Goal: Task Accomplishment & Management: Complete application form

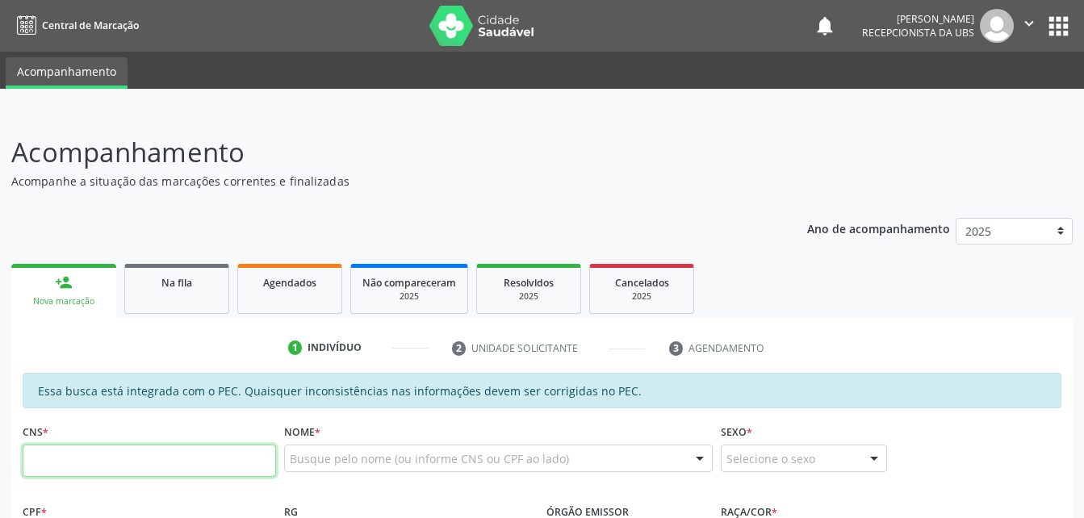
scroll to position [183, 0]
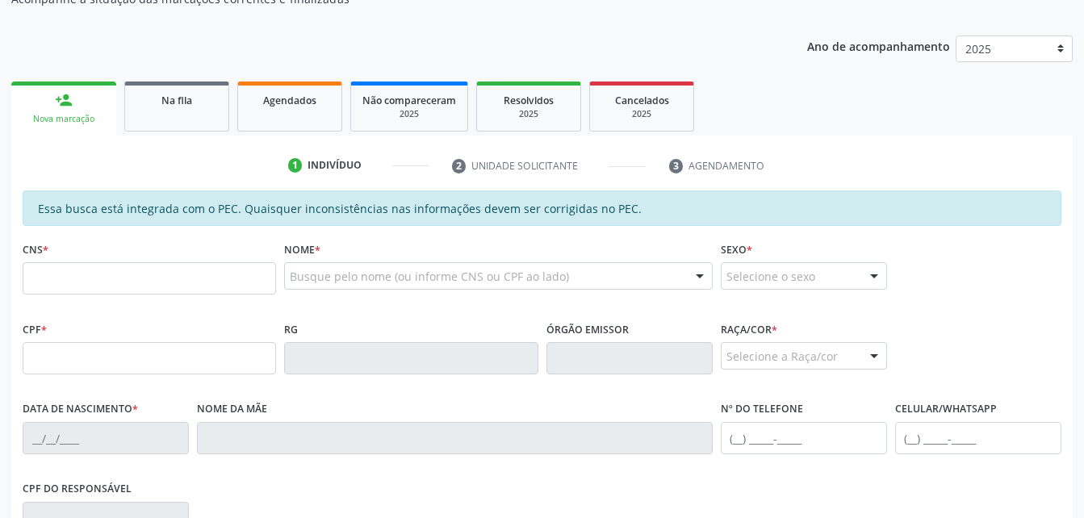
click at [182, 279] on input "text" at bounding box center [149, 278] width 253 height 32
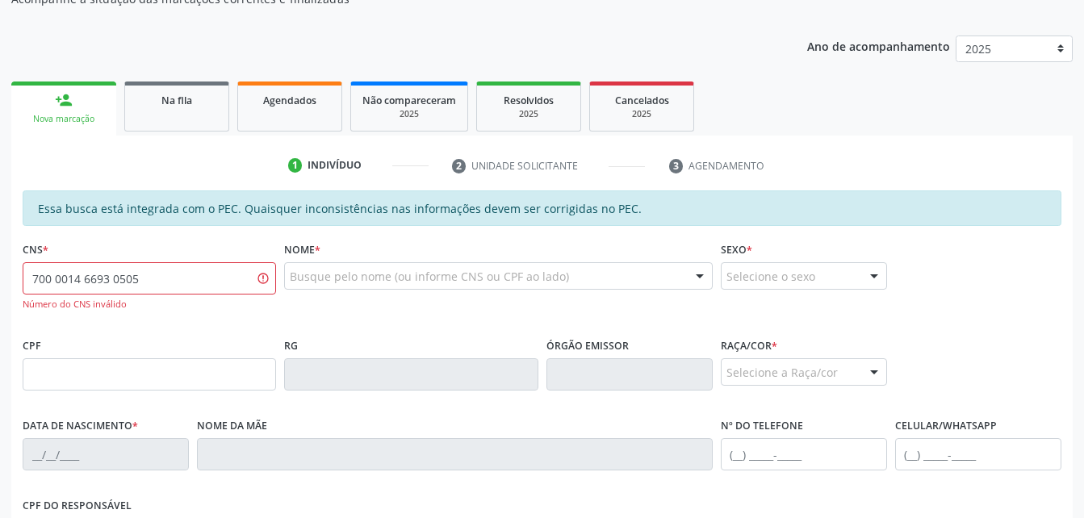
type input "700 0014 6693 0505"
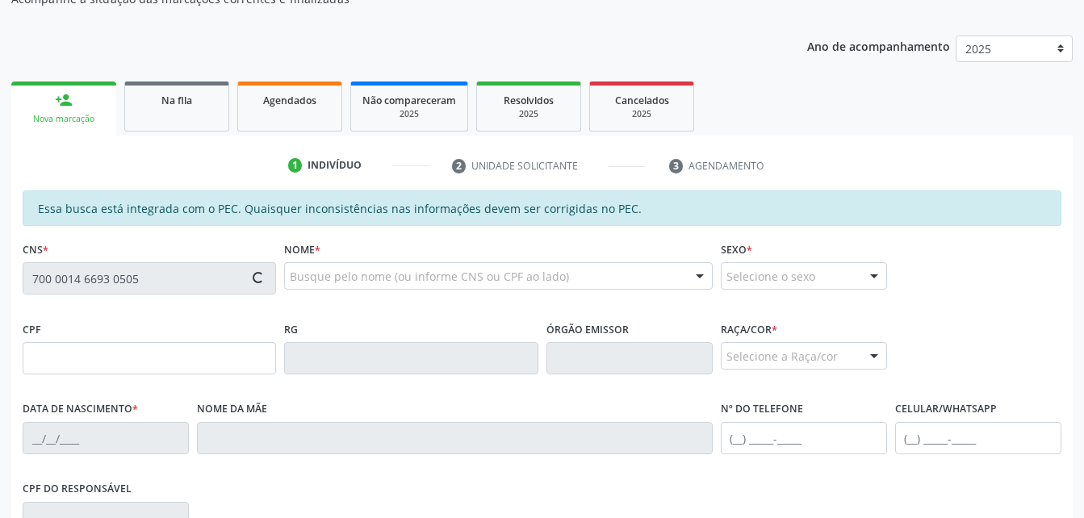
type input "364.502.004-72"
type input "[DATE]"
type input "[PERSON_NAME]"
type input "(82) 99394-5495"
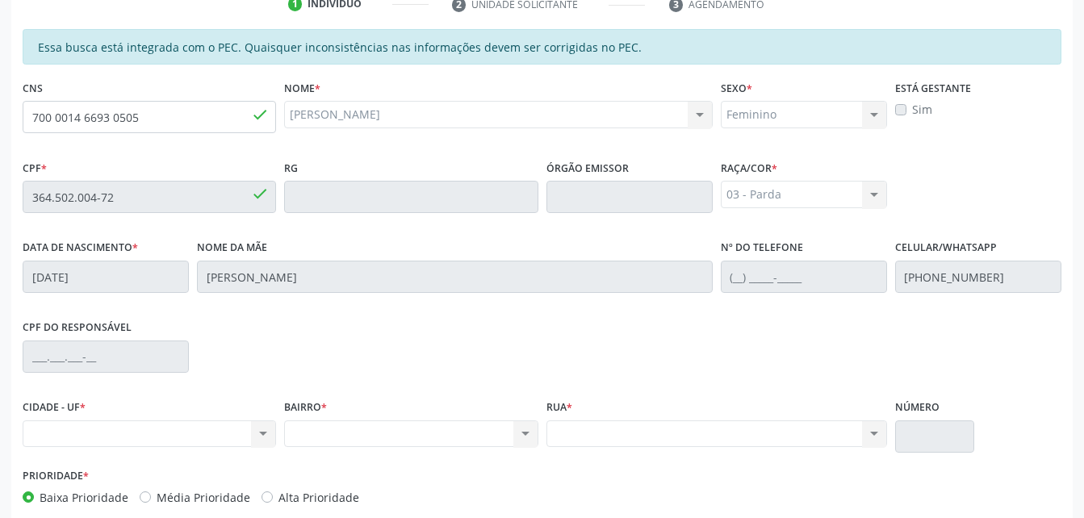
scroll to position [426, 0]
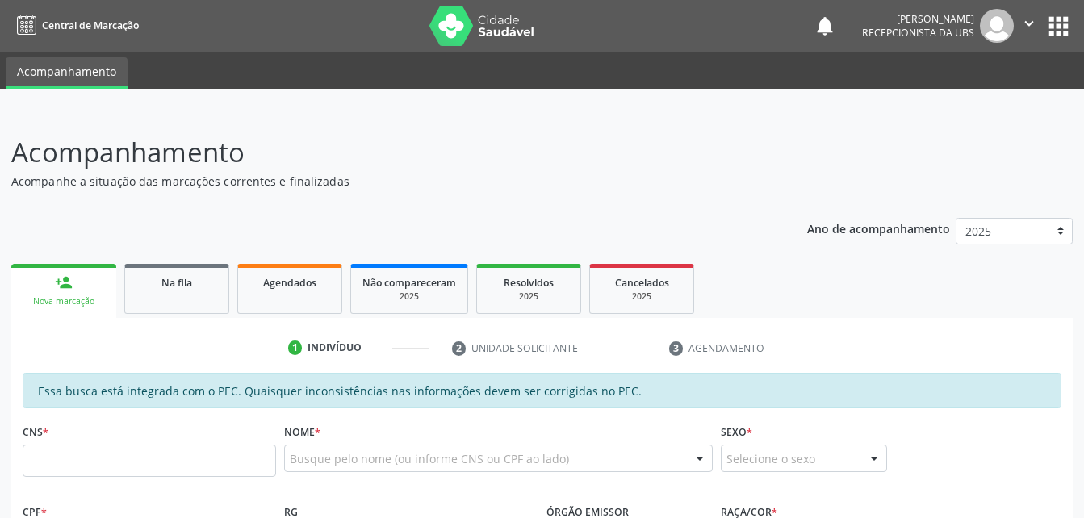
scroll to position [242, 0]
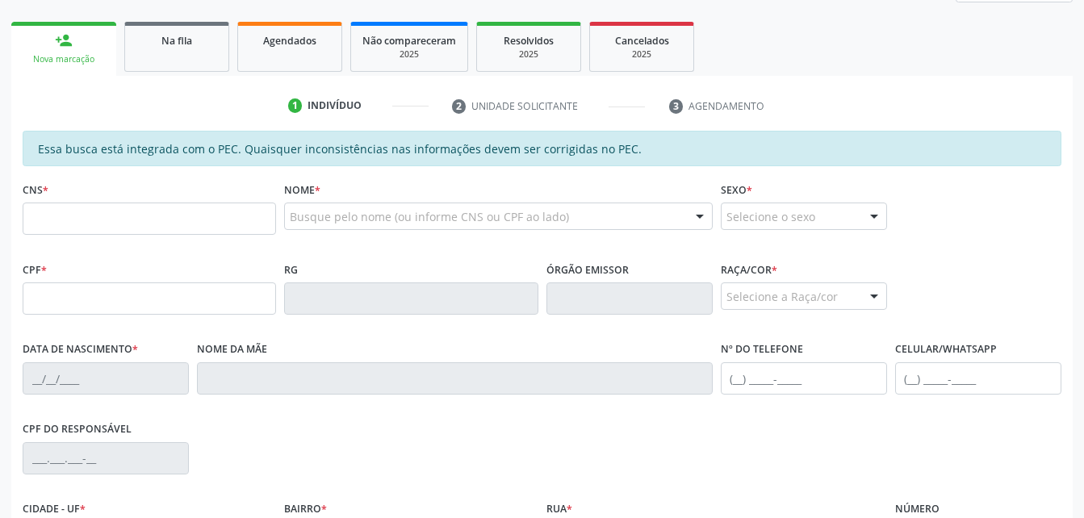
click at [140, 223] on input "text" at bounding box center [149, 219] width 253 height 32
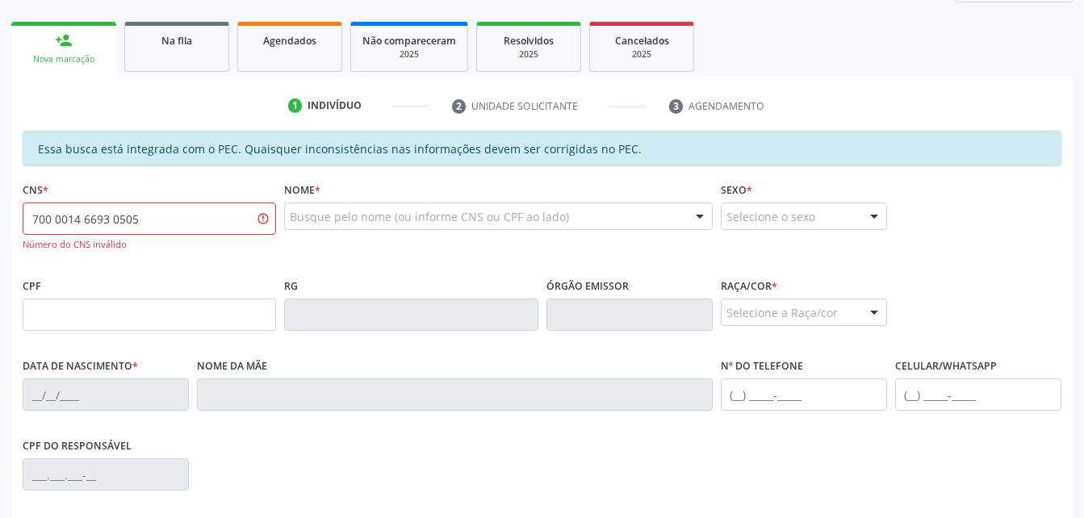
type input "700 0014 6693 0505"
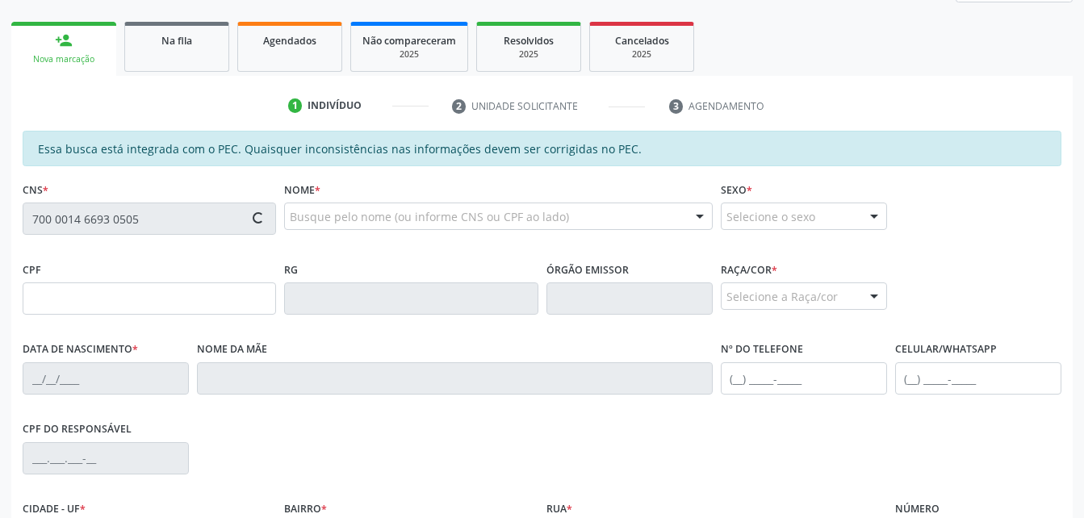
type input "364.502.004-72"
type input "[DATE]"
type input "[PERSON_NAME]"
type input "[PHONE_NUMBER]"
type input "S/N"
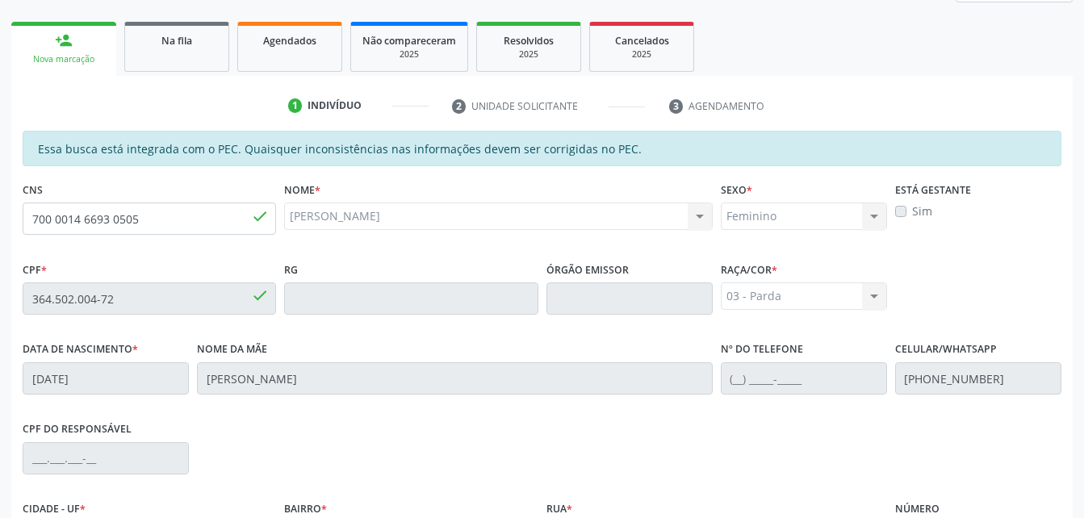
scroll to position [426, 0]
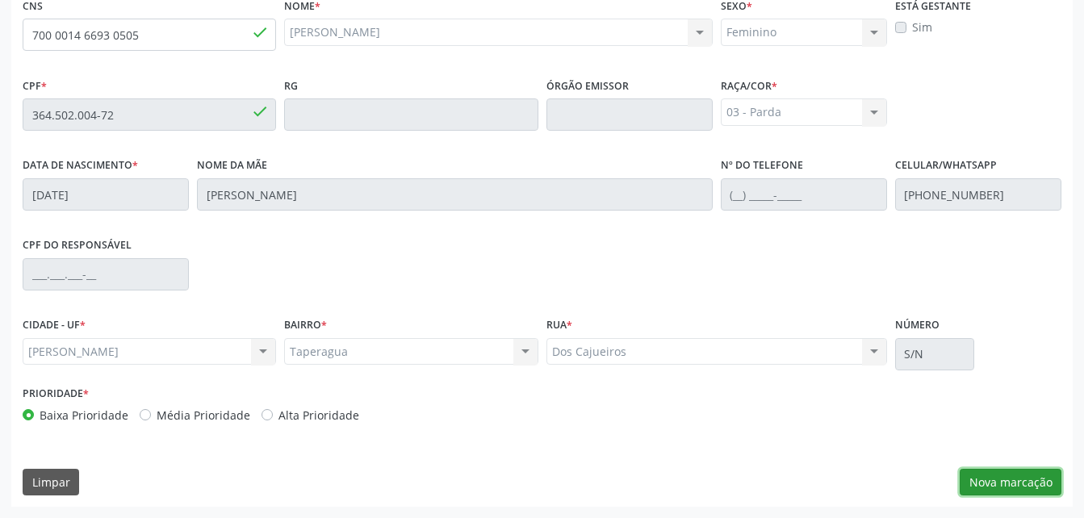
click at [1042, 478] on button "Nova marcação" at bounding box center [1010, 482] width 102 height 27
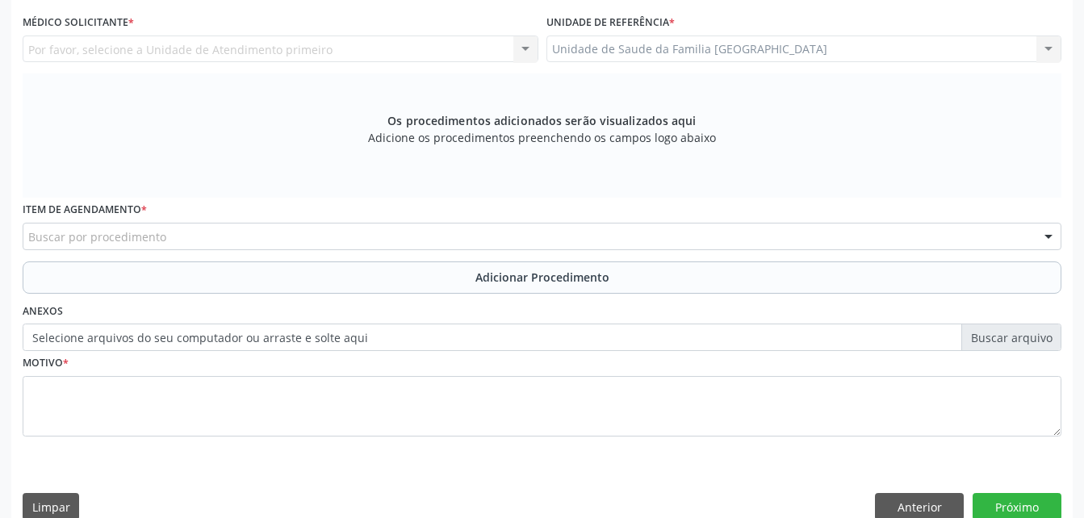
scroll to position [345, 0]
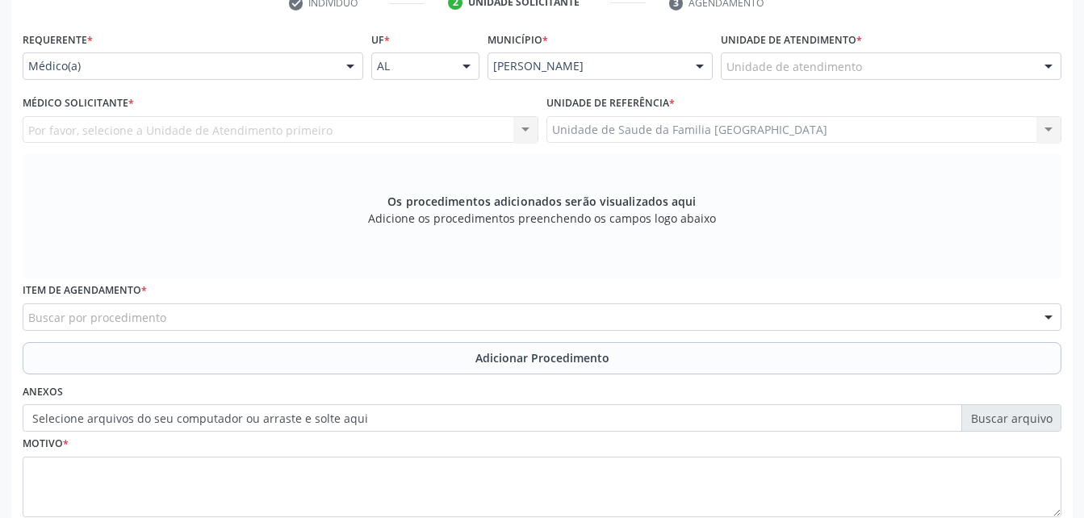
click at [883, 60] on div "Unidade de atendimento" at bounding box center [890, 65] width 340 height 27
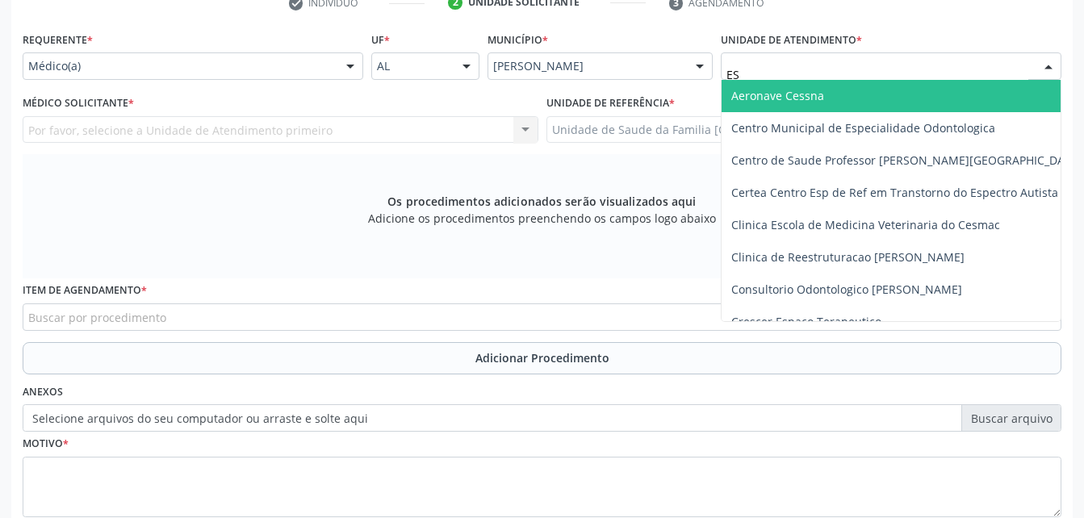
type input "EST"
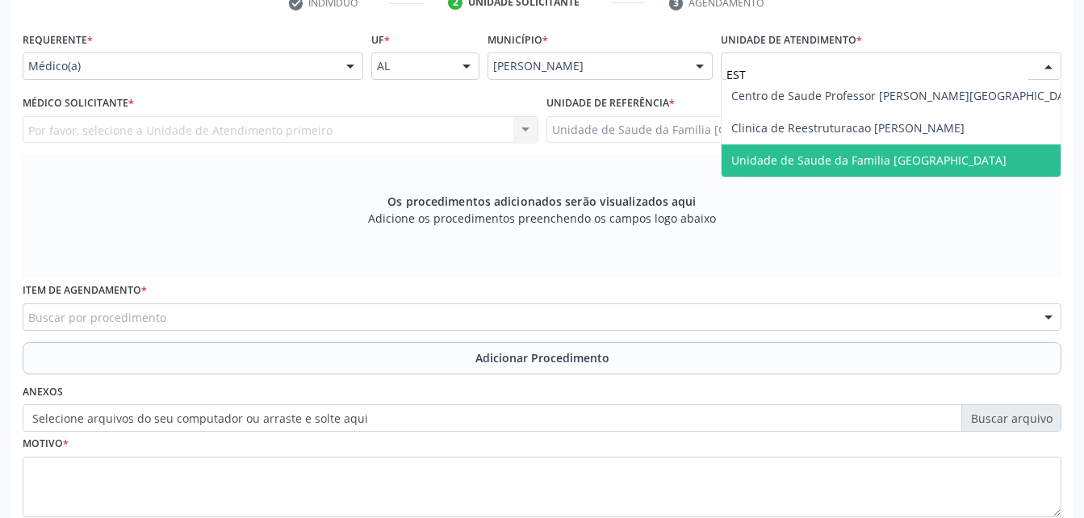
drag, startPoint x: 963, startPoint y: 156, endPoint x: 620, endPoint y: 91, distance: 348.9
click at [962, 157] on span "Unidade de Saude da Familia [GEOGRAPHIC_DATA]" at bounding box center [906, 160] width 370 height 32
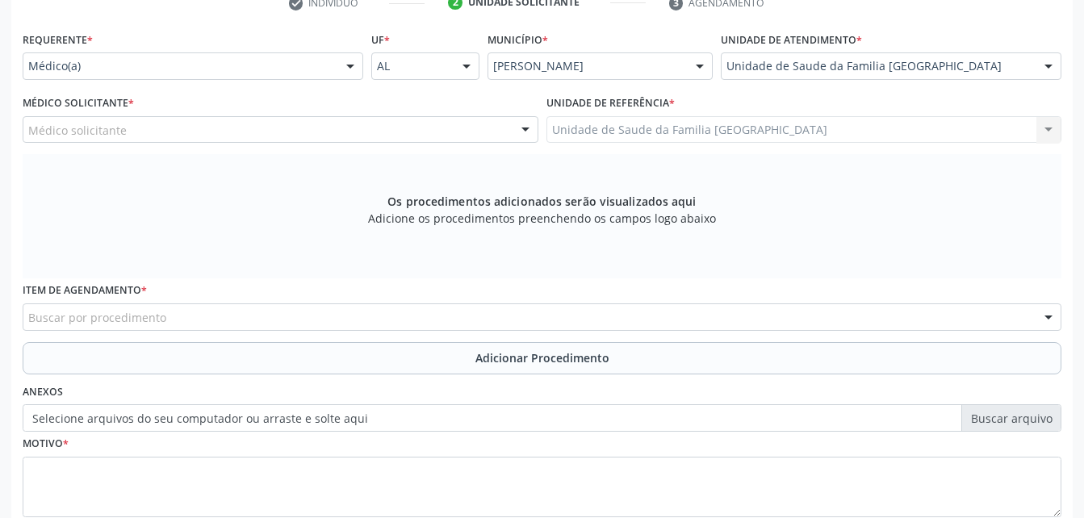
click at [263, 130] on div "Médico solicitante" at bounding box center [281, 129] width 516 height 27
click at [307, 179] on div "Requerente * Médico(a) Médico(a) Enfermeiro(a) Paciente Nenhum resultado encont…" at bounding box center [542, 283] width 1038 height 512
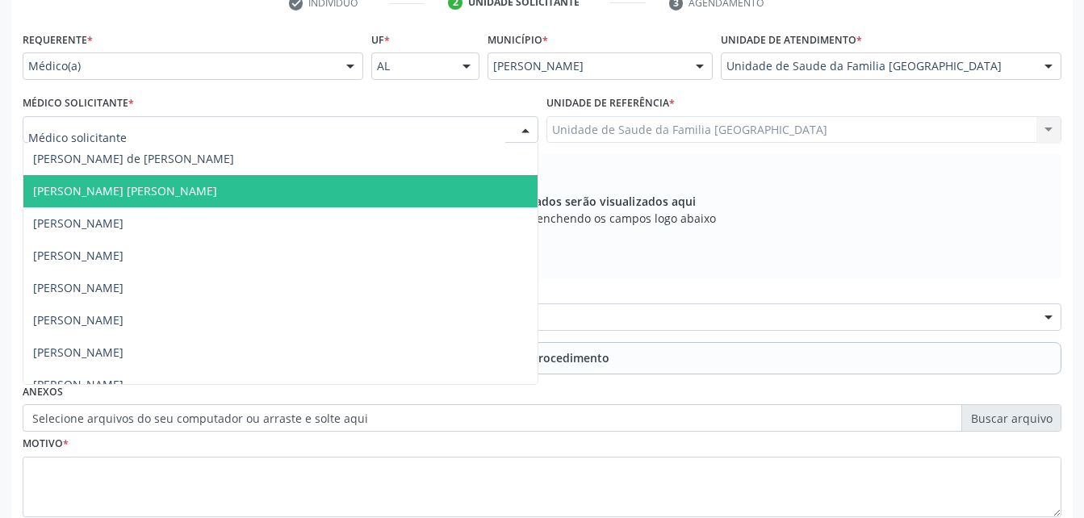
click at [286, 127] on div at bounding box center [281, 129] width 516 height 27
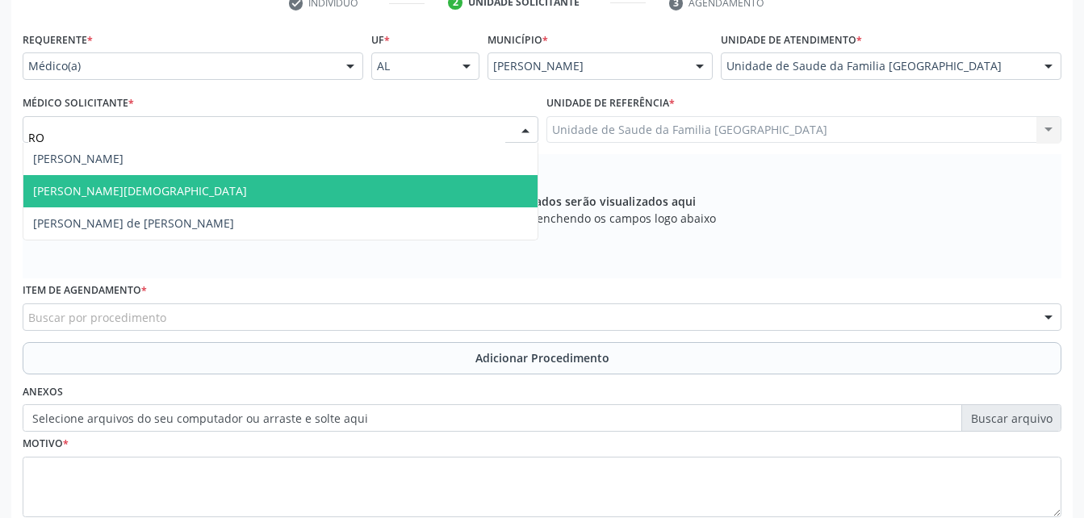
type input "ROD"
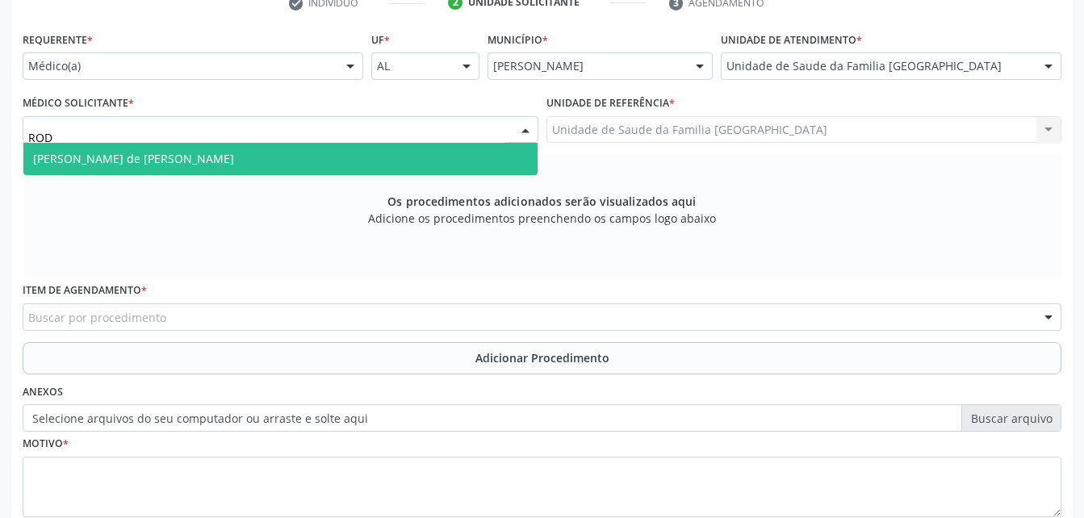
click at [304, 171] on span "Rodrigo Santana de Luna Batista" at bounding box center [280, 159] width 514 height 32
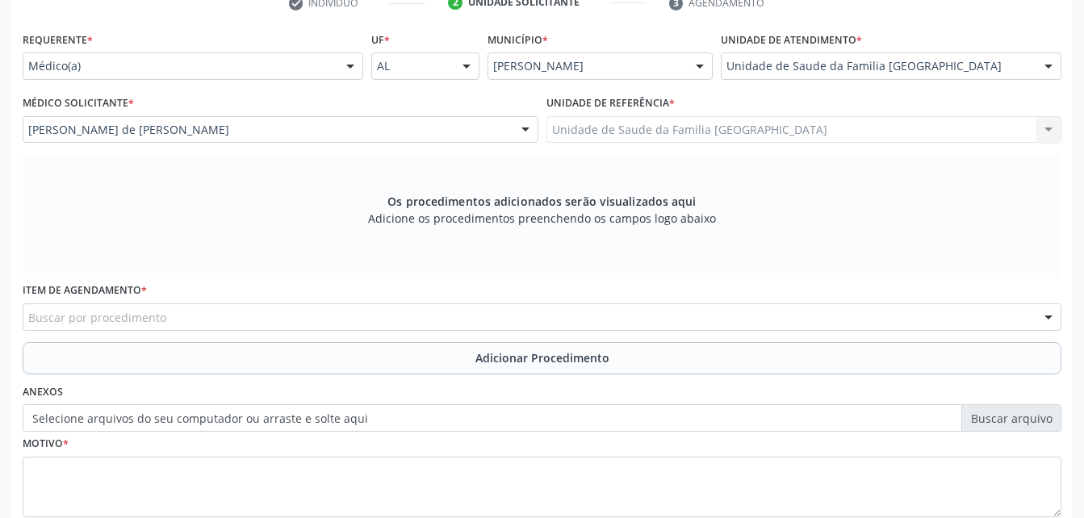
scroll to position [426, 0]
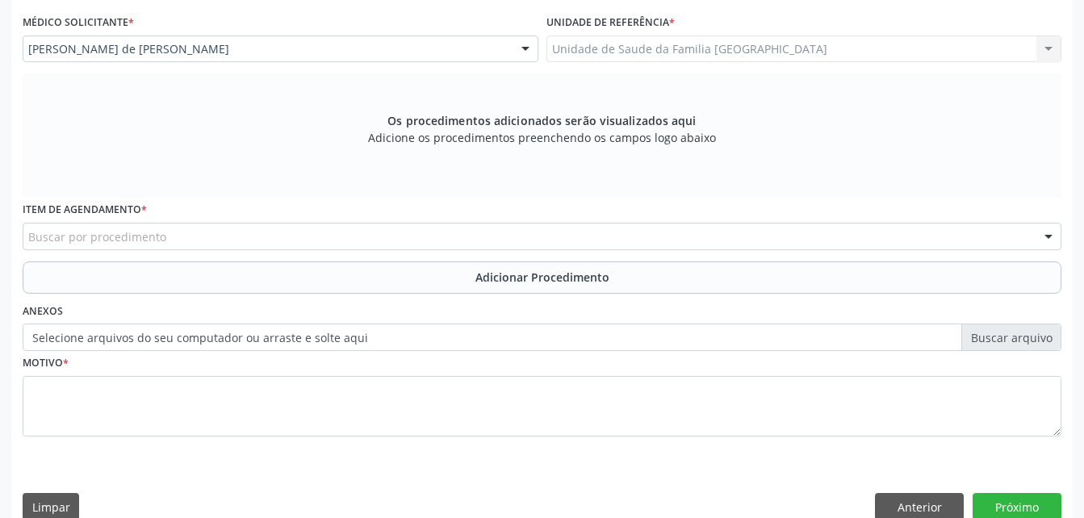
click at [344, 236] on div "Buscar por procedimento" at bounding box center [542, 236] width 1038 height 27
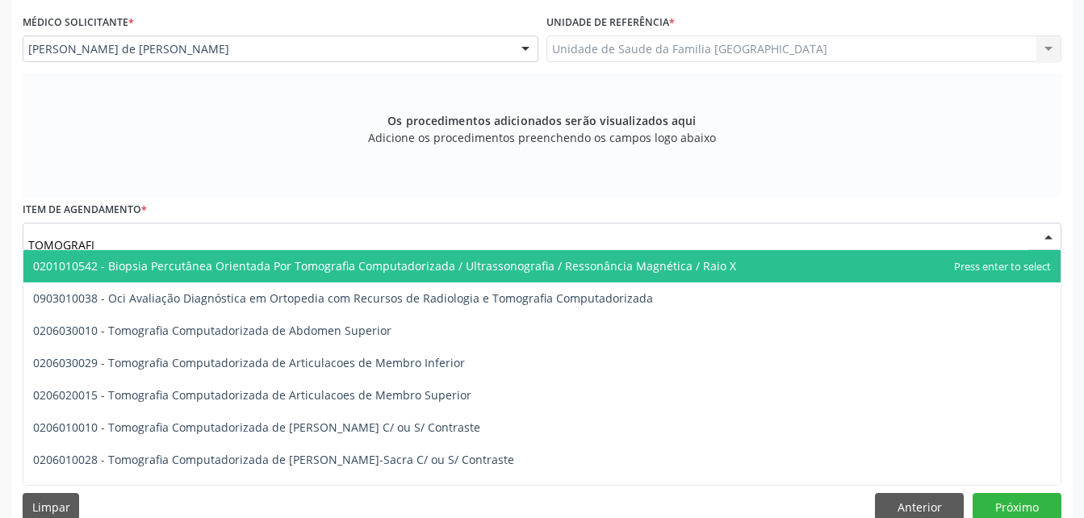
type input "TOMOGRAFIA"
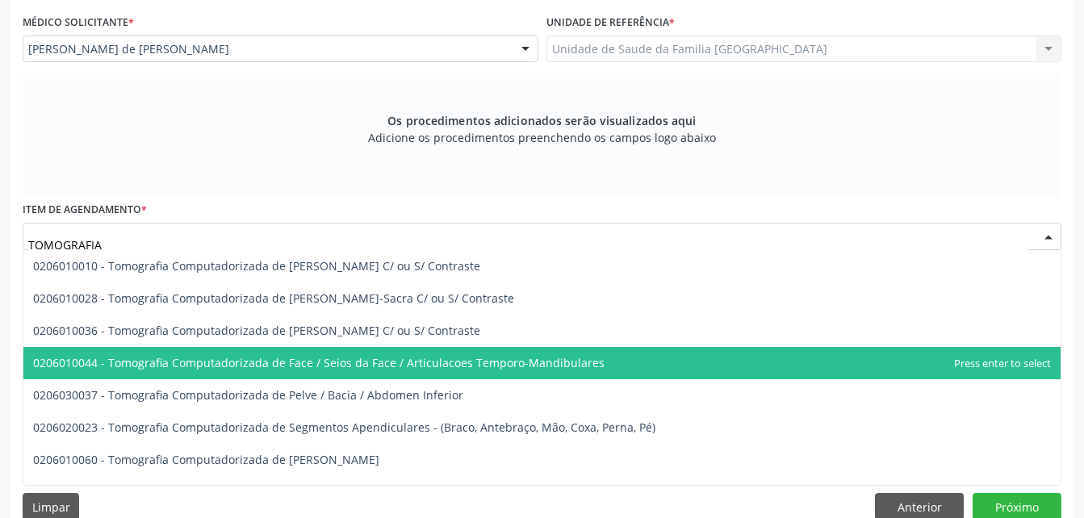
scroll to position [81, 0]
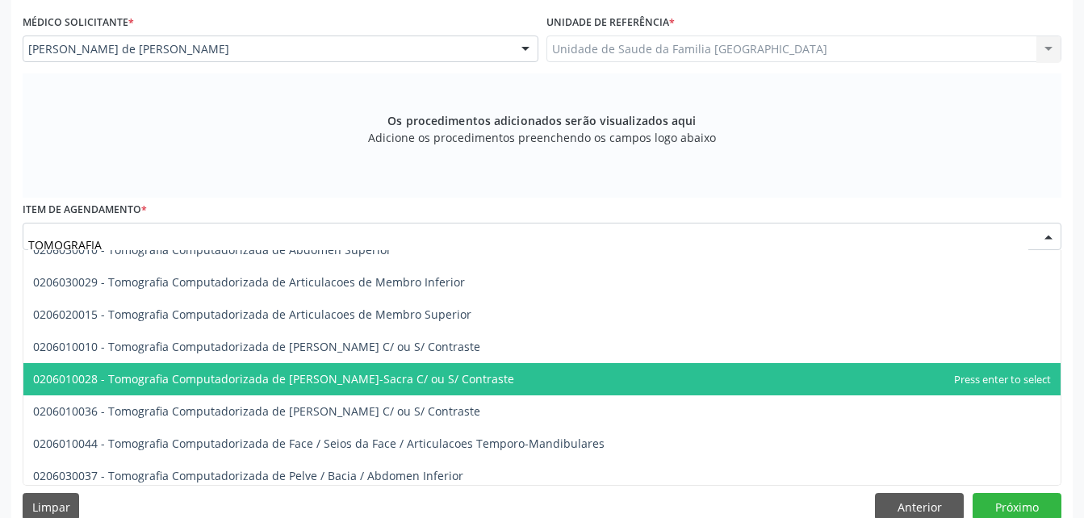
click at [492, 374] on span "0206010028 - Tomografia Computadorizada de Coluna Lombo-Sacra C/ ou S/ Contraste" at bounding box center [541, 379] width 1037 height 32
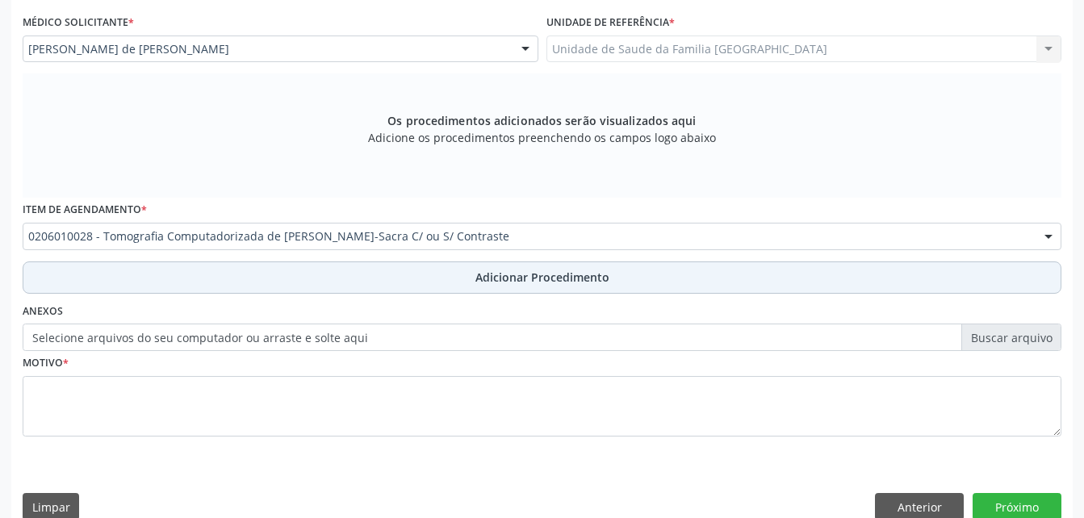
click at [499, 280] on span "Adicionar Procedimento" at bounding box center [542, 277] width 134 height 17
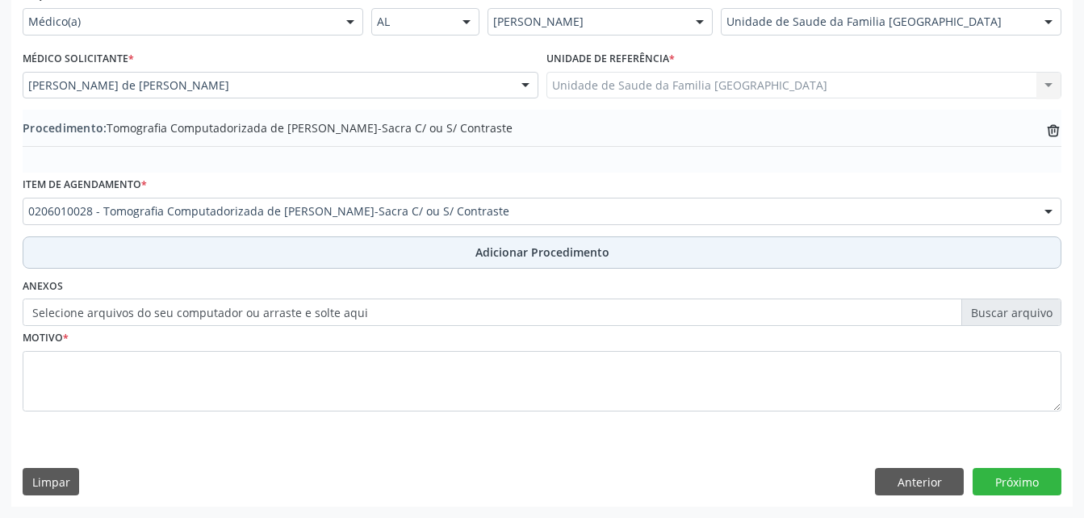
scroll to position [390, 0]
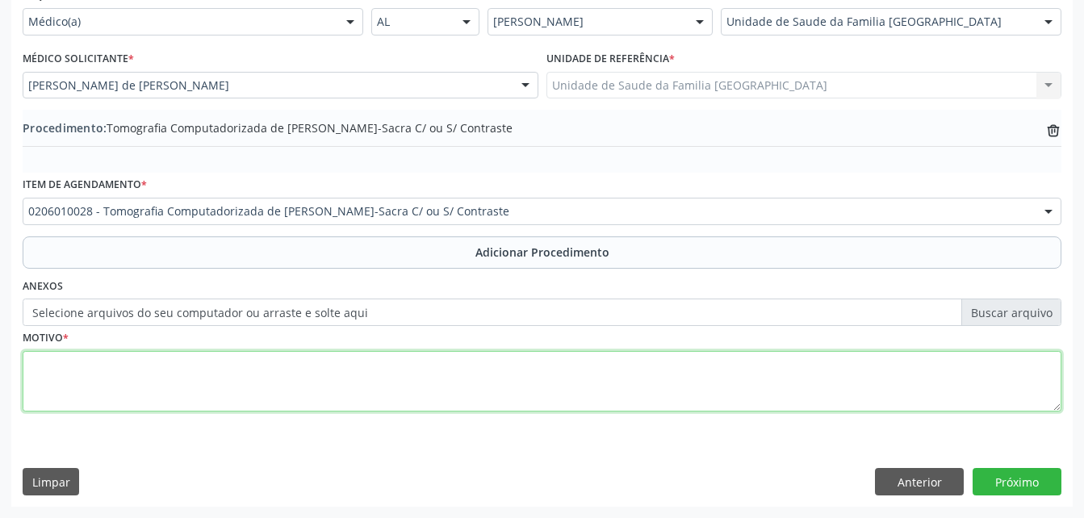
click at [523, 385] on textarea at bounding box center [542, 381] width 1038 height 61
type textarea "DOR CRONICA"
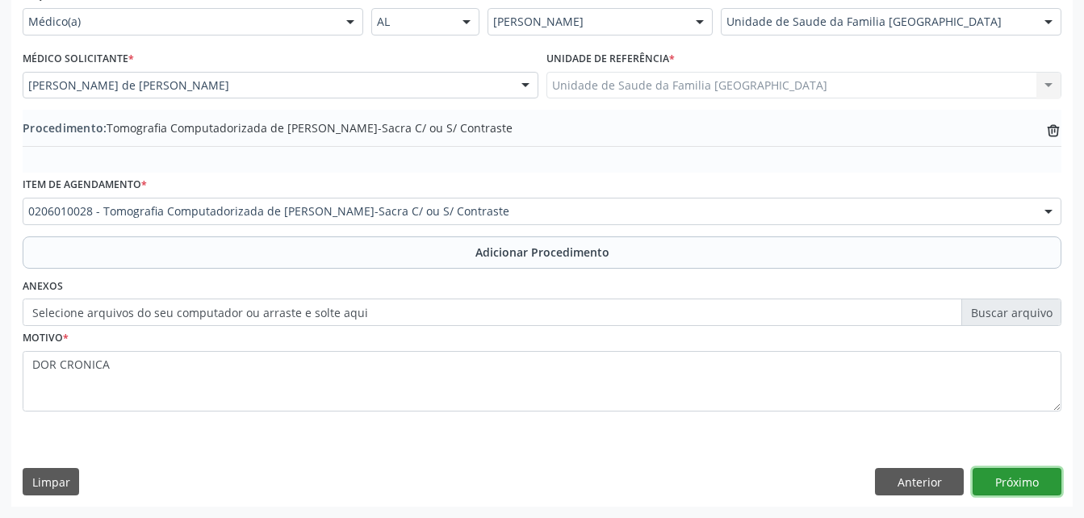
click at [1039, 480] on button "Próximo" at bounding box center [1016, 481] width 89 height 27
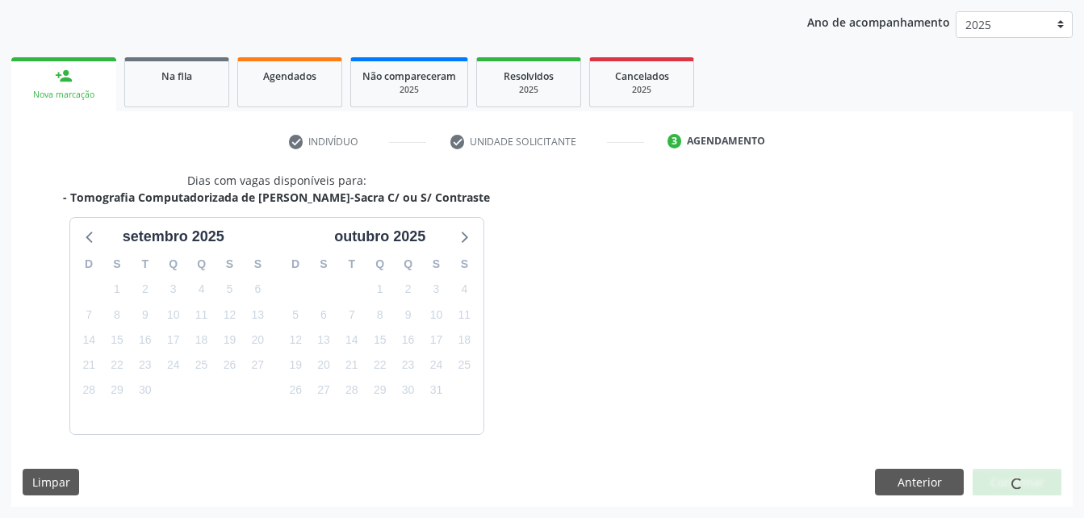
scroll to position [254, 0]
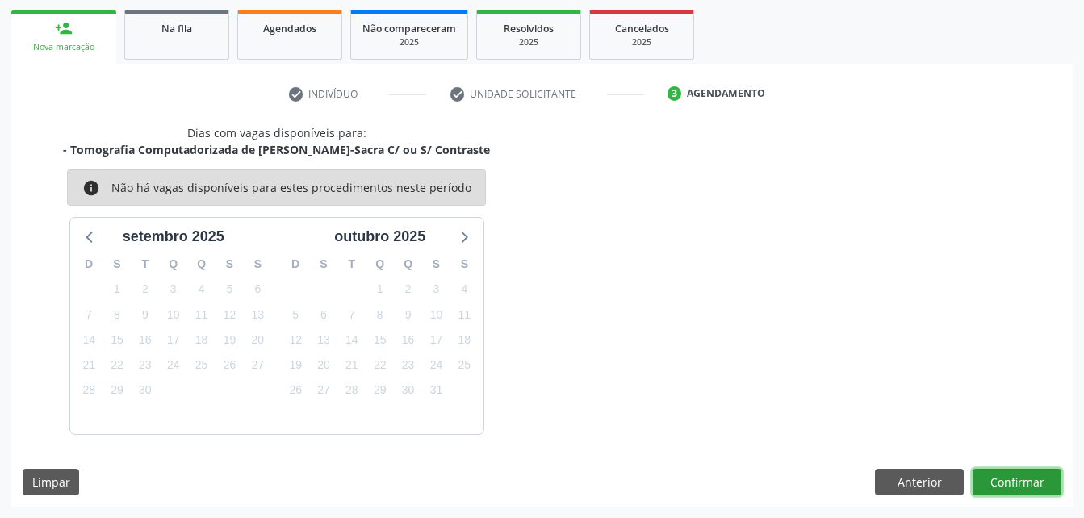
click at [1039, 480] on button "Confirmar" at bounding box center [1016, 482] width 89 height 27
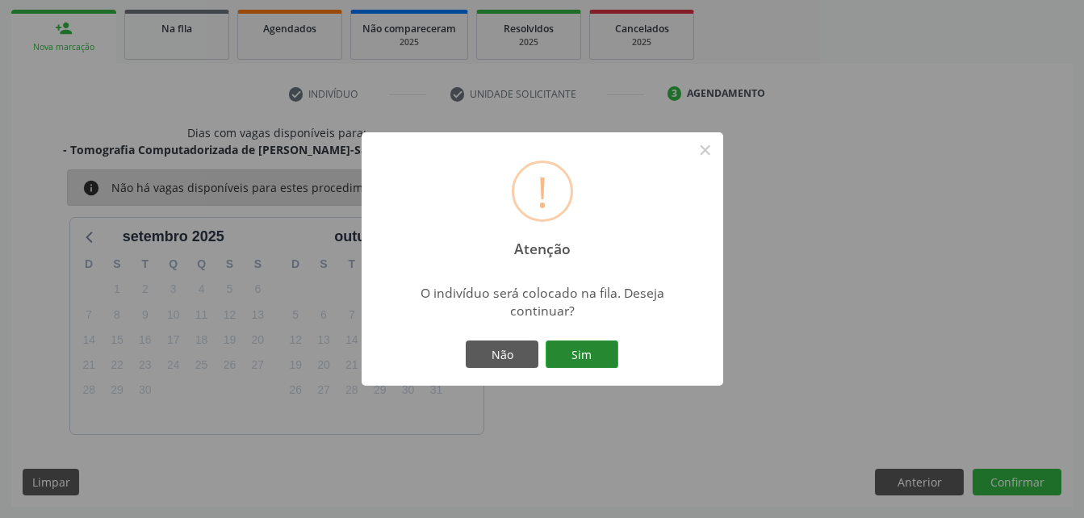
click at [578, 353] on button "Sim" at bounding box center [581, 353] width 73 height 27
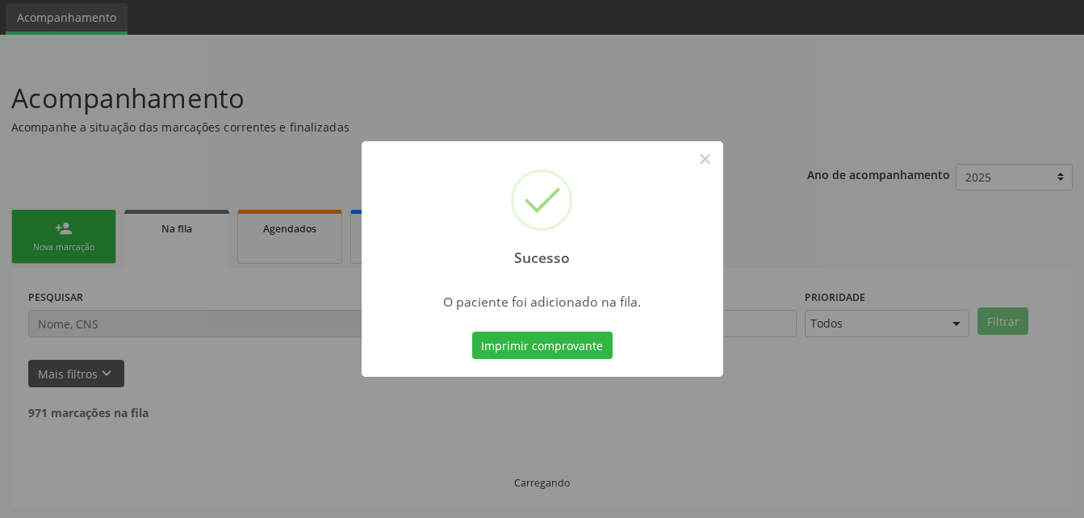
scroll to position [37, 0]
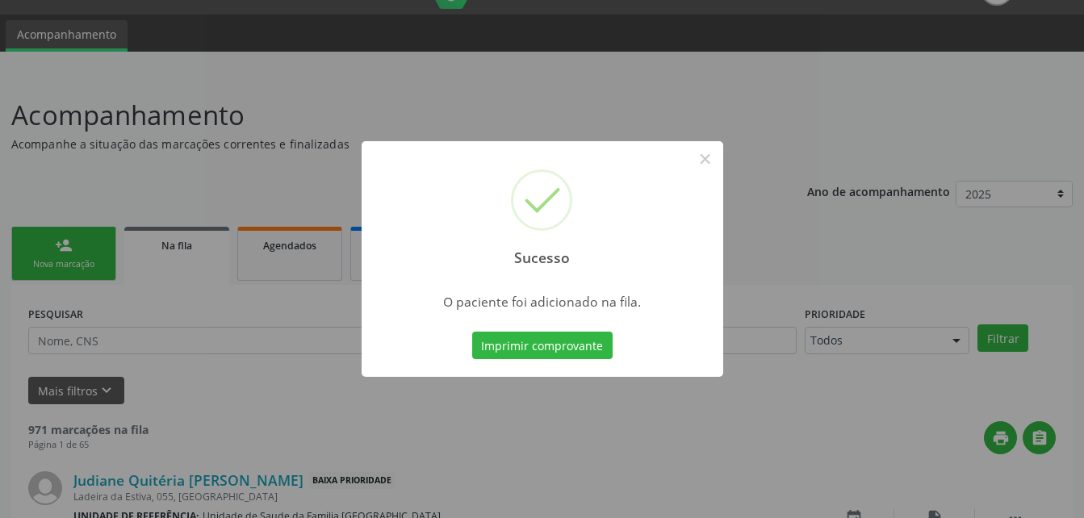
click at [91, 263] on div "Sucesso × O paciente foi adicionado na fila. Imprimir comprovante Cancel" at bounding box center [542, 259] width 1084 height 518
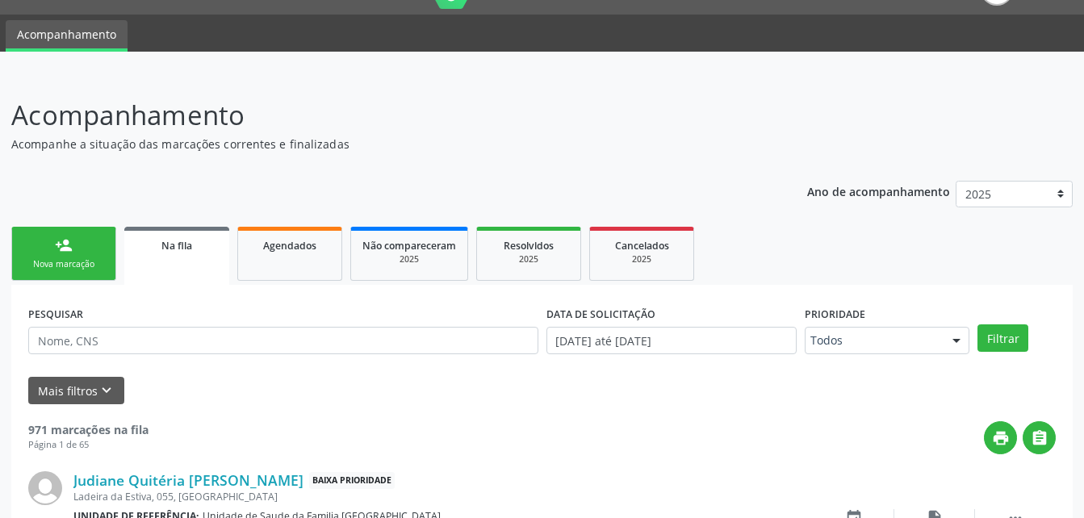
click at [91, 263] on div "Nova marcação" at bounding box center [63, 264] width 81 height 12
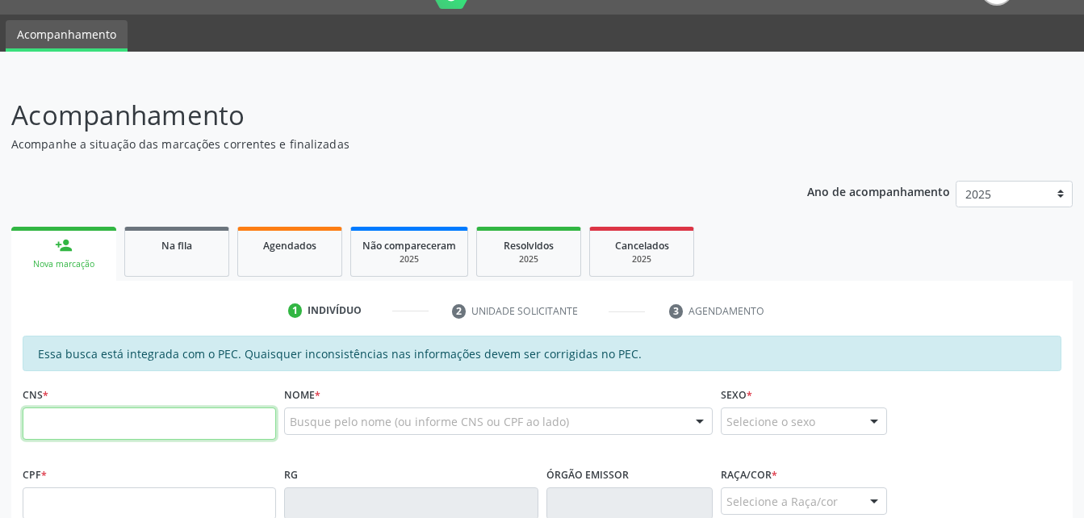
click at [242, 426] on input "text" at bounding box center [149, 423] width 253 height 32
type input "700 0029 8381 1500"
type input "077.912.524-06"
type input "11/01/1983"
type input "Lindinalva Maria da Conceião"
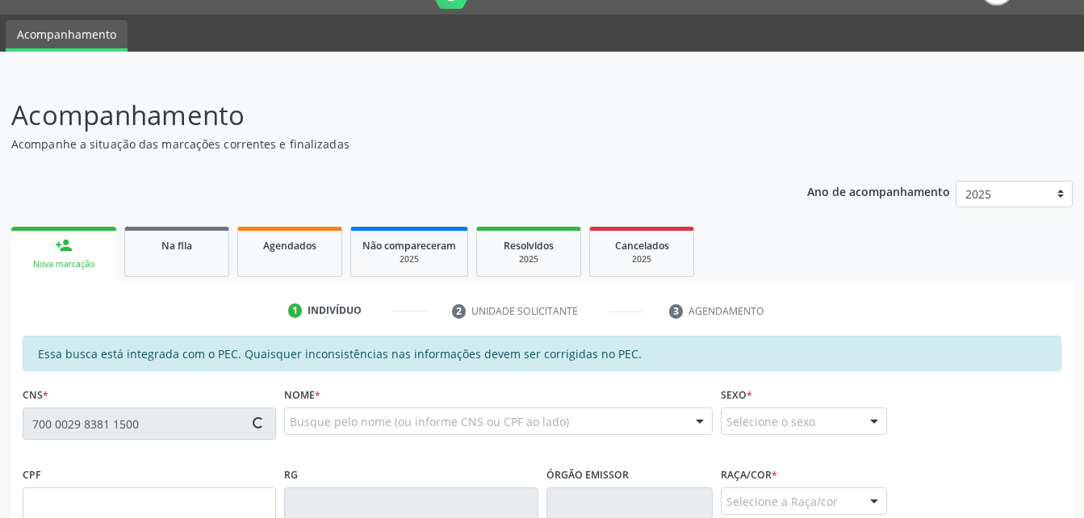
type input "(82) 98887-2463"
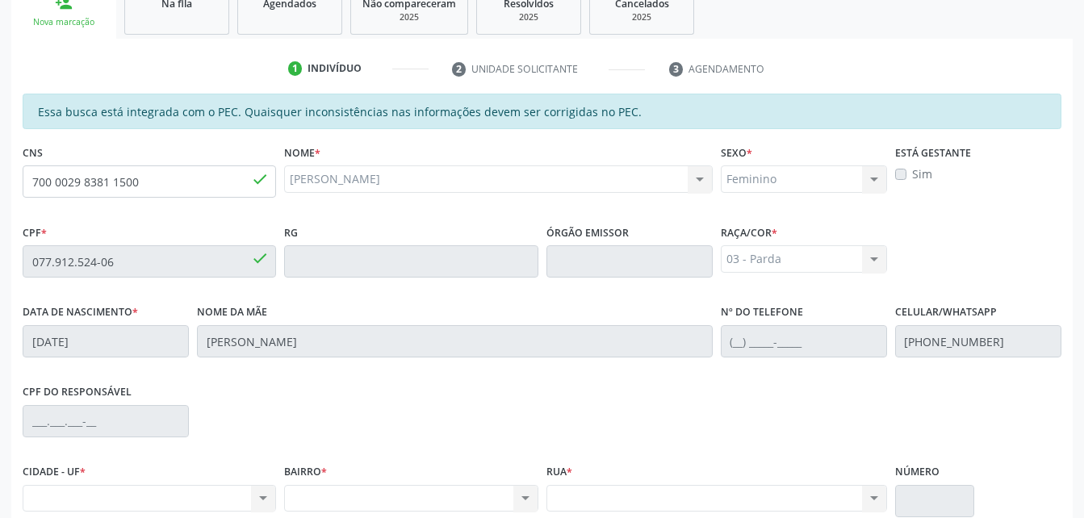
scroll to position [426, 0]
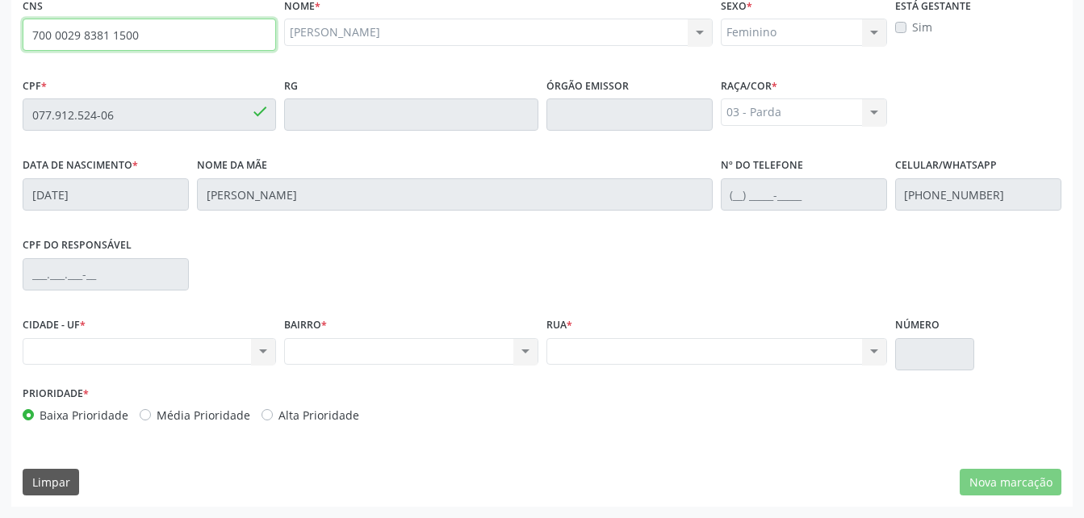
drag, startPoint x: 34, startPoint y: 32, endPoint x: 145, endPoint y: 35, distance: 111.4
click at [145, 35] on input "700 0029 8381 1500" at bounding box center [149, 35] width 253 height 32
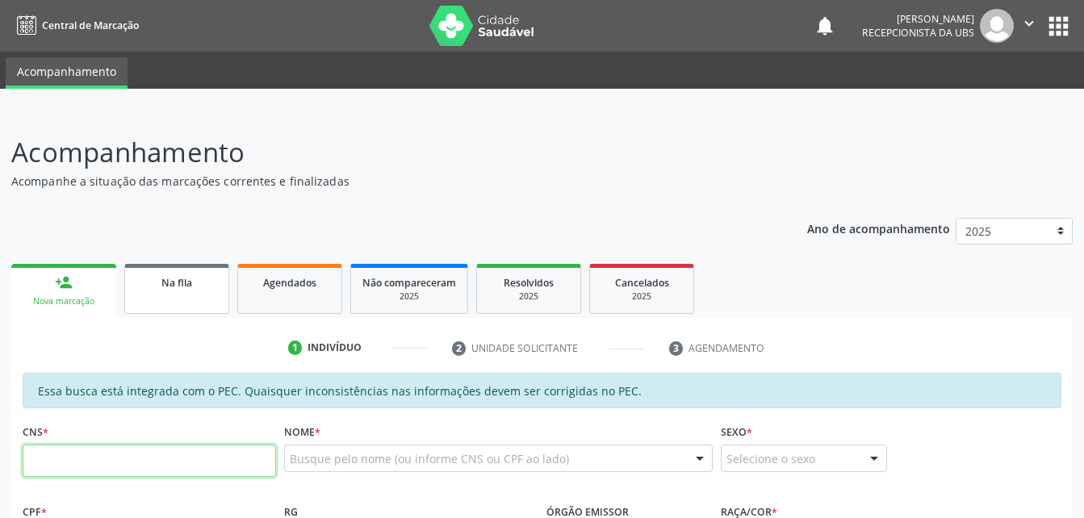
scroll to position [161, 0]
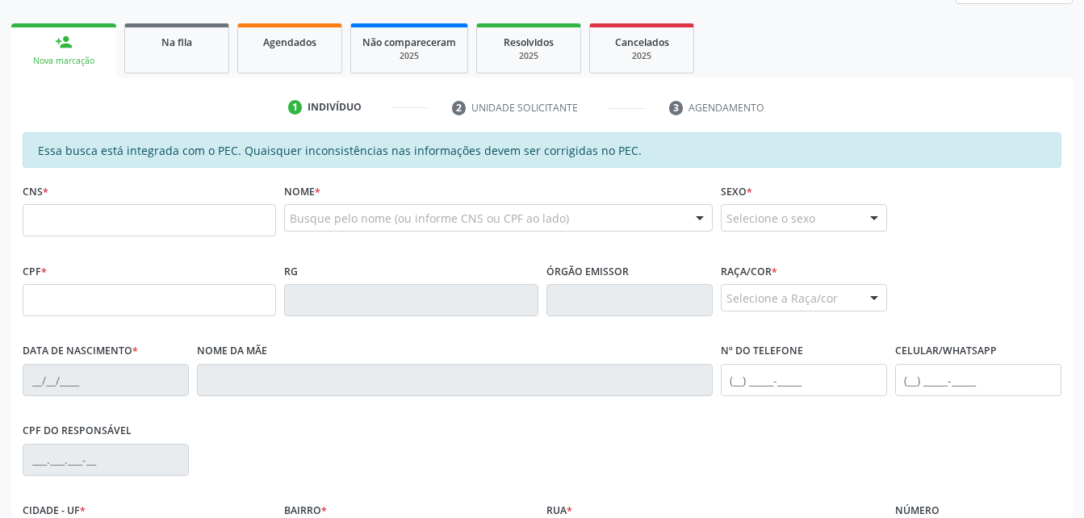
click at [90, 223] on input "text" at bounding box center [149, 220] width 253 height 32
type input "700 0029 8381 1500"
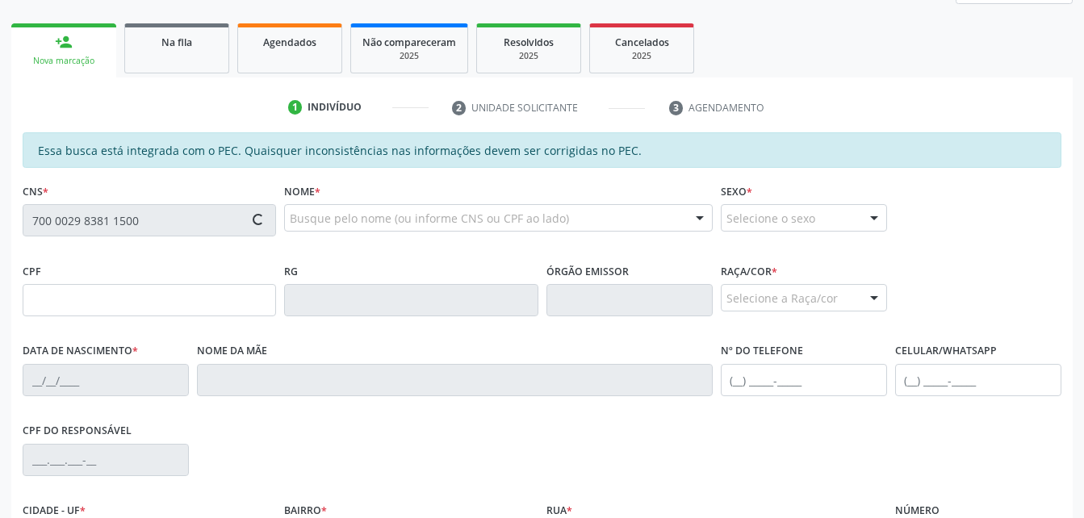
type input "077.912.524-06"
type input "11/01/1983"
type input "Lindinalva Maria da Conceião"
type input "(82) 98887-2463"
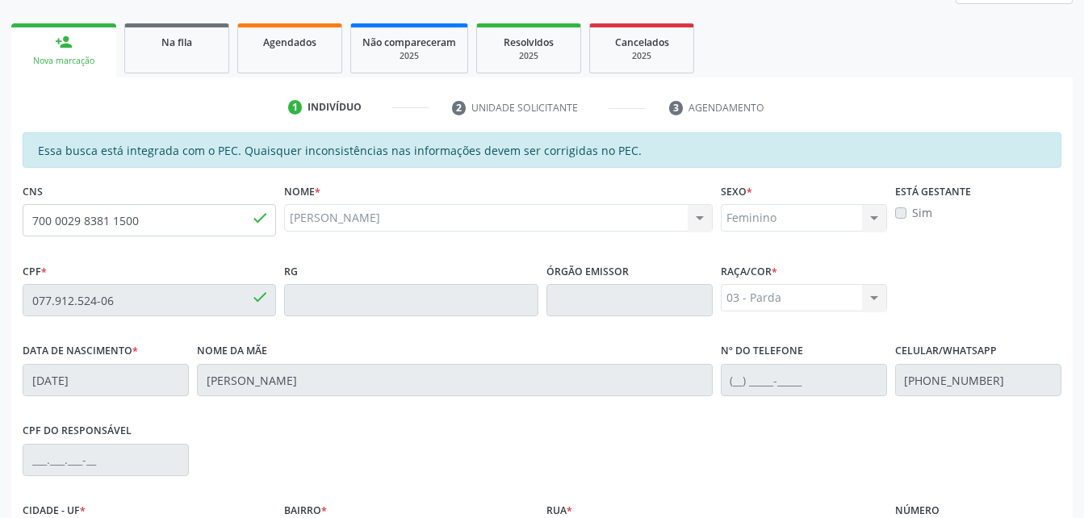
scroll to position [426, 0]
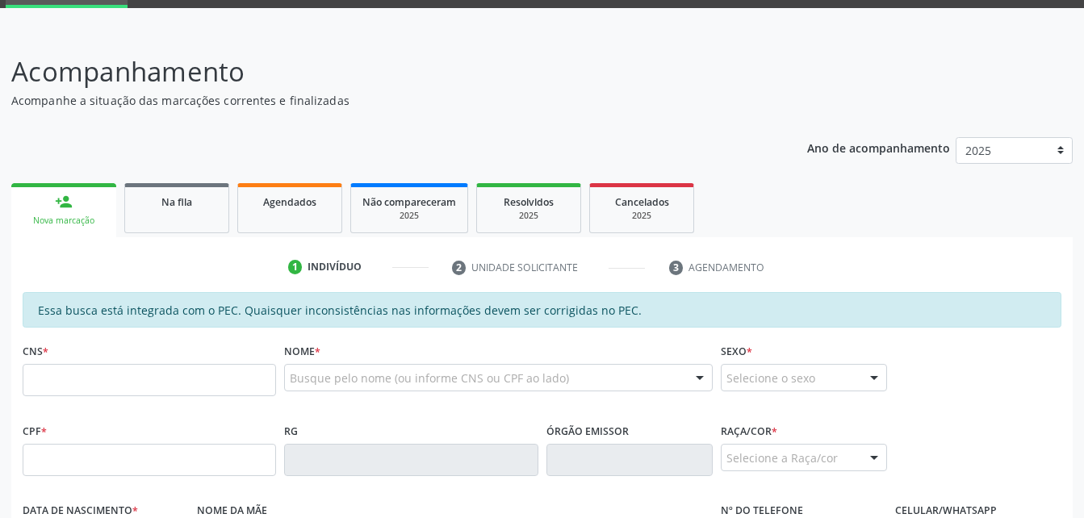
scroll to position [242, 0]
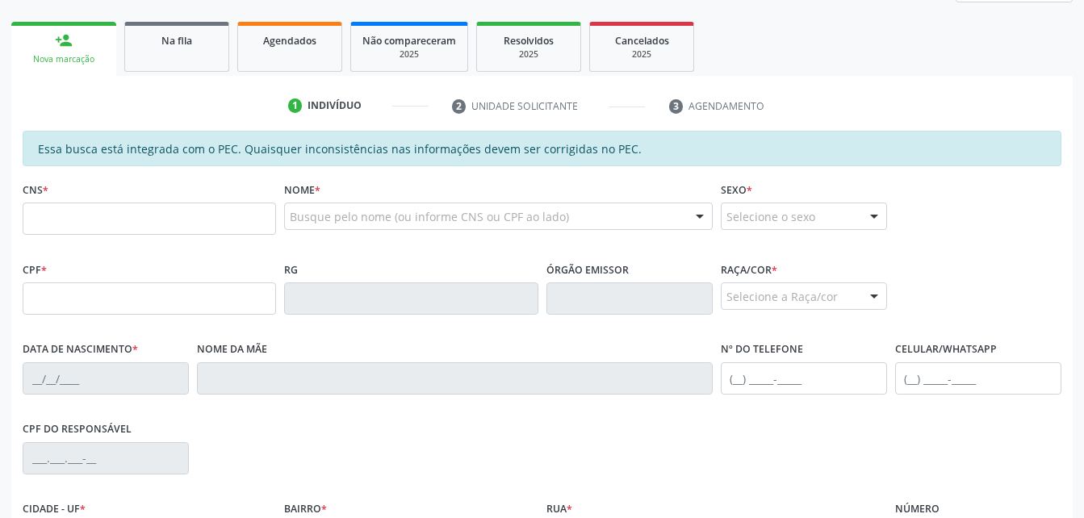
click at [107, 226] on input "text" at bounding box center [149, 219] width 253 height 32
click at [111, 219] on input "text" at bounding box center [149, 219] width 253 height 32
type input "700 0029 8381 1500"
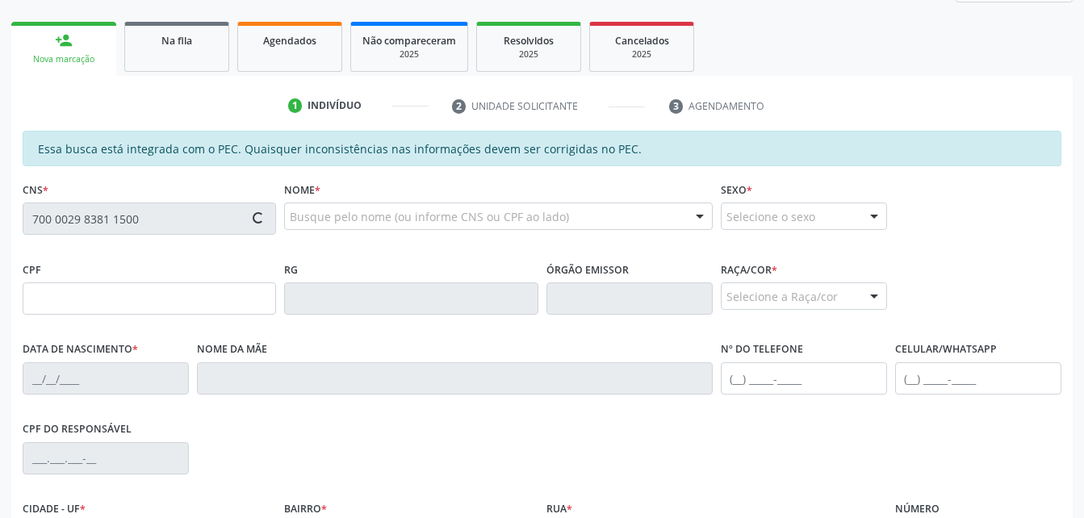
scroll to position [426, 0]
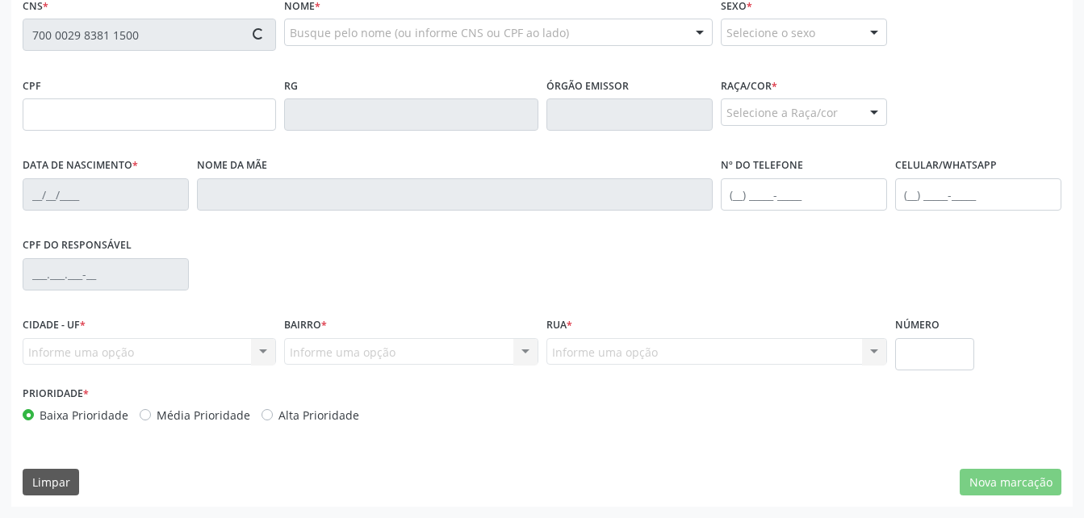
type input "077.912.524-06"
type input "[DATE]"
type input "[PERSON_NAME]"
type input "[PHONE_NUMBER]"
type input "S/N"
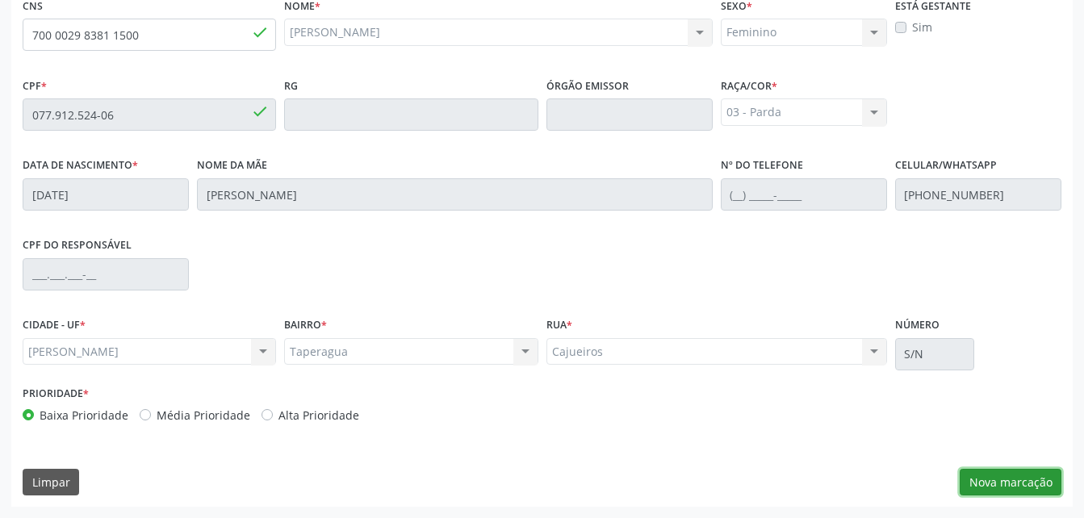
click at [1008, 478] on button "Nova marcação" at bounding box center [1010, 482] width 102 height 27
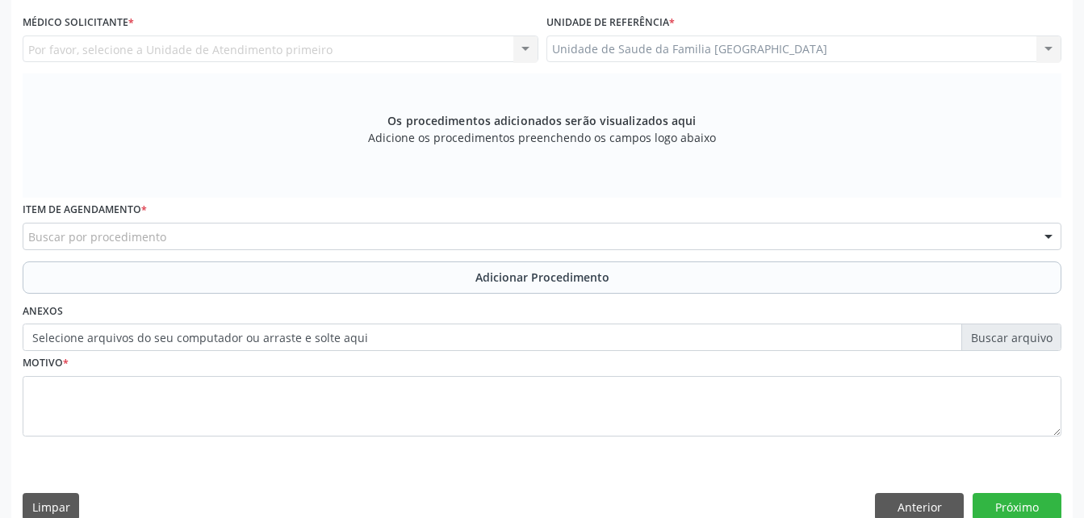
scroll to position [345, 0]
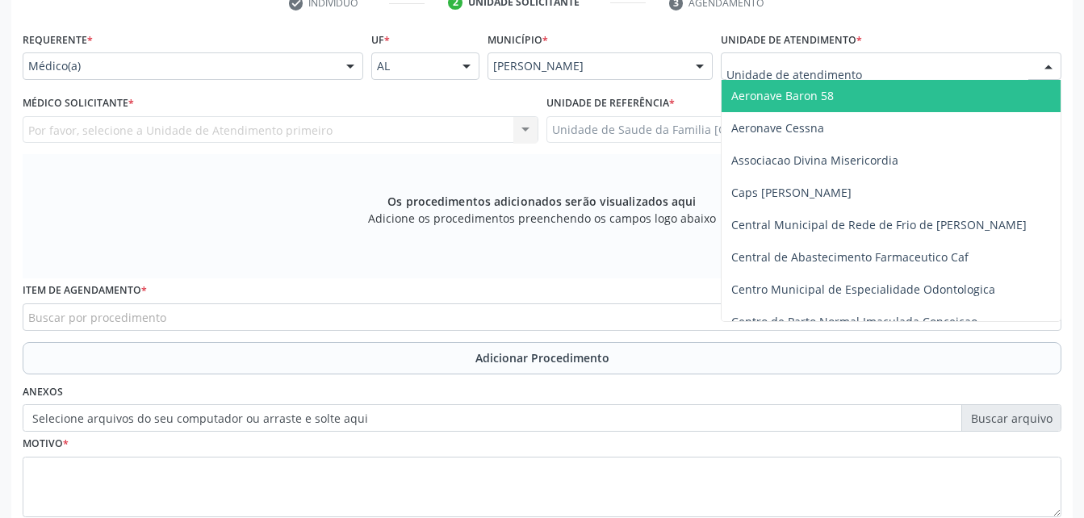
click at [792, 54] on div at bounding box center [890, 65] width 340 height 27
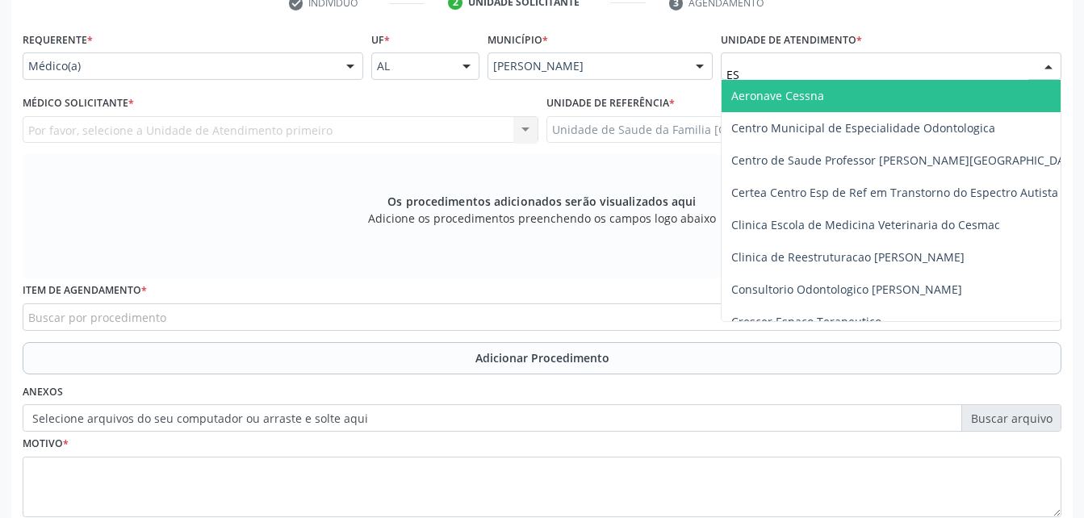
type input "EST"
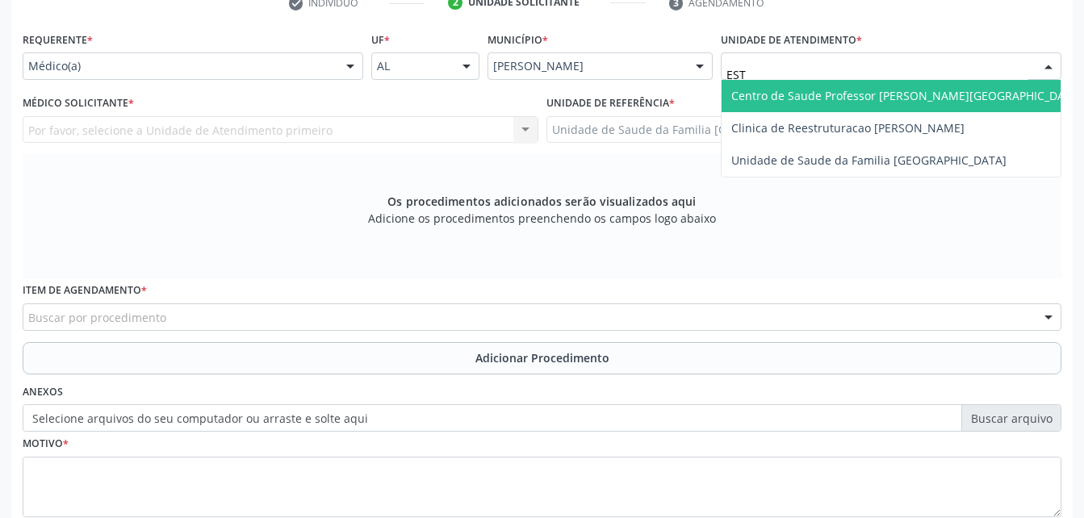
click at [817, 109] on span "Centro de Saude Professor [PERSON_NAME][GEOGRAPHIC_DATA]" at bounding box center [906, 96] width 370 height 32
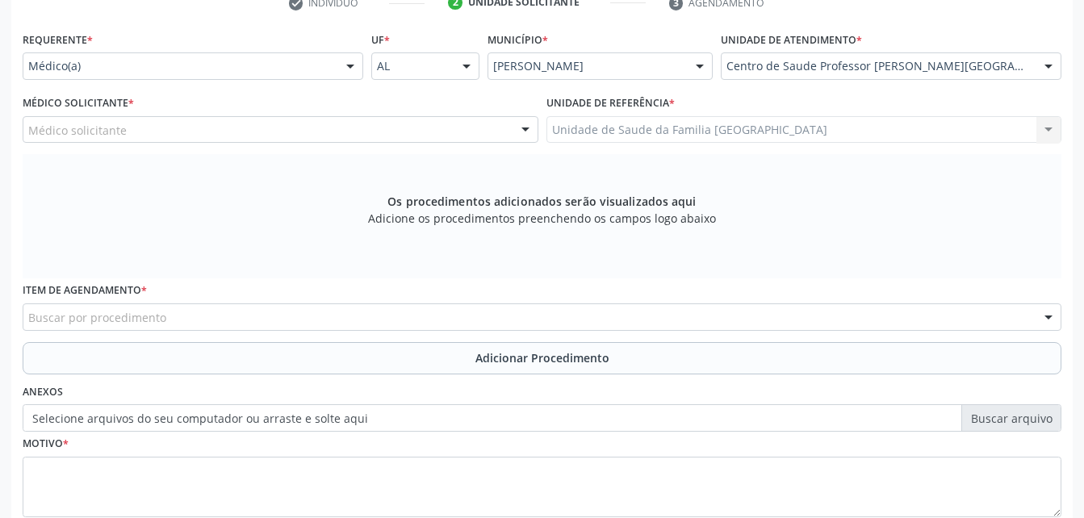
click at [341, 127] on div "Médico solicitante" at bounding box center [281, 129] width 516 height 27
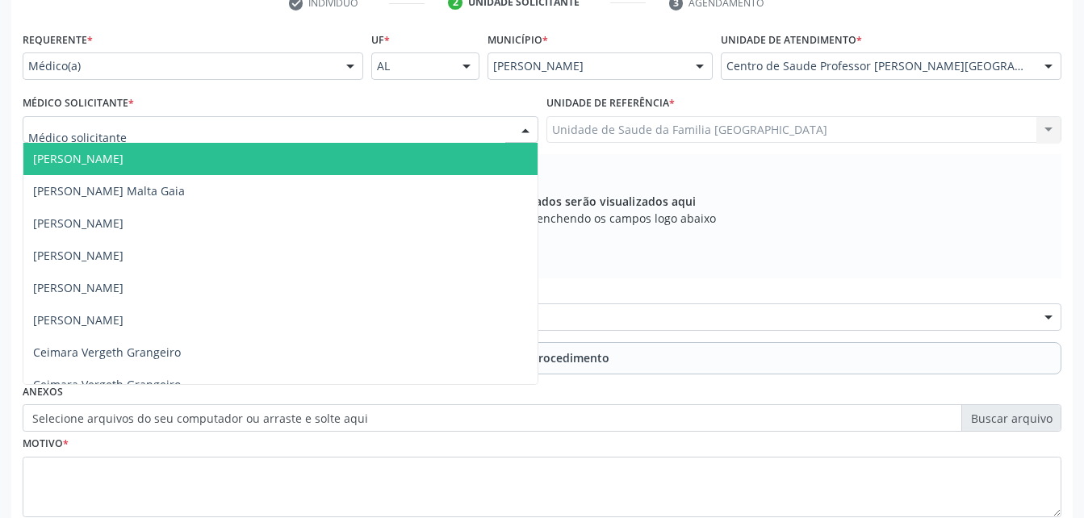
type input "A"
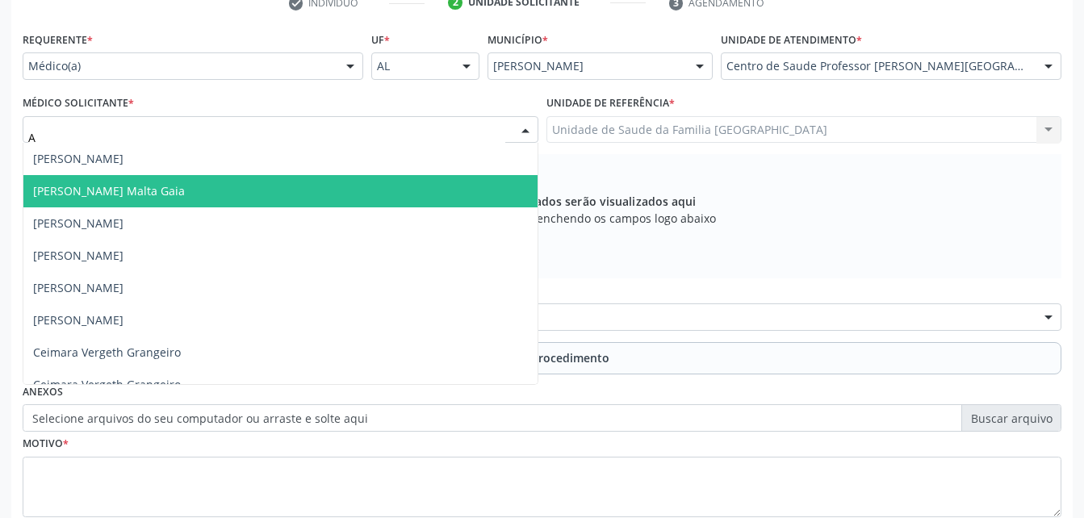
click at [332, 178] on span "Alexandre Lima Malta Gaia" at bounding box center [280, 191] width 514 height 32
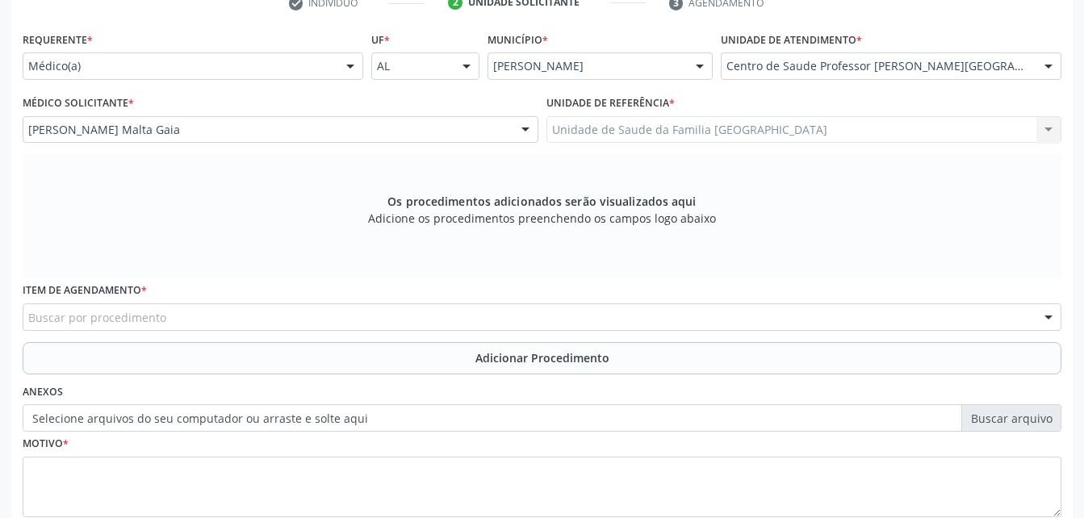
click at [485, 317] on div "Buscar por procedimento" at bounding box center [542, 316] width 1038 height 27
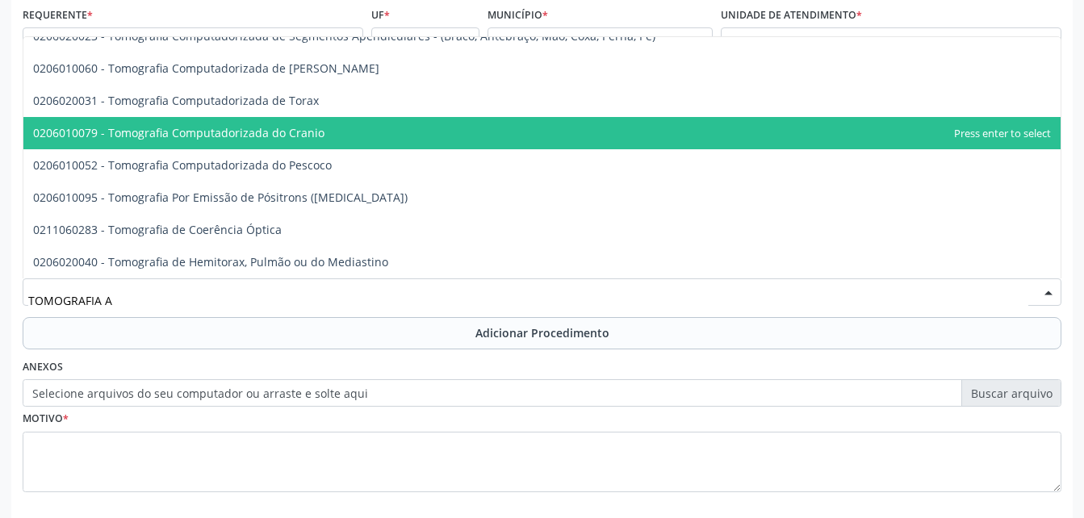
scroll to position [0, 0]
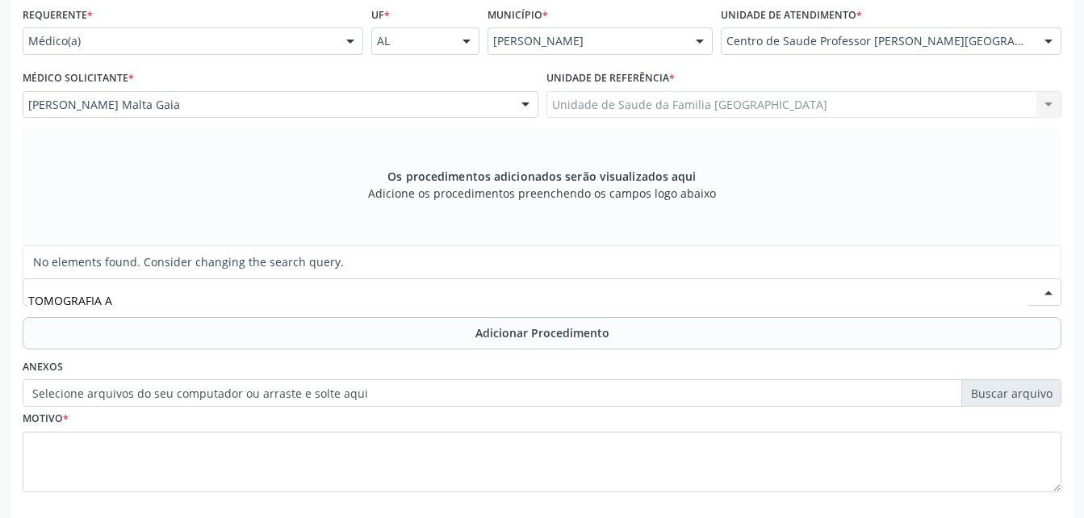
type input "TOMOGRAFIA"
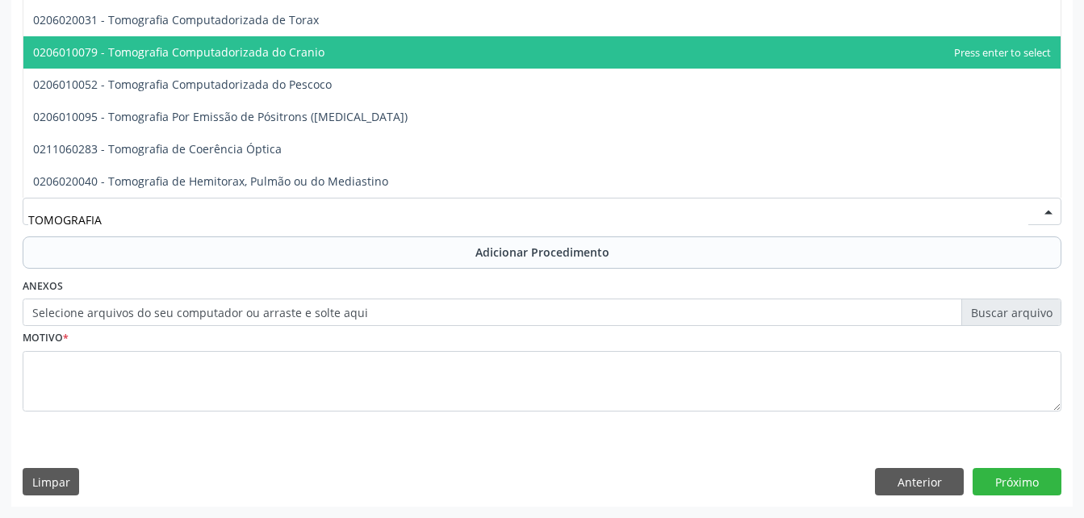
scroll to position [290, 0]
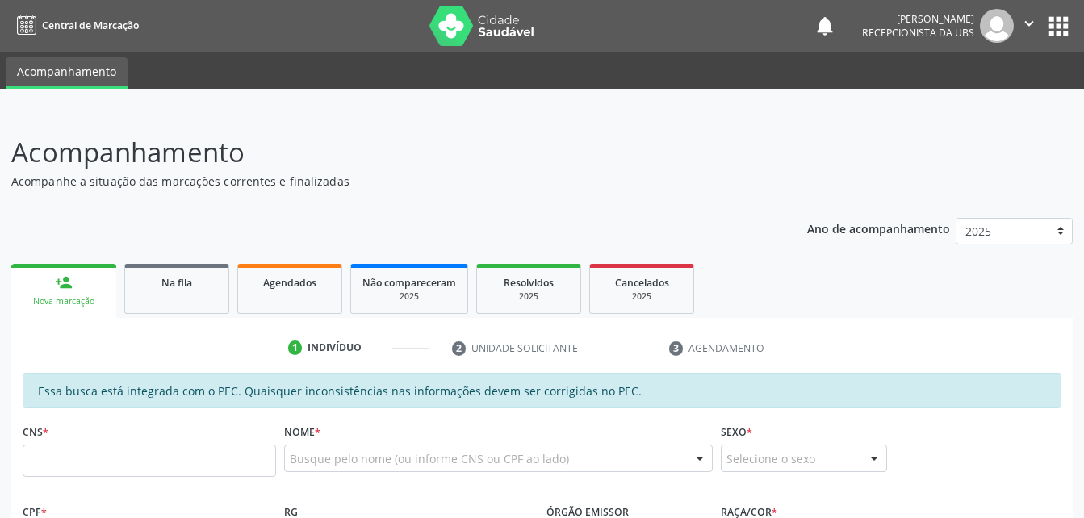
scroll to position [290, 0]
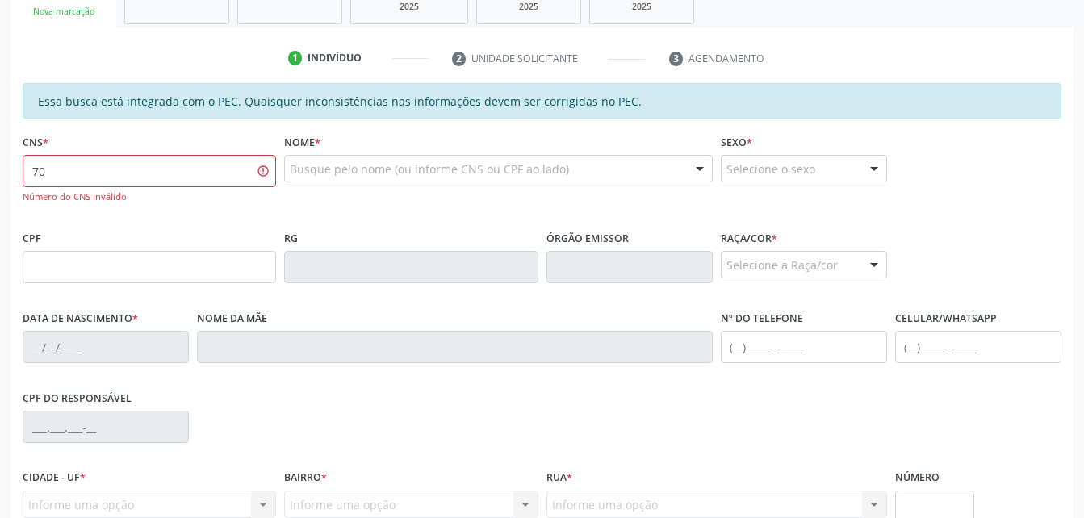
type input "7"
type input "702 8046 1815 2862"
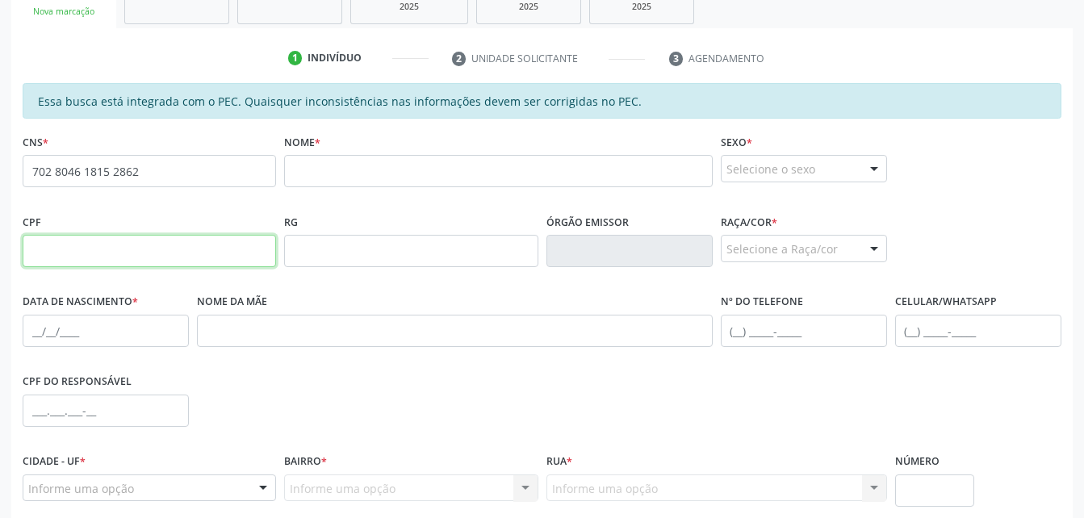
click at [196, 252] on input "text" at bounding box center [149, 251] width 253 height 32
type input "029.983.954-06"
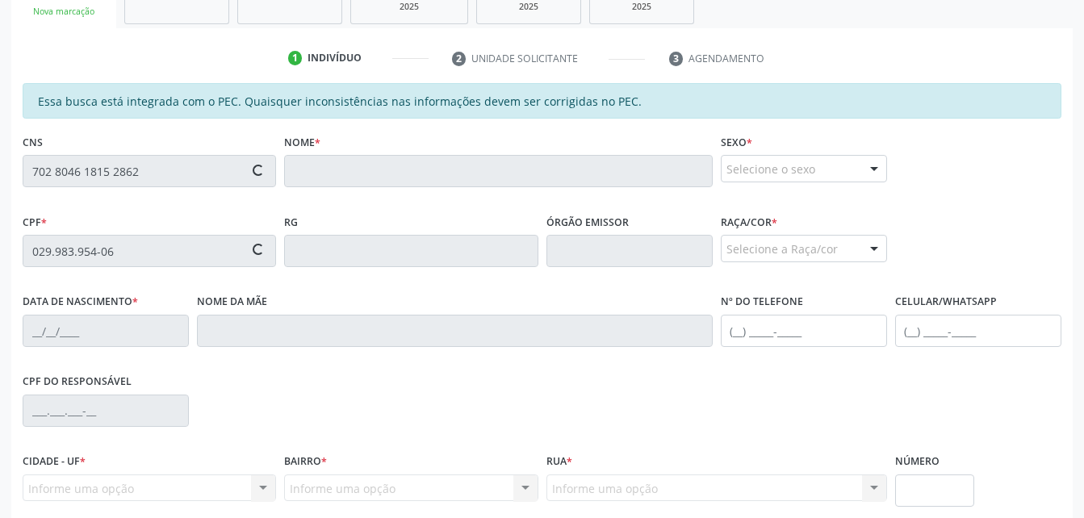
type input "18/12/1967"
type input "Benedito Lopes dos Santos"
type input "(82) 99394-8542"
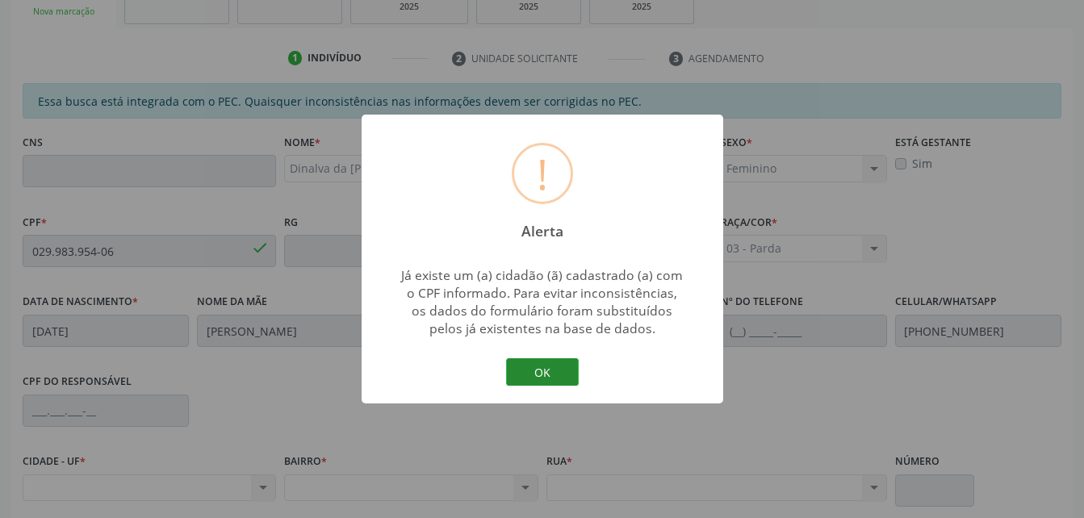
click at [572, 368] on button "OK" at bounding box center [542, 371] width 73 height 27
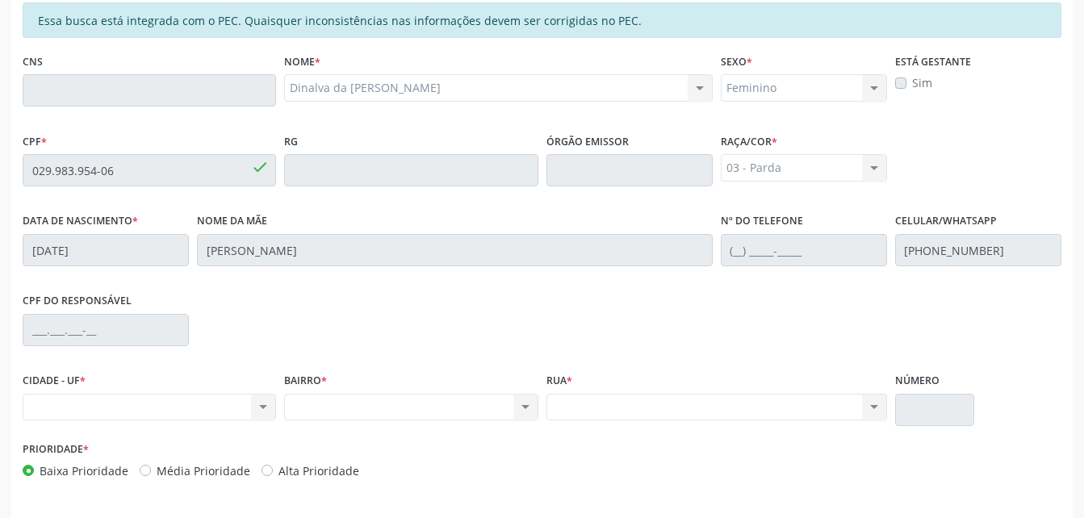
scroll to position [426, 0]
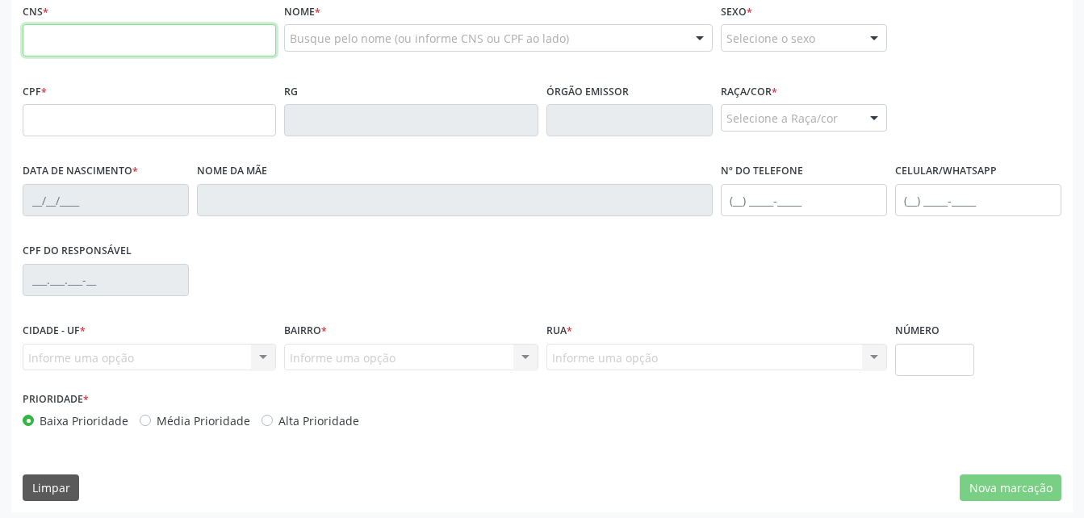
scroll to position [420, 0]
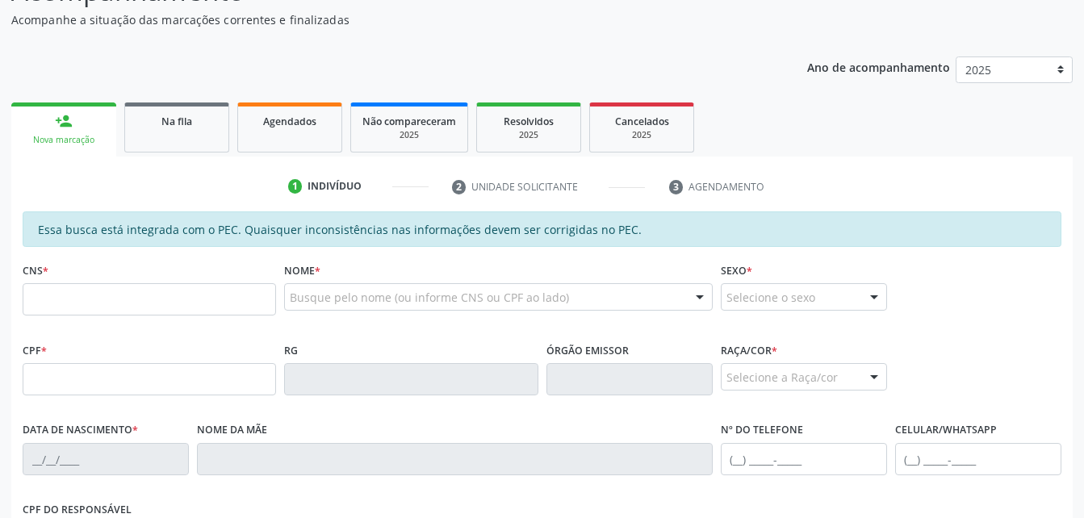
scroll to position [161, 0]
click at [187, 305] on input "text" at bounding box center [149, 299] width 253 height 32
drag, startPoint x: 194, startPoint y: 364, endPoint x: 204, endPoint y: 385, distance: 23.5
click at [194, 364] on input "text" at bounding box center [149, 379] width 253 height 32
click at [204, 385] on input "text" at bounding box center [149, 379] width 253 height 32
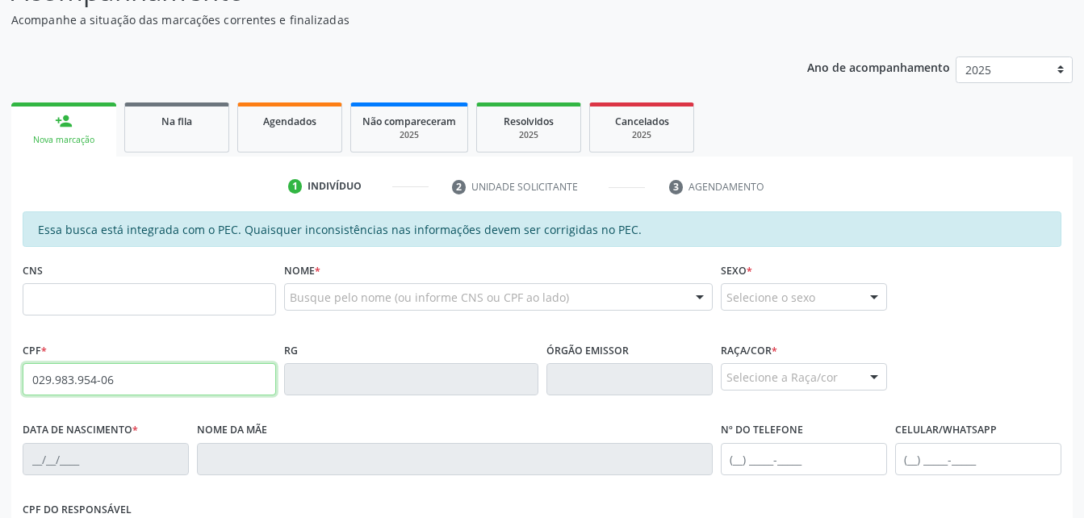
type input "029.983.954-06"
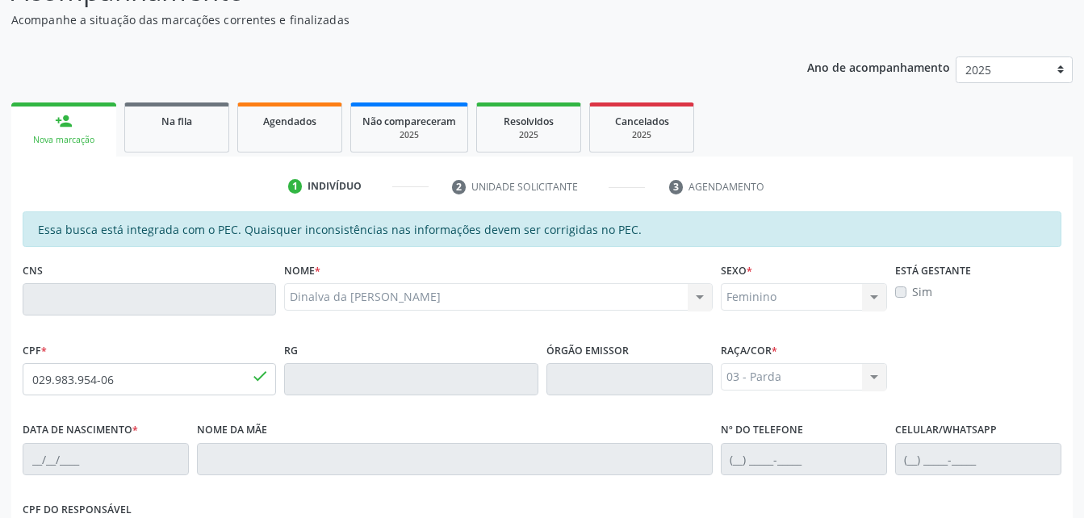
type input "18/[DATE]"
type input "[PERSON_NAME]"
type input "[PHONE_NUMBER]"
type input "S/N"
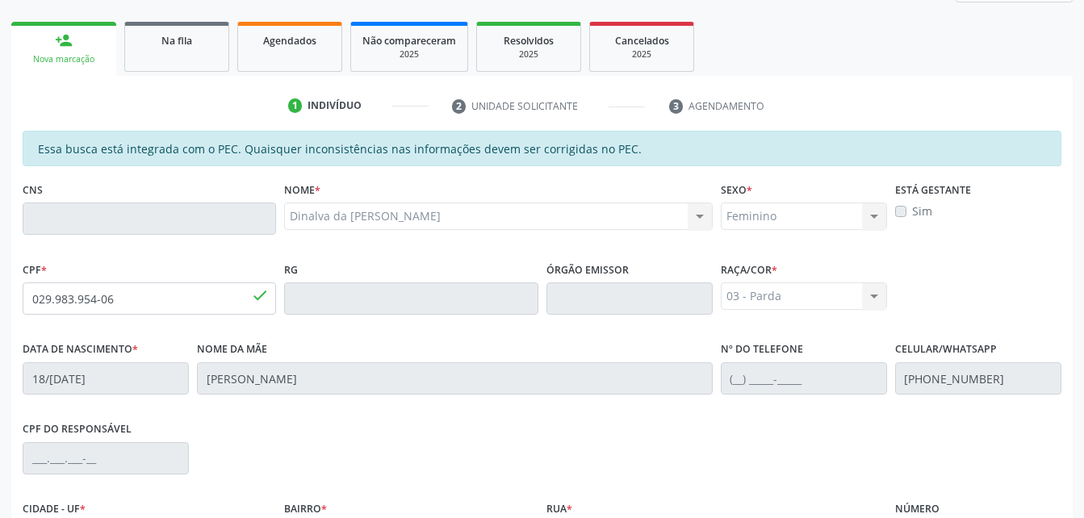
scroll to position [426, 0]
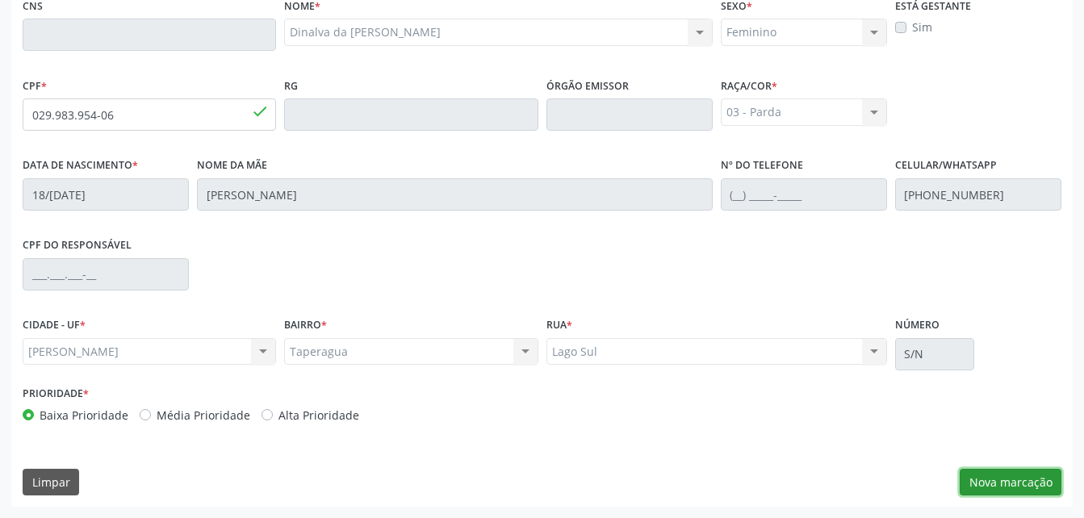
click at [1037, 482] on button "Nova marcação" at bounding box center [1010, 482] width 102 height 27
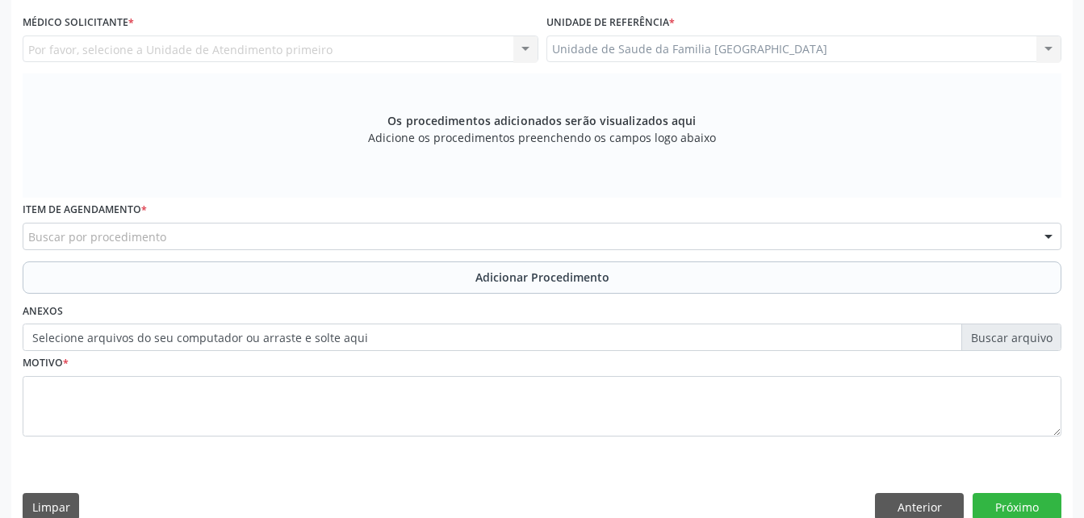
scroll to position [265, 0]
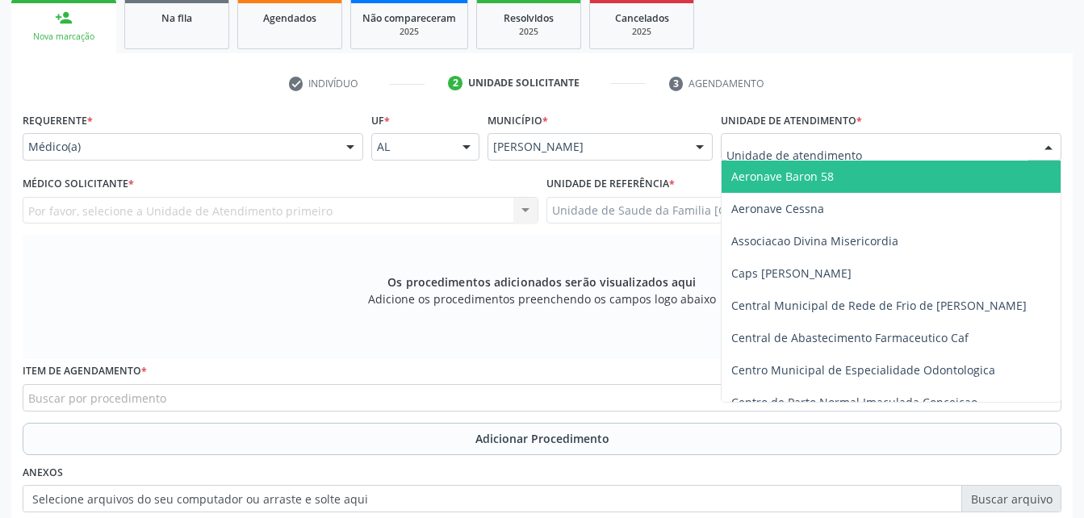
click at [935, 149] on div at bounding box center [890, 146] width 340 height 27
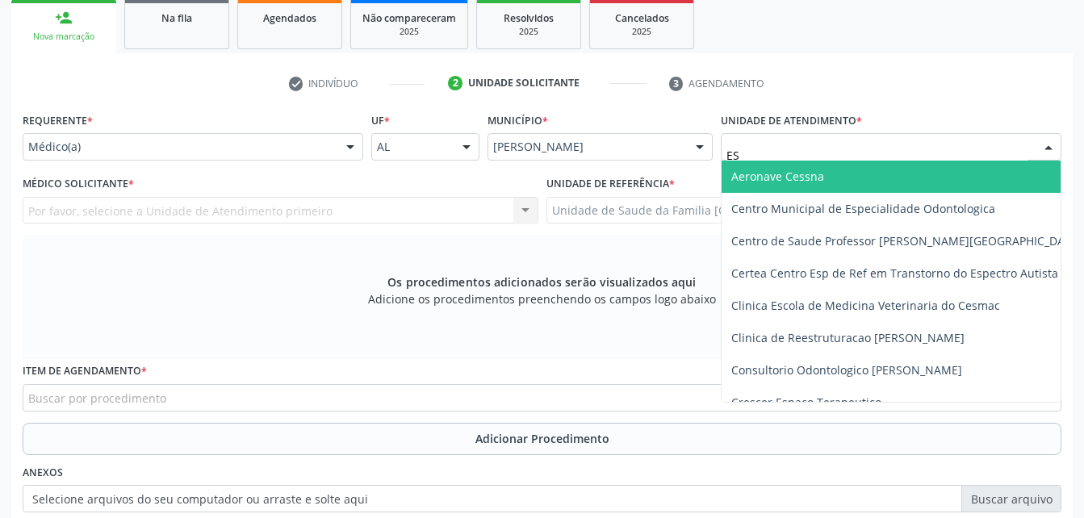
type input "EST"
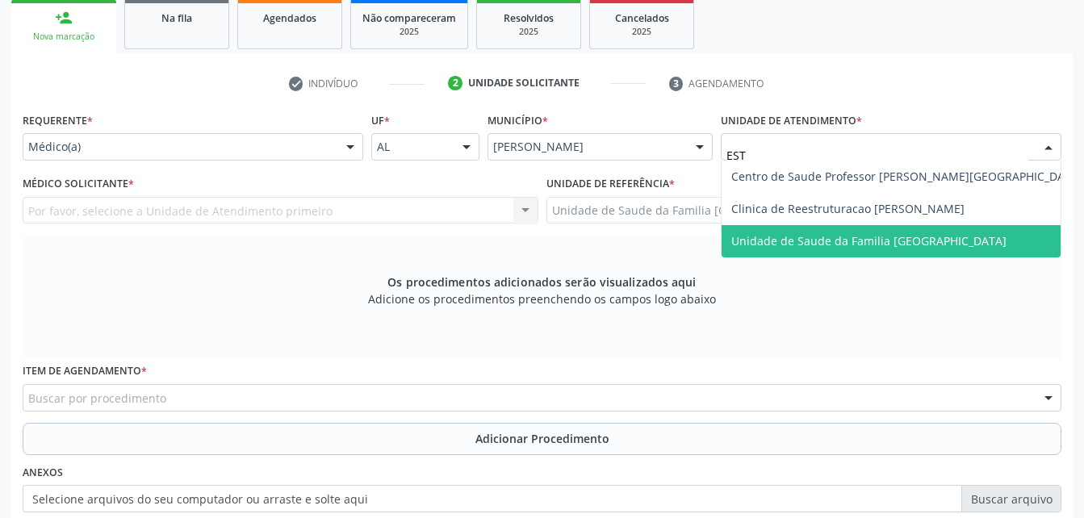
click at [961, 230] on span "Unidade de Saude da Familia [GEOGRAPHIC_DATA]" at bounding box center [906, 241] width 370 height 32
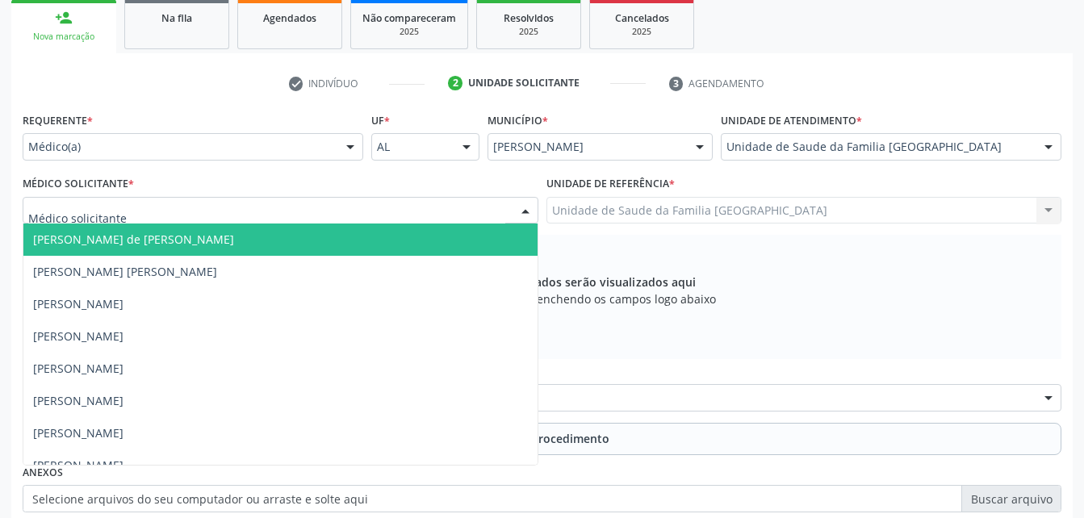
click at [390, 218] on div at bounding box center [281, 210] width 516 height 27
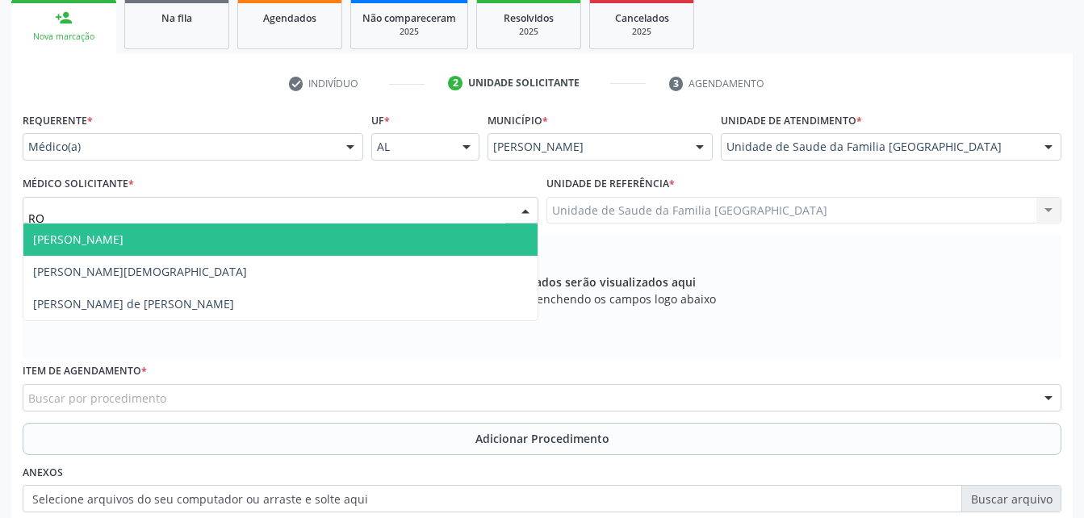
type input "ROD"
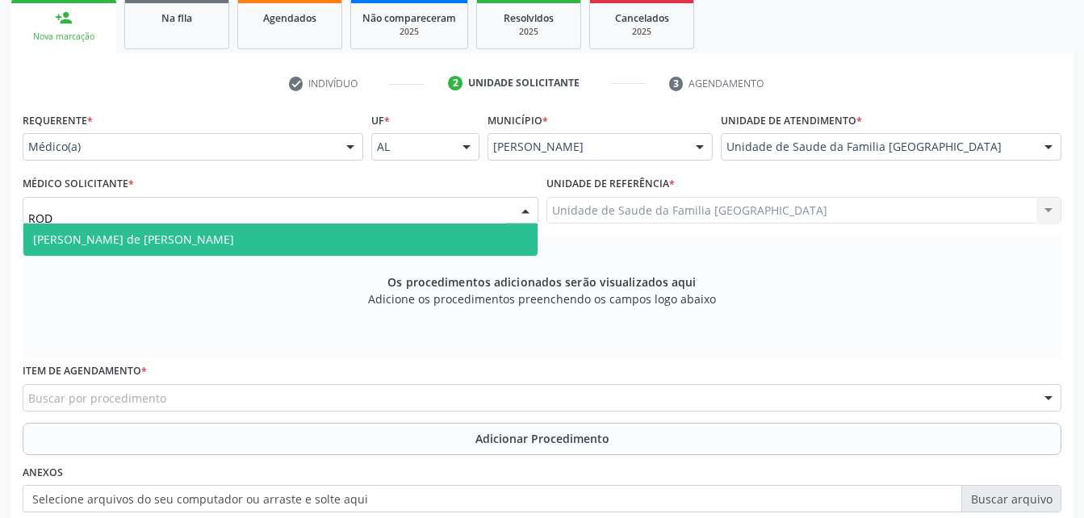
click at [391, 244] on span "[PERSON_NAME] de [PERSON_NAME]" at bounding box center [280, 239] width 514 height 32
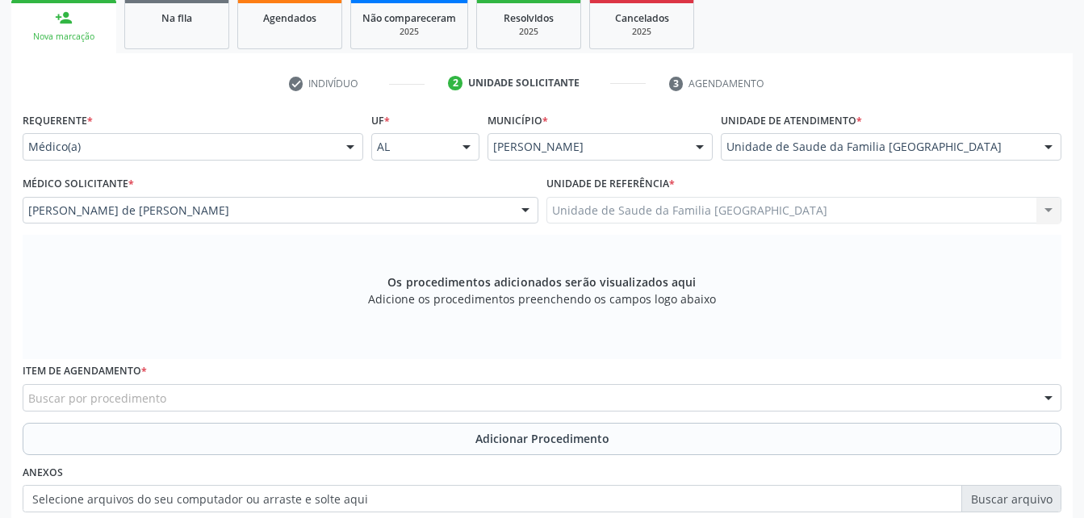
click at [369, 392] on div "Buscar por procedimento" at bounding box center [542, 397] width 1038 height 27
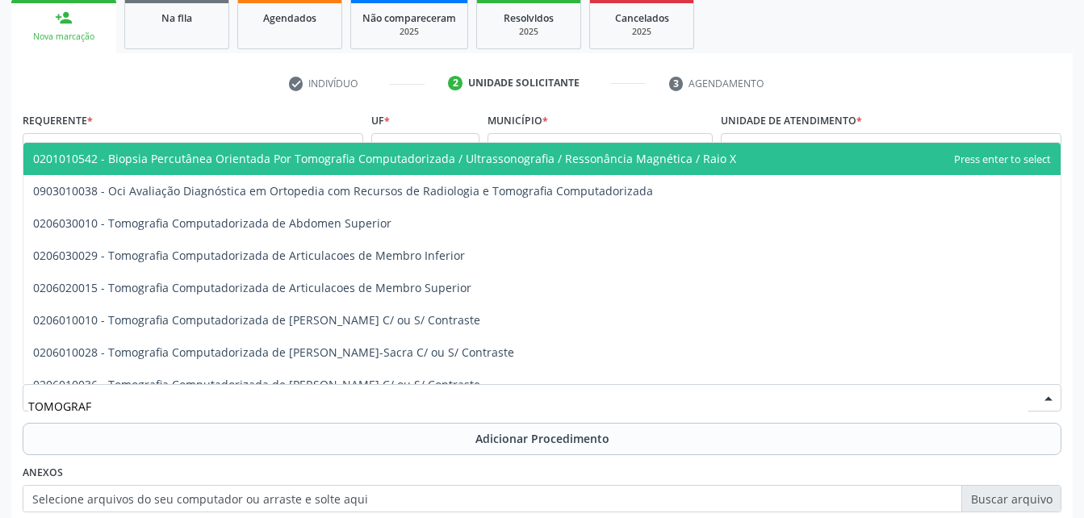
type input "TOMOGRAFI"
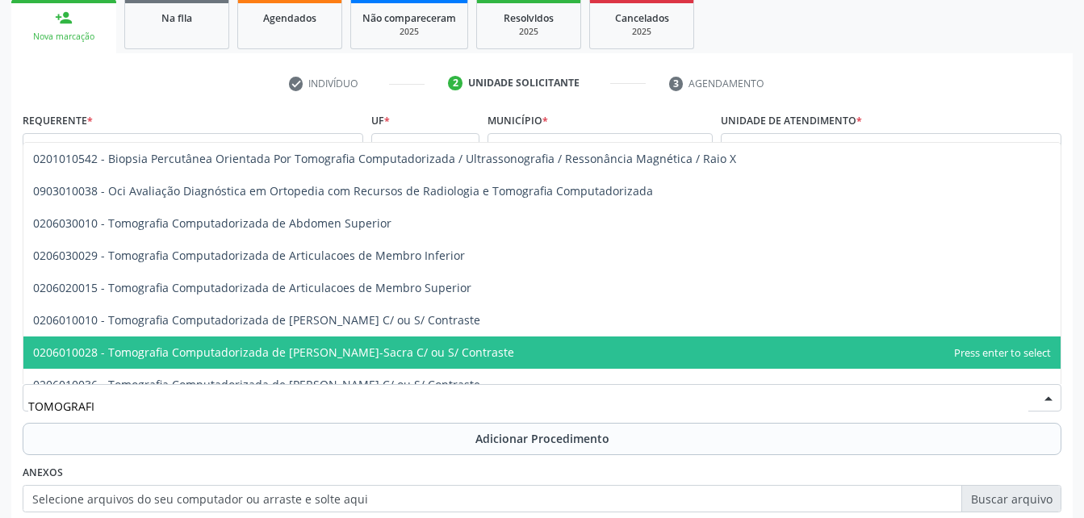
click at [434, 343] on span "0206010028 - Tomografia Computadorizada de [PERSON_NAME]-Sacra C/ ou S/ Contras…" at bounding box center [541, 352] width 1037 height 32
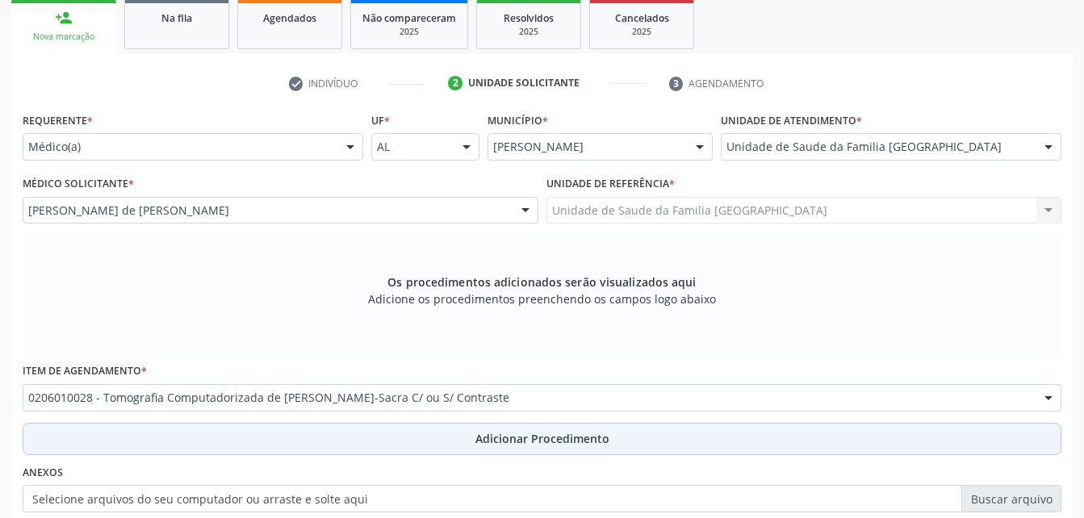
click at [666, 441] on button "Adicionar Procedimento" at bounding box center [542, 439] width 1038 height 32
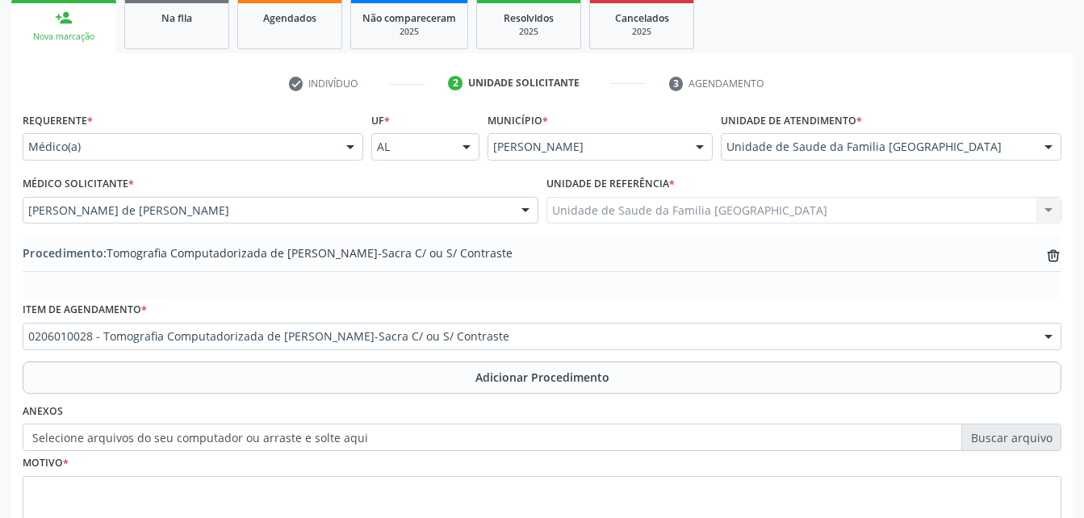
scroll to position [390, 0]
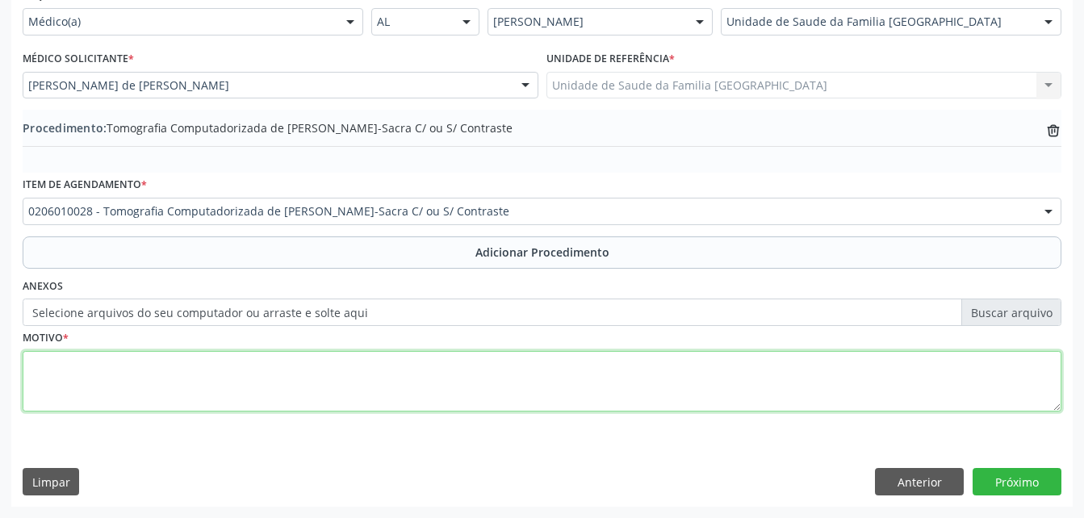
click at [611, 392] on textarea at bounding box center [542, 381] width 1038 height 61
type textarea "DOR CRONICA"
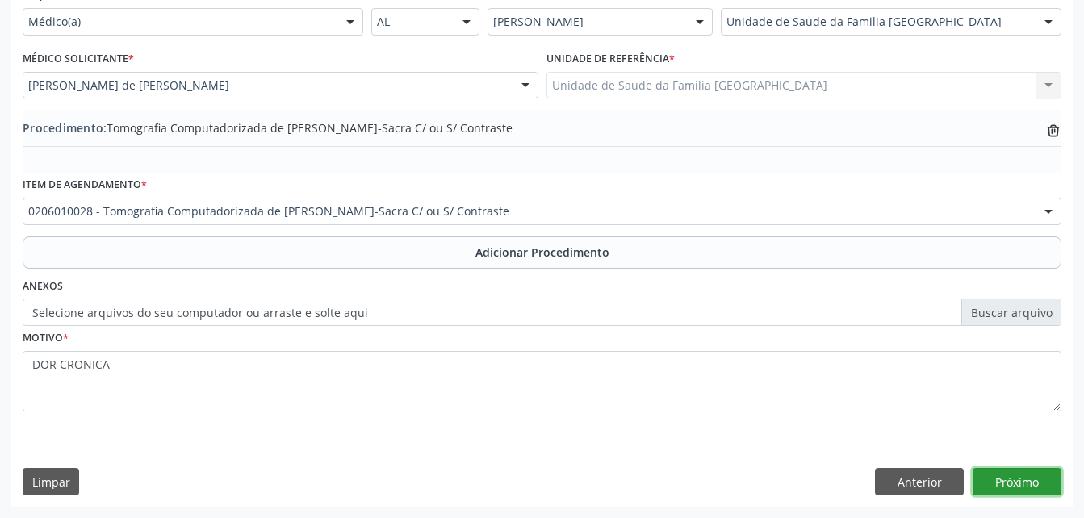
click at [1010, 486] on button "Próximo" at bounding box center [1016, 481] width 89 height 27
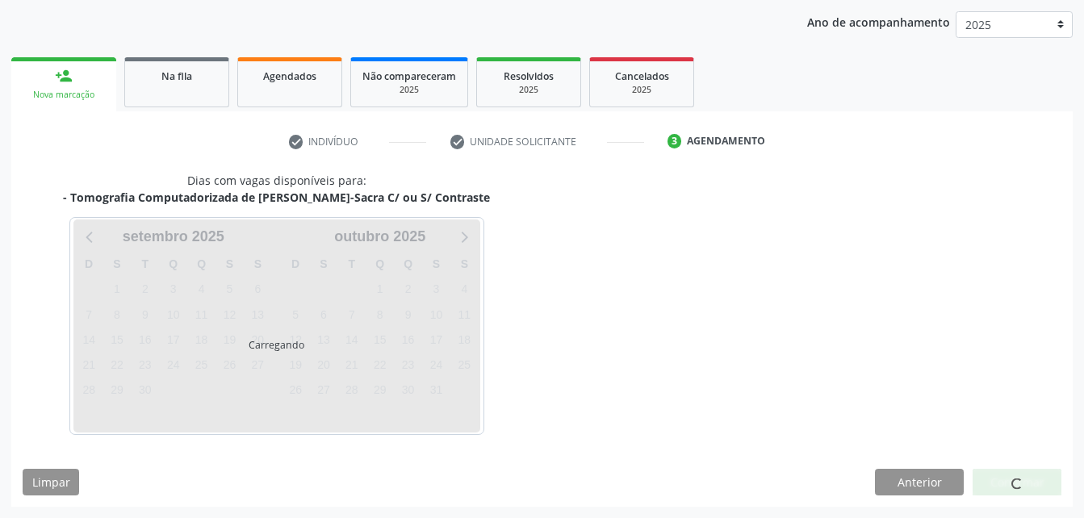
scroll to position [254, 0]
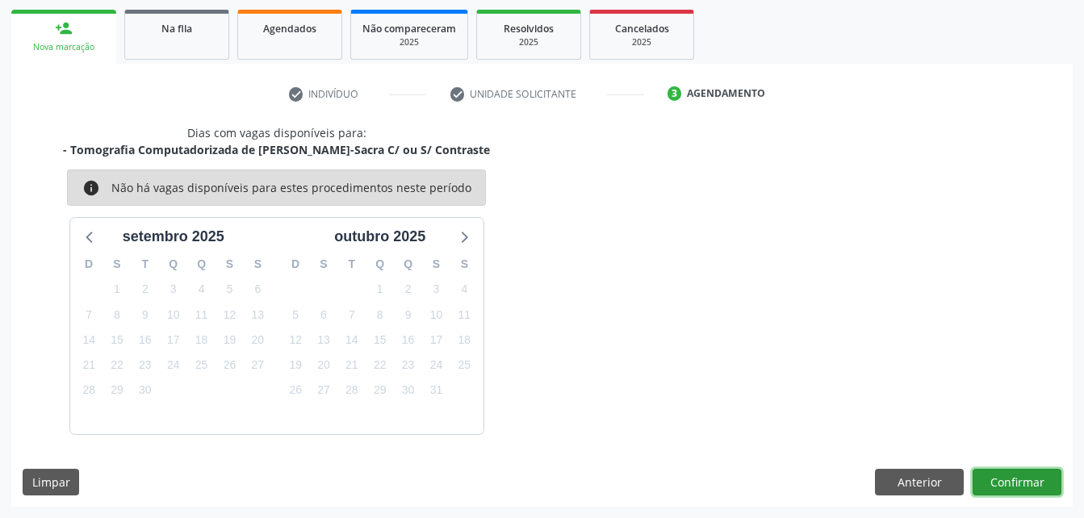
click at [1000, 486] on button "Confirmar" at bounding box center [1016, 482] width 89 height 27
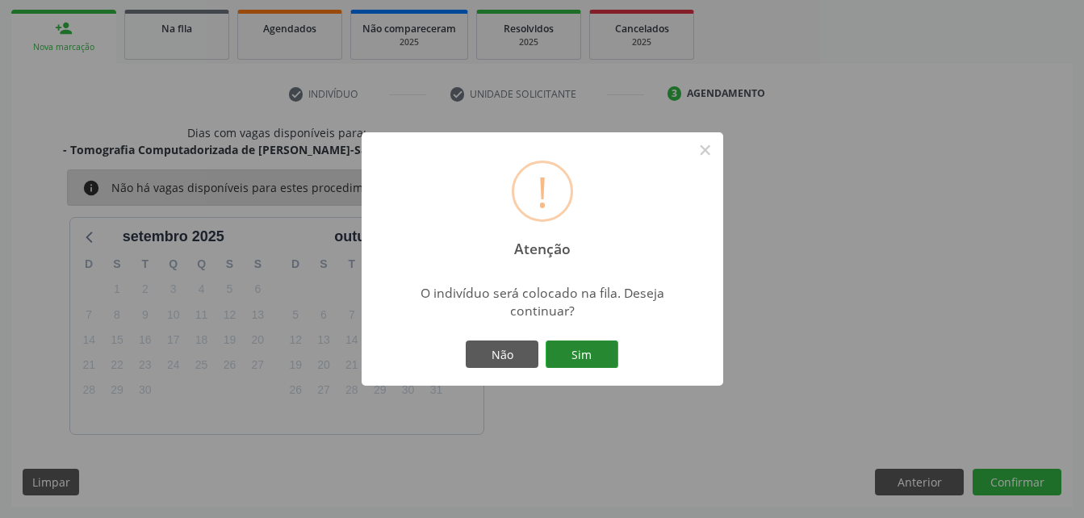
click at [589, 358] on button "Sim" at bounding box center [581, 353] width 73 height 27
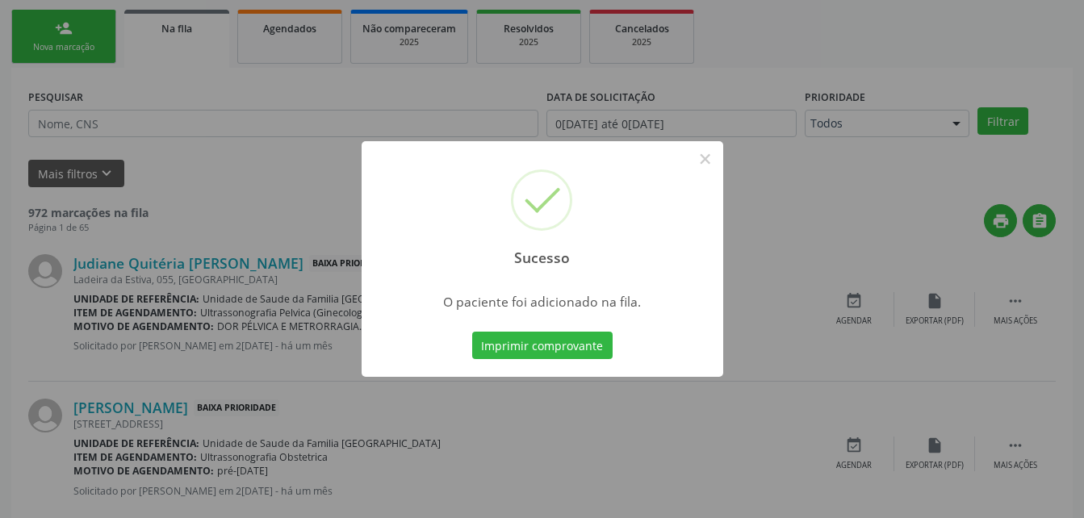
scroll to position [37, 0]
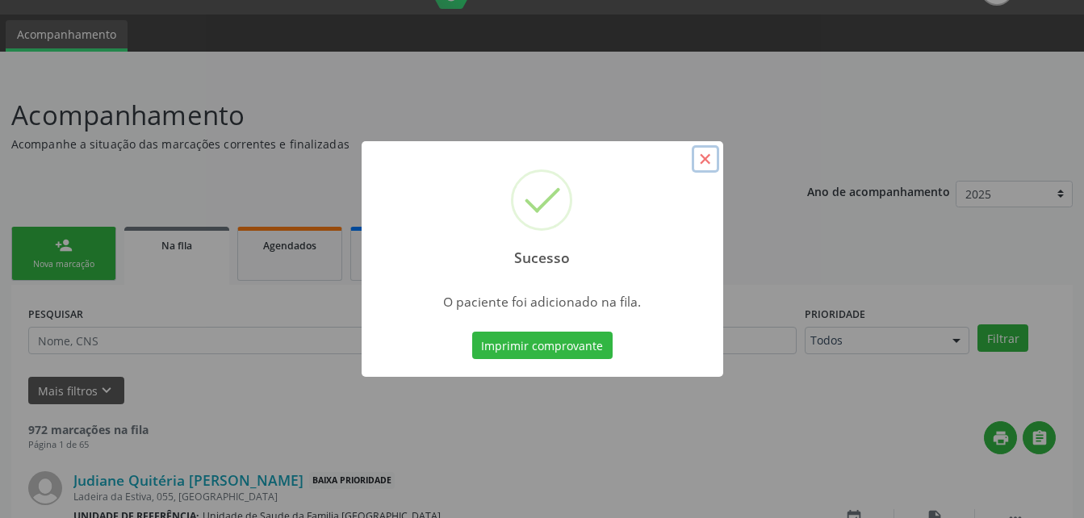
click at [714, 159] on button "×" at bounding box center [704, 158] width 27 height 27
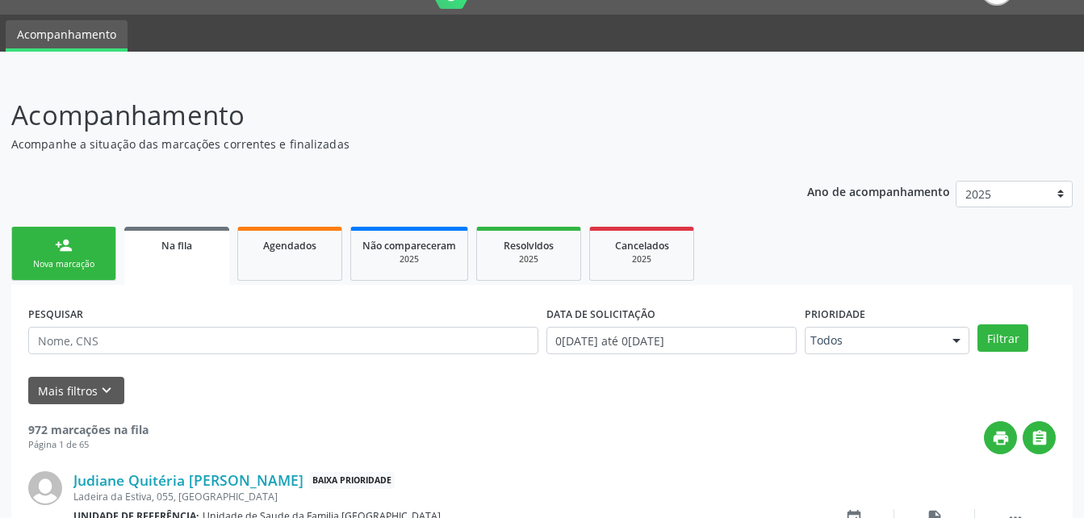
scroll to position [118, 0]
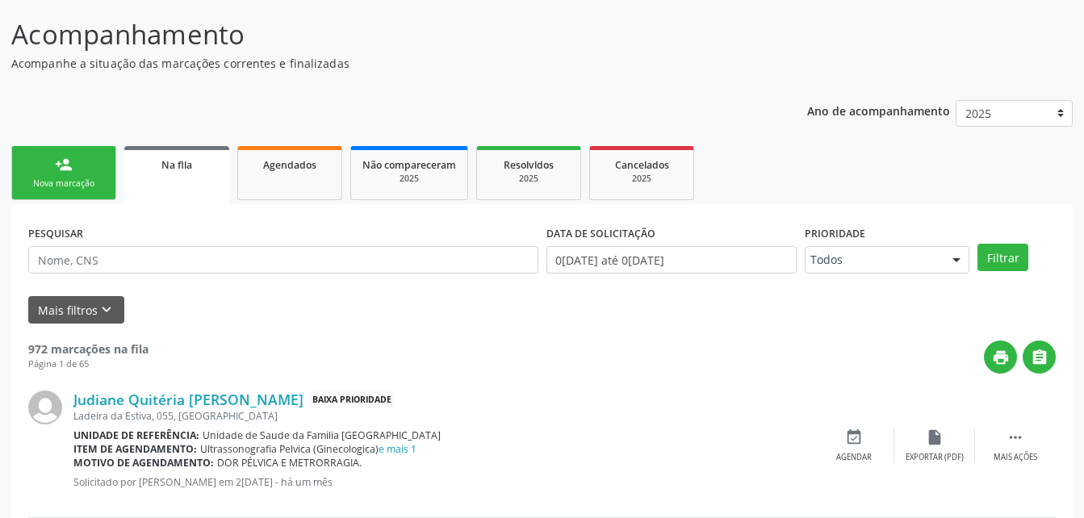
click at [88, 168] on link "person_add Nova marcação" at bounding box center [63, 173] width 105 height 54
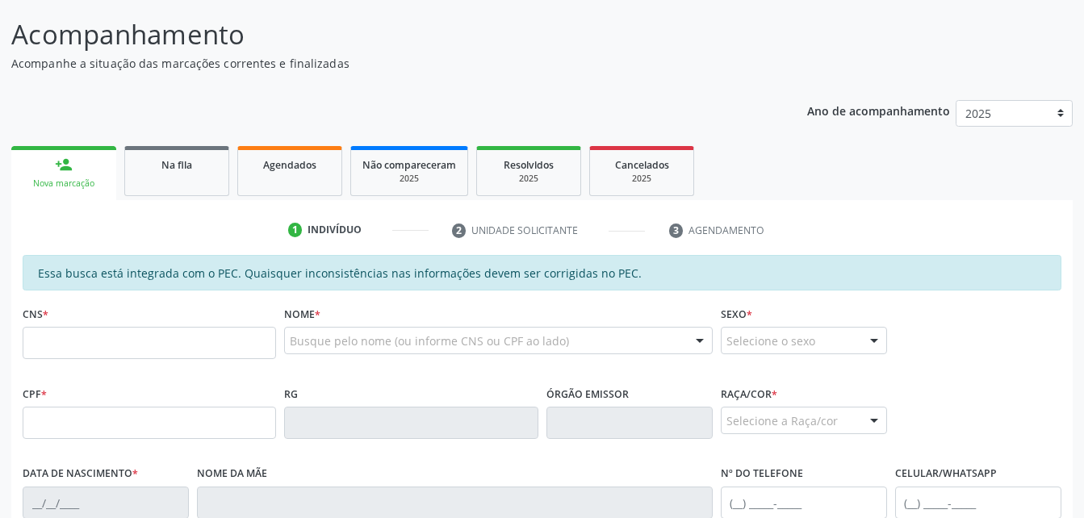
scroll to position [198, 0]
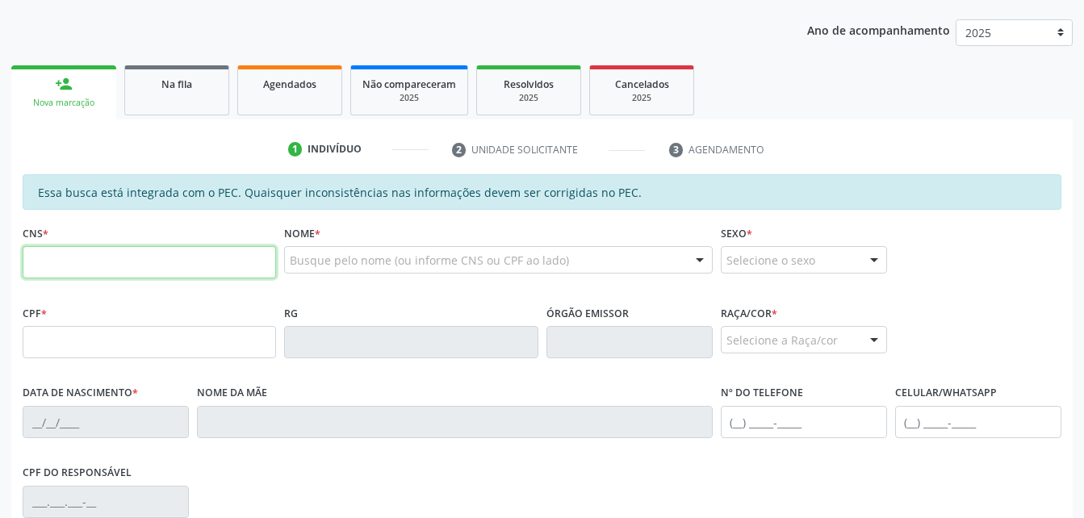
click at [145, 261] on input "text" at bounding box center [149, 262] width 253 height 32
type input "708 0078 7791 9824"
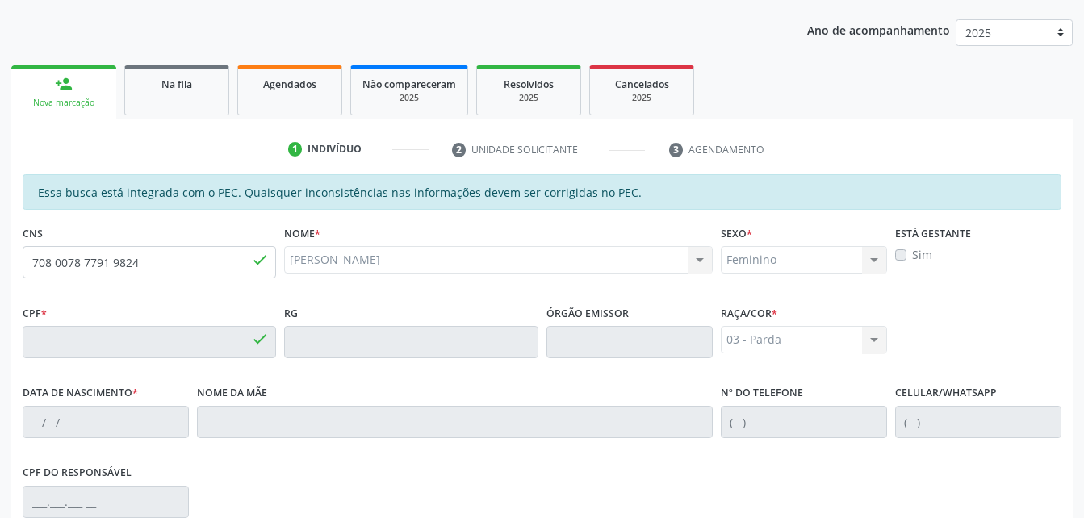
type input "985.866.024-34"
type input "04/08/1967"
type input "Maria Luiza da Silva"
type input "(82) 99349-1835"
type input "82"
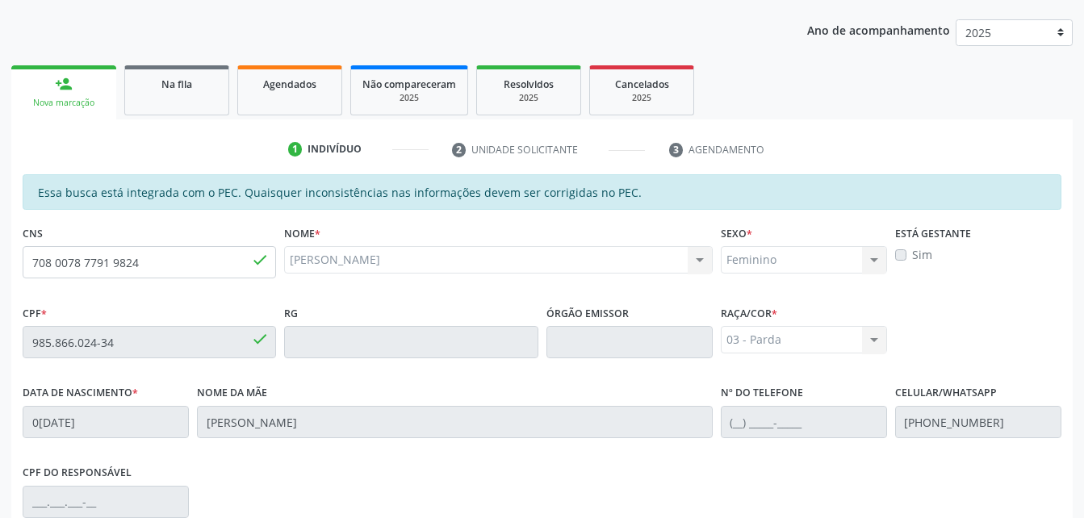
scroll to position [426, 0]
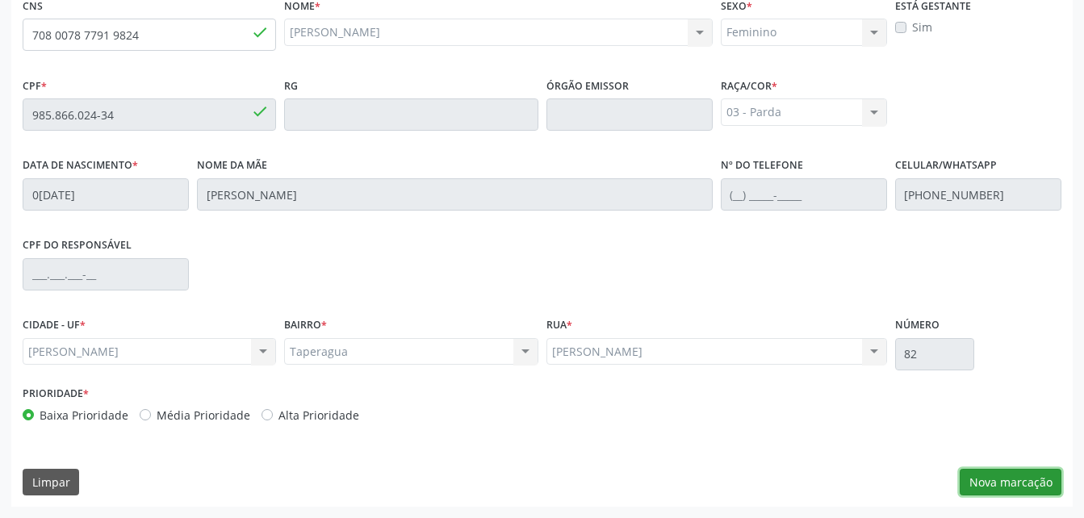
click at [1023, 477] on button "Nova marcação" at bounding box center [1010, 482] width 102 height 27
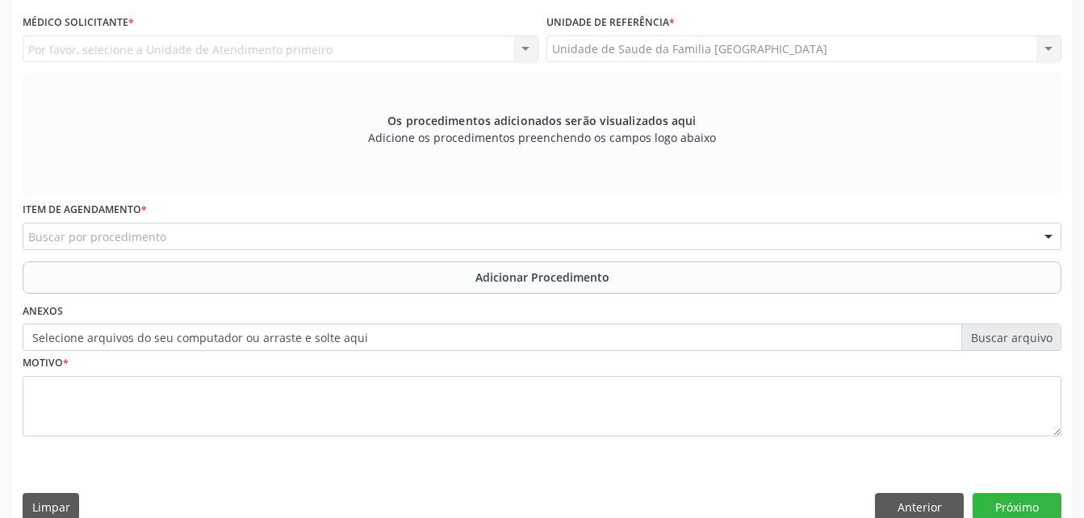
scroll to position [345, 0]
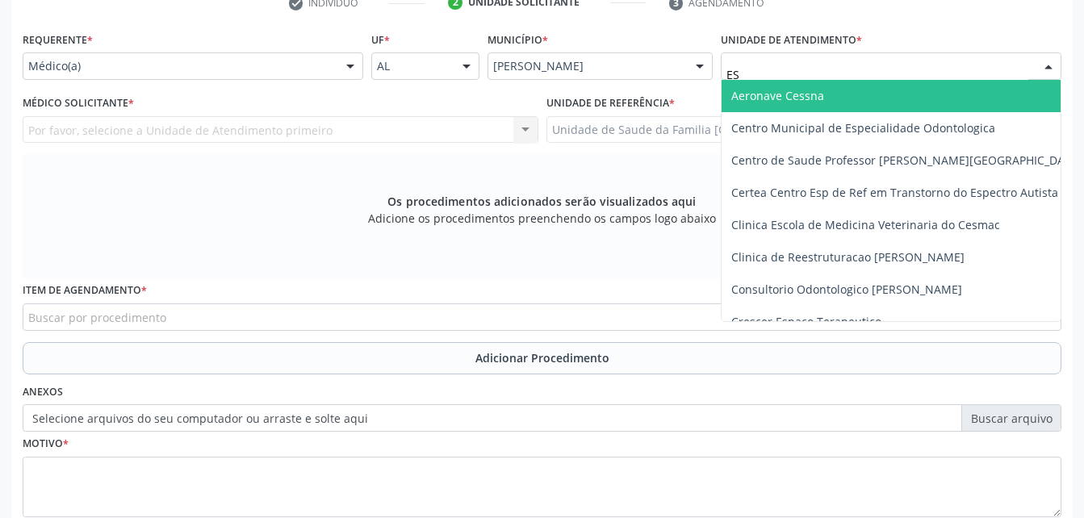
type input "EST"
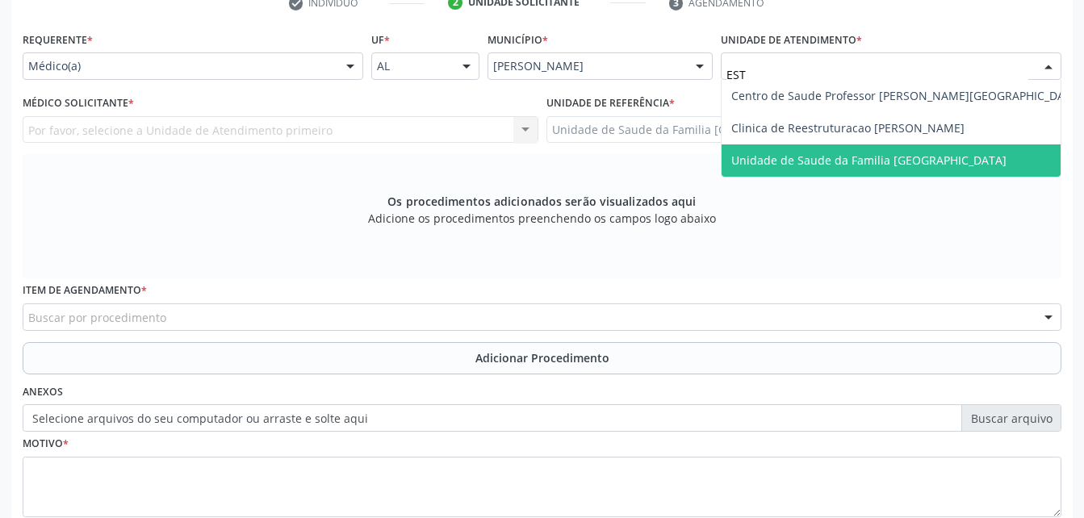
drag, startPoint x: 858, startPoint y: 153, endPoint x: 504, endPoint y: 154, distance: 354.2
click at [858, 154] on span "Unidade de Saude da Familia [GEOGRAPHIC_DATA]" at bounding box center [868, 159] width 275 height 15
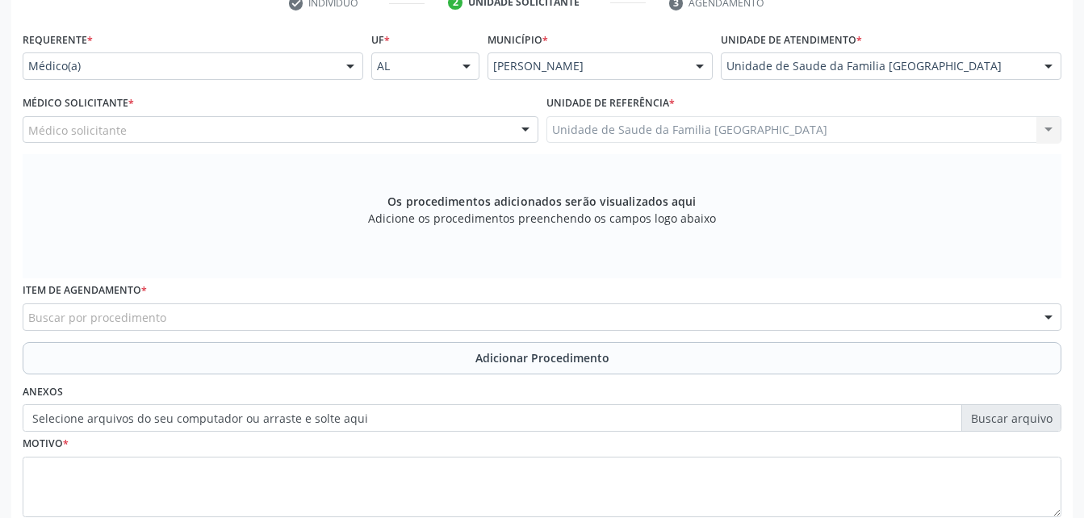
click at [222, 132] on div "Médico solicitante" at bounding box center [281, 129] width 516 height 27
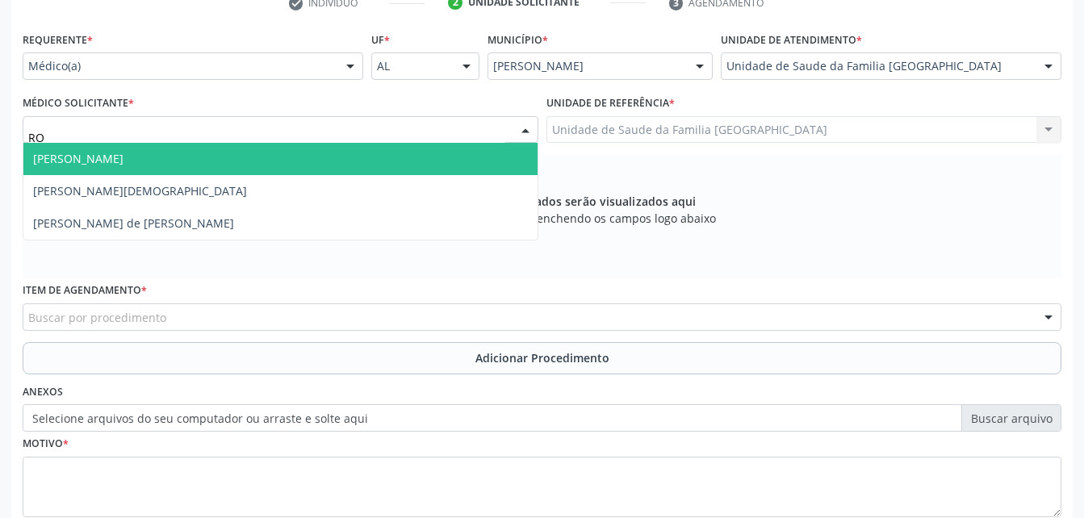
type input "ROD"
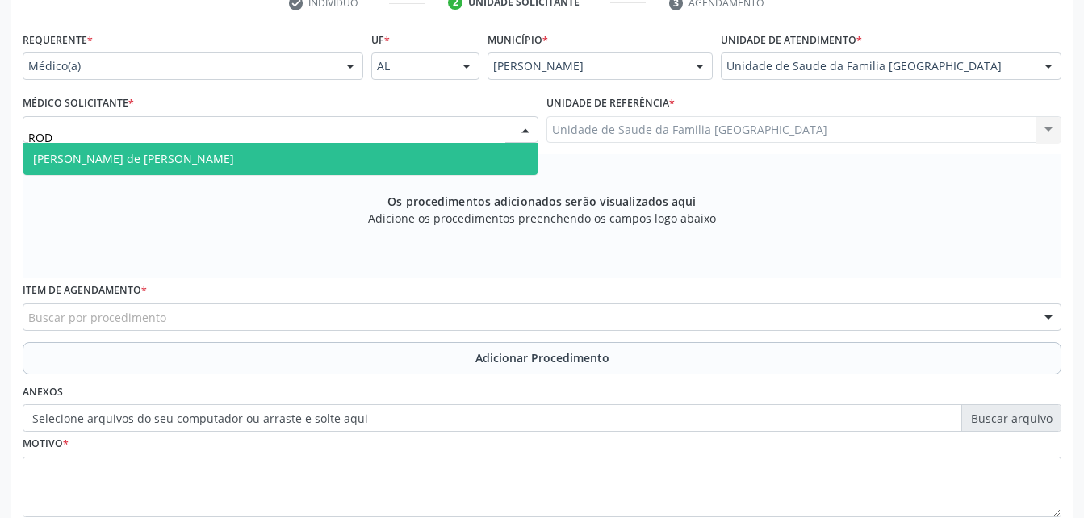
click at [434, 158] on span "[PERSON_NAME] de [PERSON_NAME]" at bounding box center [280, 159] width 514 height 32
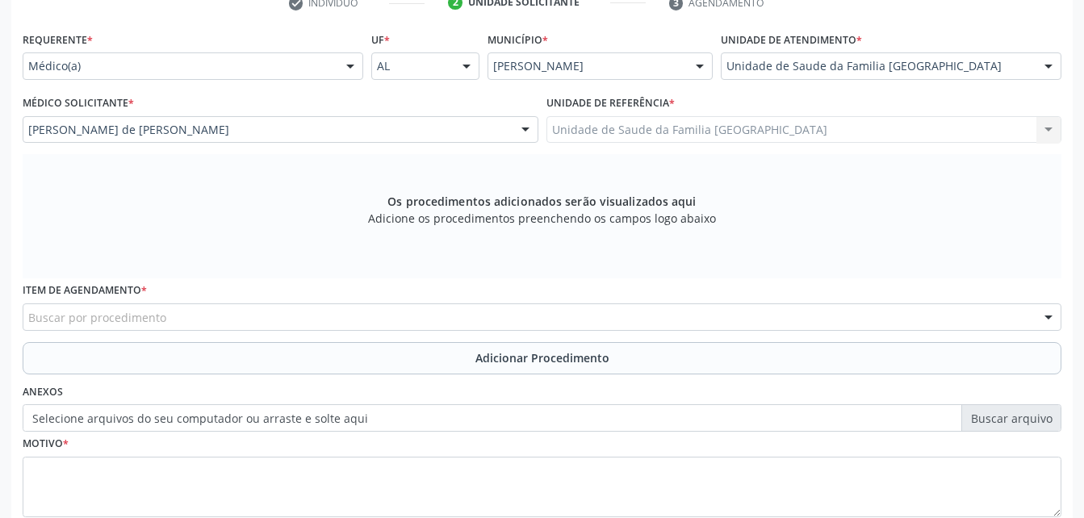
click at [452, 314] on div "Buscar por procedimento" at bounding box center [542, 316] width 1038 height 27
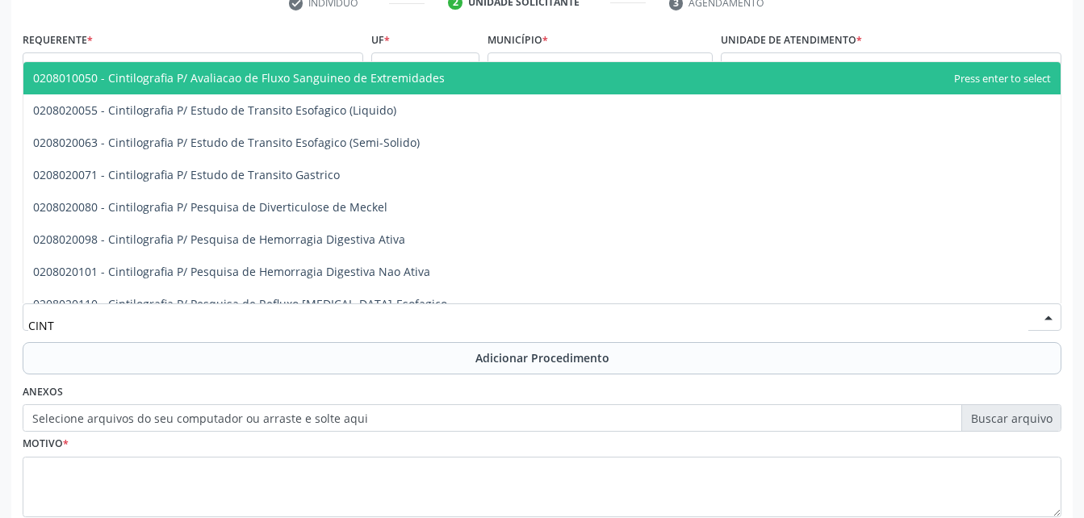
type input "CINTI"
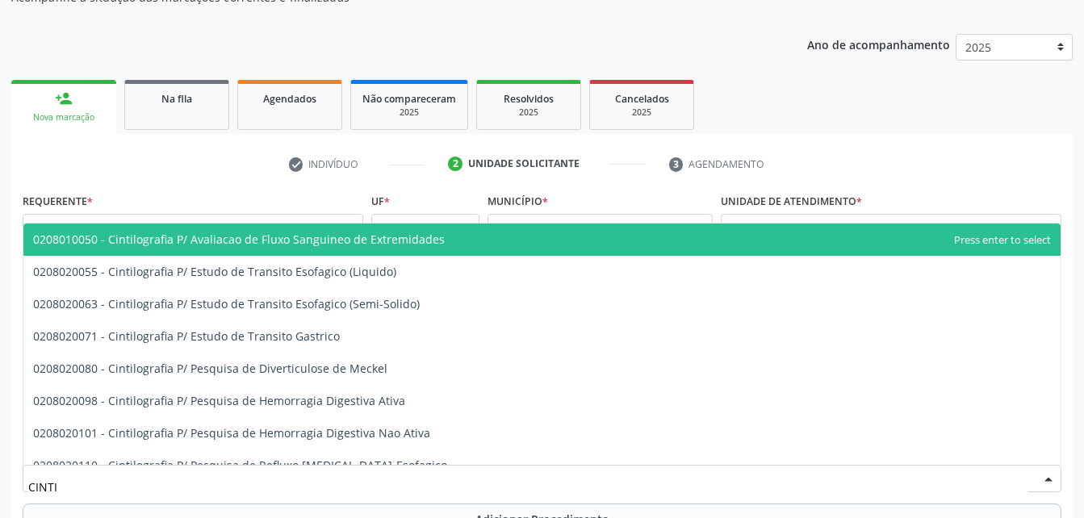
scroll to position [103, 0]
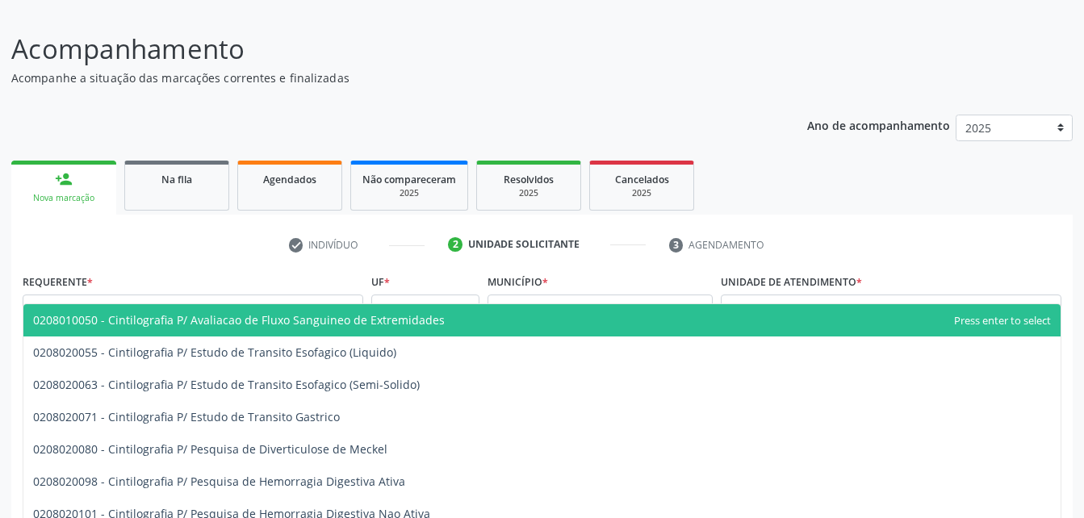
click at [104, 179] on link "person_add Nova marcação" at bounding box center [63, 188] width 105 height 54
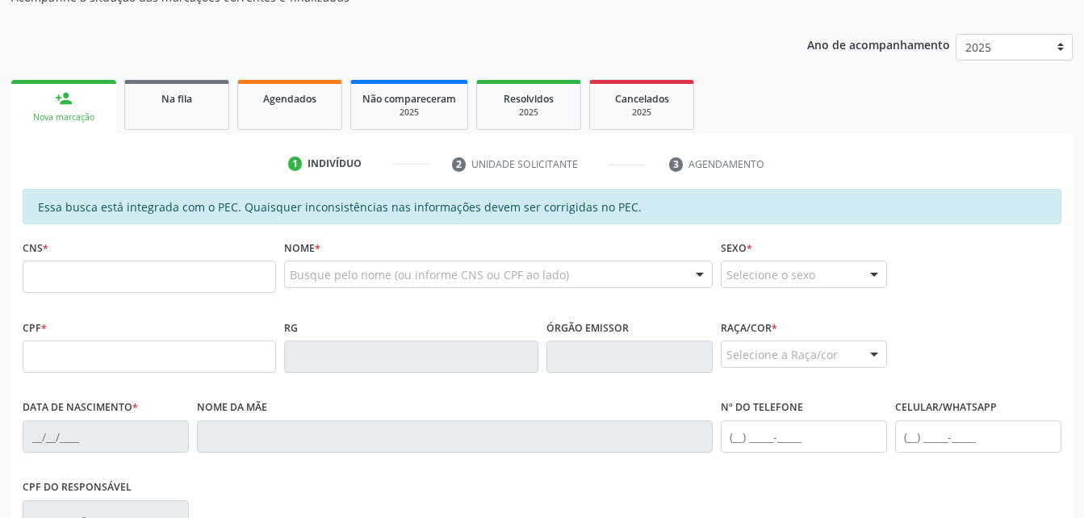
scroll to position [184, 0]
click at [111, 279] on input "text" at bounding box center [149, 277] width 253 height 32
type input "706 0038 4957 0243"
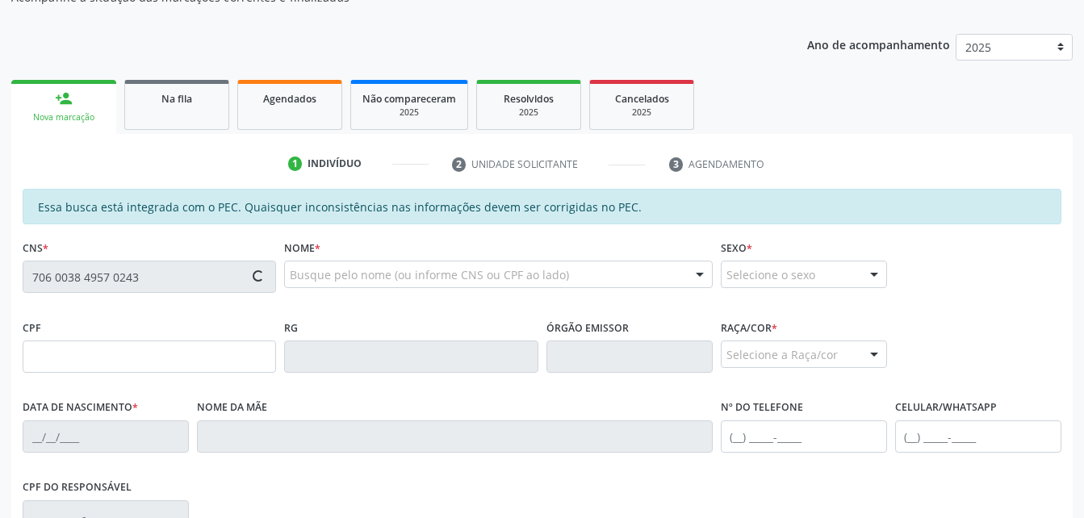
type input "019.360.134-60"
type input "1[DATE]"
type input "Maria das Graças da Conceição"
type input "(82) 98175-1260"
type input "211"
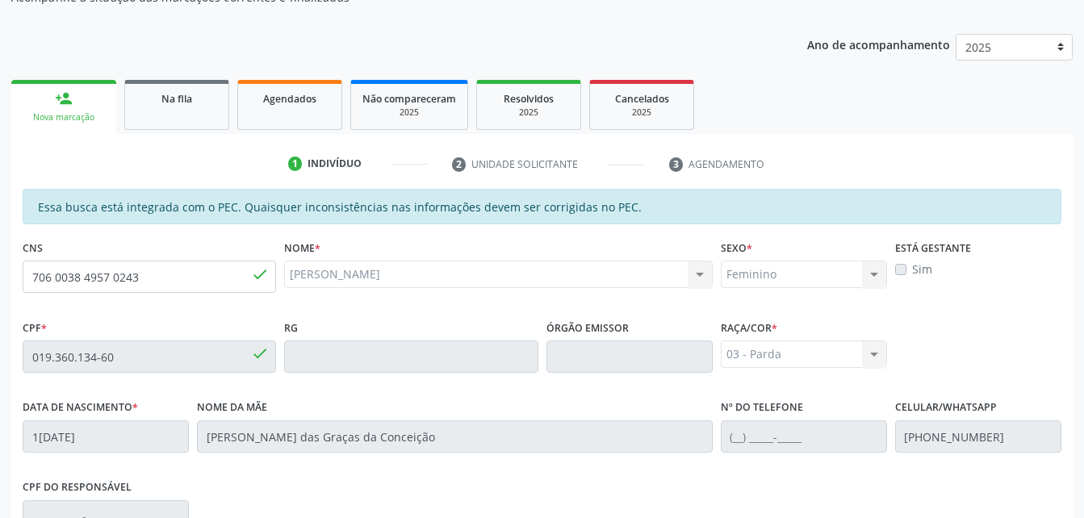
scroll to position [426, 0]
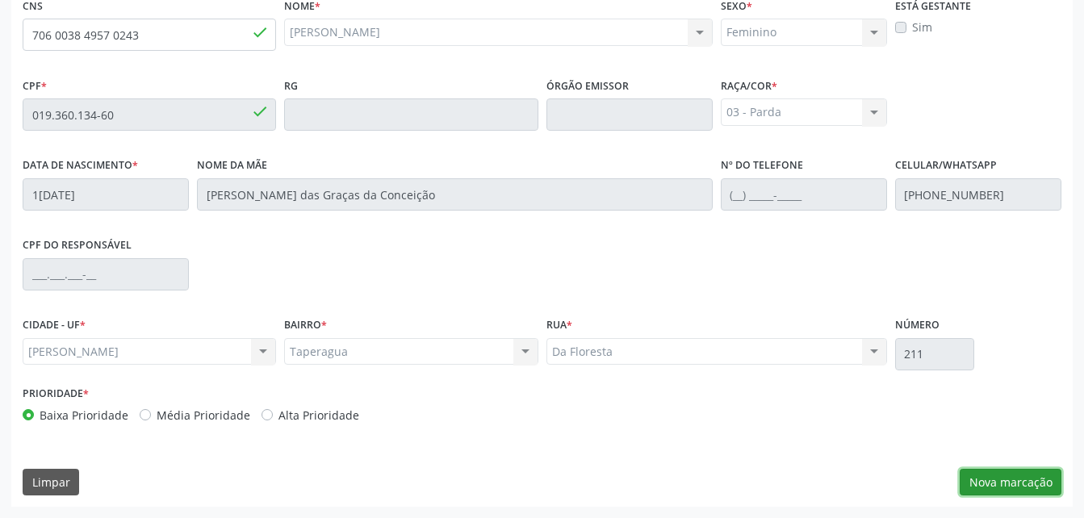
click at [1013, 483] on button "Nova marcação" at bounding box center [1010, 482] width 102 height 27
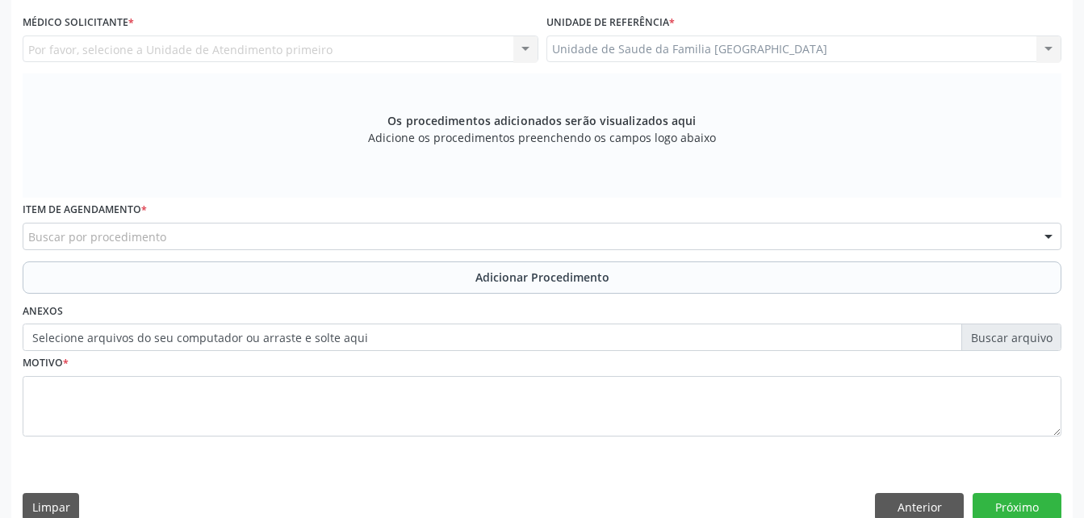
scroll to position [345, 0]
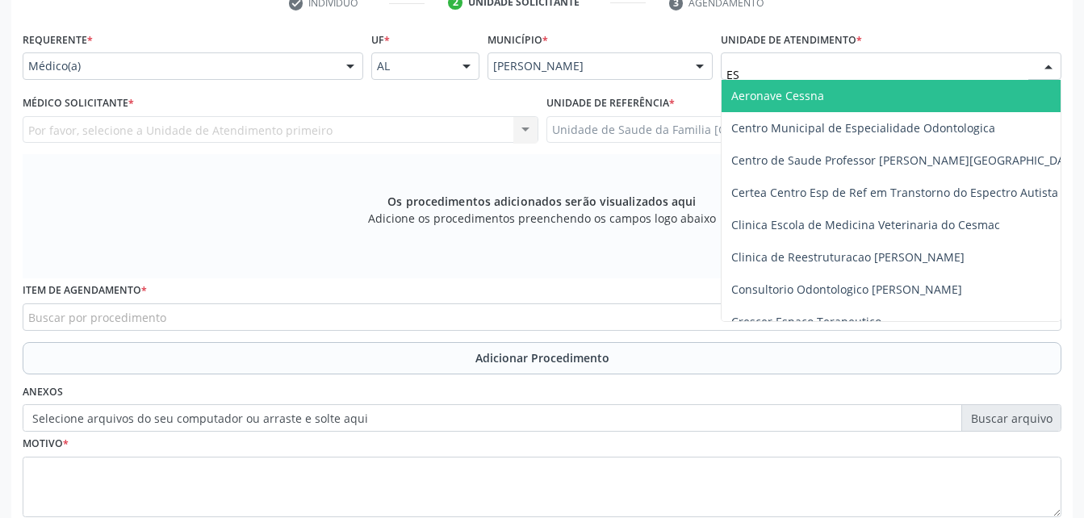
type input "EST"
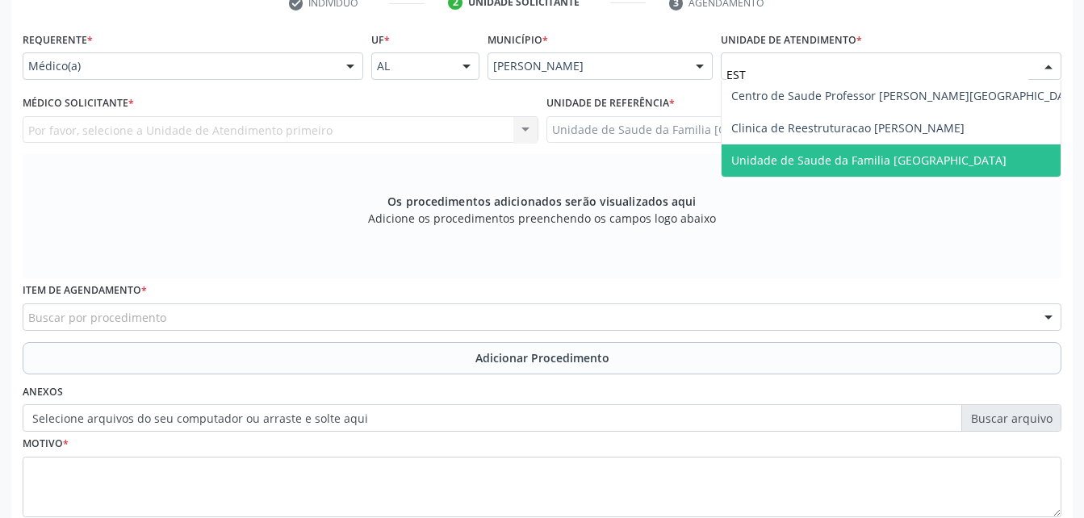
click at [776, 148] on span "Unidade de Saude da Familia [GEOGRAPHIC_DATA]" at bounding box center [906, 160] width 370 height 32
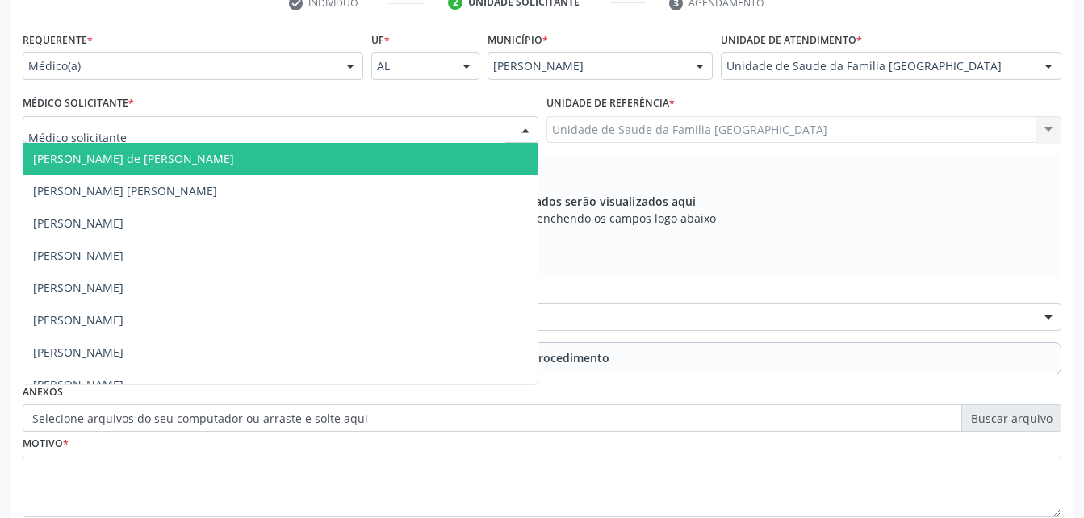
click at [435, 133] on div at bounding box center [281, 129] width 516 height 27
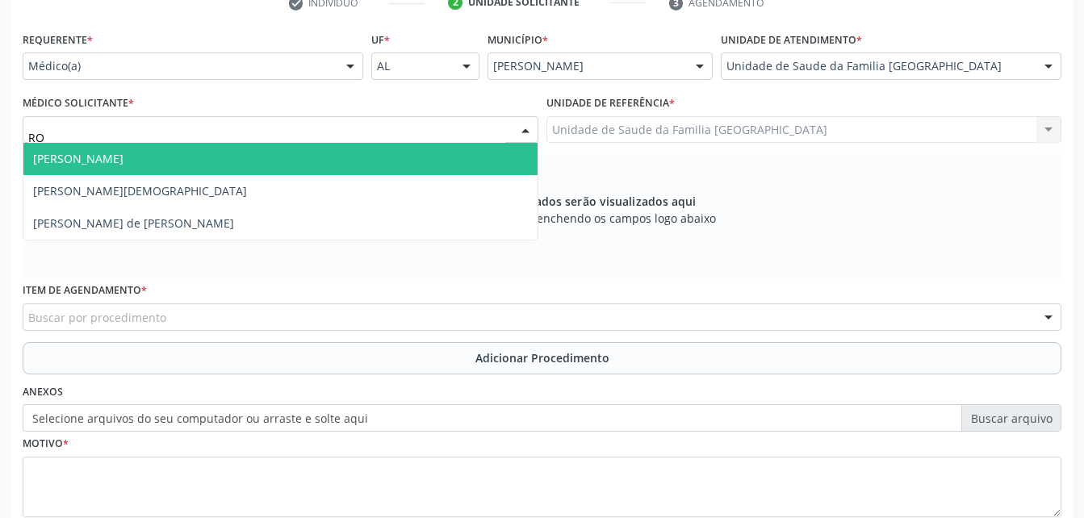
type input "ROD"
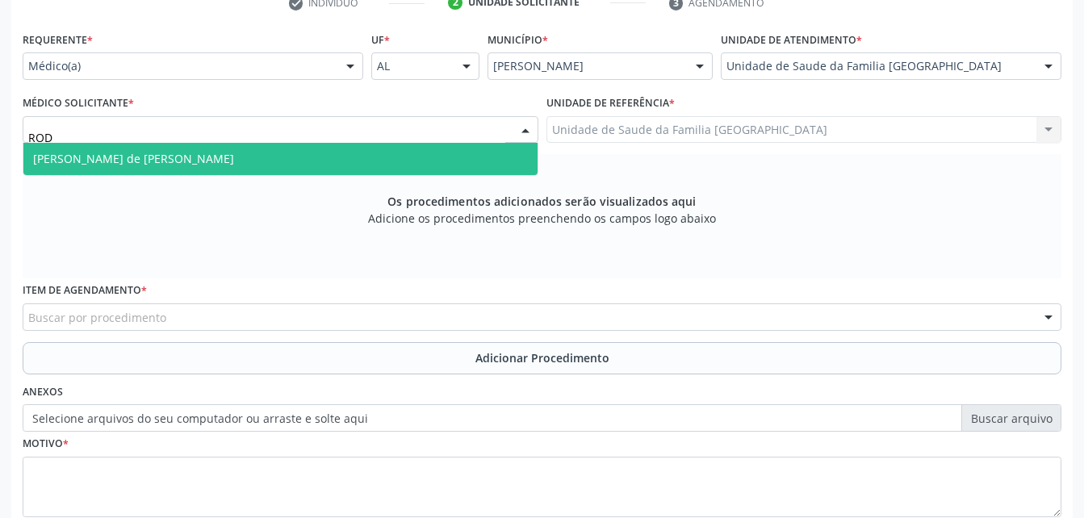
click at [374, 148] on span "[PERSON_NAME] de [PERSON_NAME]" at bounding box center [280, 159] width 514 height 32
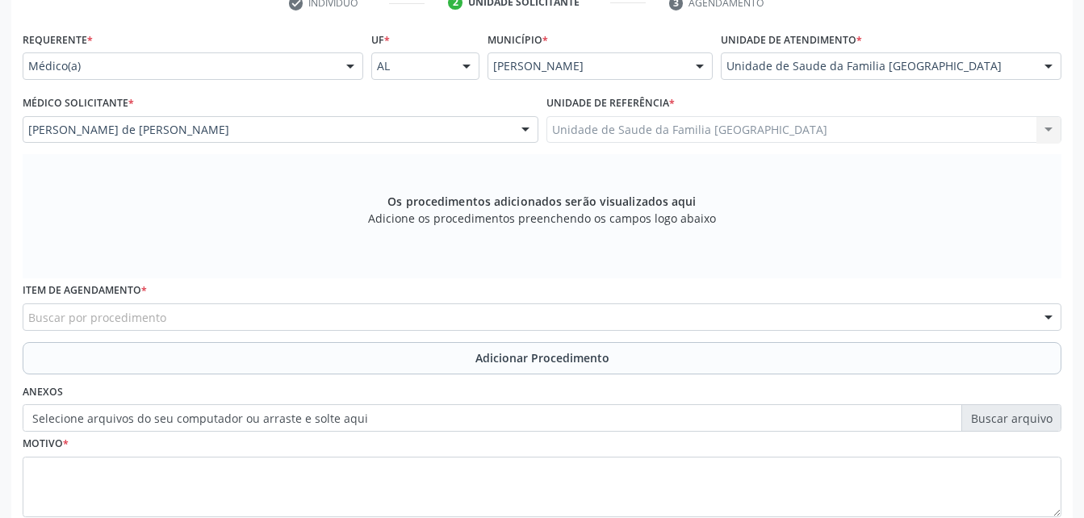
click at [358, 319] on div "Buscar por procedimento" at bounding box center [542, 316] width 1038 height 27
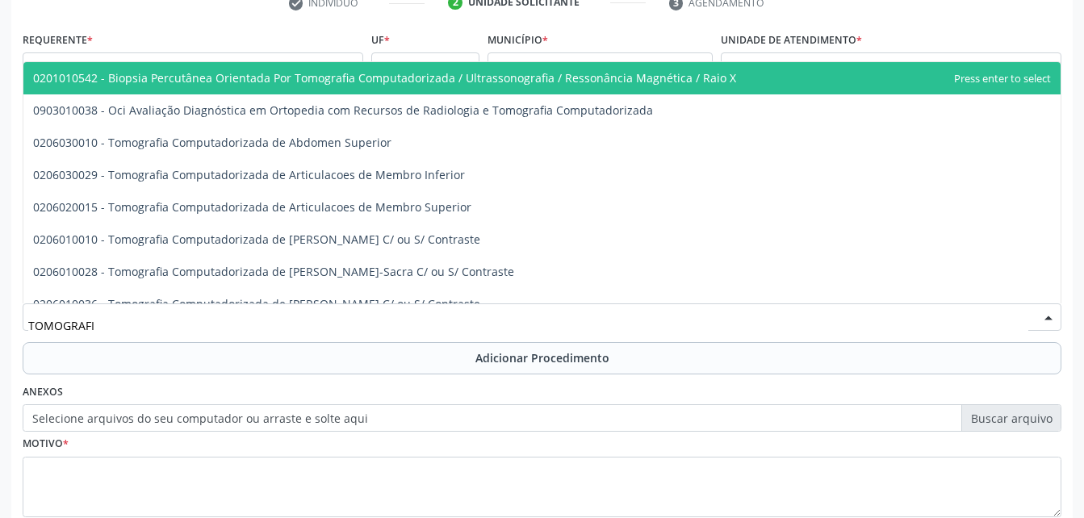
type input "TOMOGRAFIA"
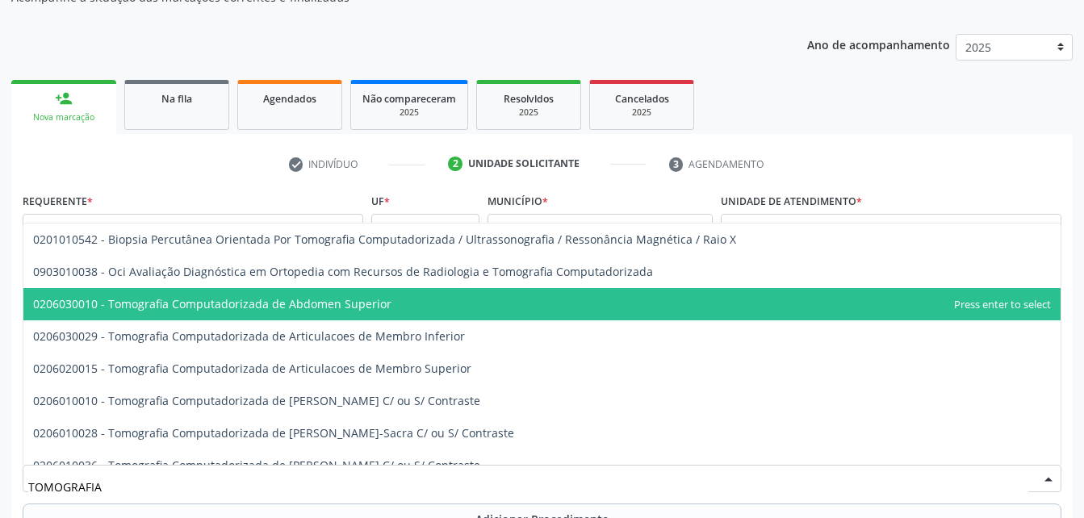
scroll to position [81, 0]
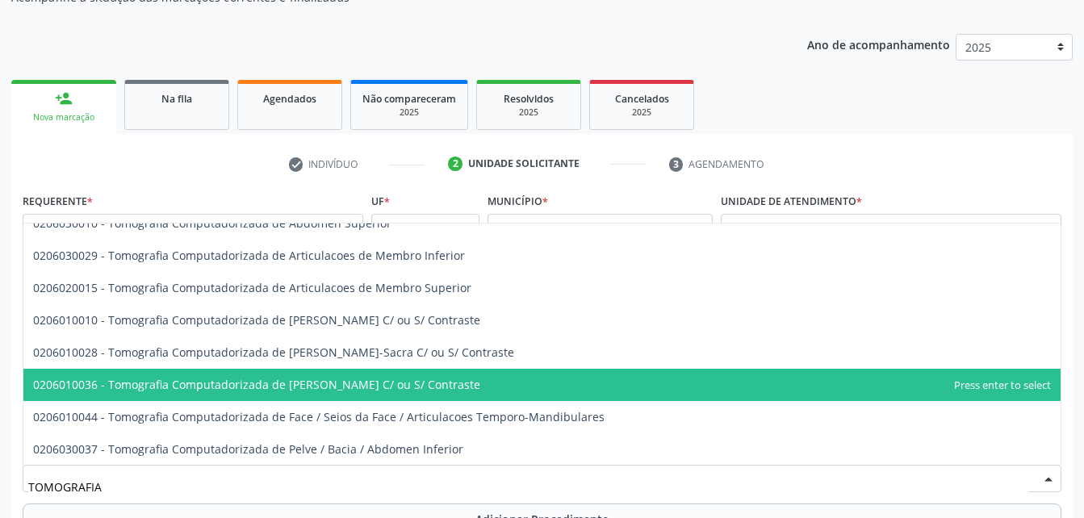
click at [405, 378] on span "0206010036 - Tomografia Computadorizada de [PERSON_NAME] C/ ou S/ Contraste" at bounding box center [256, 384] width 447 height 15
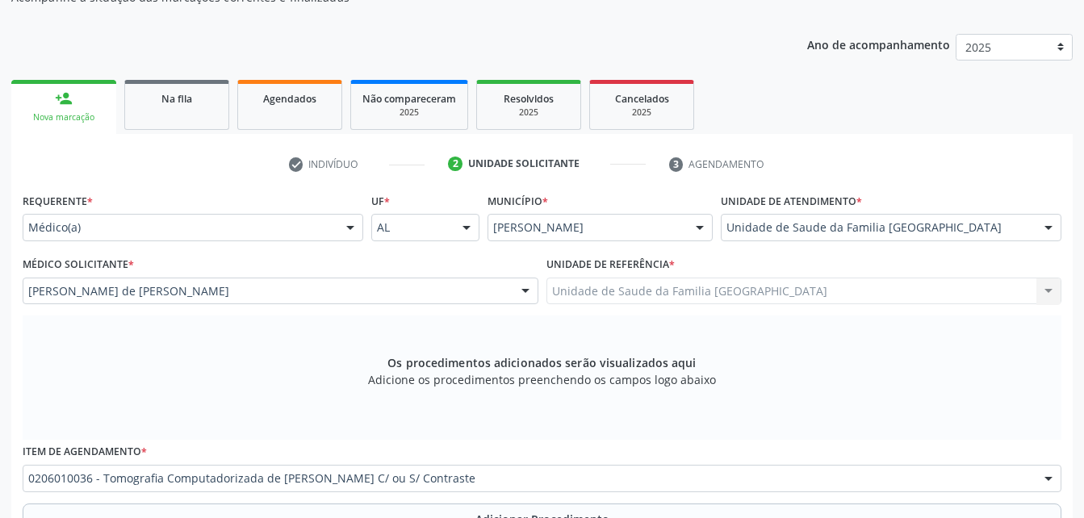
scroll to position [345, 0]
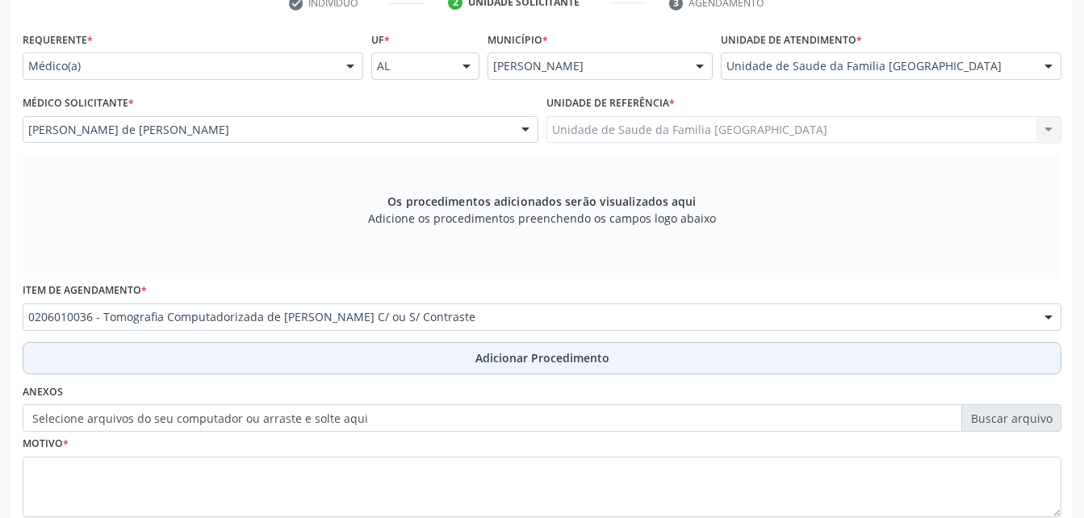
click at [525, 361] on span "Adicionar Procedimento" at bounding box center [542, 357] width 134 height 17
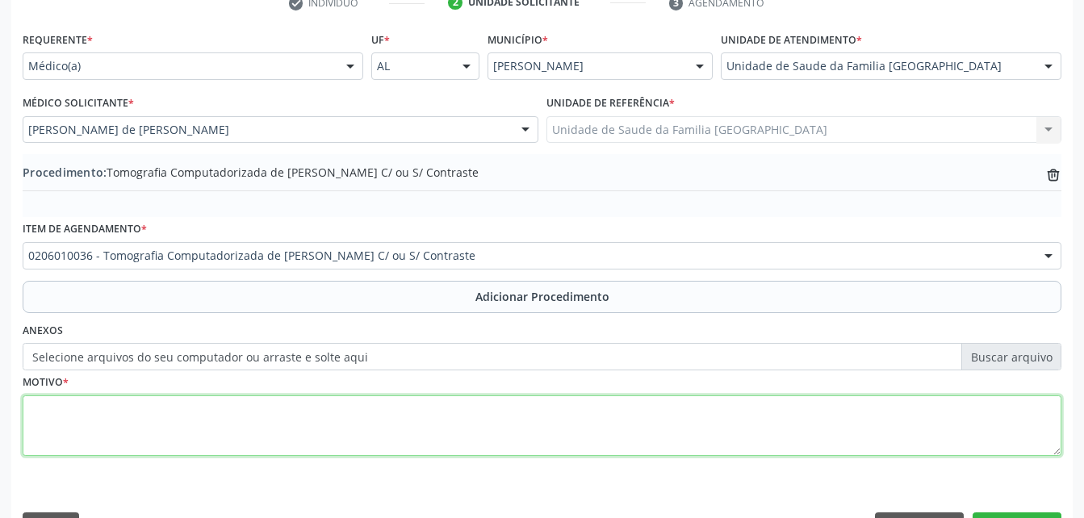
click at [518, 418] on textarea at bounding box center [542, 425] width 1038 height 61
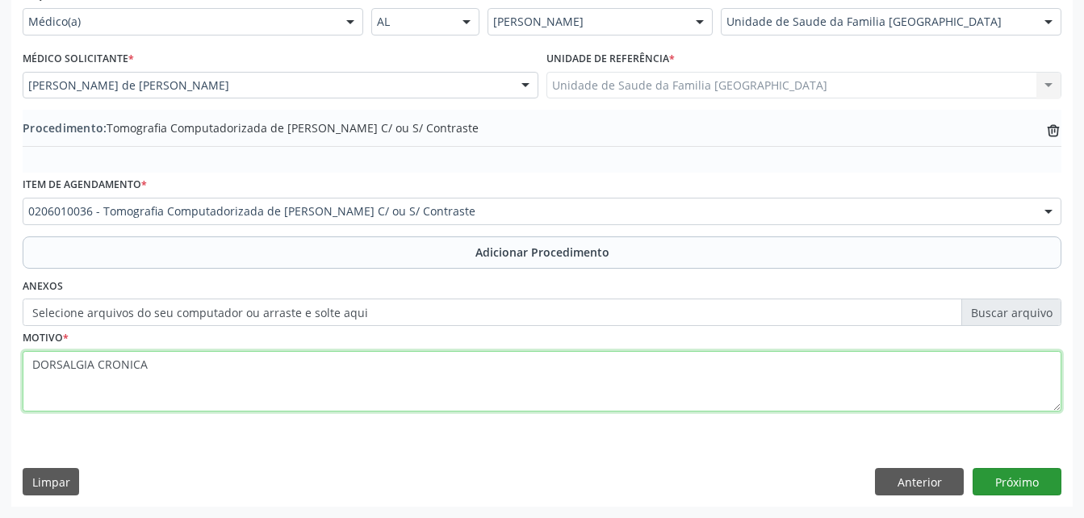
type textarea "DORSALGIA CRONICA"
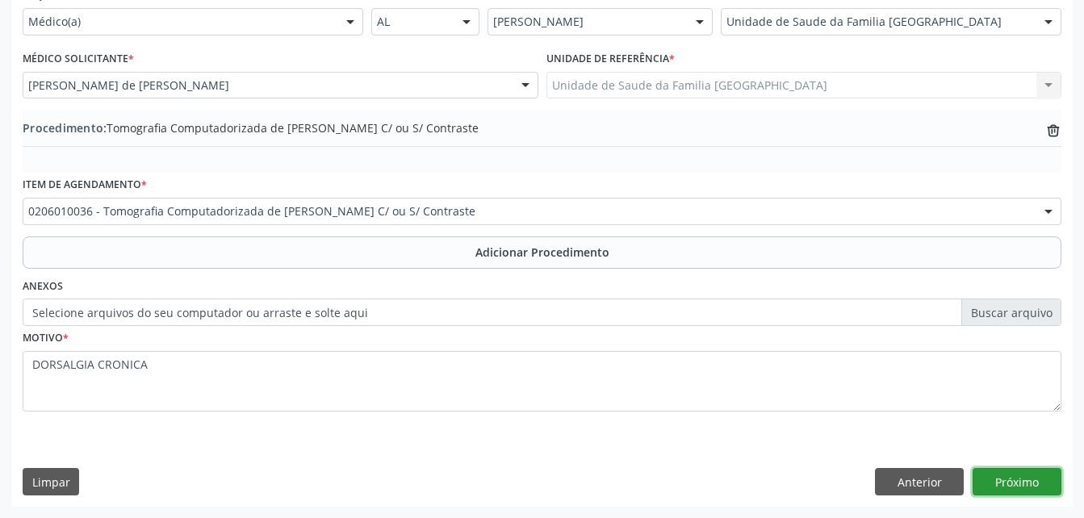
click at [1027, 476] on button "Próximo" at bounding box center [1016, 481] width 89 height 27
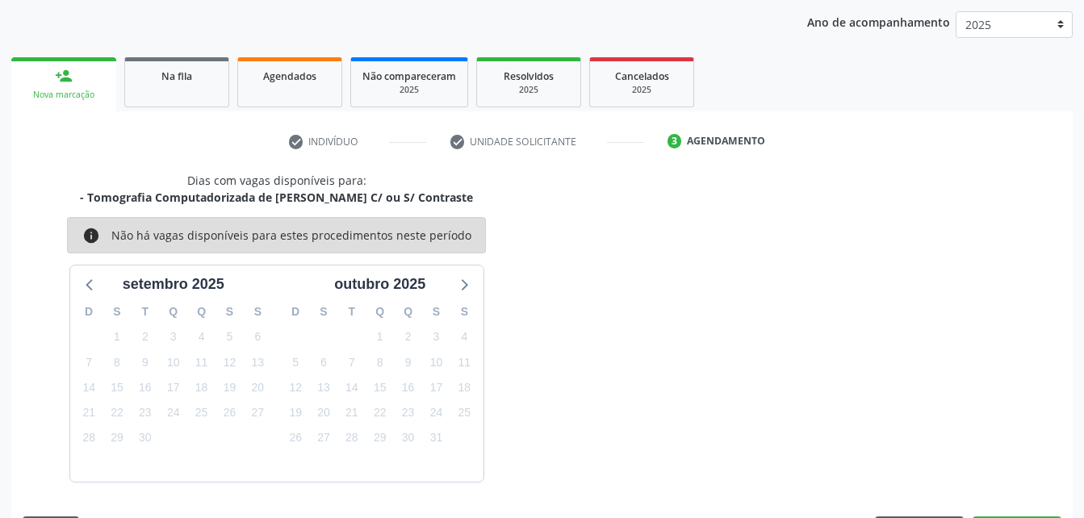
scroll to position [254, 0]
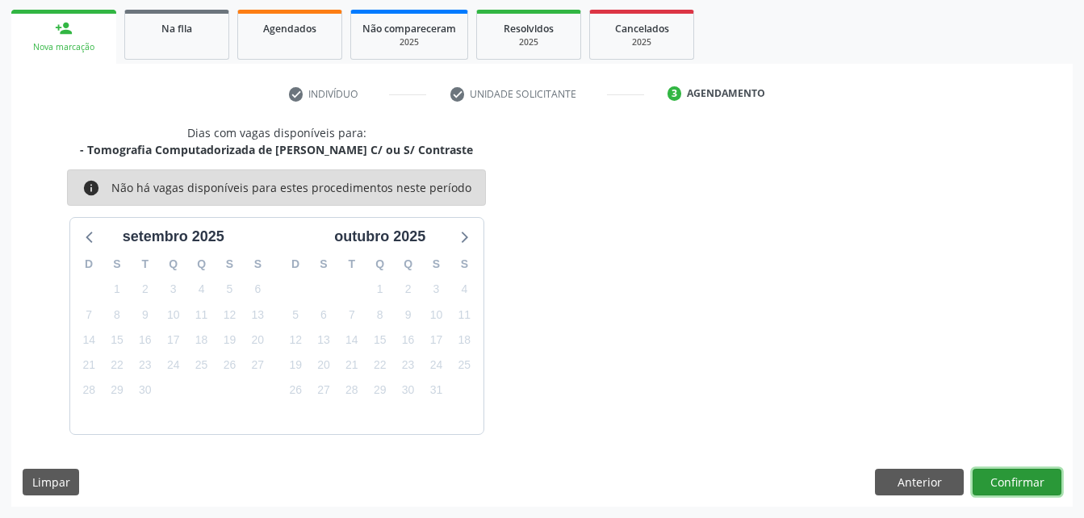
click at [1027, 476] on button "Confirmar" at bounding box center [1016, 482] width 89 height 27
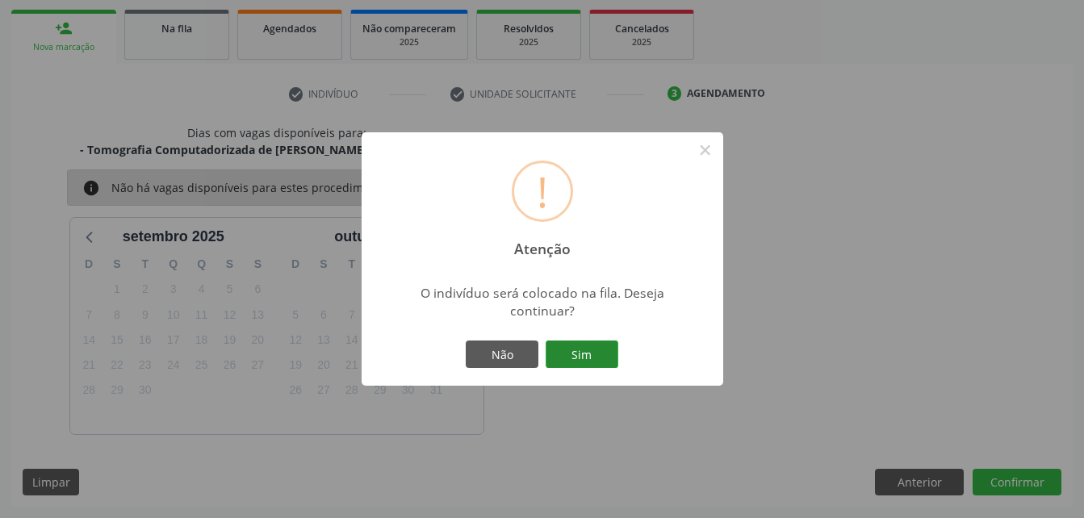
click at [591, 360] on button "Sim" at bounding box center [581, 353] width 73 height 27
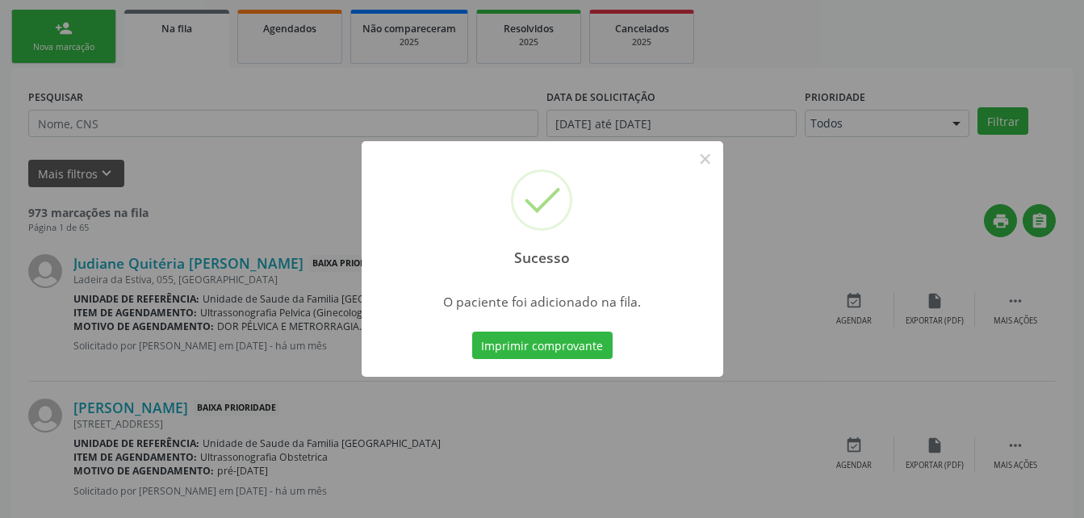
scroll to position [37, 0]
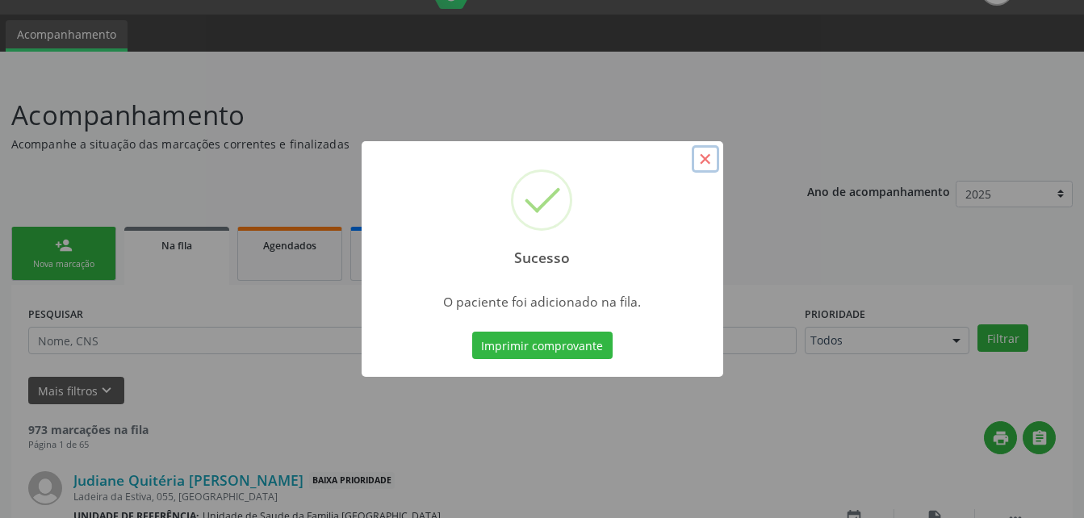
click at [711, 162] on button "×" at bounding box center [704, 158] width 27 height 27
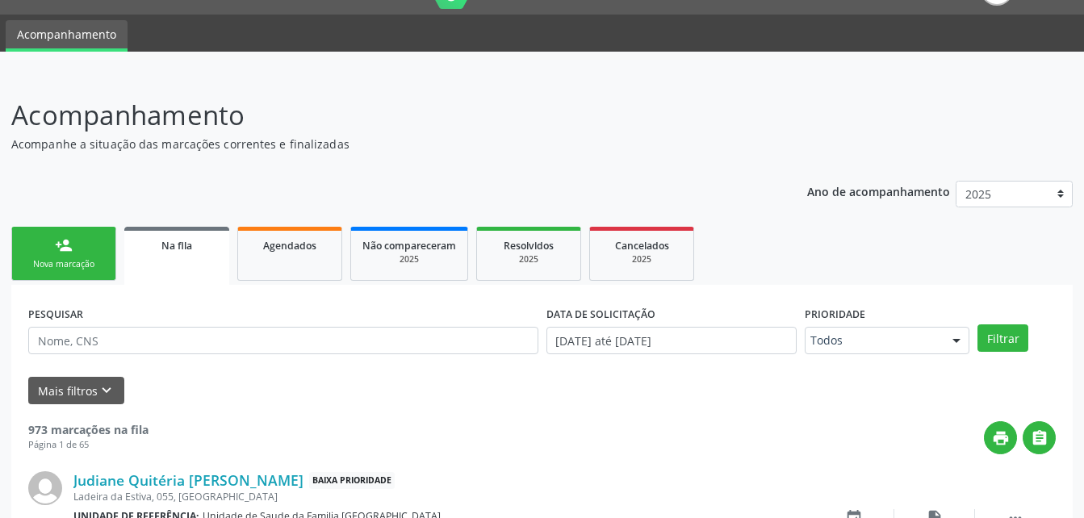
click at [106, 248] on link "person_add Nova marcação" at bounding box center [63, 254] width 105 height 54
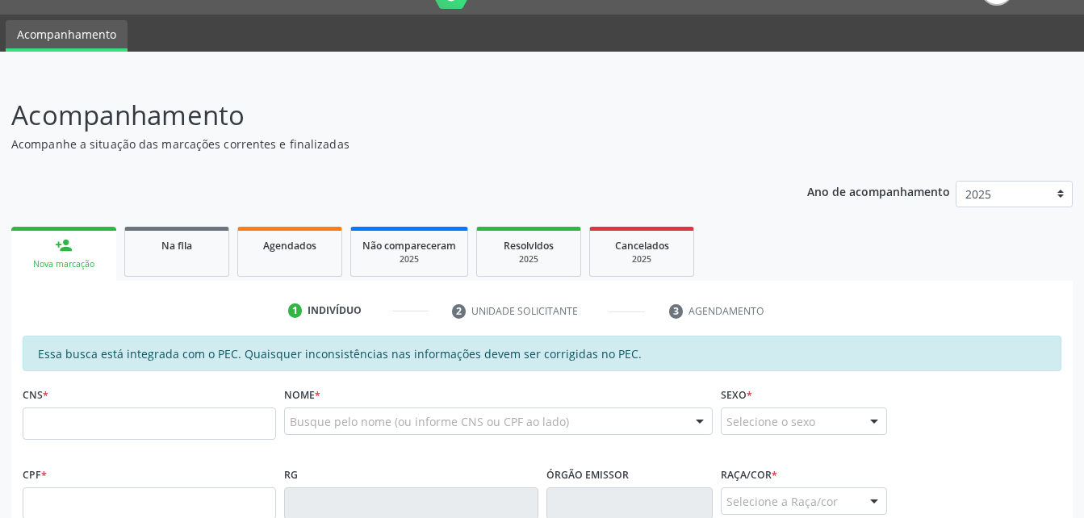
scroll to position [198, 0]
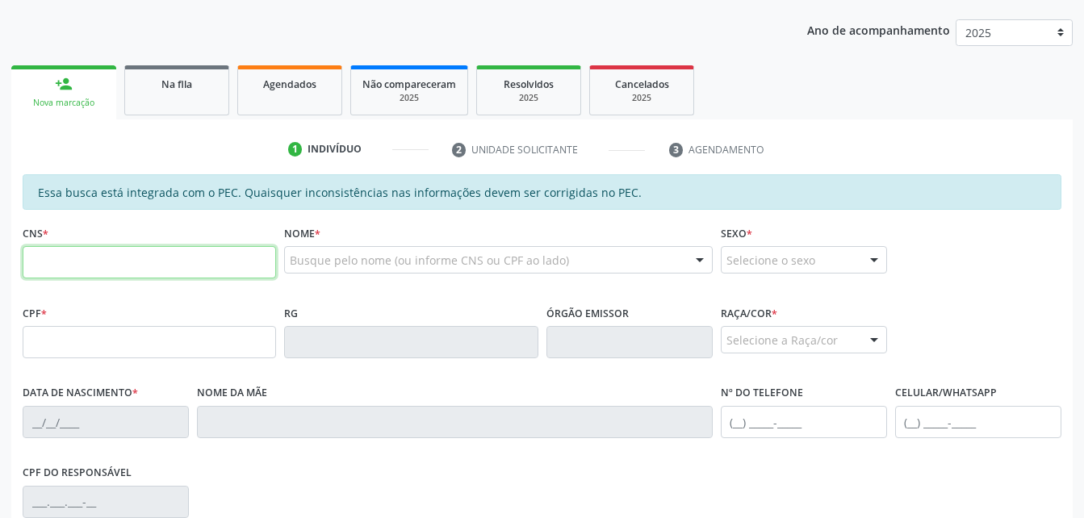
click at [130, 253] on input "text" at bounding box center [149, 262] width 253 height 32
type input "706 5063 0547 1990"
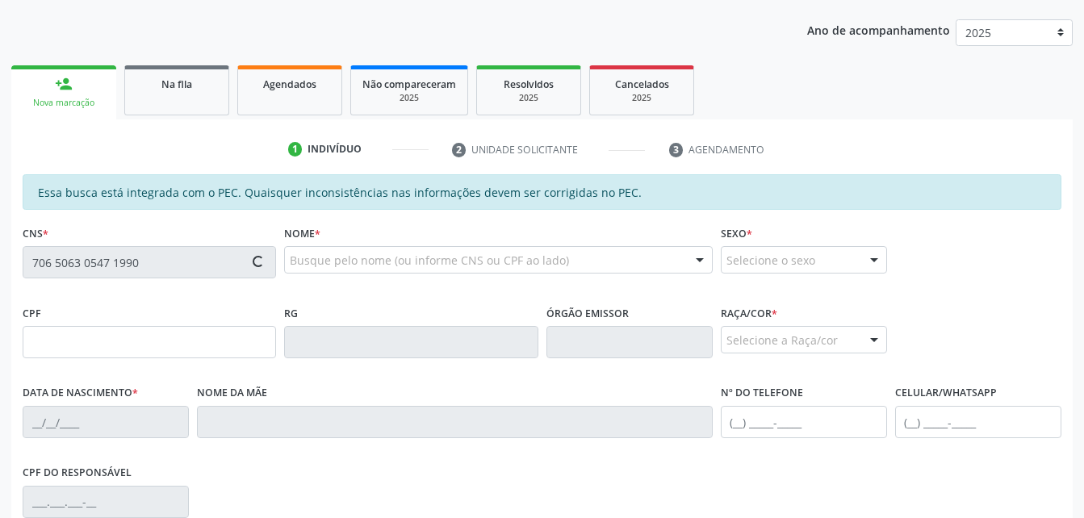
type input "286.275.418-84"
type input "18/11/1971"
type input "Ilza Maria da Silva Luna"
type input "(82) 3263-1349"
type input "(82) 99138-6656"
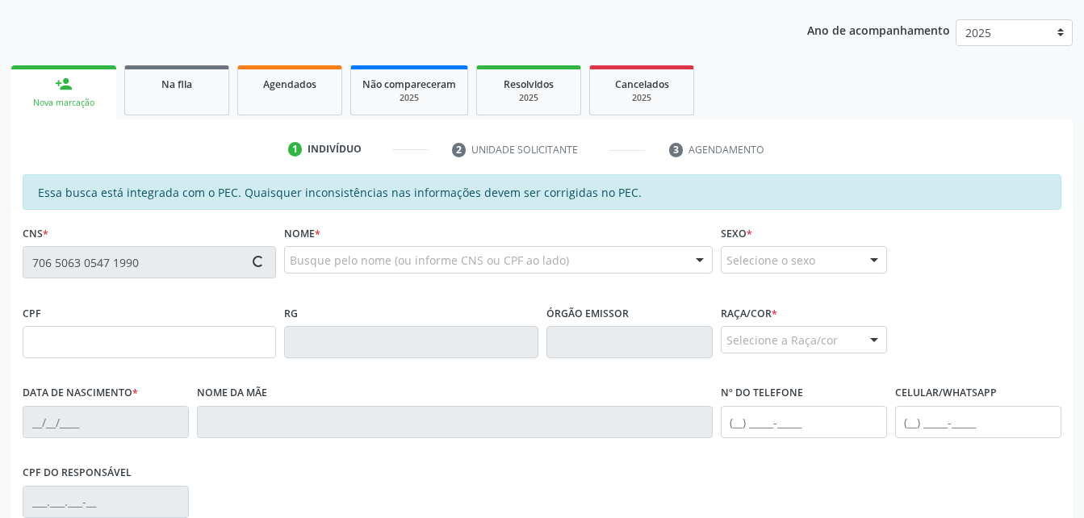
type input "560"
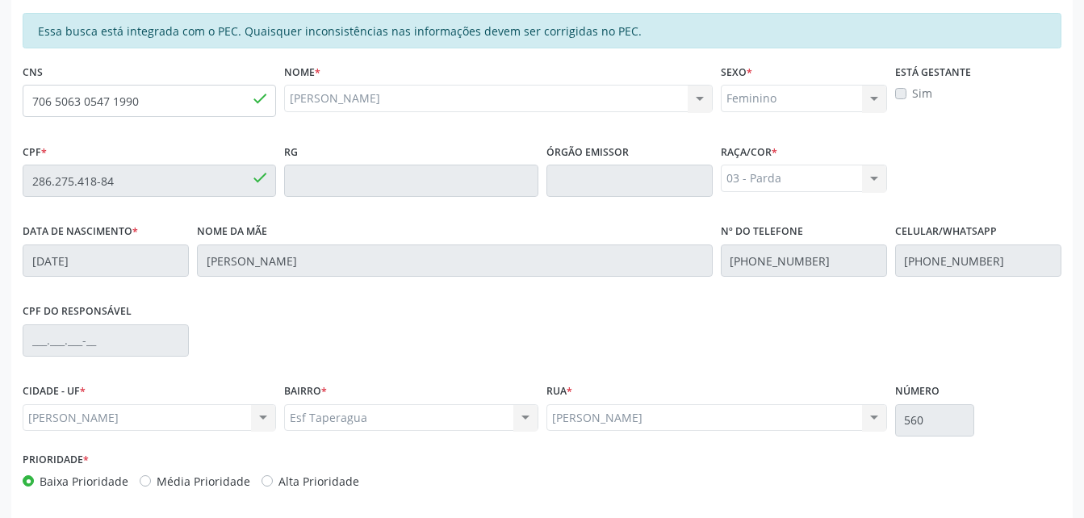
scroll to position [426, 0]
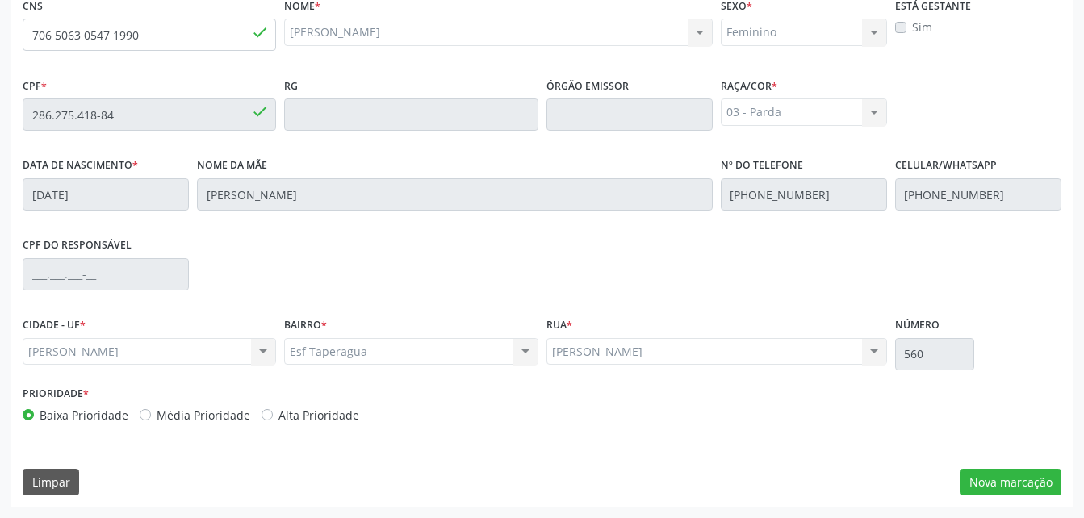
click at [975, 467] on div "Essa busca está integrada com o PEC. Quaisquer inconsistências nas informações …" at bounding box center [541, 227] width 1061 height 560
click at [983, 475] on button "Nova marcação" at bounding box center [1010, 482] width 102 height 27
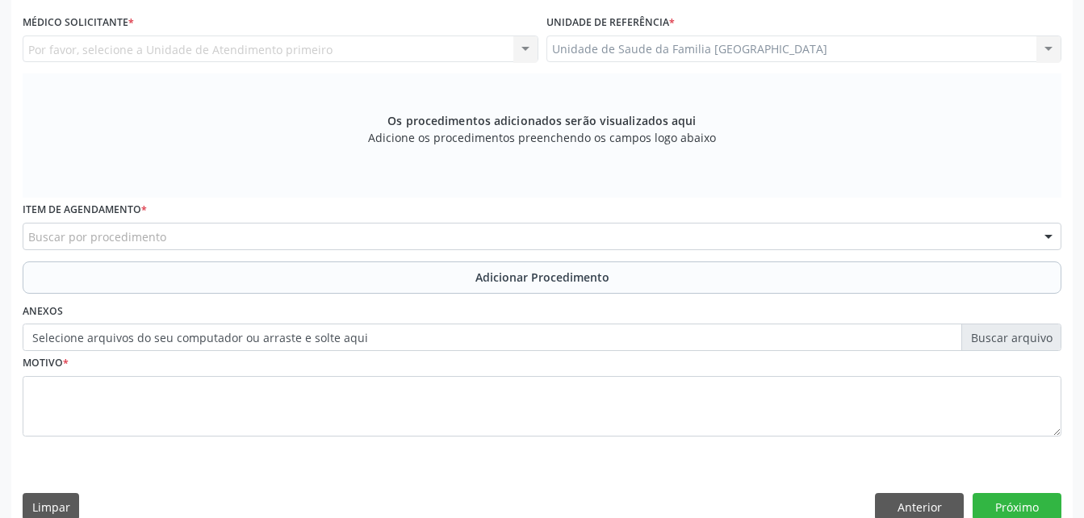
scroll to position [345, 0]
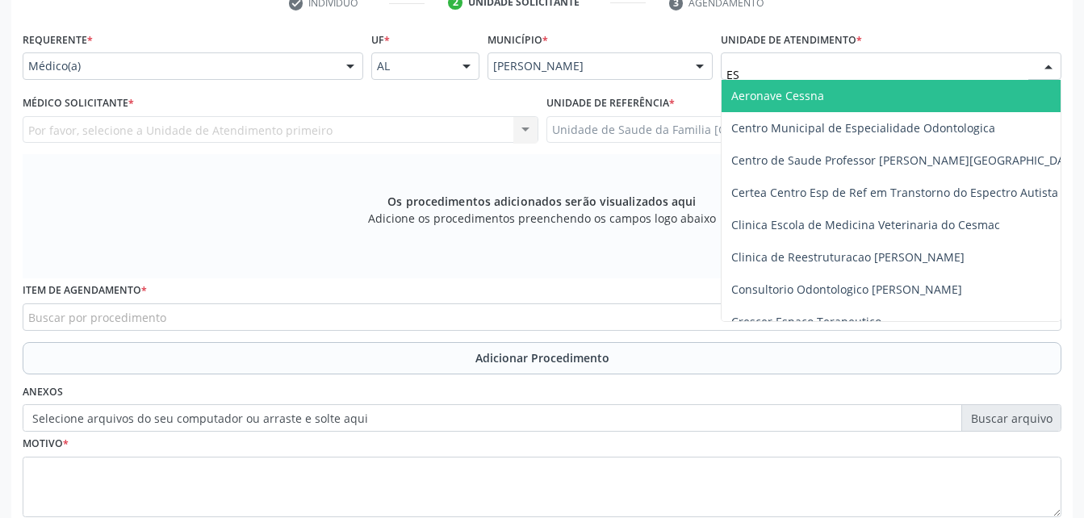
type input "EST"
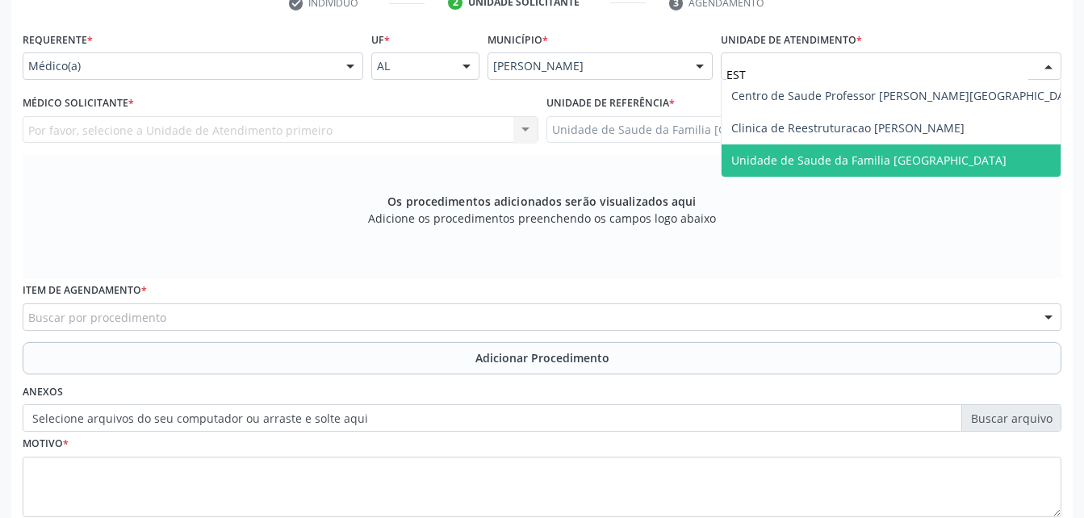
click at [838, 160] on span "Unidade de Saude da Familia [GEOGRAPHIC_DATA]" at bounding box center [868, 159] width 275 height 15
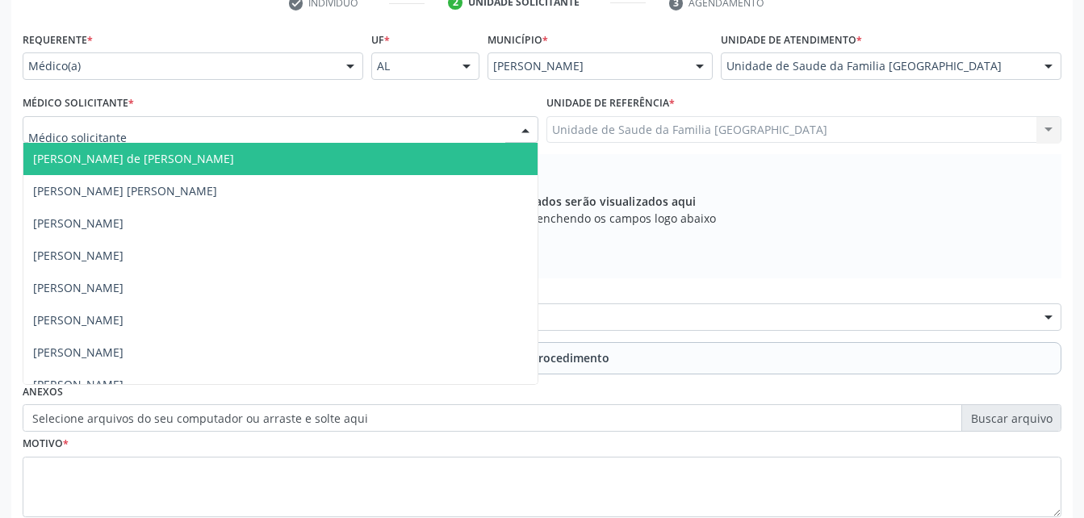
click at [363, 127] on div at bounding box center [281, 129] width 516 height 27
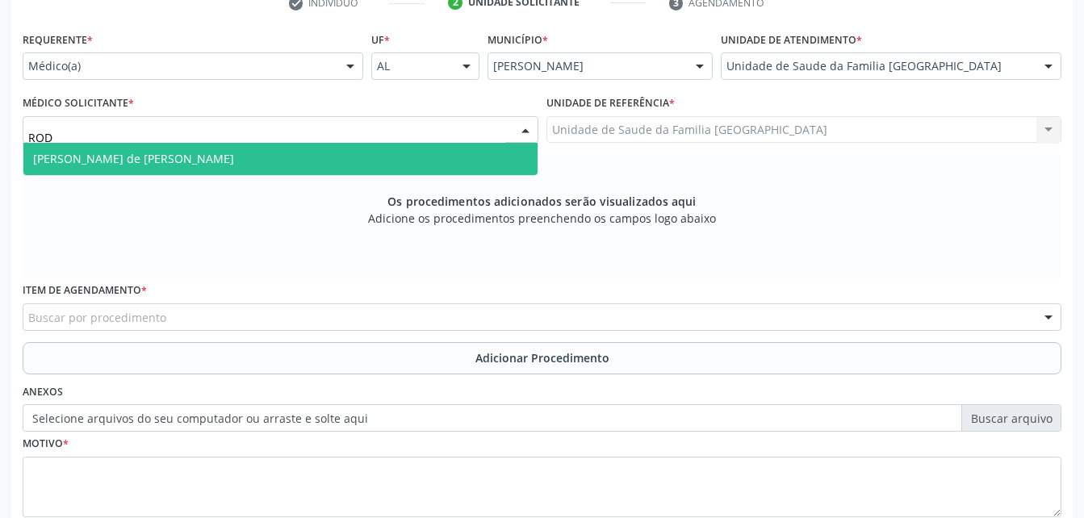
type input "RODR"
click at [333, 148] on span "[PERSON_NAME] de [PERSON_NAME]" at bounding box center [280, 159] width 514 height 32
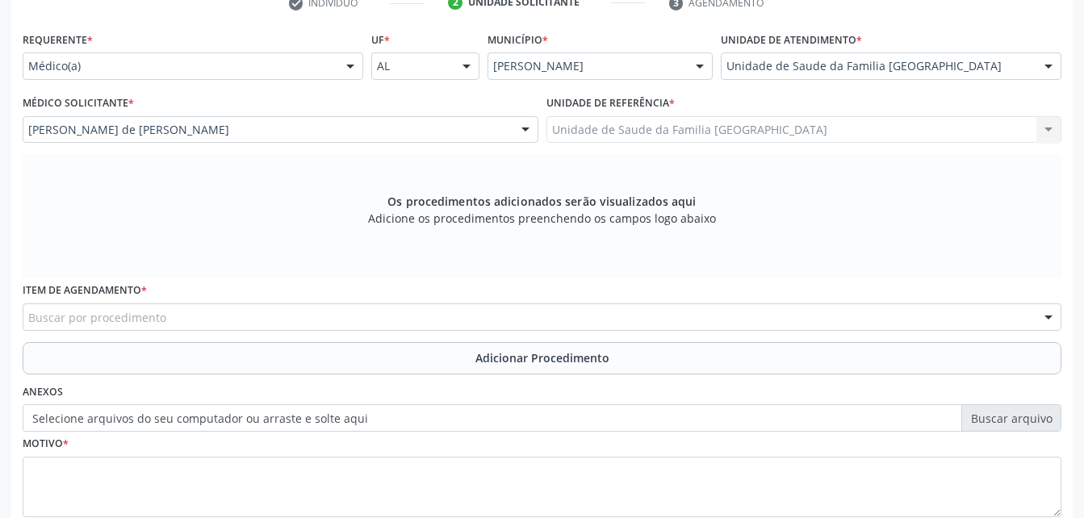
scroll to position [426, 0]
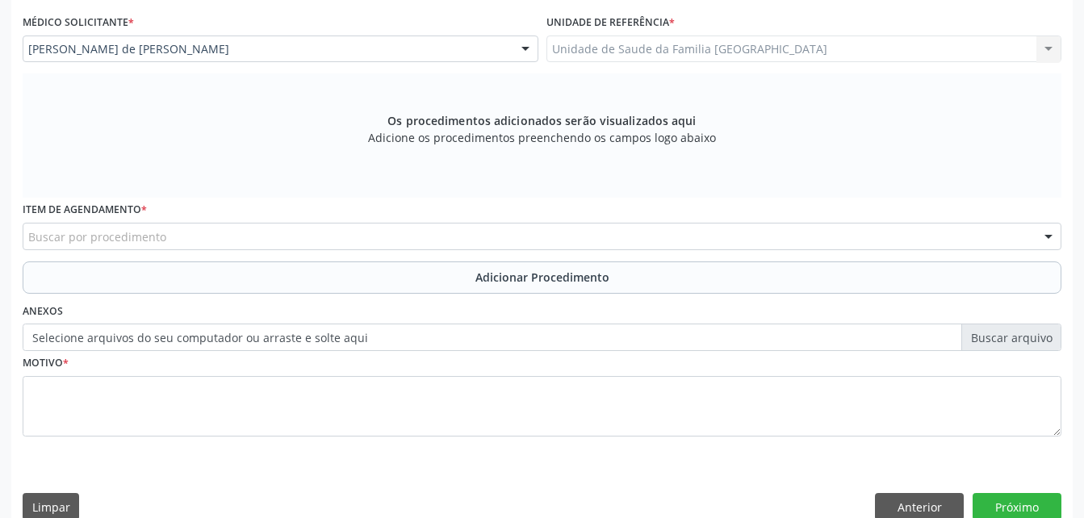
click at [316, 240] on div "Buscar por procedimento" at bounding box center [542, 236] width 1038 height 27
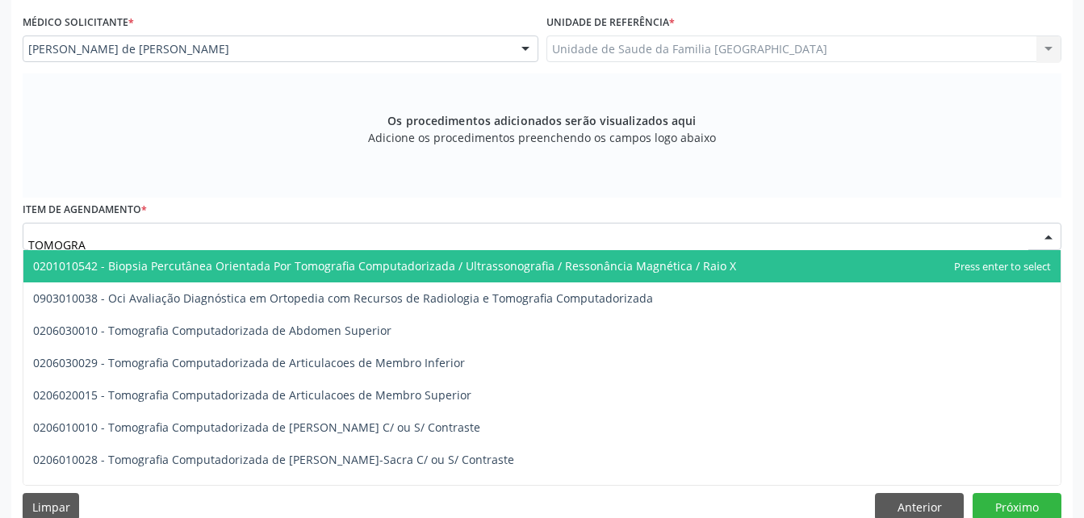
type input "TOMOGRAF"
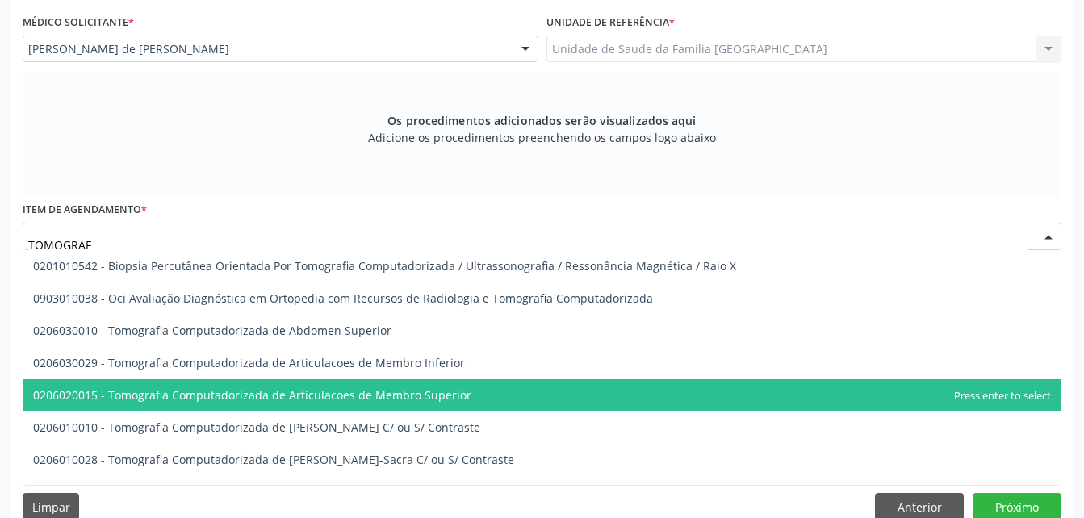
scroll to position [81, 0]
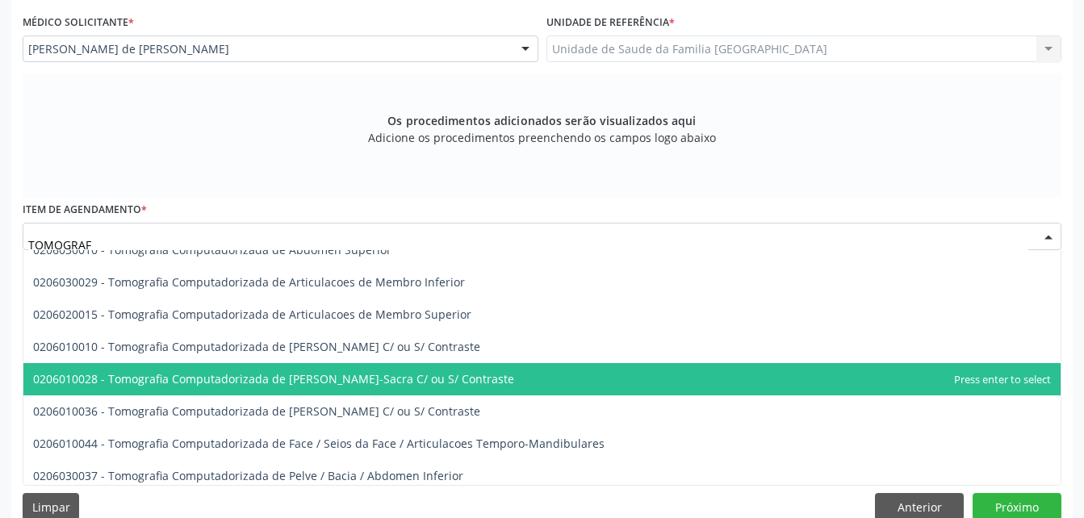
click at [359, 387] on span "0206010028 - Tomografia Computadorizada de [PERSON_NAME]-Sacra C/ ou S/ Contras…" at bounding box center [541, 379] width 1037 height 32
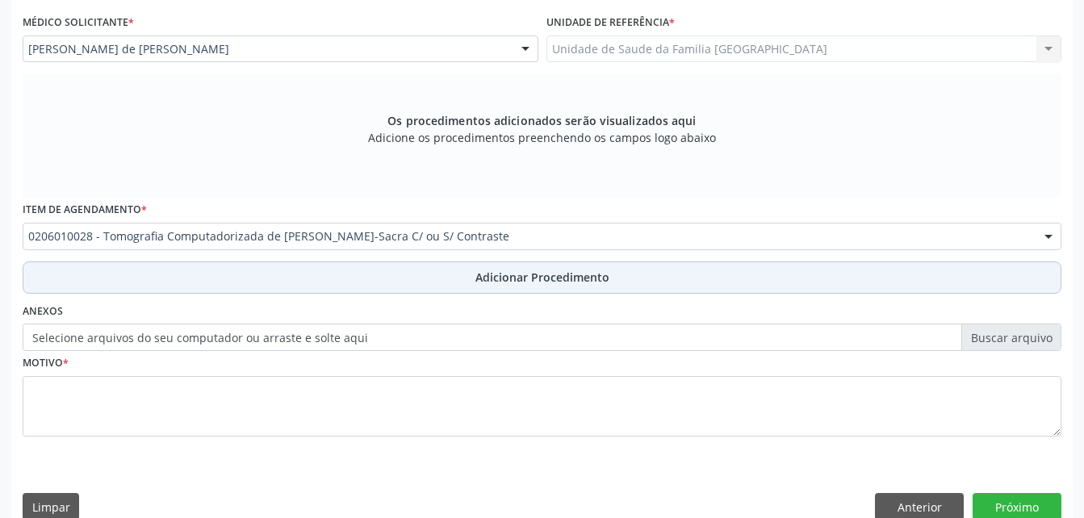
click at [359, 286] on button "Adicionar Procedimento" at bounding box center [542, 277] width 1038 height 32
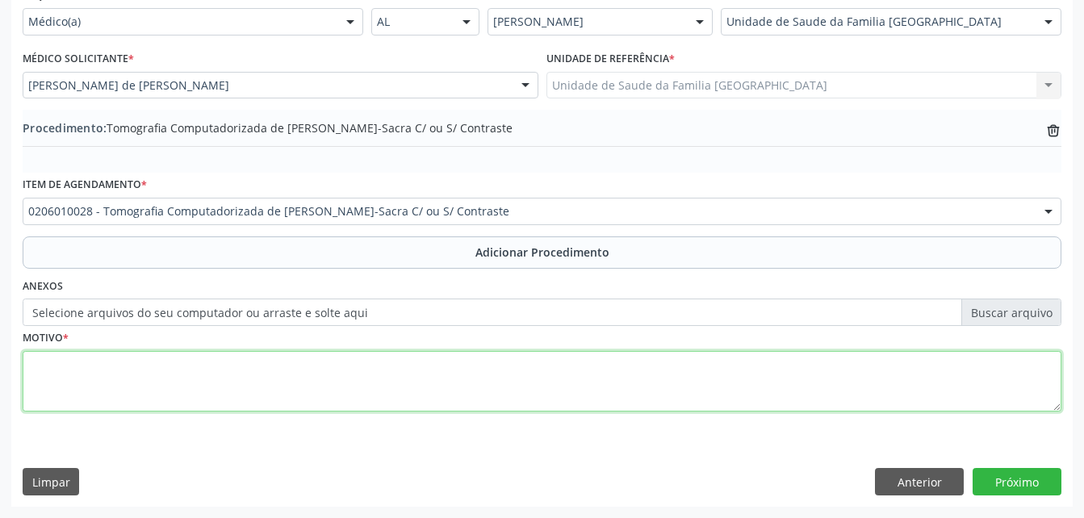
click at [353, 385] on textarea at bounding box center [542, 381] width 1038 height 61
type textarea "SEM JUSTF"
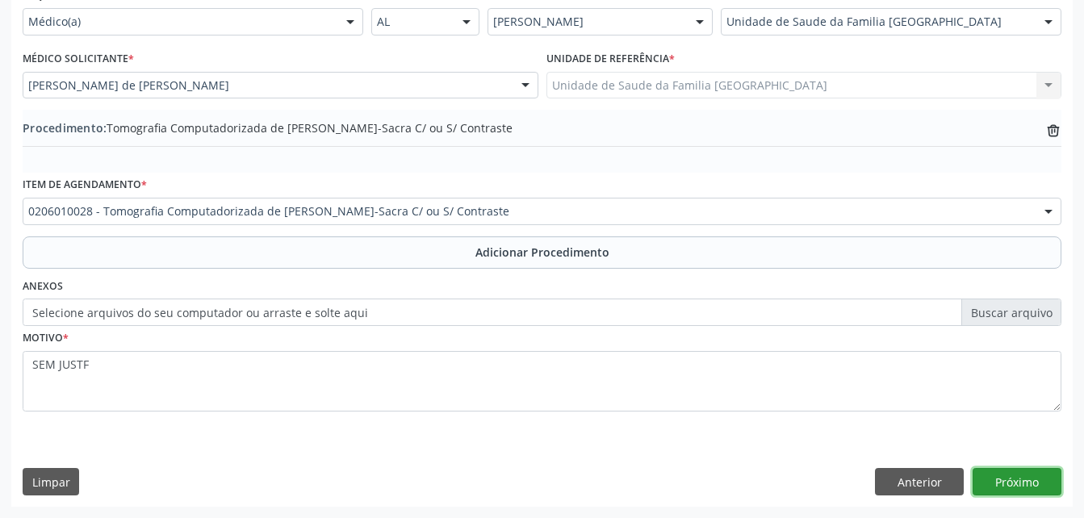
click at [1050, 473] on button "Próximo" at bounding box center [1016, 481] width 89 height 27
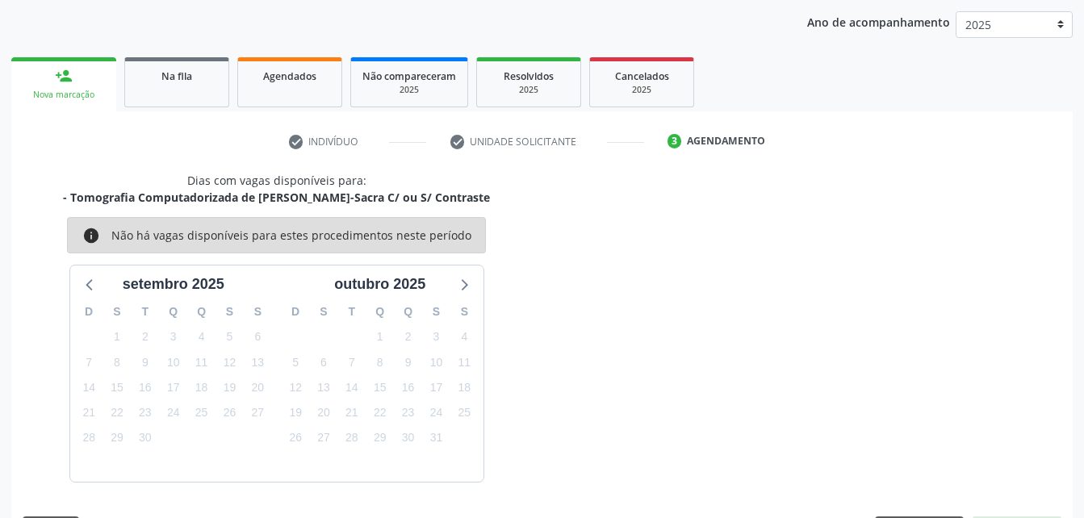
scroll to position [254, 0]
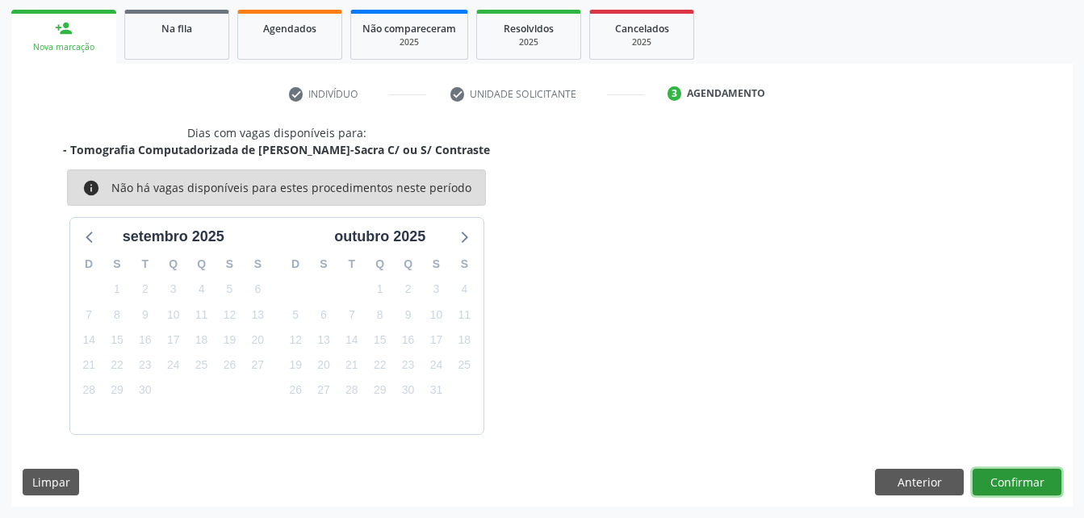
click at [1021, 482] on button "Confirmar" at bounding box center [1016, 482] width 89 height 27
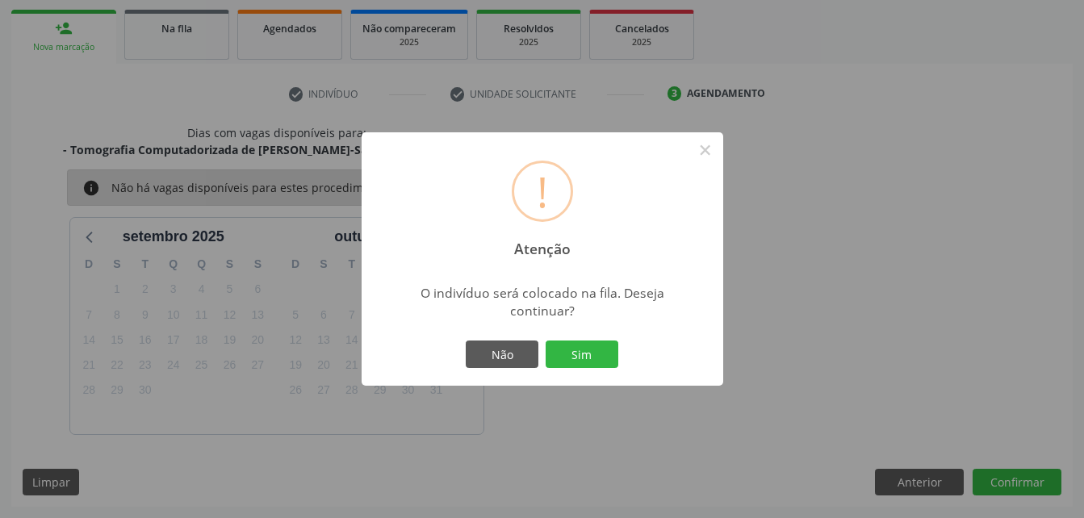
click at [574, 355] on button "Sim" at bounding box center [581, 353] width 73 height 27
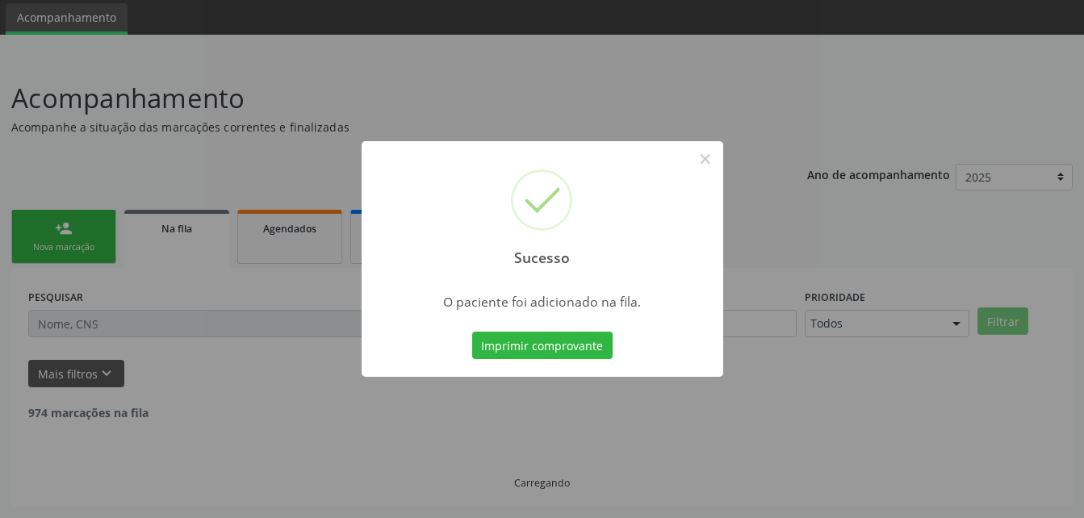
scroll to position [37, 0]
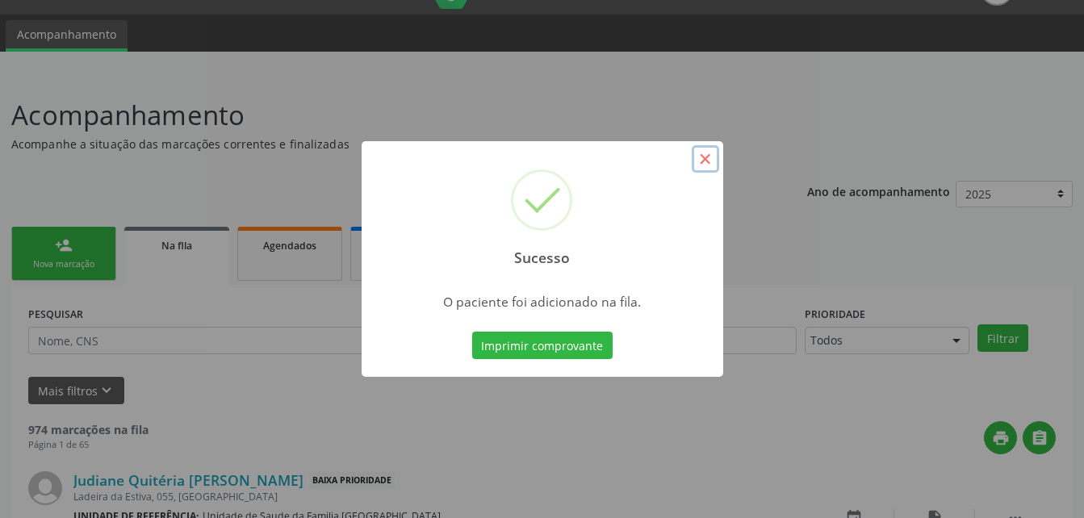
click at [704, 160] on button "×" at bounding box center [704, 158] width 27 height 27
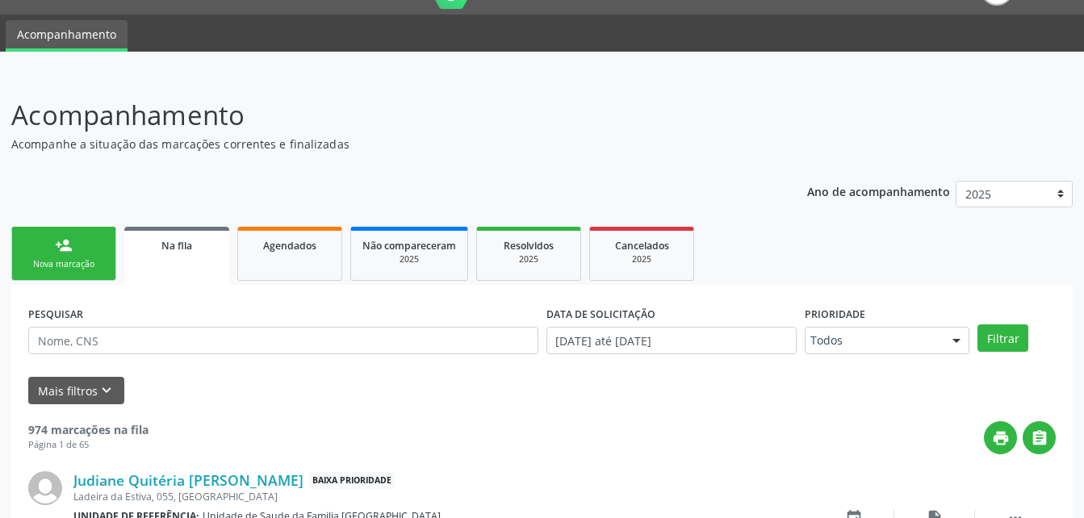
click at [96, 256] on link "person_add Nova marcação" at bounding box center [63, 254] width 105 height 54
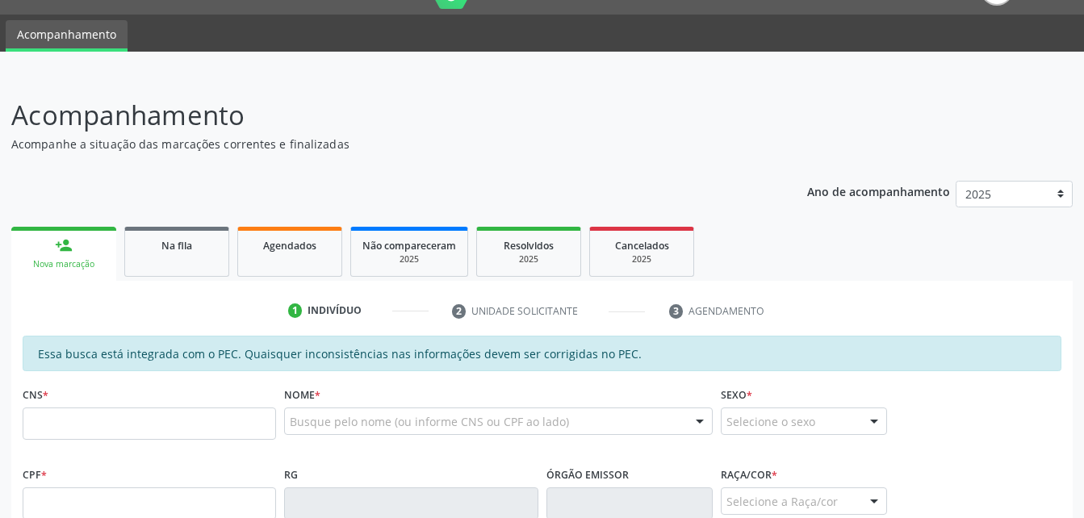
scroll to position [198, 0]
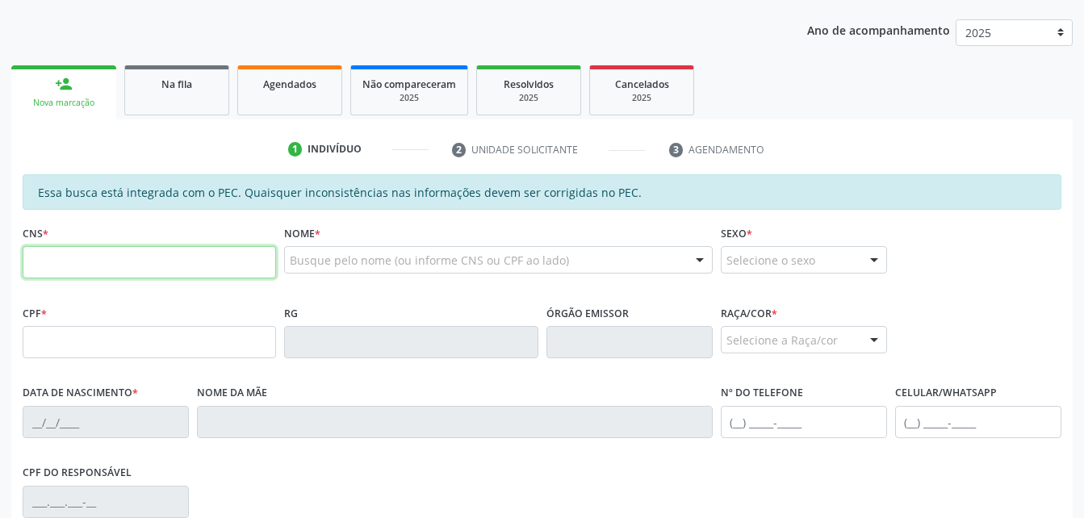
click at [105, 256] on input "text" at bounding box center [149, 262] width 253 height 32
type input "701 2030 9170 8811"
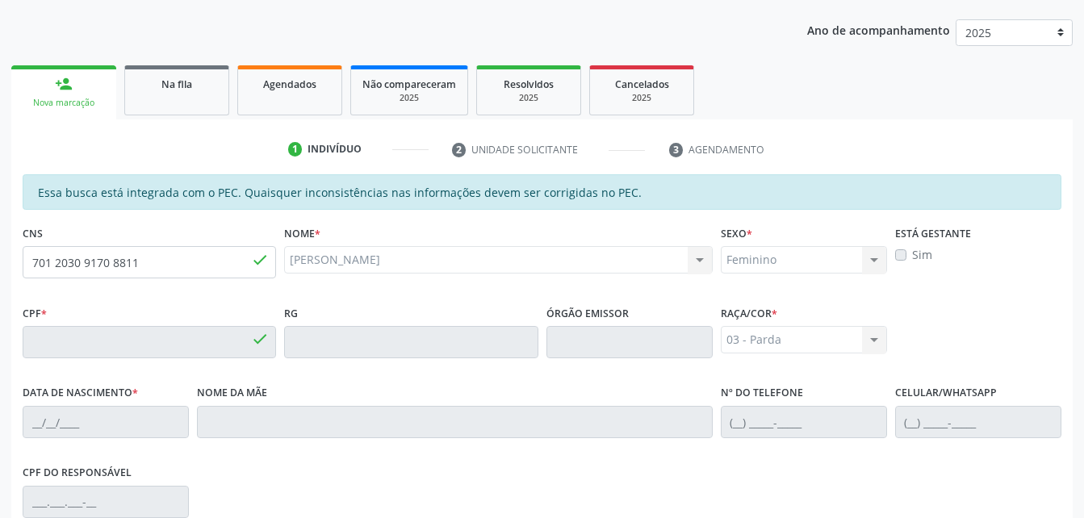
type input "120.750.454-88"
type input "16/01/1996"
type input "Maria de Lourdes da Silva"
type input "(82) 99181-3363"
type input "10"
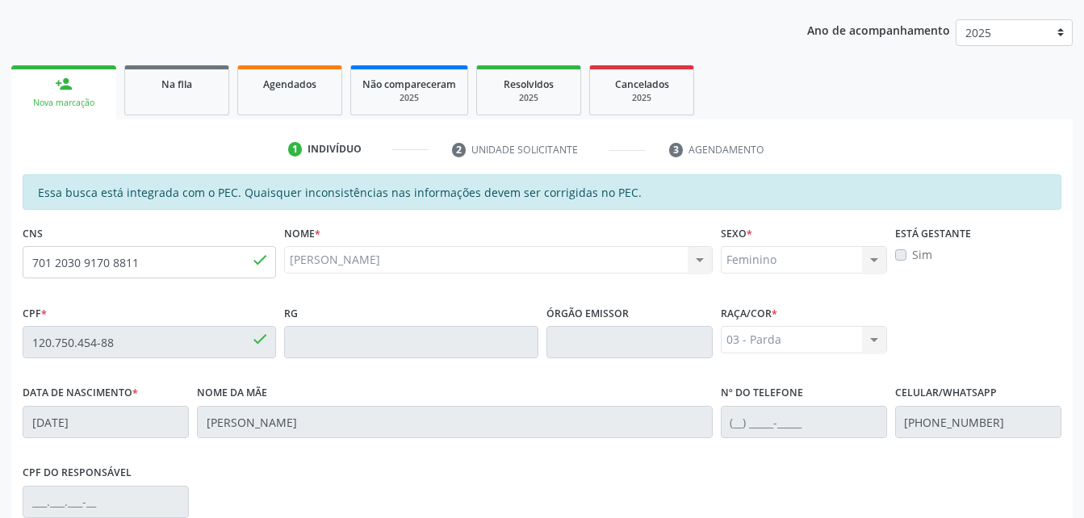
scroll to position [426, 0]
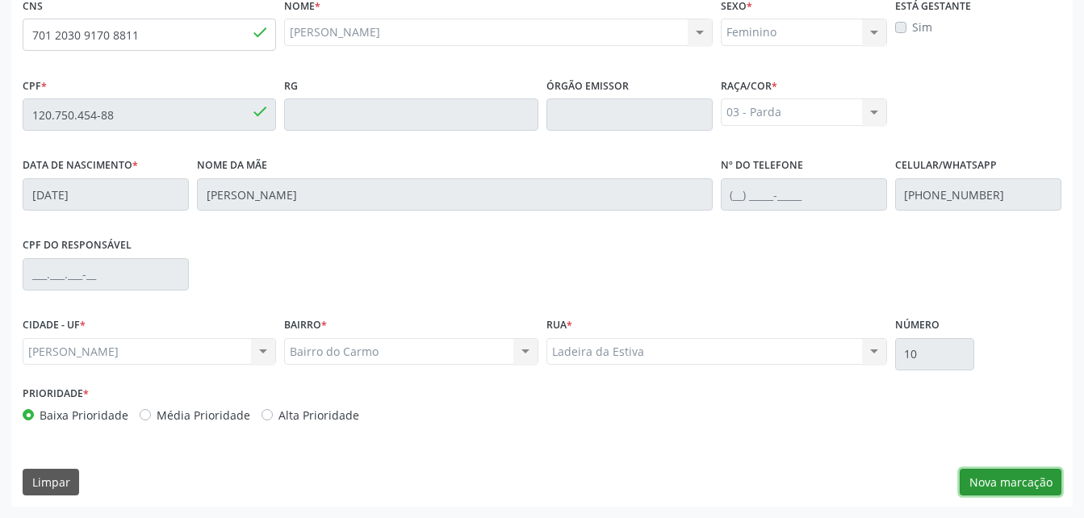
click at [1032, 487] on button "Nova marcação" at bounding box center [1010, 482] width 102 height 27
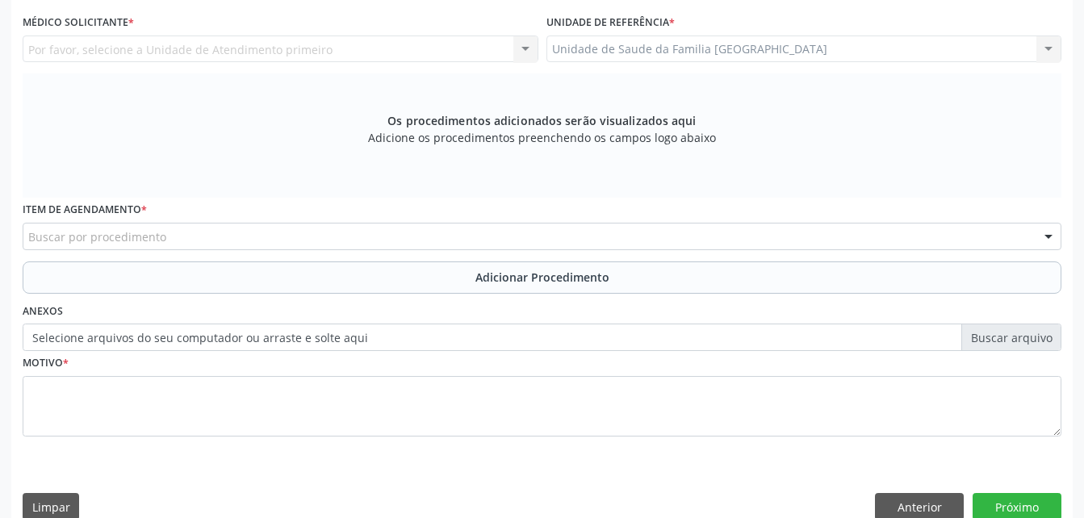
scroll to position [265, 0]
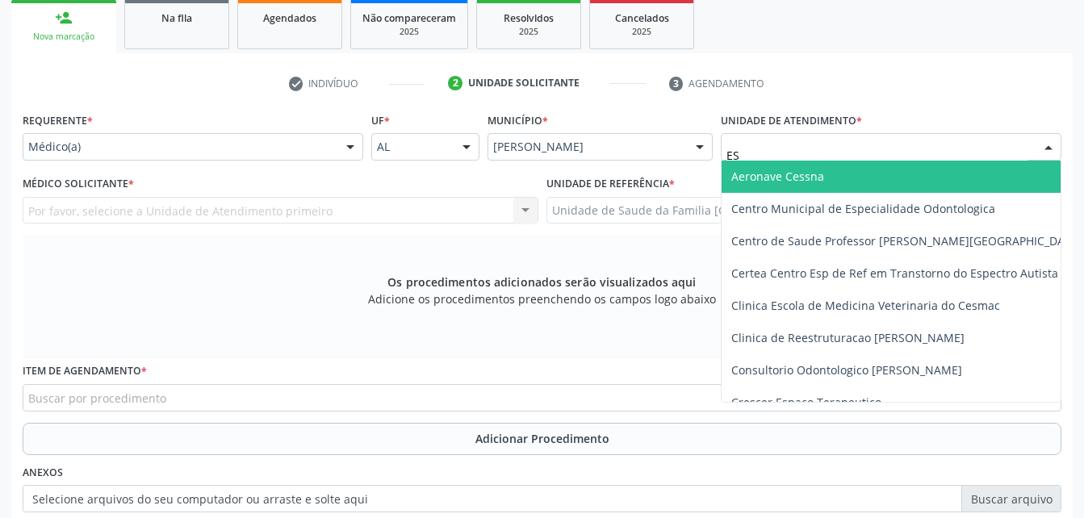
type input "EST"
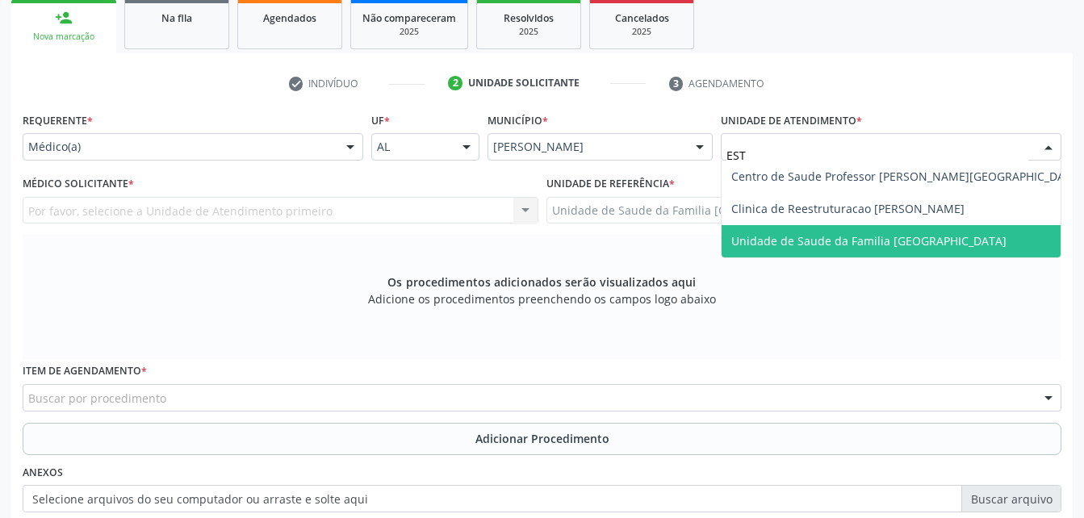
click at [837, 238] on span "Unidade de Saude da Familia [GEOGRAPHIC_DATA]" at bounding box center [868, 240] width 275 height 15
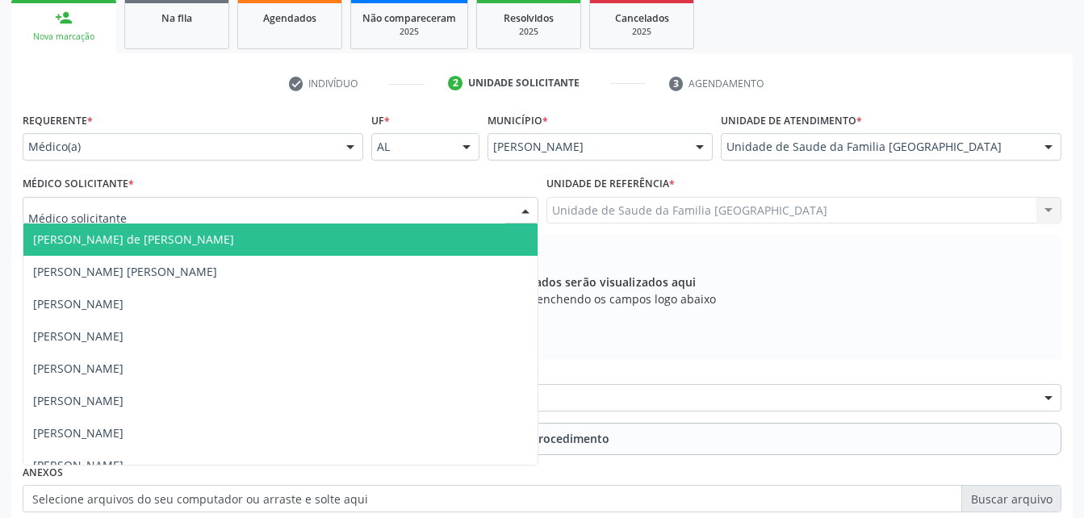
click at [407, 203] on div at bounding box center [281, 210] width 516 height 27
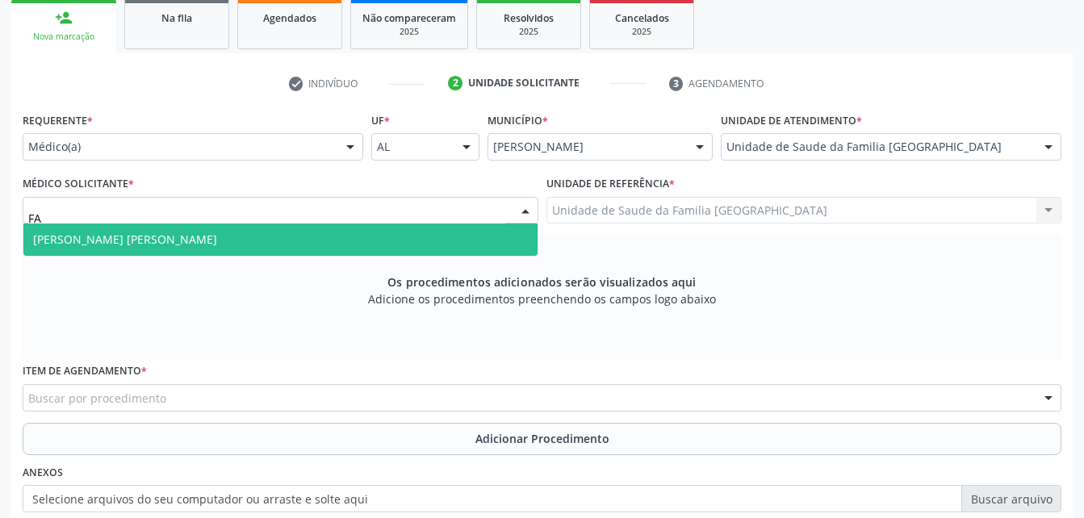
type input "F"
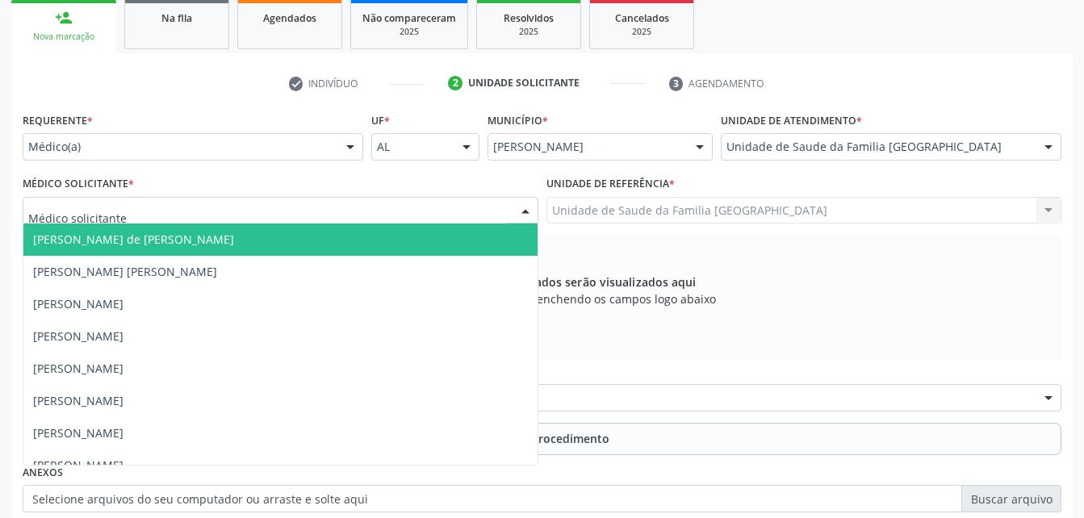
click at [1003, 139] on div "Unidade de Saude da Familia [GEOGRAPHIC_DATA]" at bounding box center [890, 146] width 340 height 27
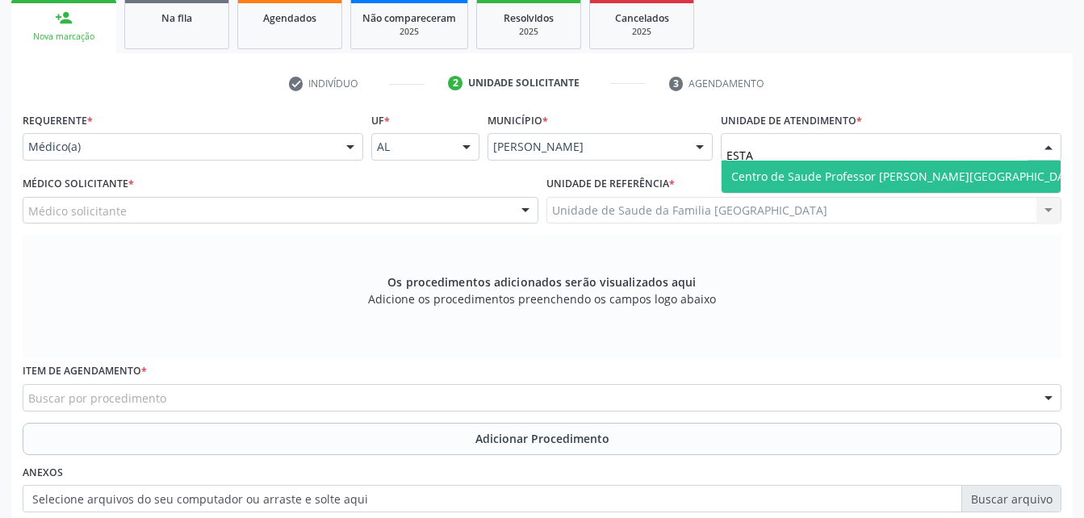
type input "ESTAC"
drag, startPoint x: 1014, startPoint y: 174, endPoint x: 965, endPoint y: 168, distance: 49.6
click at [1008, 173] on span "Centro de Saude Professor [PERSON_NAME][GEOGRAPHIC_DATA]" at bounding box center [906, 177] width 370 height 32
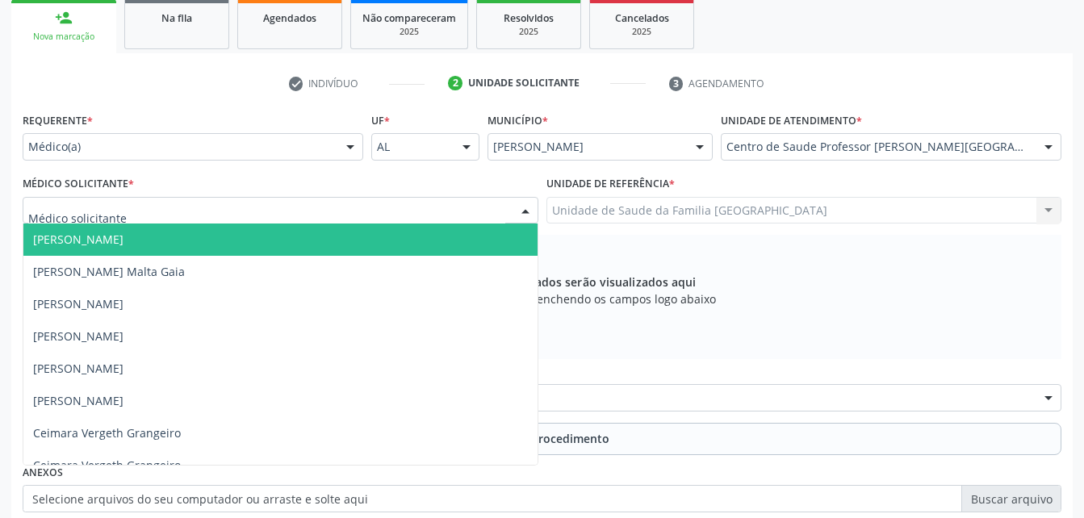
click at [357, 208] on div at bounding box center [281, 210] width 516 height 27
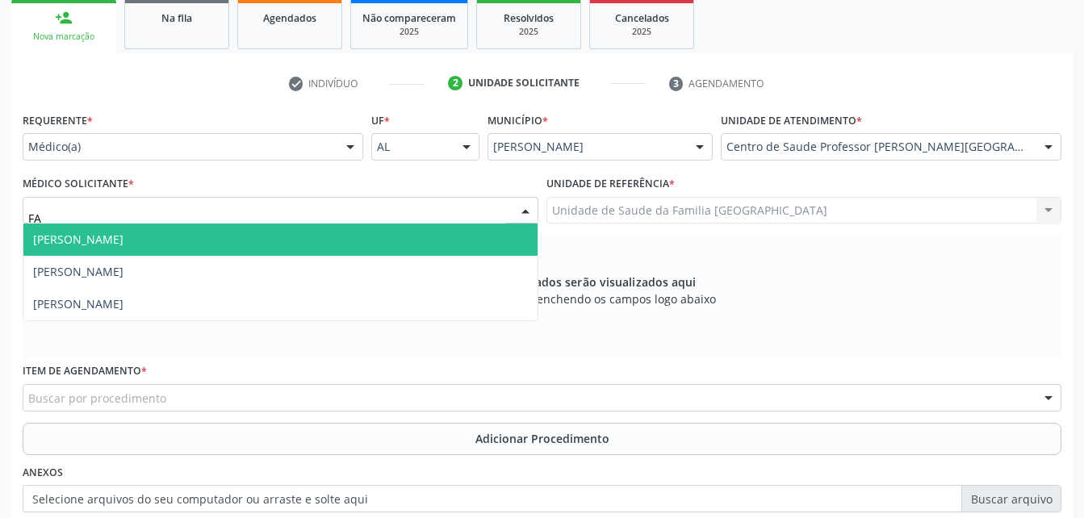
type input "FAB"
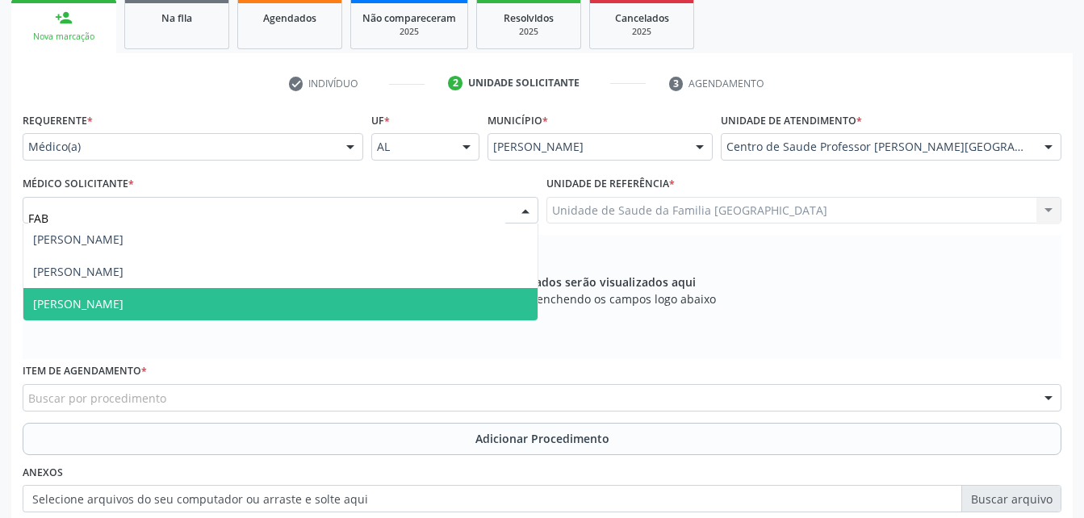
click at [367, 298] on span "[PERSON_NAME]" at bounding box center [280, 304] width 514 height 32
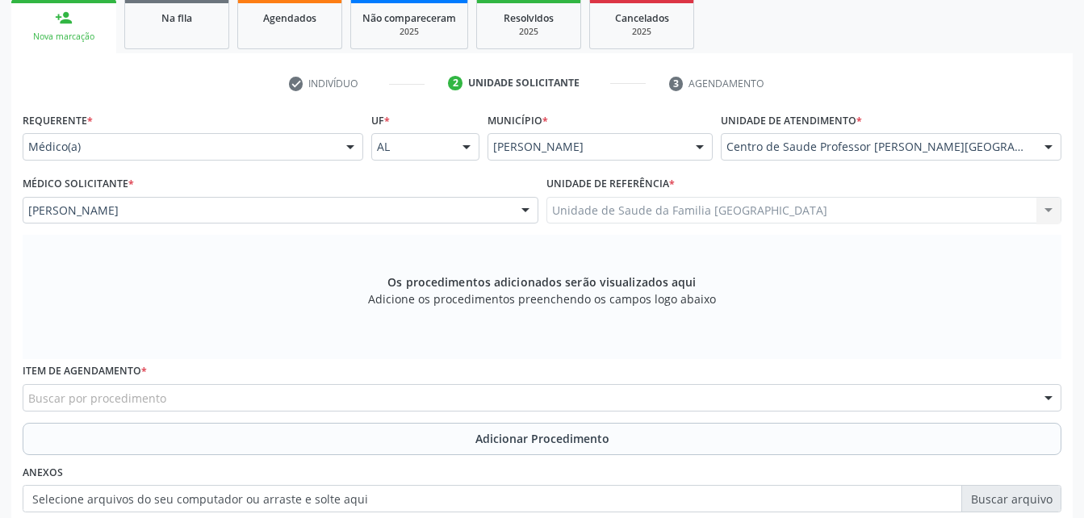
scroll to position [426, 0]
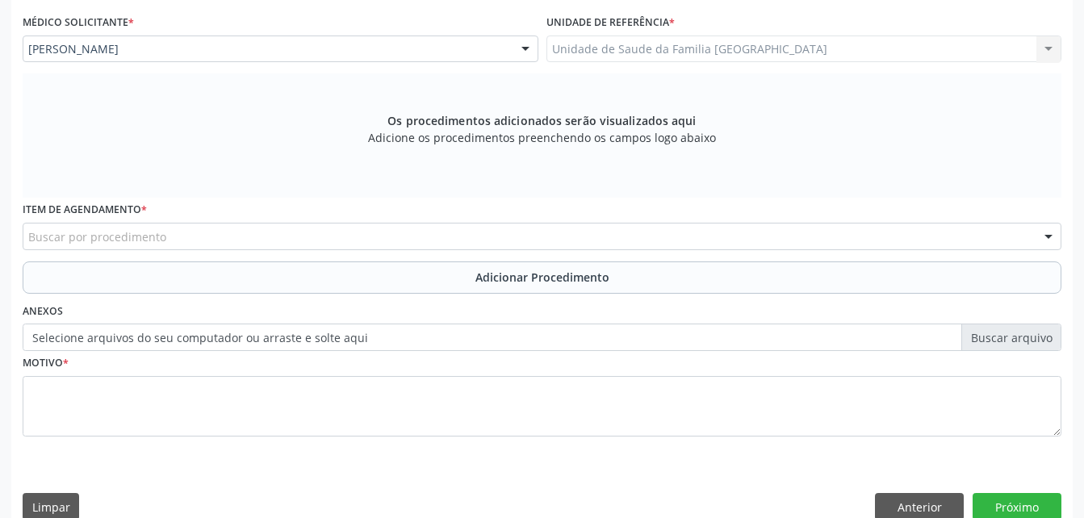
click at [374, 238] on div "Buscar por procedimento" at bounding box center [542, 236] width 1038 height 27
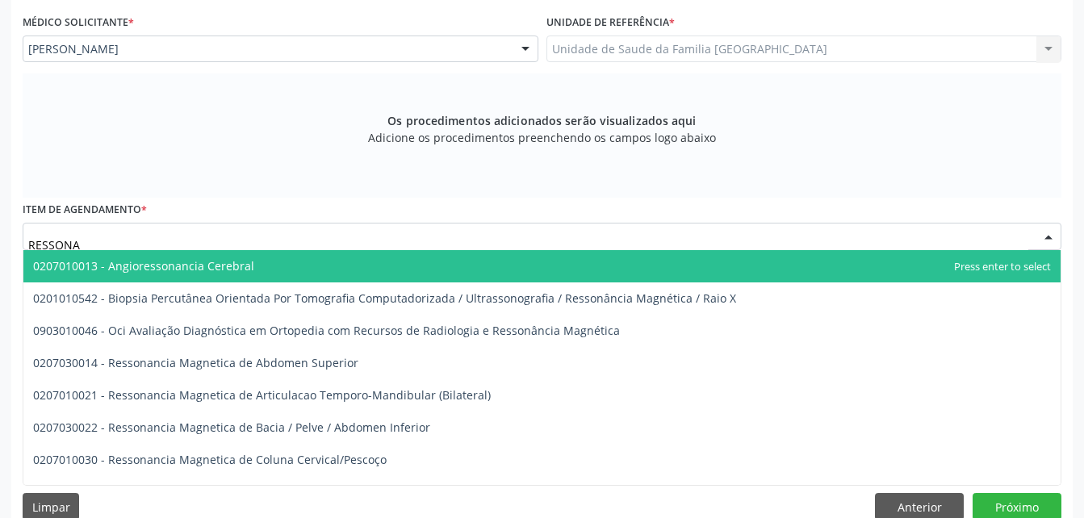
type input "RESSONAN"
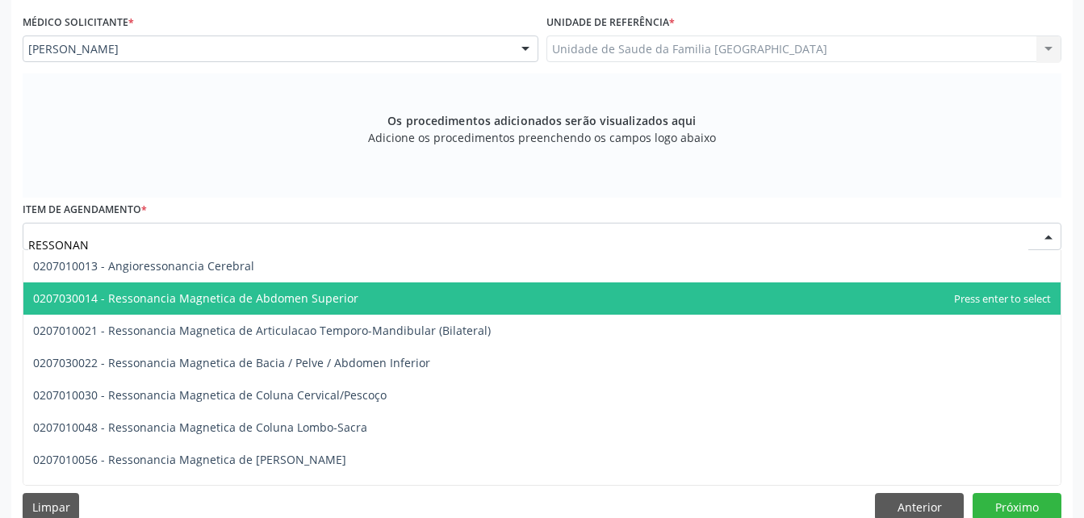
scroll to position [81, 0]
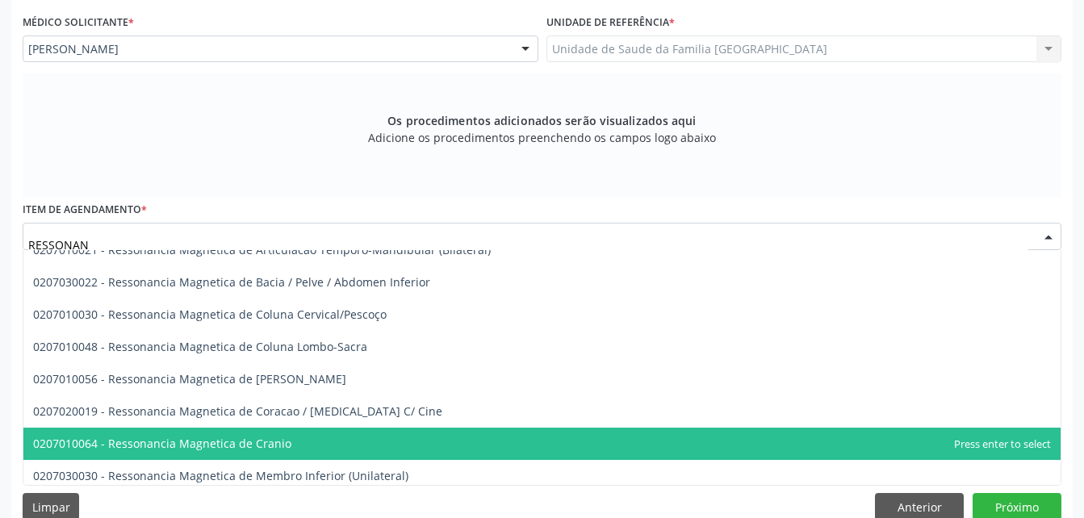
click at [405, 435] on span "0207010064 - Ressonancia Magnetica de Cranio" at bounding box center [541, 444] width 1037 height 32
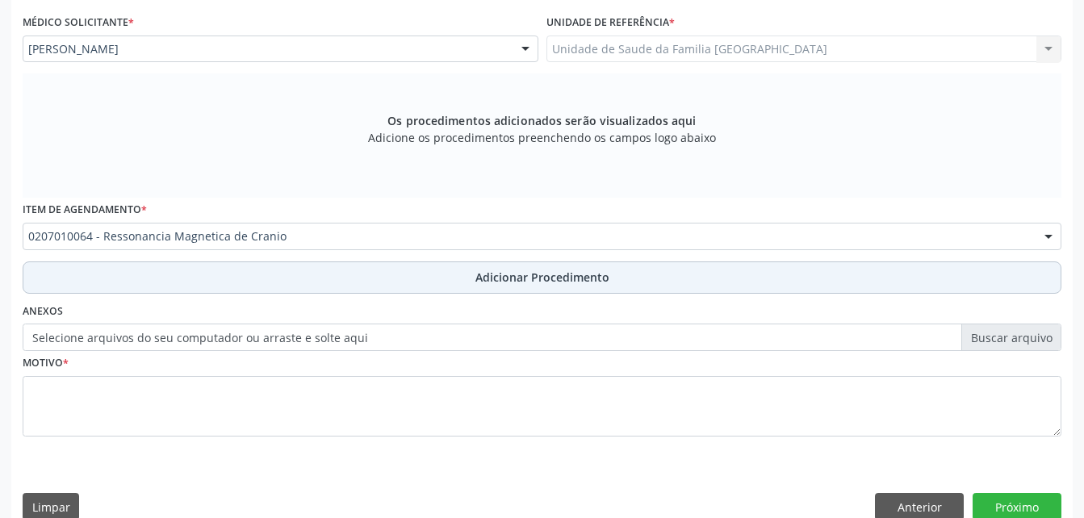
click at [504, 275] on span "Adicionar Procedimento" at bounding box center [542, 277] width 134 height 17
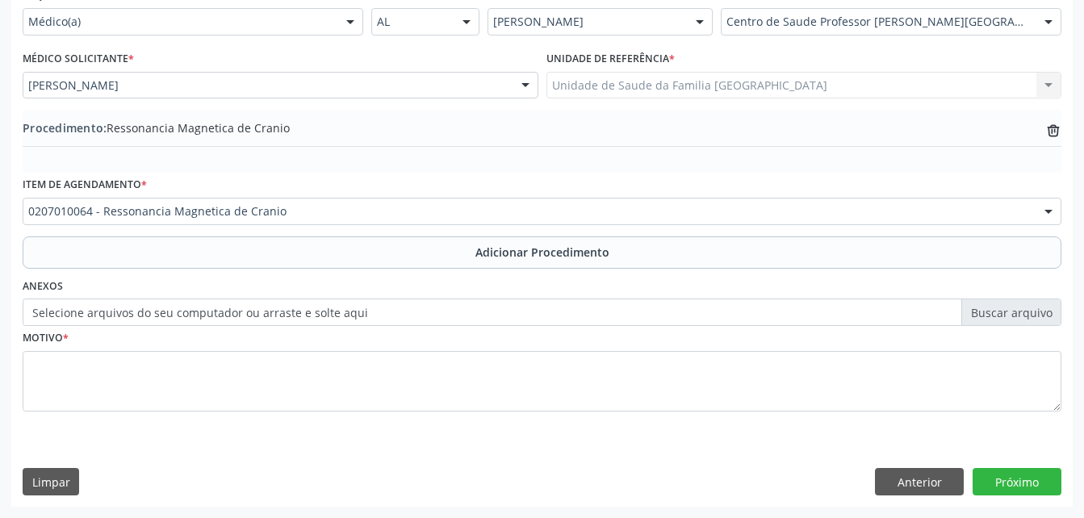
scroll to position [390, 0]
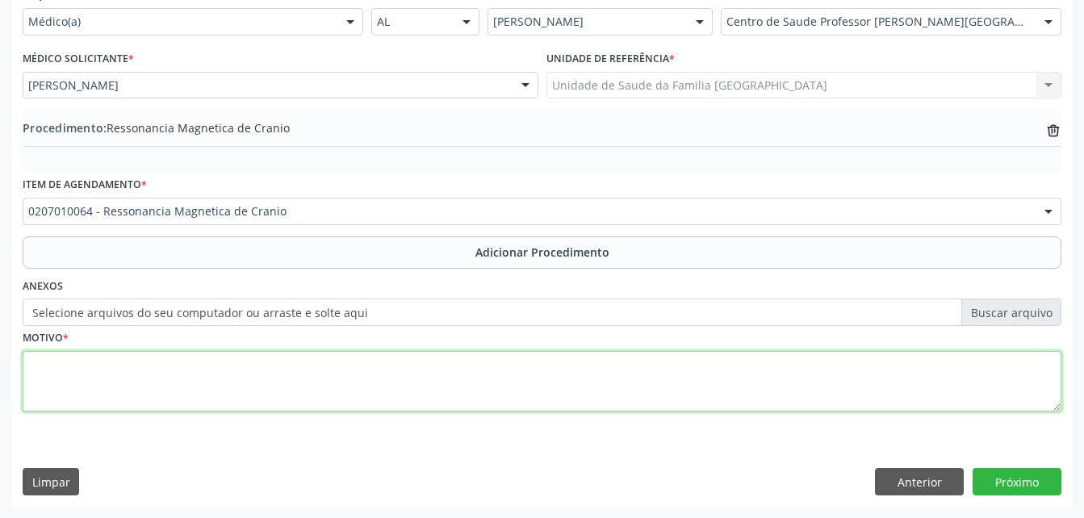
click at [479, 409] on textarea at bounding box center [542, 381] width 1038 height 61
type textarea "AVC"
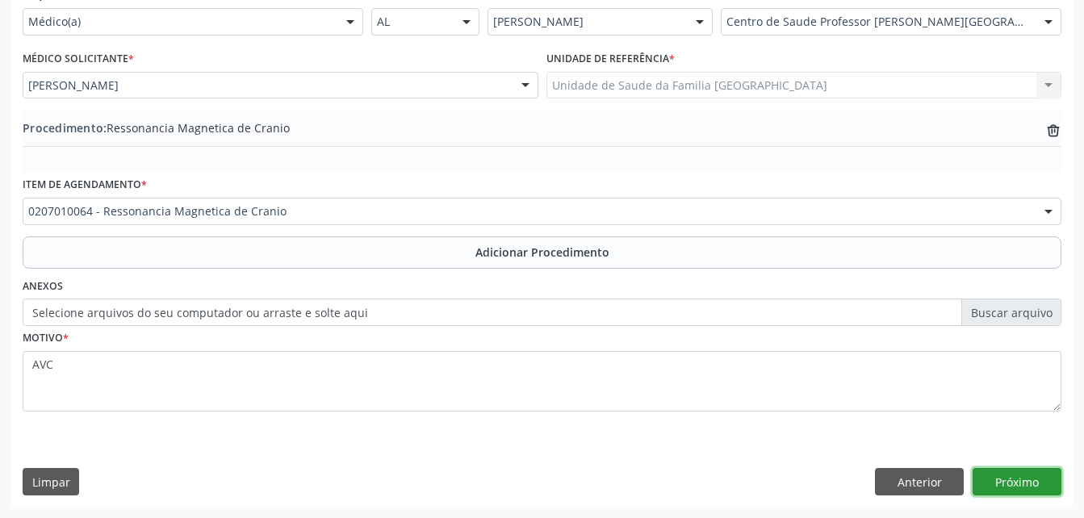
click at [993, 491] on button "Próximo" at bounding box center [1016, 481] width 89 height 27
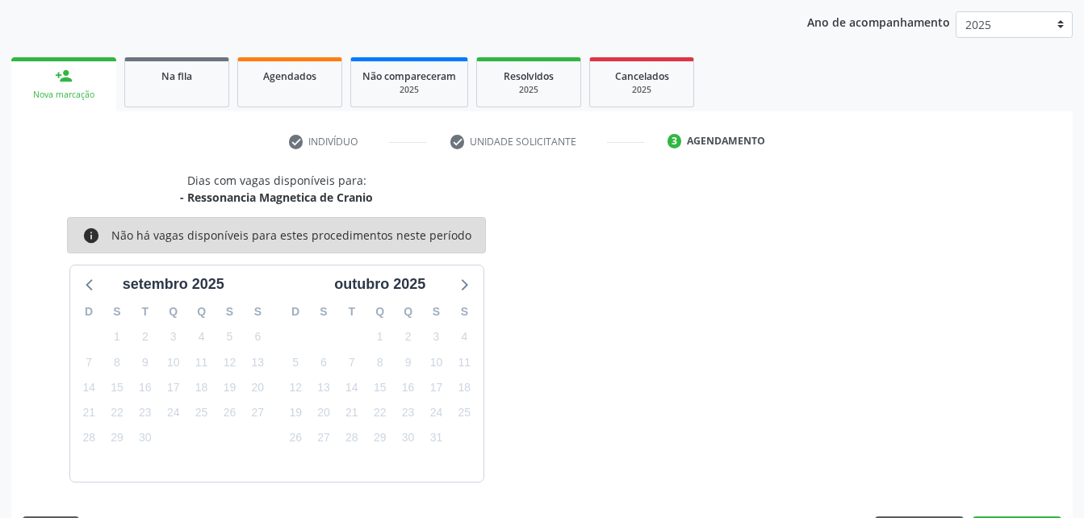
scroll to position [254, 0]
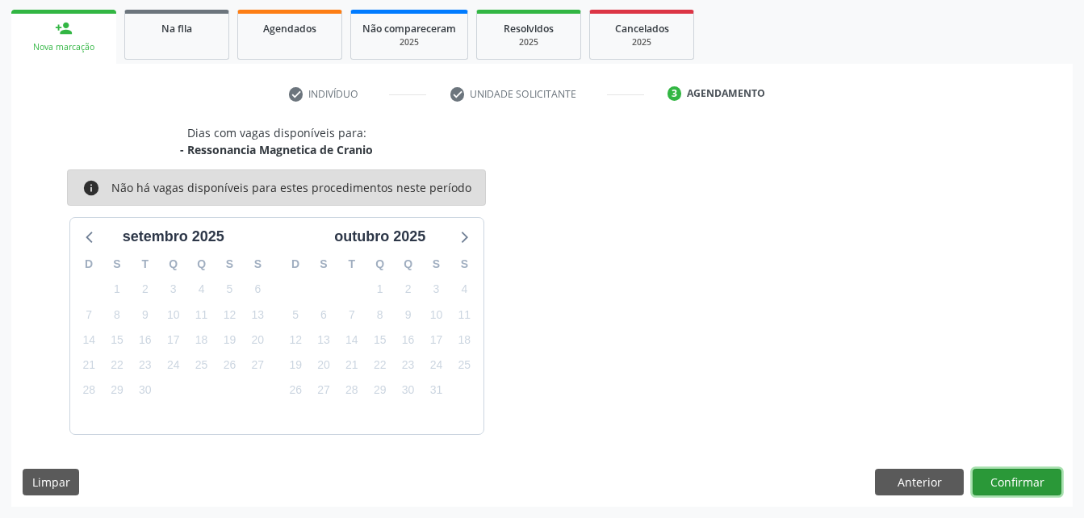
click at [996, 482] on button "Confirmar" at bounding box center [1016, 482] width 89 height 27
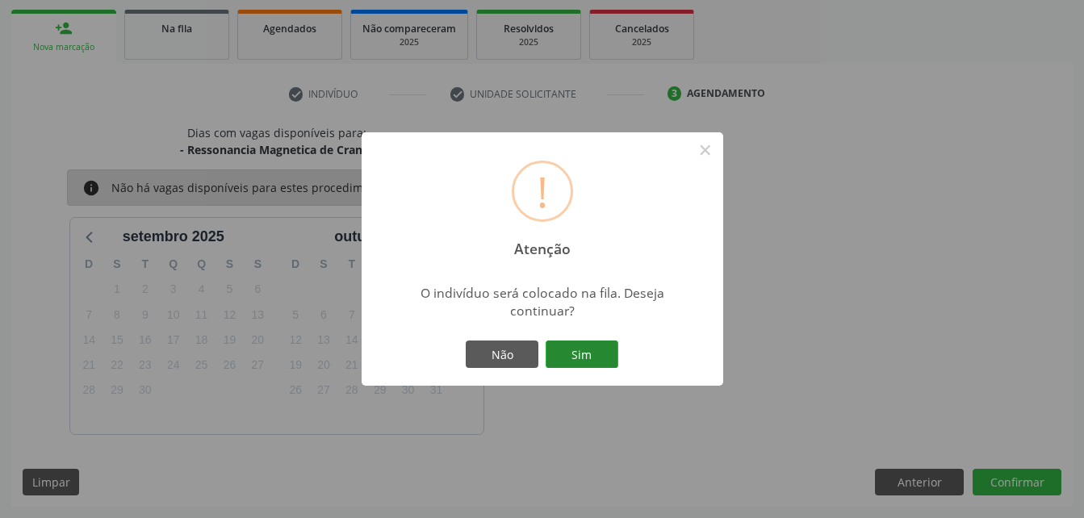
click at [585, 342] on button "Sim" at bounding box center [581, 353] width 73 height 27
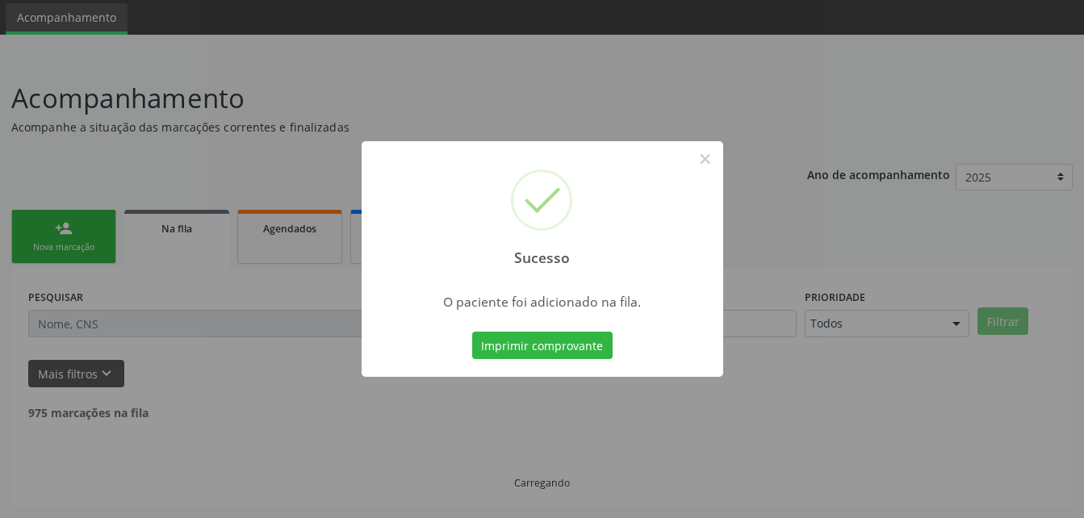
scroll to position [37, 0]
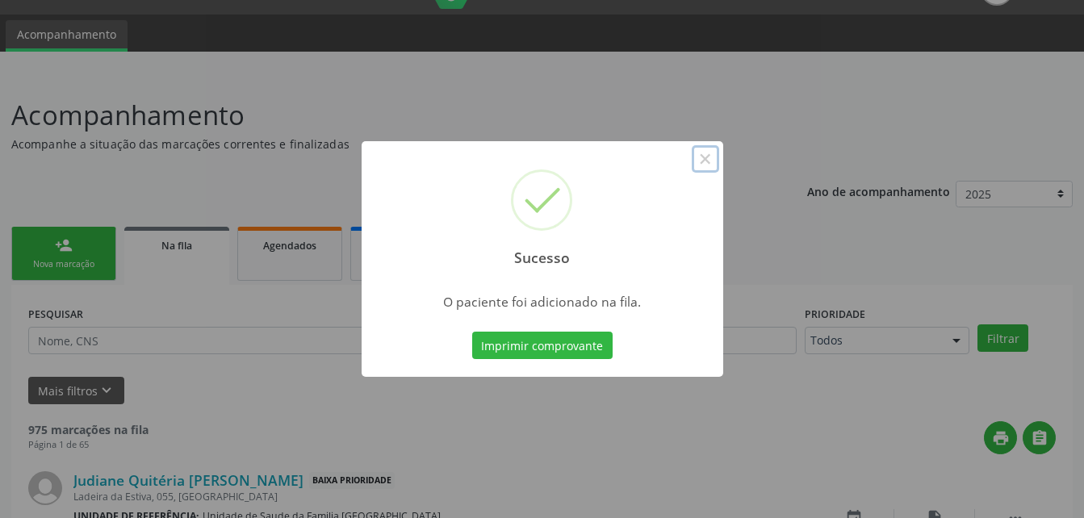
drag, startPoint x: 708, startPoint y: 158, endPoint x: 445, endPoint y: 198, distance: 265.3
click at [703, 161] on button "×" at bounding box center [704, 158] width 27 height 27
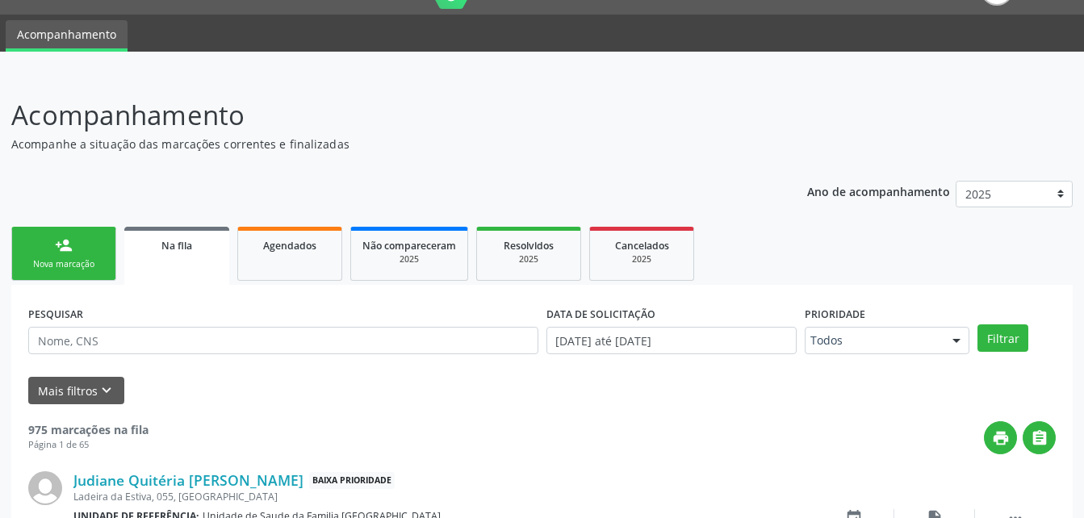
click at [44, 272] on link "person_add Nova marcação" at bounding box center [63, 254] width 105 height 54
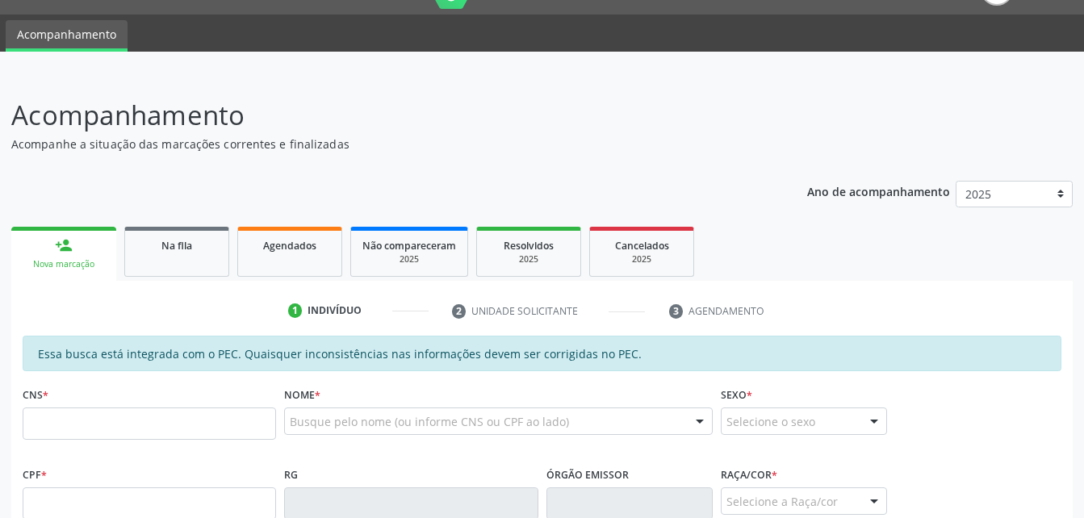
scroll to position [198, 0]
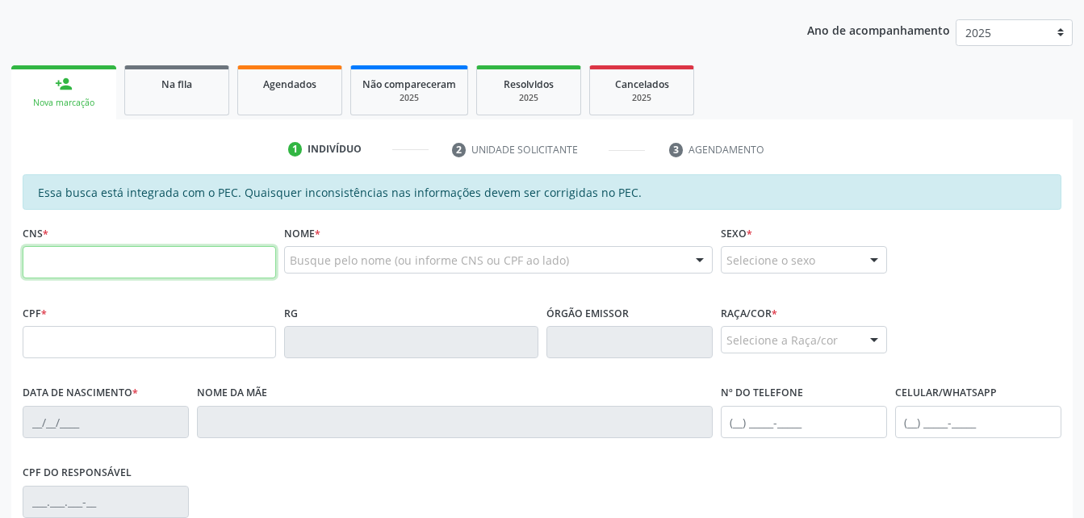
click at [136, 269] on input "text" at bounding box center [149, 262] width 253 height 32
type input "707 0088 7884 5134"
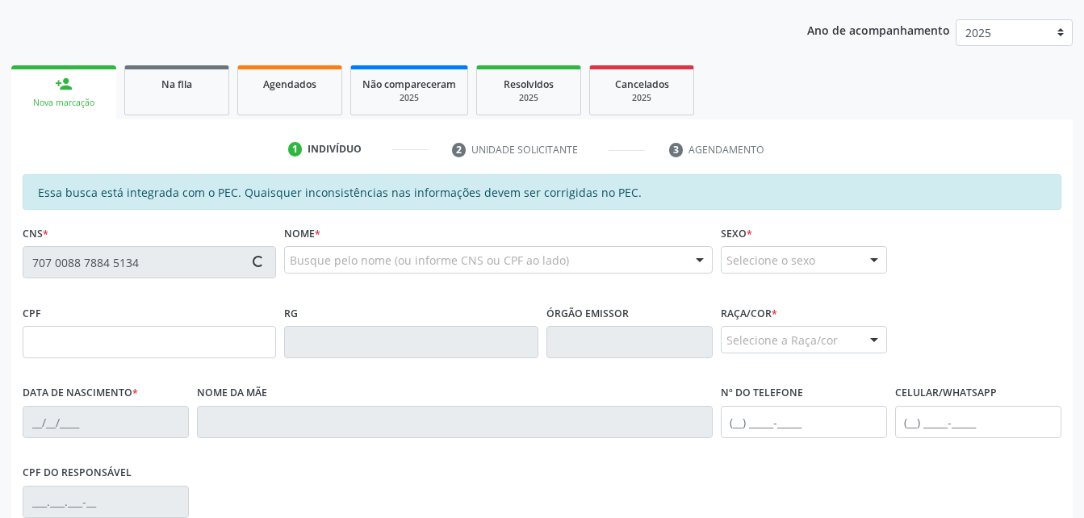
type input "310.049.114-91"
type input "15/03/1961"
type input "Anita Maria da Conceicao"
type input "(82) 99316-1545"
type input "123"
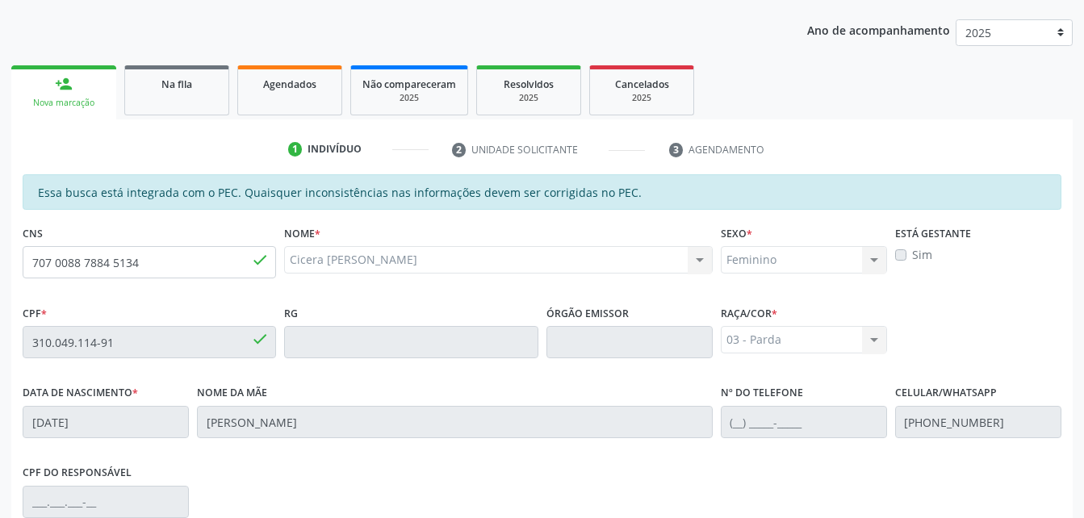
scroll to position [426, 0]
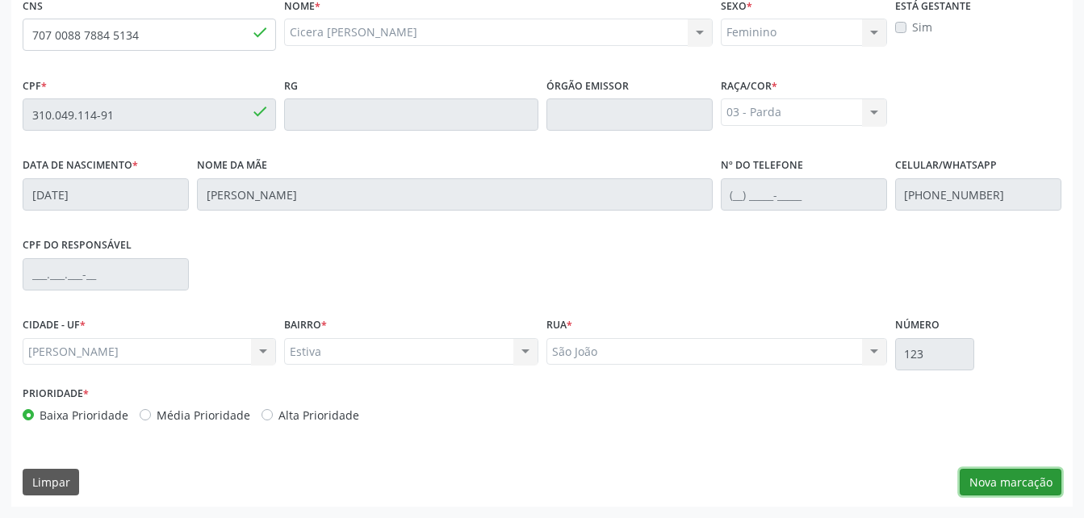
click at [1042, 482] on button "Nova marcação" at bounding box center [1010, 482] width 102 height 27
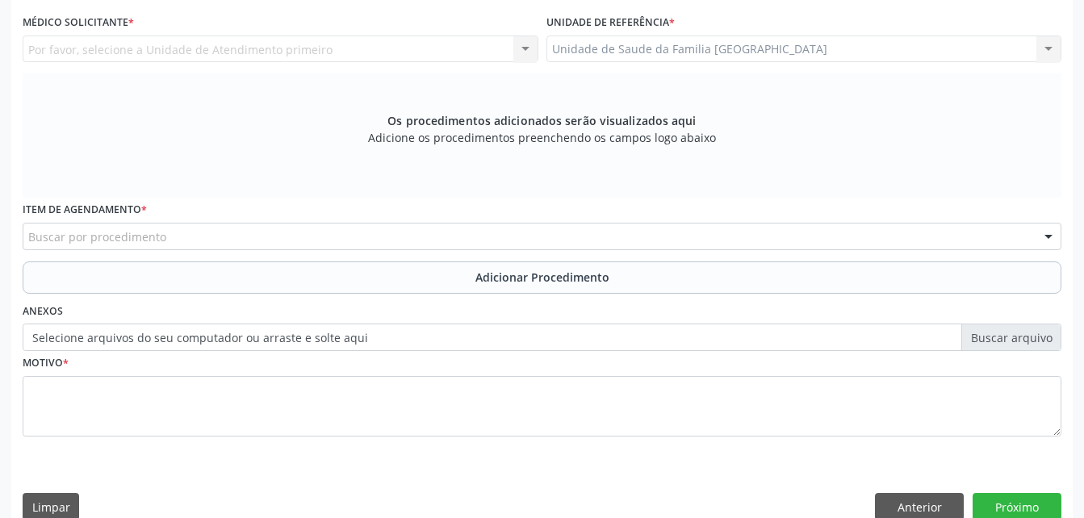
scroll to position [345, 0]
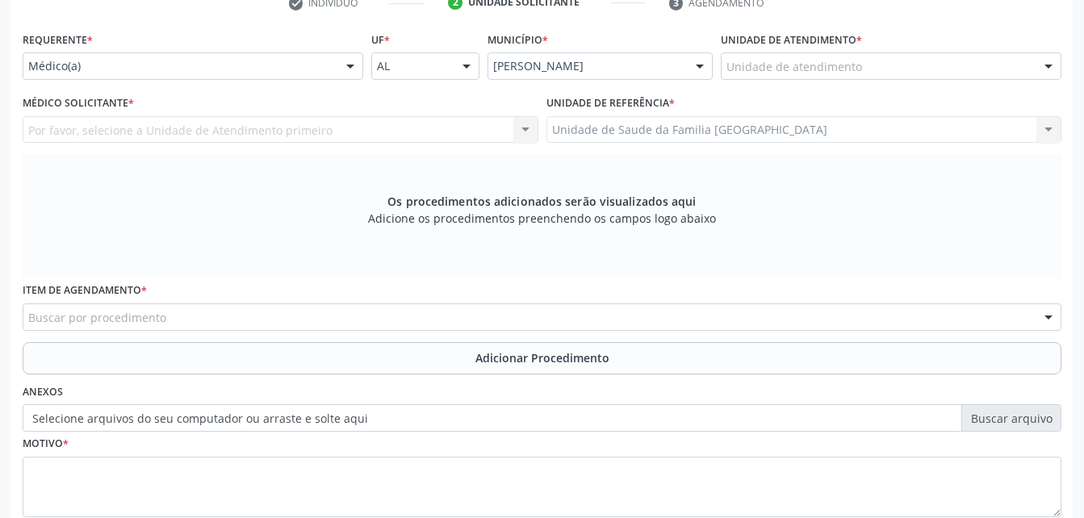
click at [864, 64] on div "Unidade de atendimento" at bounding box center [890, 65] width 340 height 27
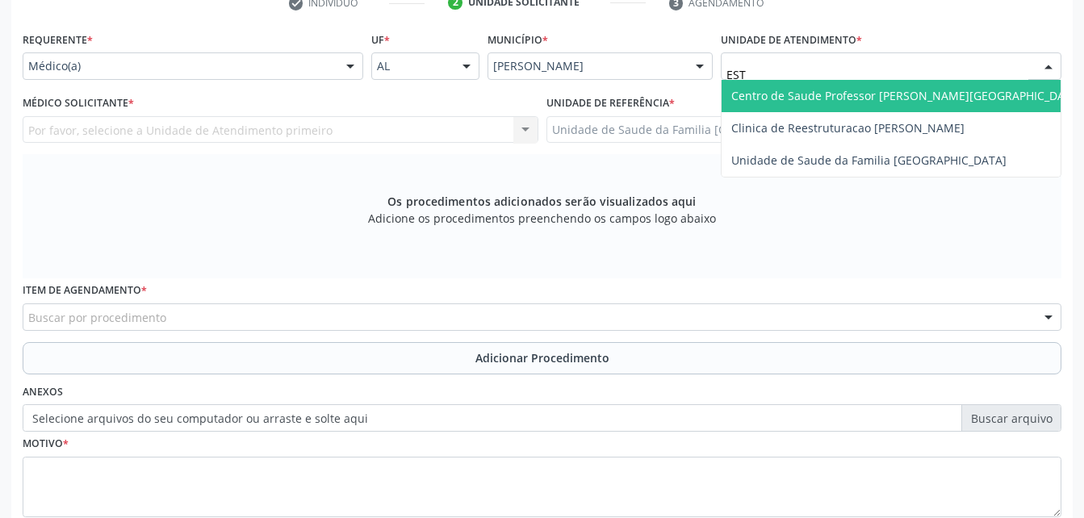
type input "ESTA"
click at [916, 102] on span "Centro de Saude Professor [PERSON_NAME][GEOGRAPHIC_DATA]" at bounding box center [906, 95] width 351 height 15
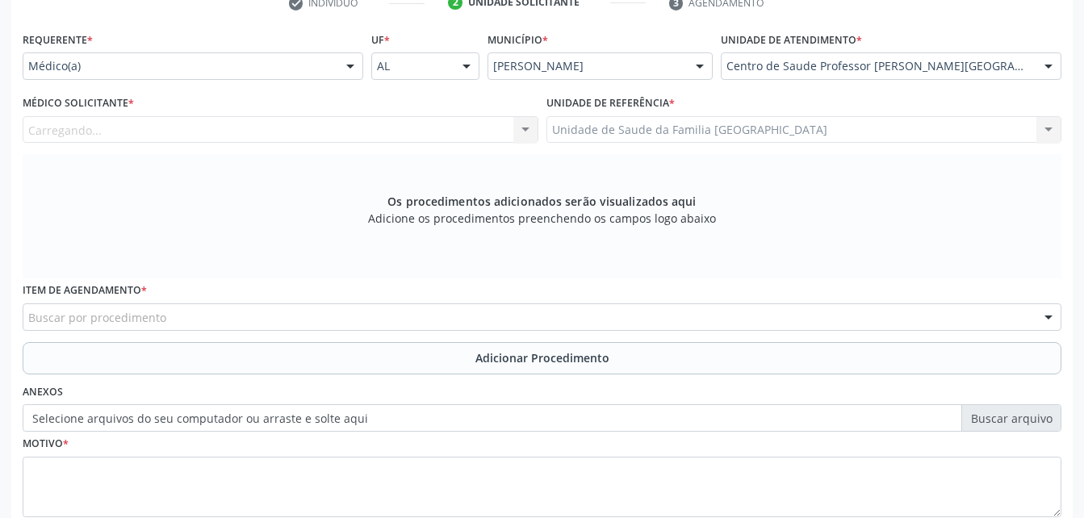
click at [408, 126] on div "Carregando... Nenhum resultado encontrado para: " " Não há nenhuma opção para s…" at bounding box center [281, 129] width 516 height 27
click at [408, 119] on div "Médico solicitante" at bounding box center [281, 129] width 516 height 27
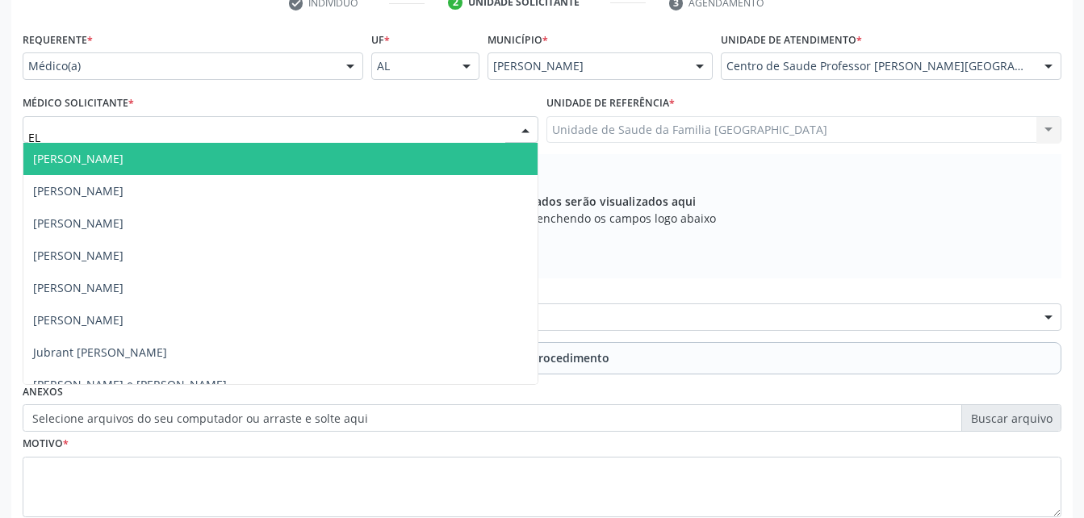
type input "ELI"
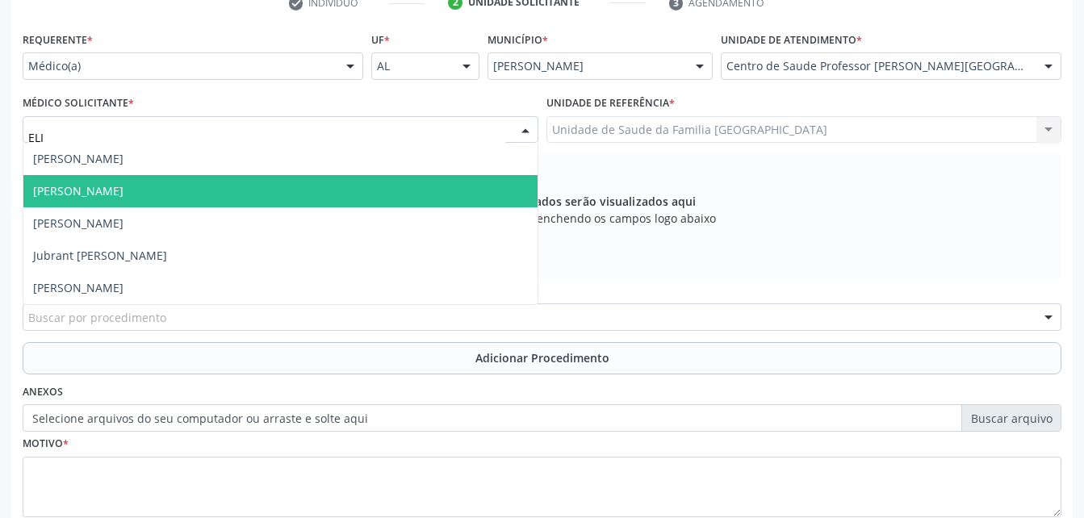
click at [454, 183] on span "[PERSON_NAME]" at bounding box center [280, 191] width 514 height 32
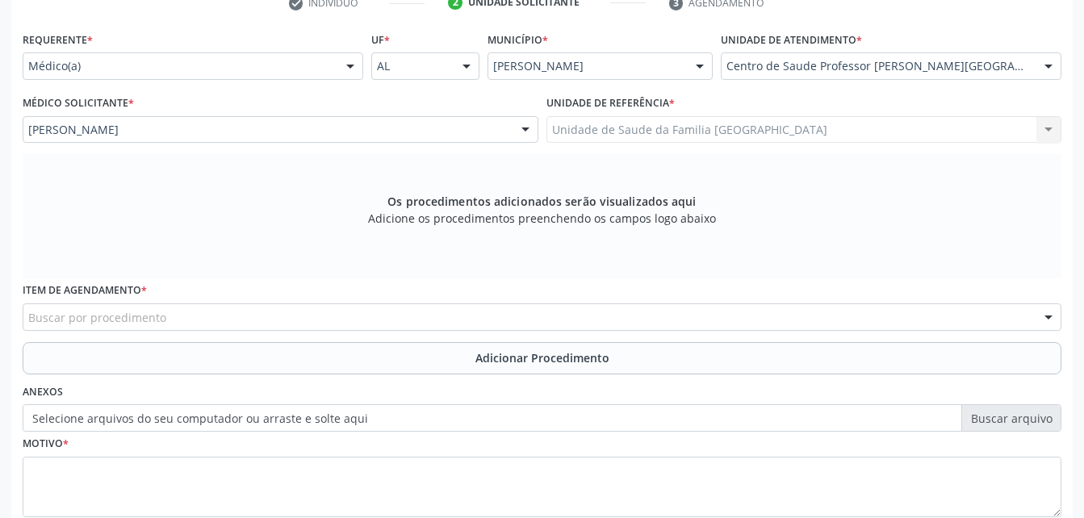
click at [425, 327] on div "Buscar por procedimento" at bounding box center [542, 316] width 1038 height 27
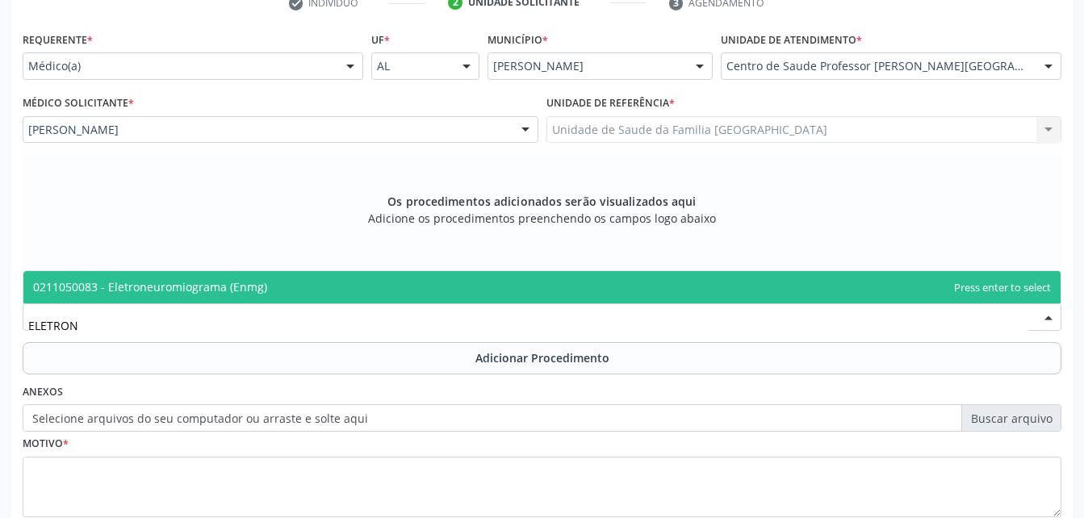
type input "ELETRONE"
click at [413, 285] on span "0211050083 - Eletroneuromiograma (Enmg)" at bounding box center [541, 287] width 1037 height 32
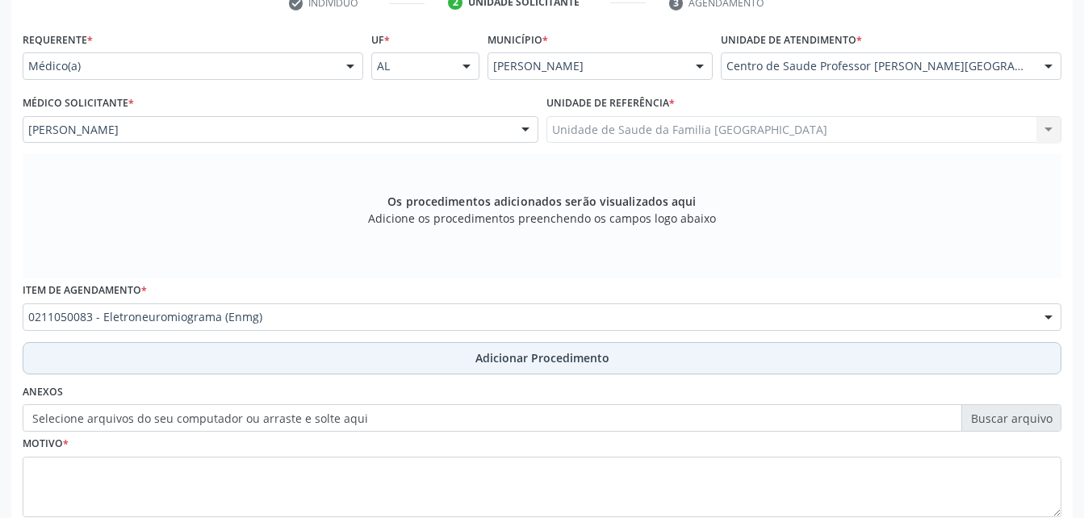
click at [425, 357] on button "Adicionar Procedimento" at bounding box center [542, 358] width 1038 height 32
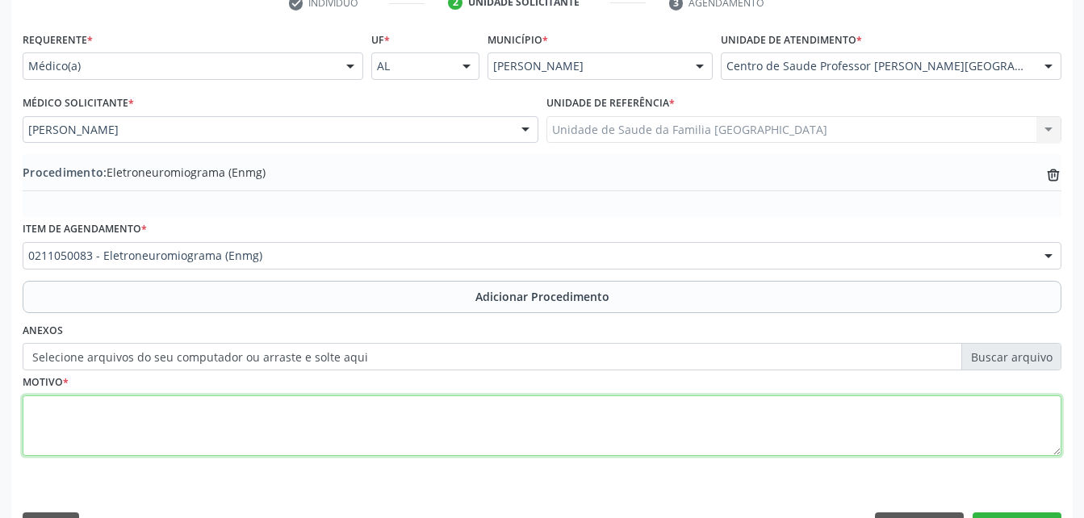
click at [397, 432] on textarea at bounding box center [542, 425] width 1038 height 61
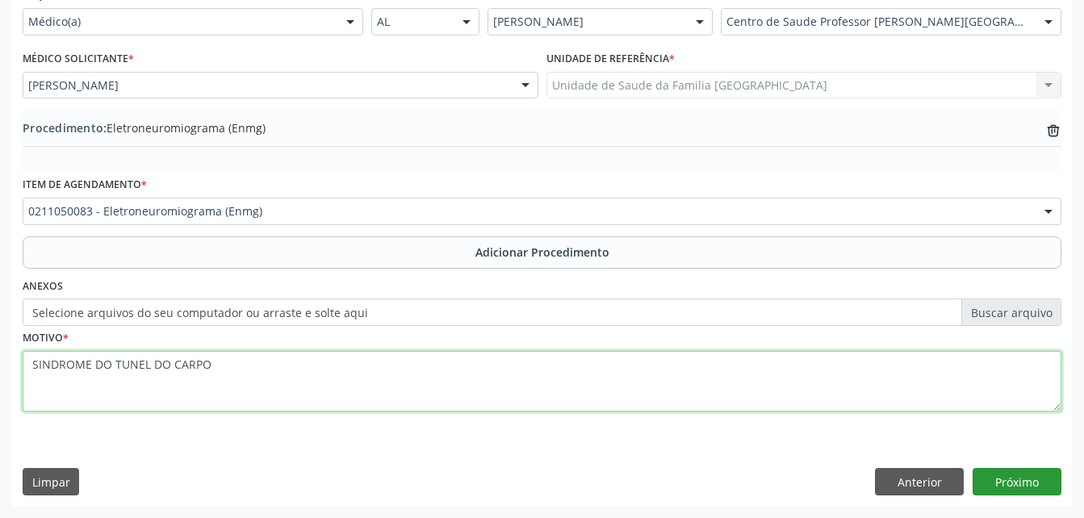
type textarea "SINDROME DO TUNEL DO CARPO"
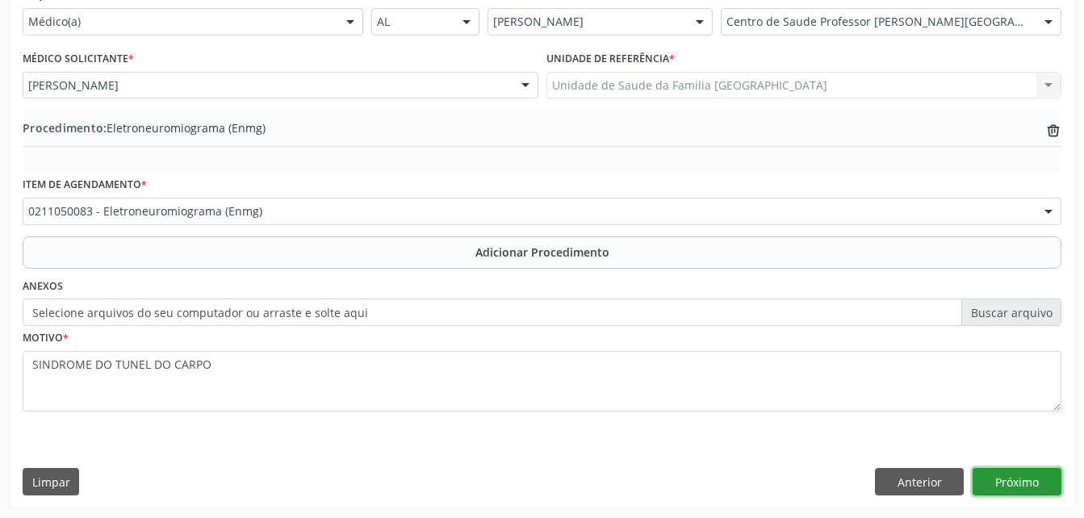
click at [1015, 482] on button "Próximo" at bounding box center [1016, 481] width 89 height 27
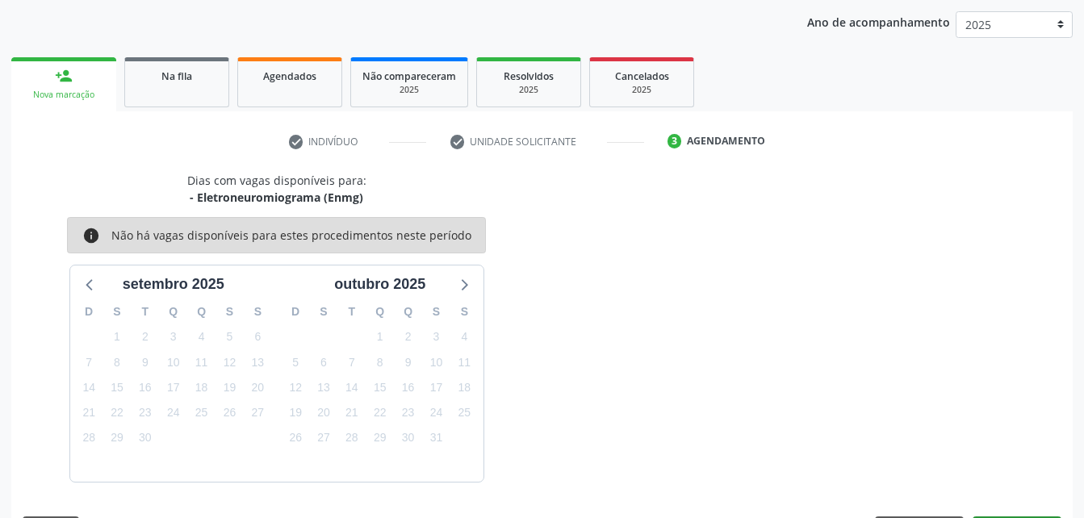
scroll to position [254, 0]
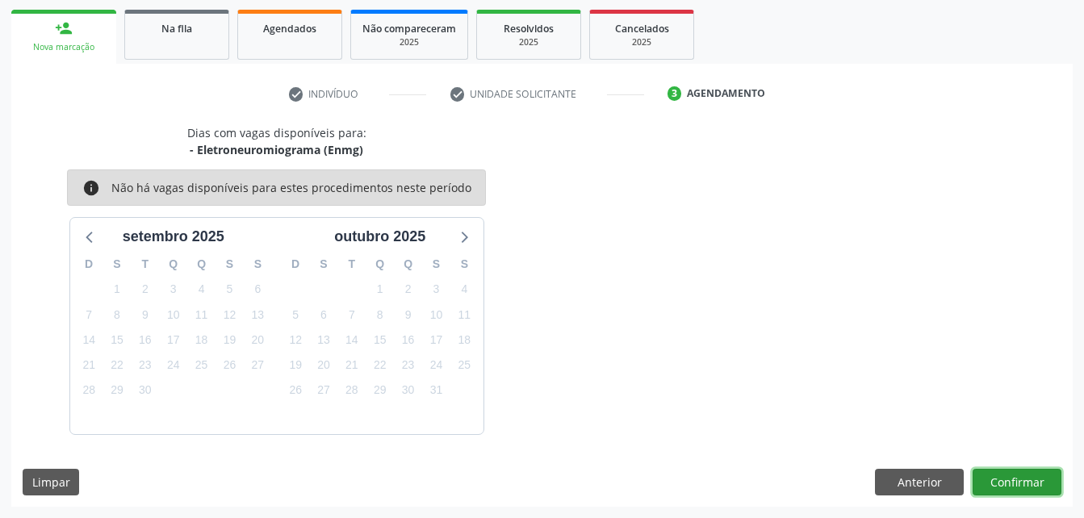
click at [1016, 479] on button "Confirmar" at bounding box center [1016, 482] width 89 height 27
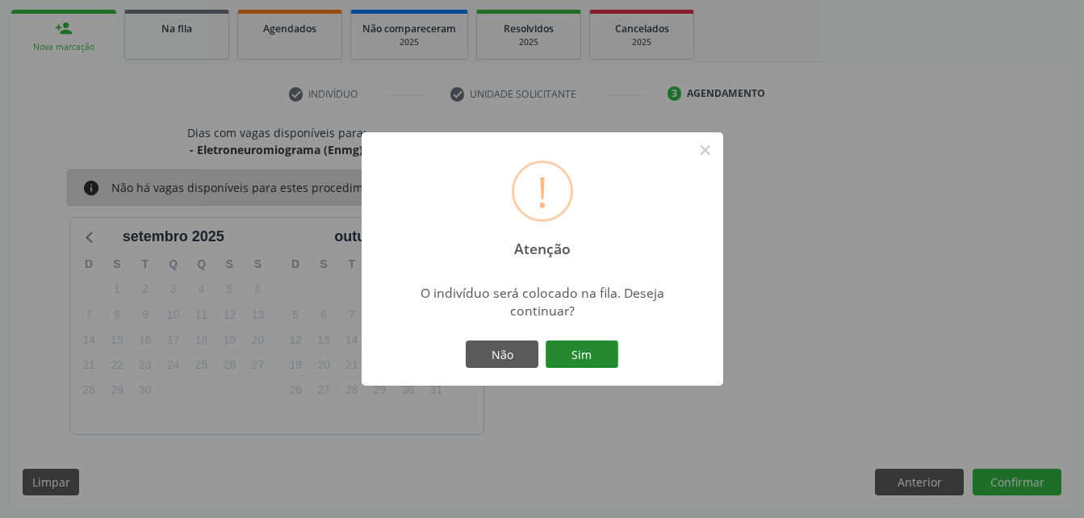
click at [575, 353] on button "Sim" at bounding box center [581, 353] width 73 height 27
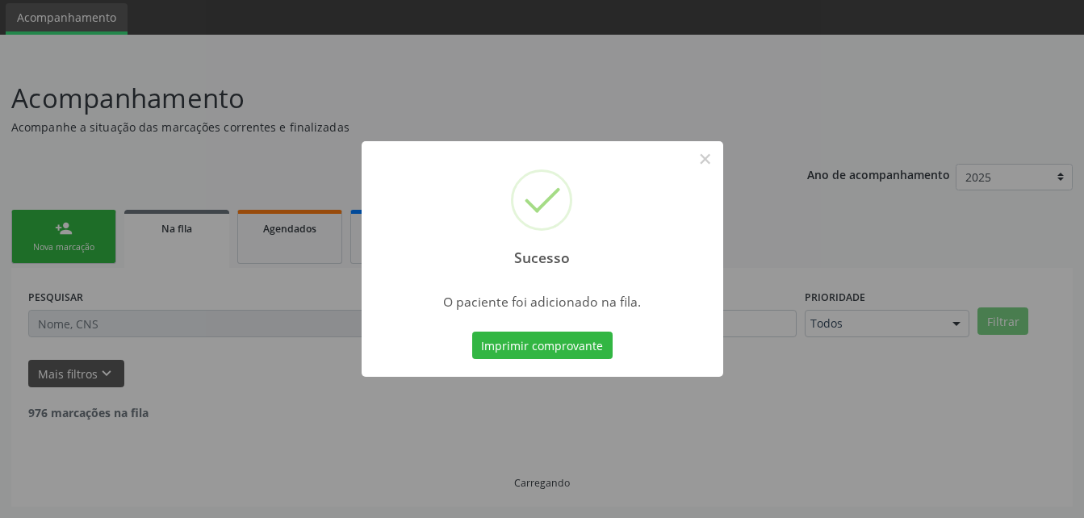
scroll to position [37, 0]
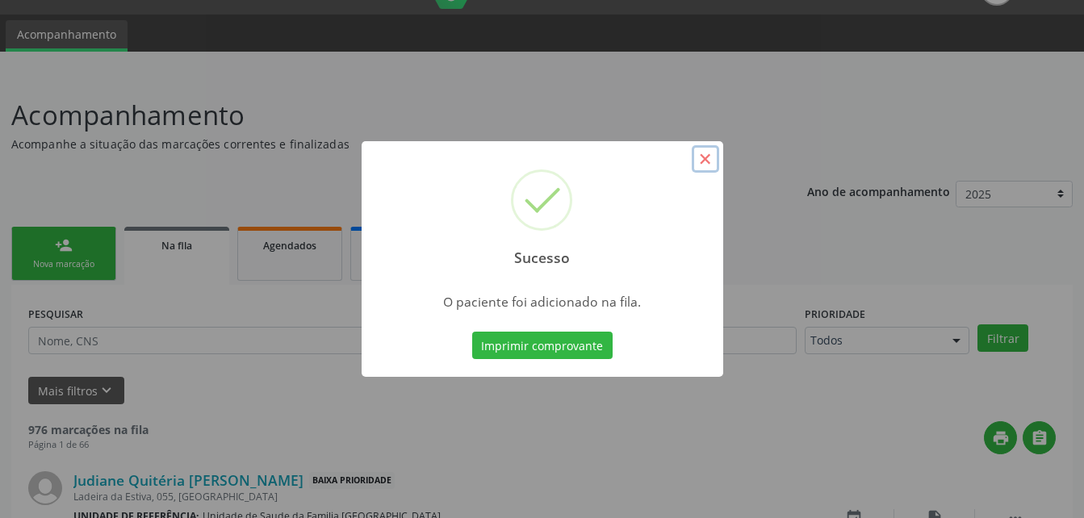
click at [697, 161] on button "×" at bounding box center [704, 158] width 27 height 27
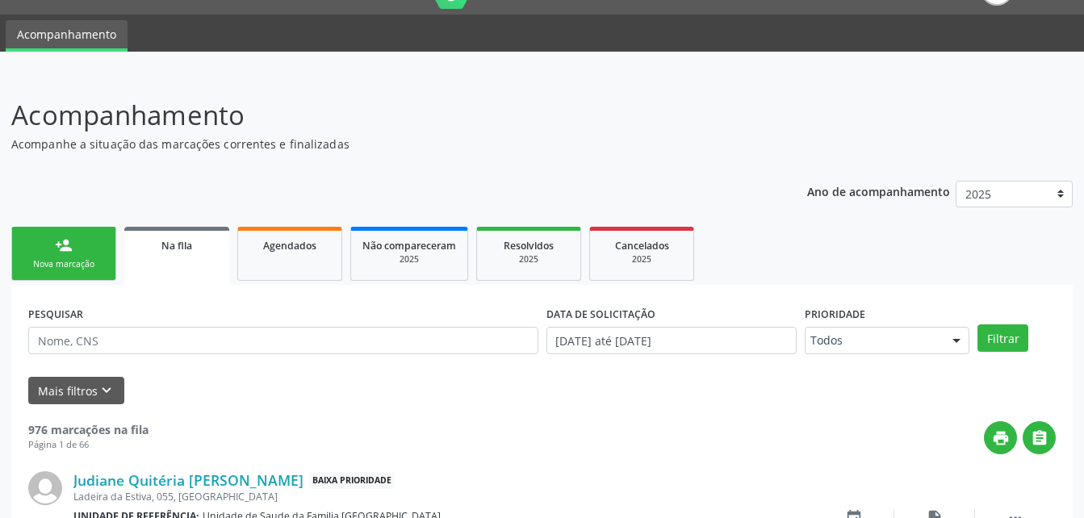
scroll to position [0, 0]
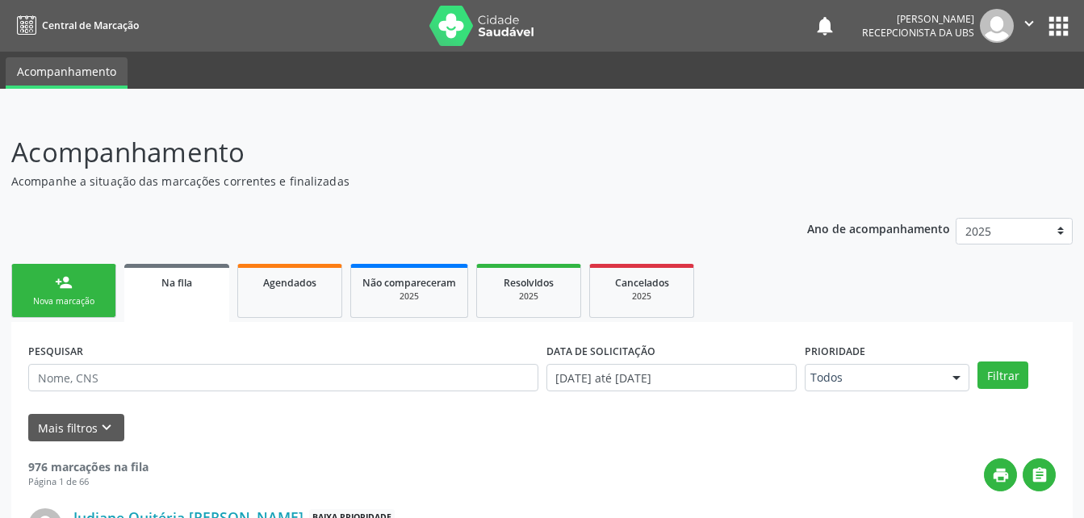
drag, startPoint x: 98, startPoint y: 290, endPoint x: 179, endPoint y: 284, distance: 80.9
click at [98, 290] on link "person_add Nova marcação" at bounding box center [63, 291] width 105 height 54
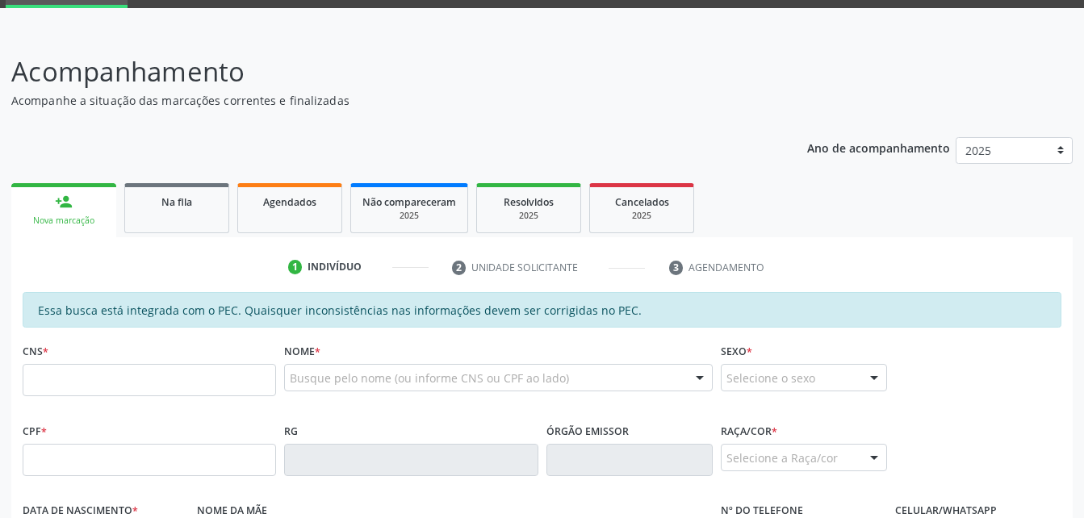
scroll to position [242, 0]
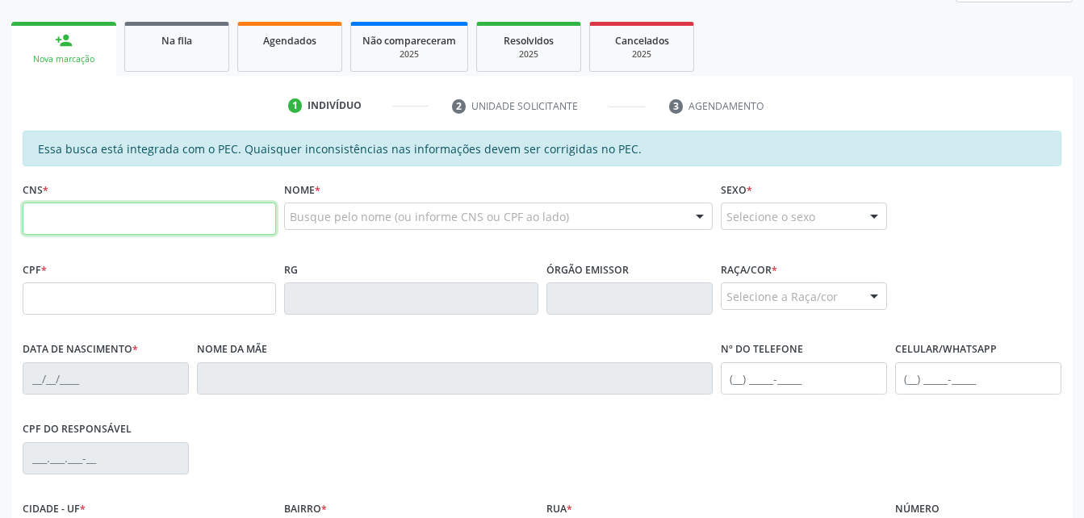
click at [148, 211] on input "text" at bounding box center [149, 219] width 253 height 32
type input "700 0077 4653 3307"
type input "150.000.414-61"
type input "13/11/2007"
type input "Severina Pereira da Silva"
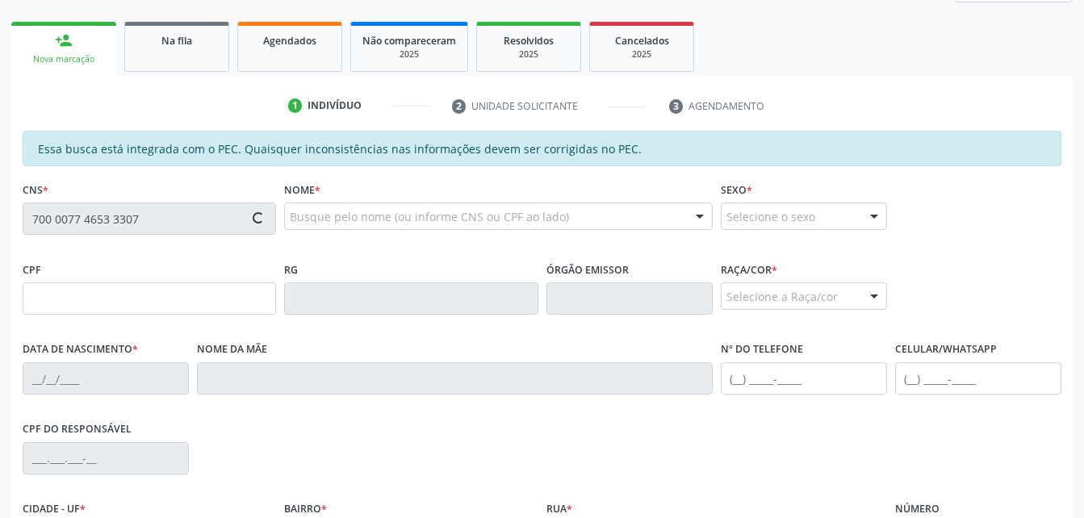
type input "(82) 99192-3447"
type input "112"
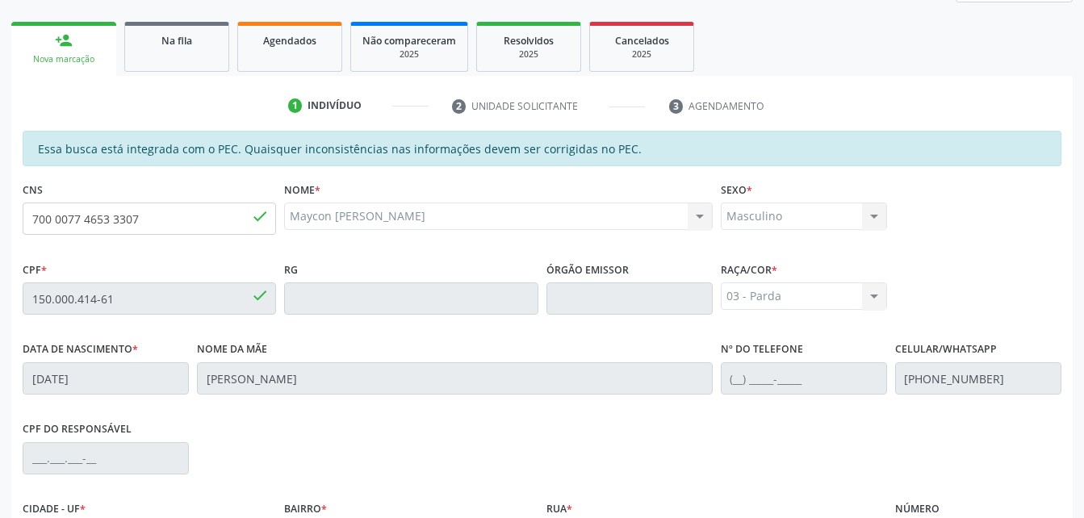
scroll to position [426, 0]
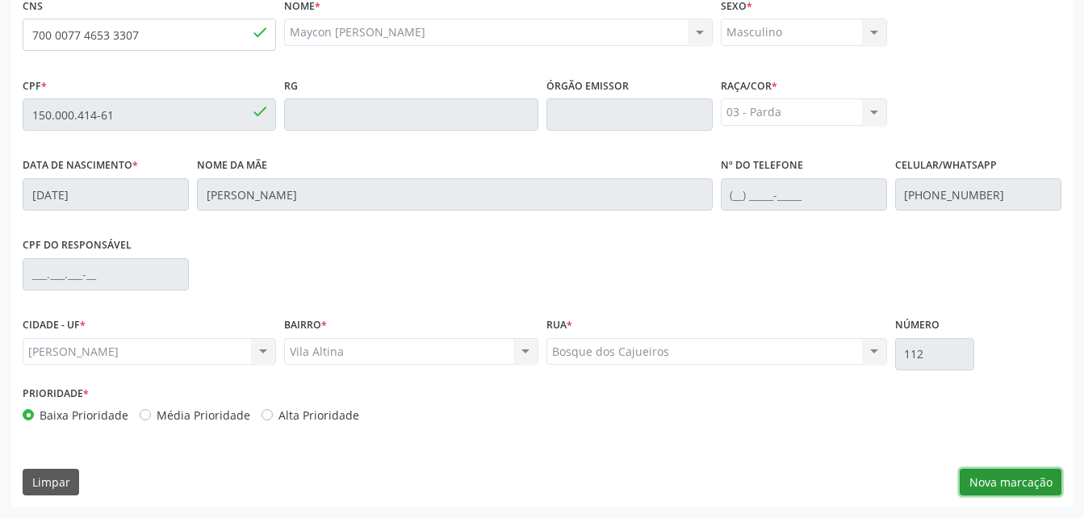
click at [1033, 488] on button "Nova marcação" at bounding box center [1010, 482] width 102 height 27
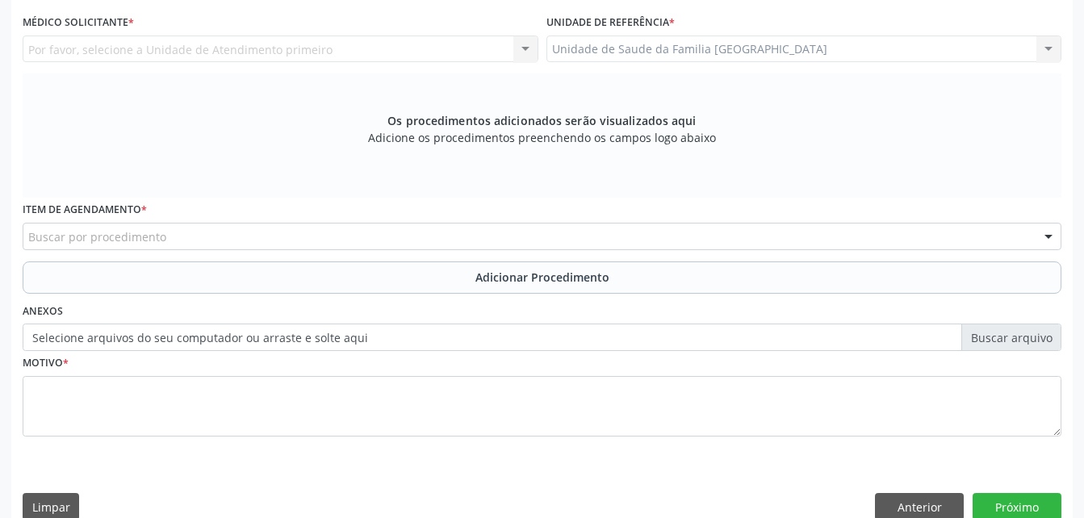
scroll to position [265, 0]
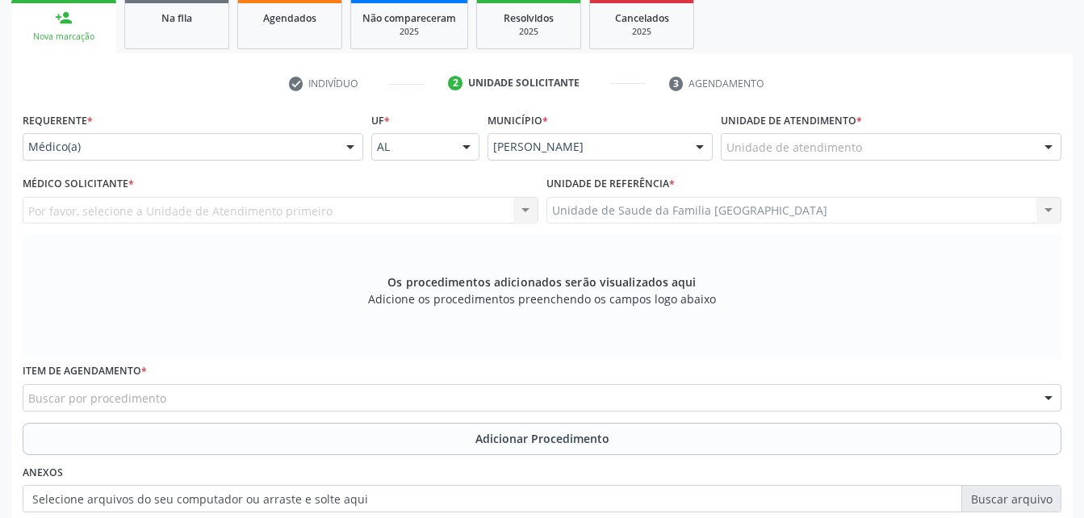
click at [798, 137] on div "Unidade de atendimento" at bounding box center [890, 146] width 340 height 27
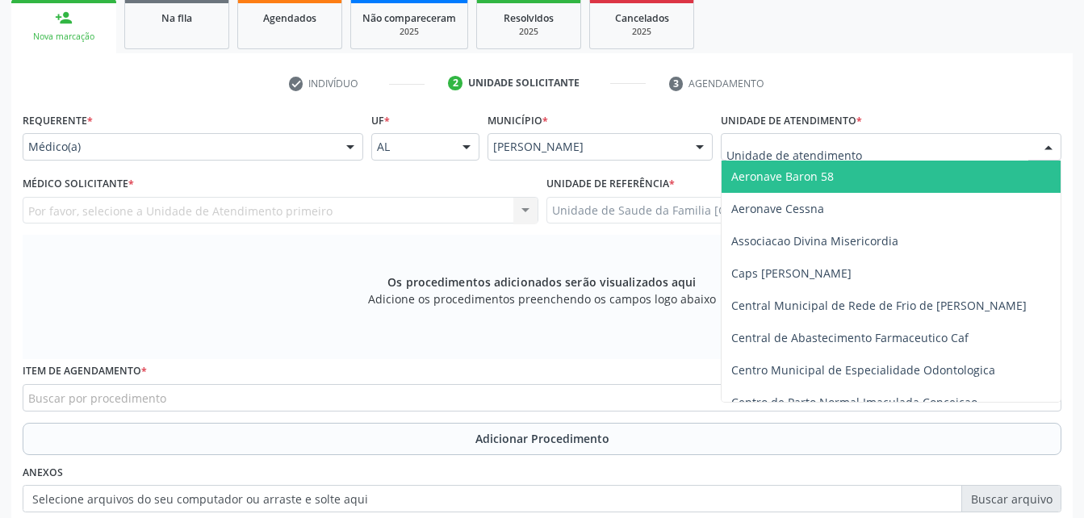
click at [800, 139] on input "text" at bounding box center [877, 155] width 302 height 32
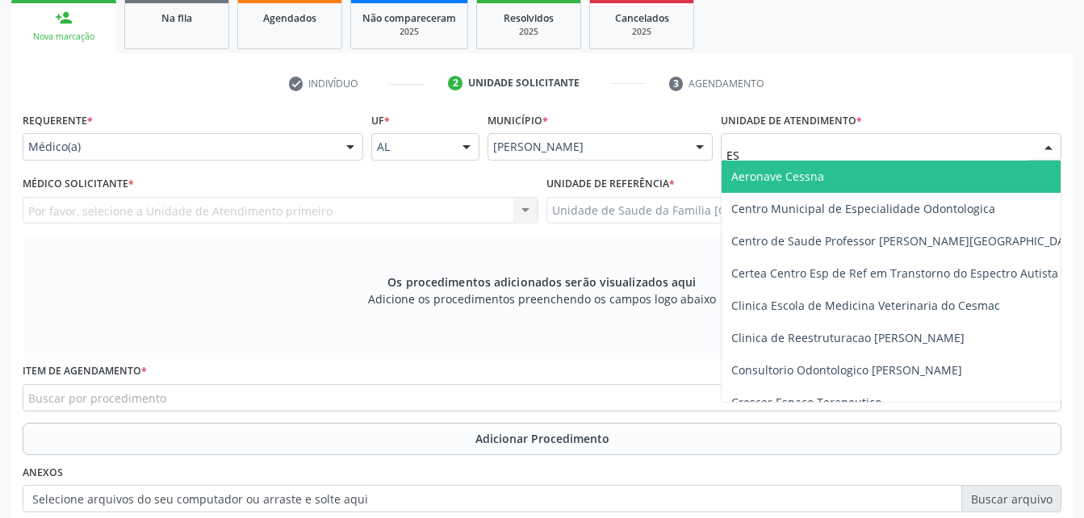
type input "EST"
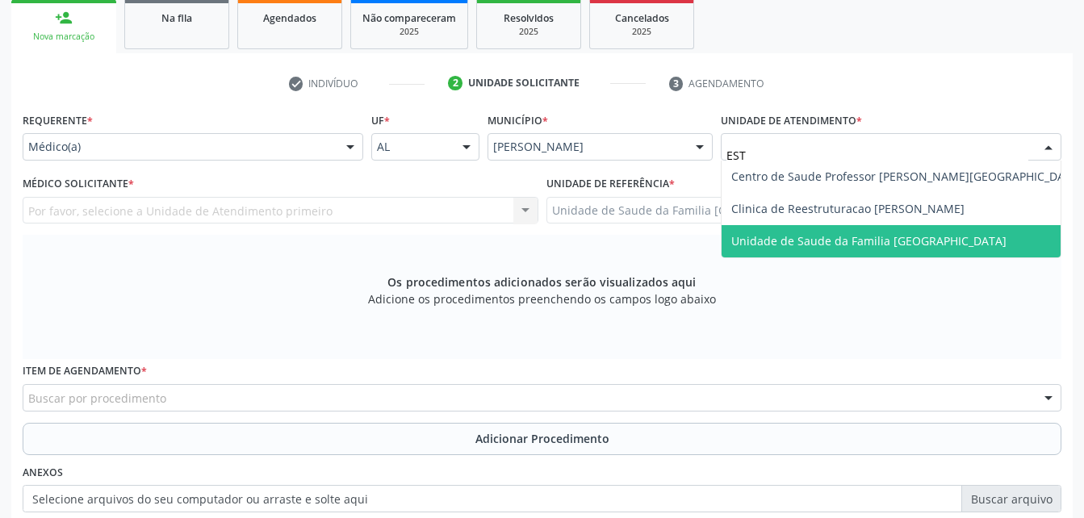
click at [816, 253] on span "Unidade de Saude da Familia [GEOGRAPHIC_DATA]" at bounding box center [906, 241] width 370 height 32
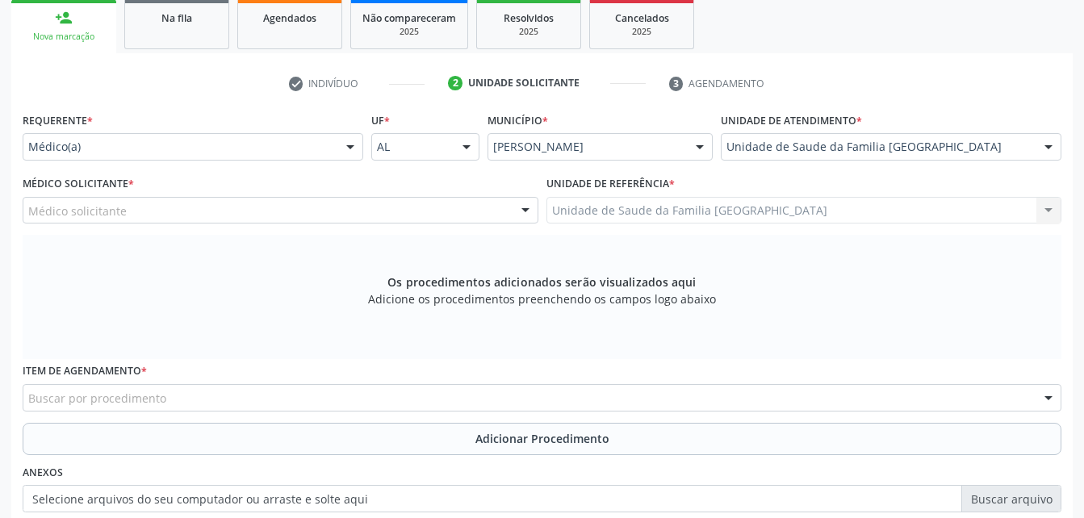
click at [244, 202] on div "Médico solicitante" at bounding box center [281, 210] width 516 height 27
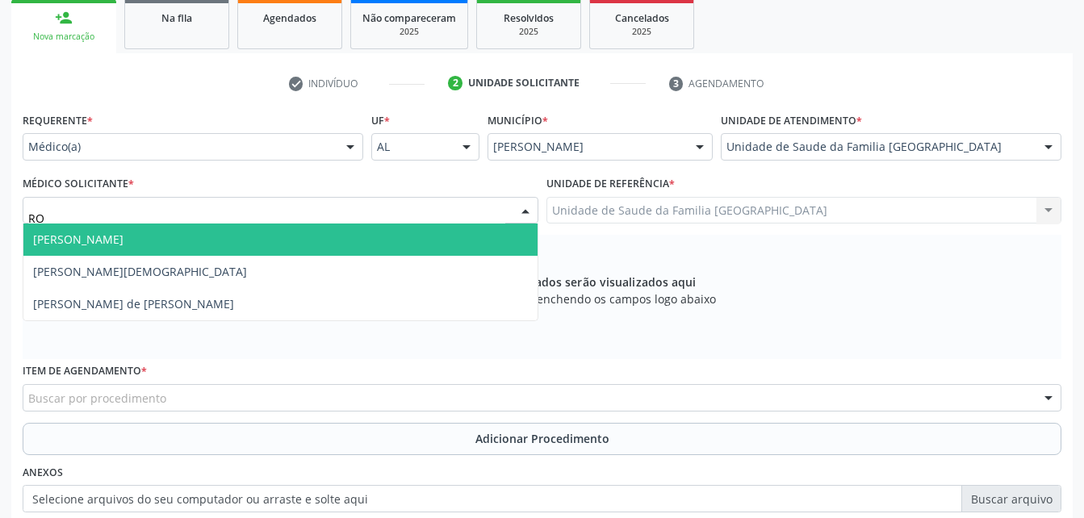
type input "ROD"
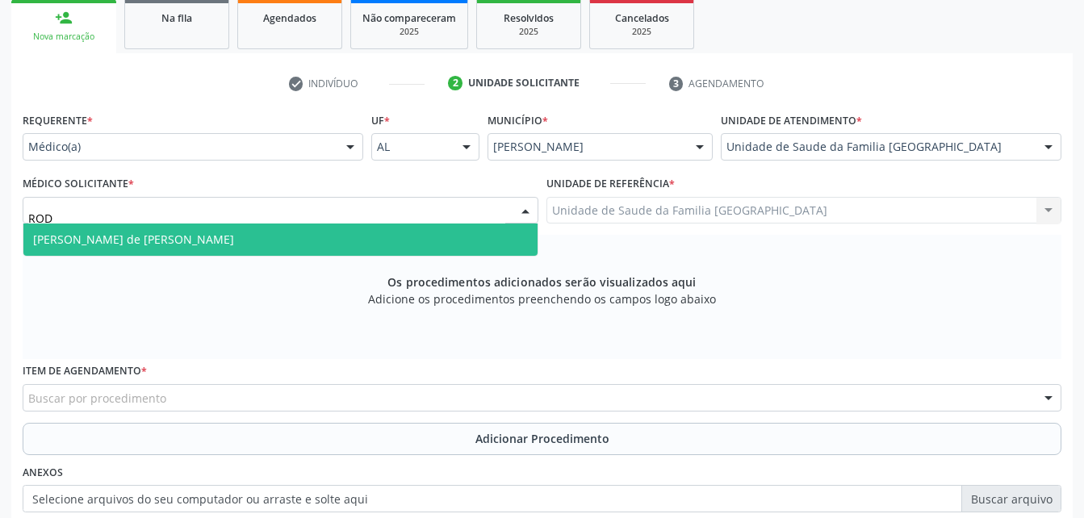
click at [269, 240] on span "[PERSON_NAME] de [PERSON_NAME]" at bounding box center [280, 239] width 514 height 32
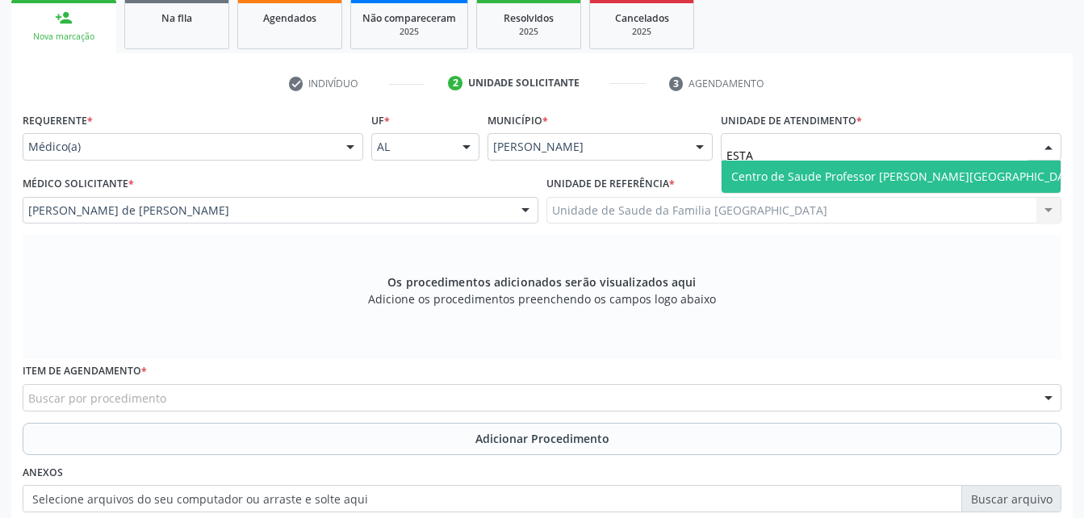
type input "ESTAC"
click at [1008, 173] on span "Centro de Saude Professor [PERSON_NAME][GEOGRAPHIC_DATA]" at bounding box center [906, 177] width 370 height 32
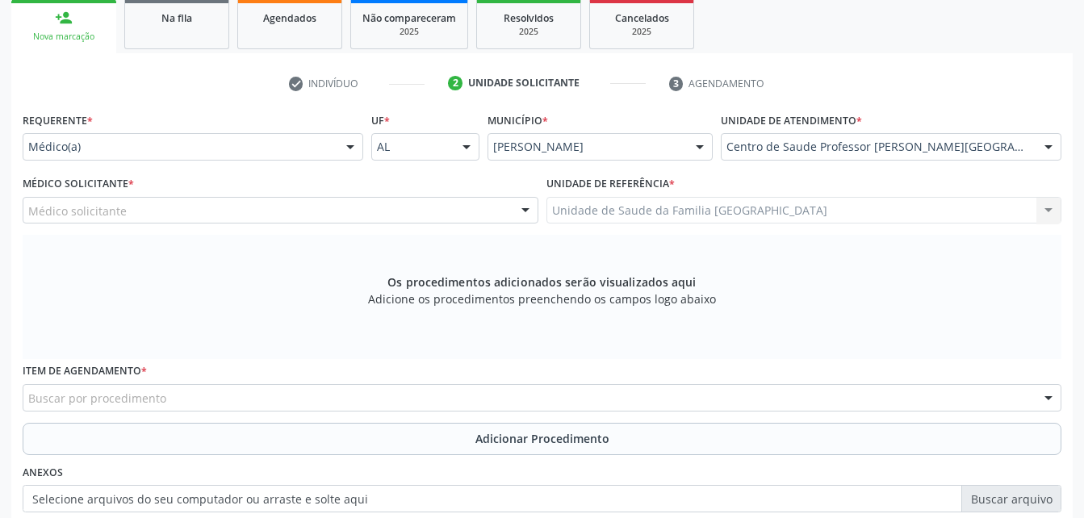
click at [243, 211] on div "Médico solicitante" at bounding box center [281, 210] width 516 height 27
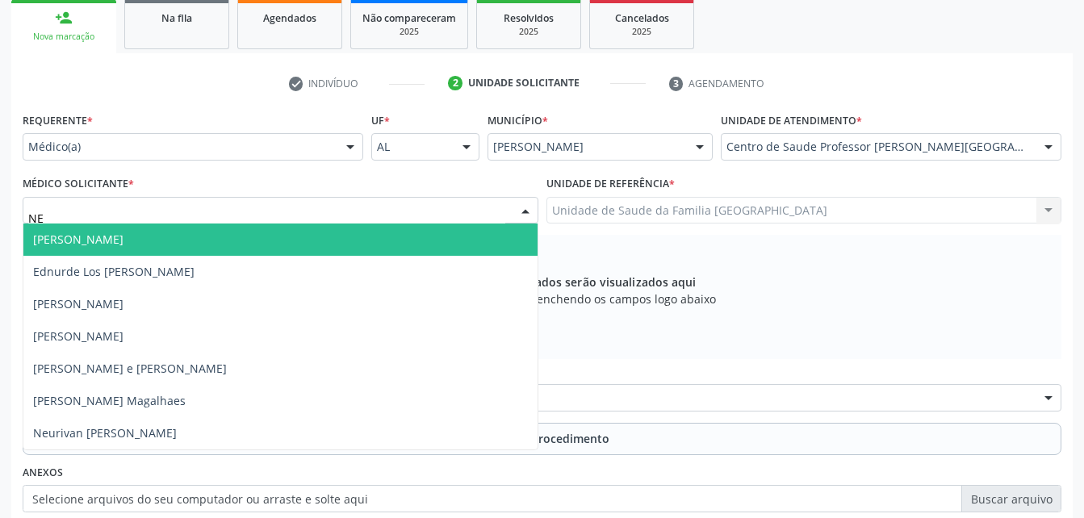
type input "NEU"
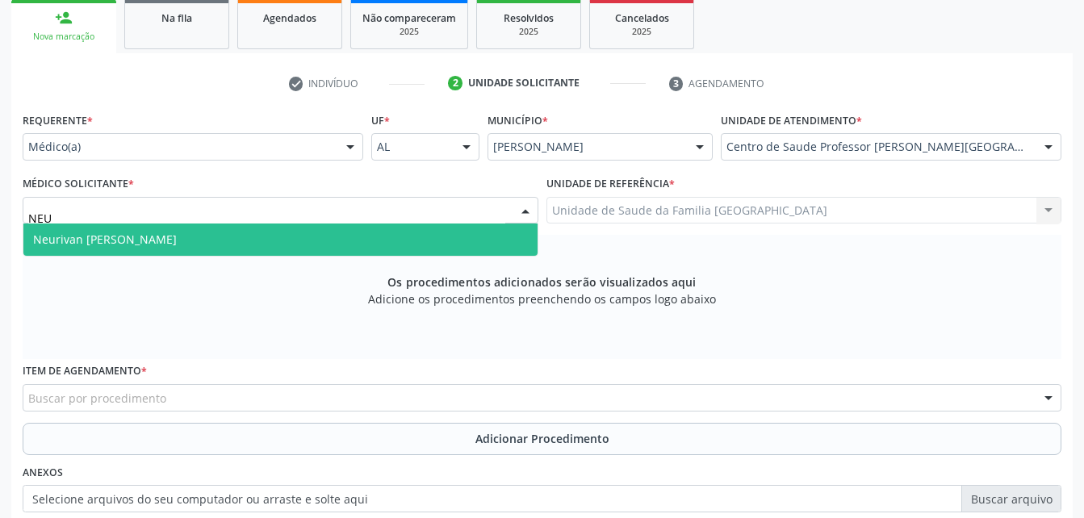
click at [208, 248] on span "Neurivan [PERSON_NAME]" at bounding box center [280, 239] width 514 height 32
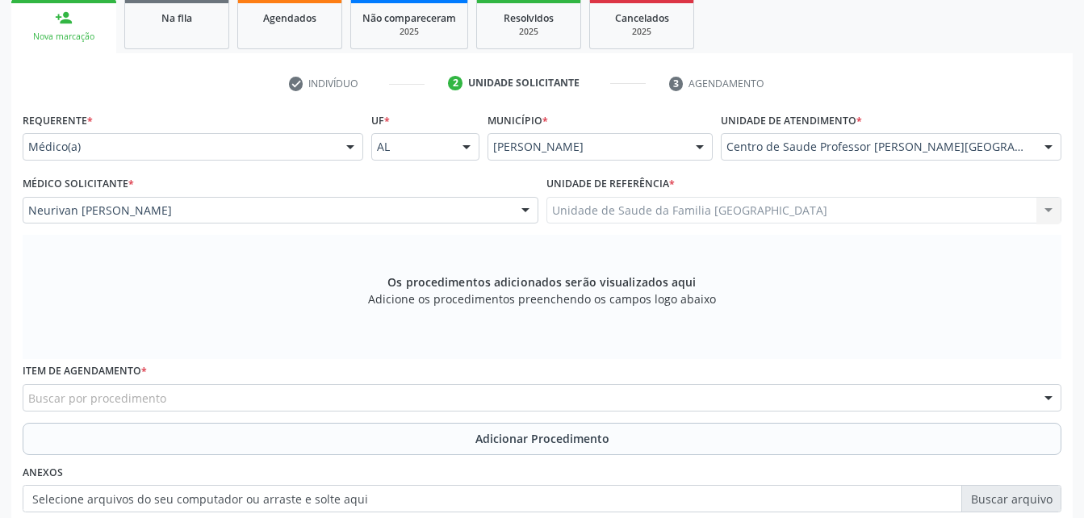
scroll to position [345, 0]
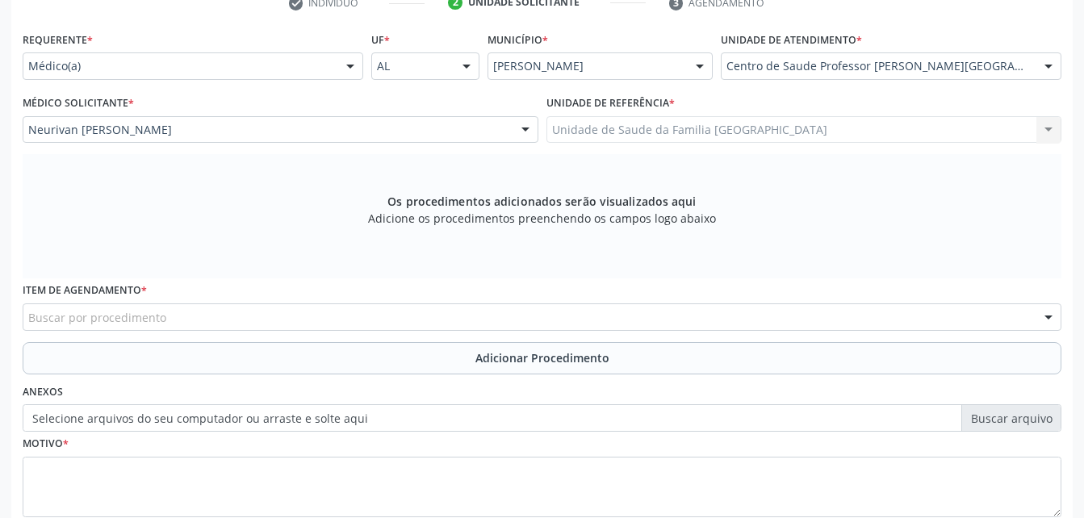
click at [225, 305] on div "Buscar por procedimento" at bounding box center [542, 316] width 1038 height 27
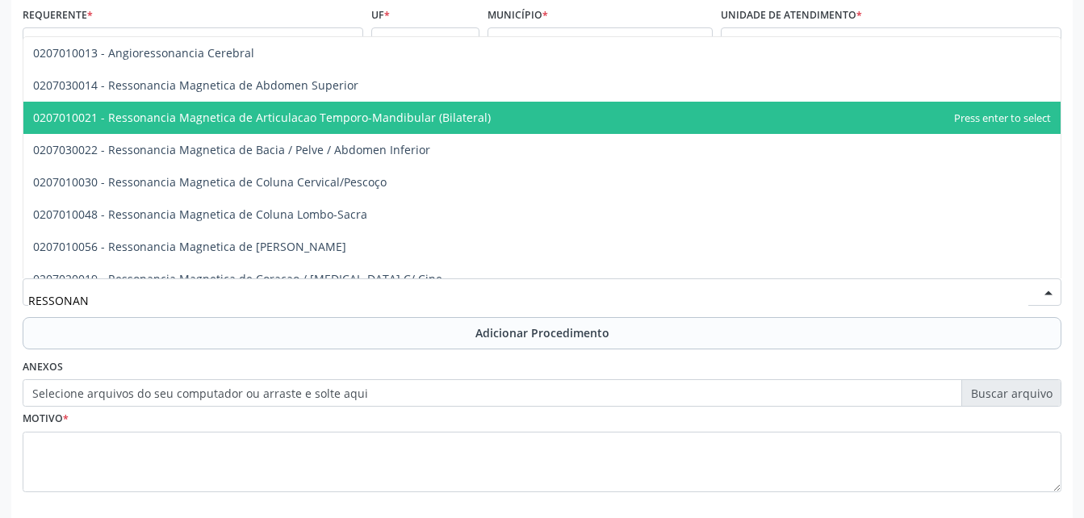
scroll to position [290, 0]
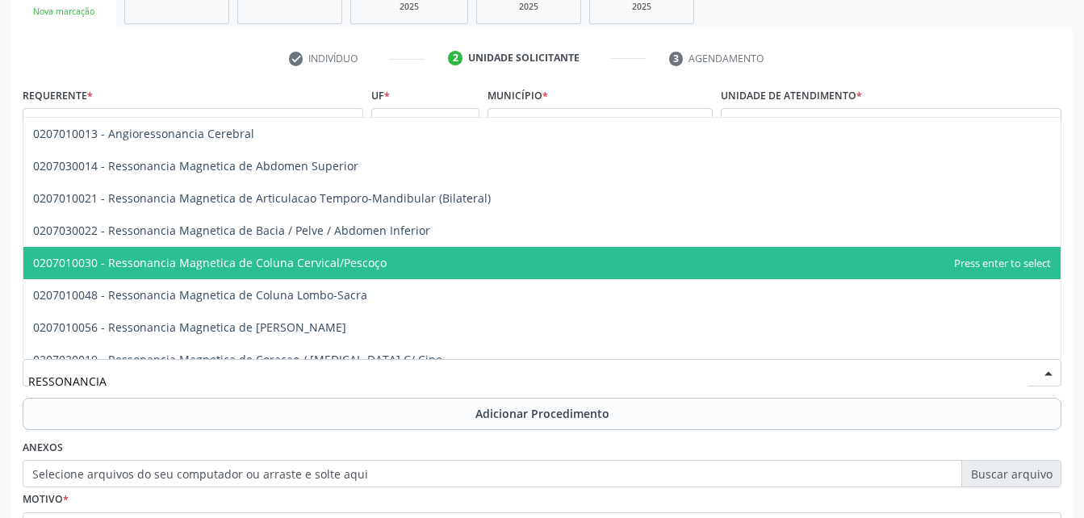
type input "RESSONANCIA"
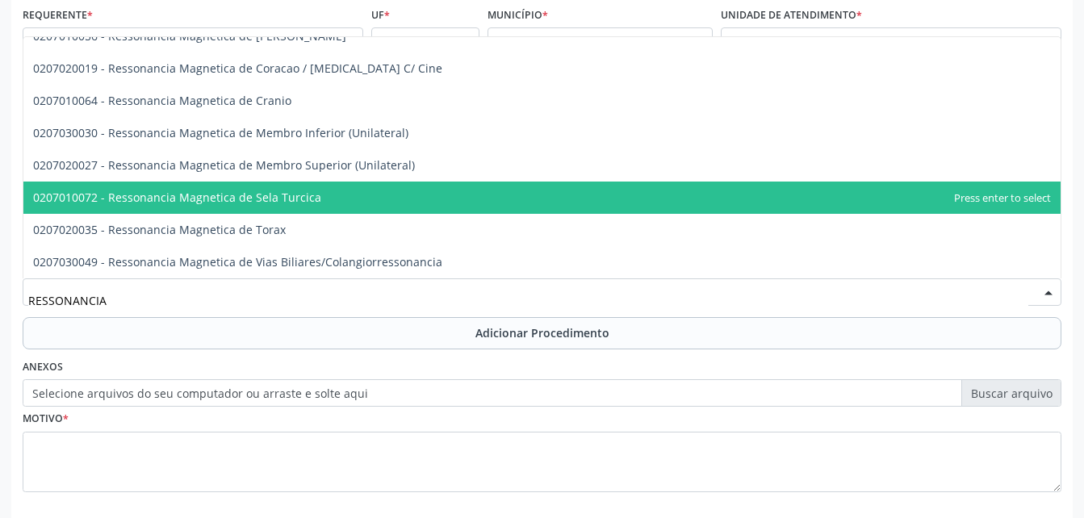
scroll to position [451, 0]
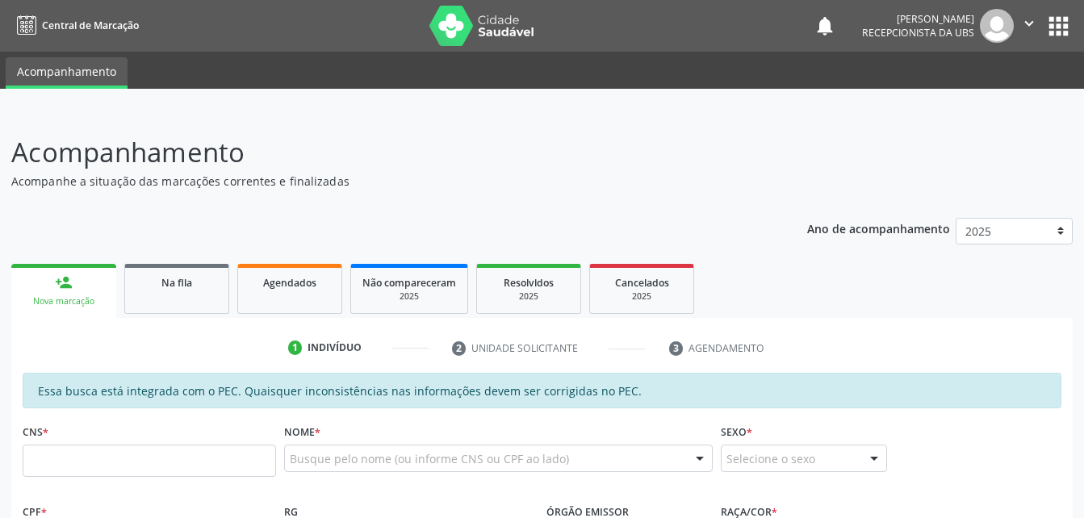
scroll to position [81, 0]
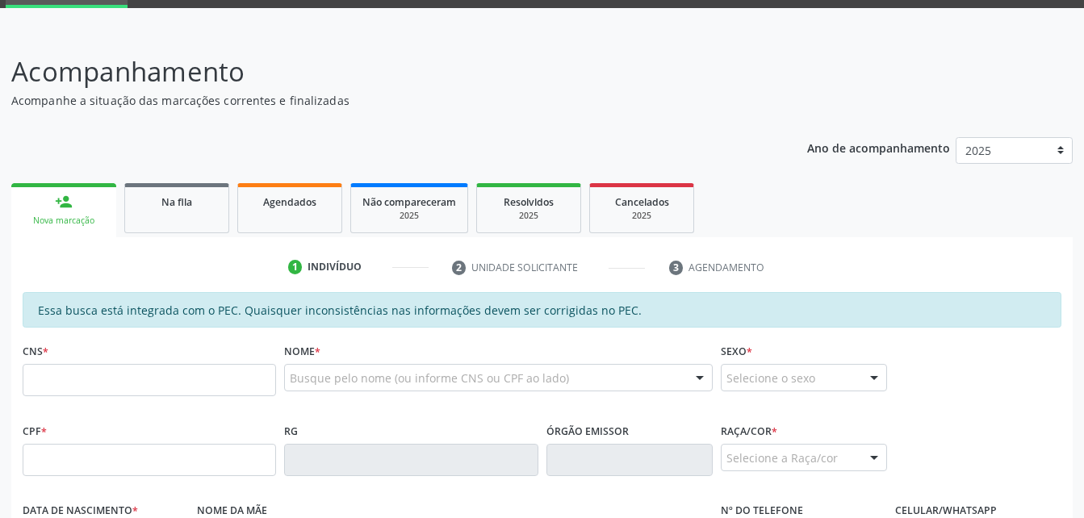
click at [114, 388] on input "text" at bounding box center [149, 380] width 253 height 32
type input "898 0012 1263 5002"
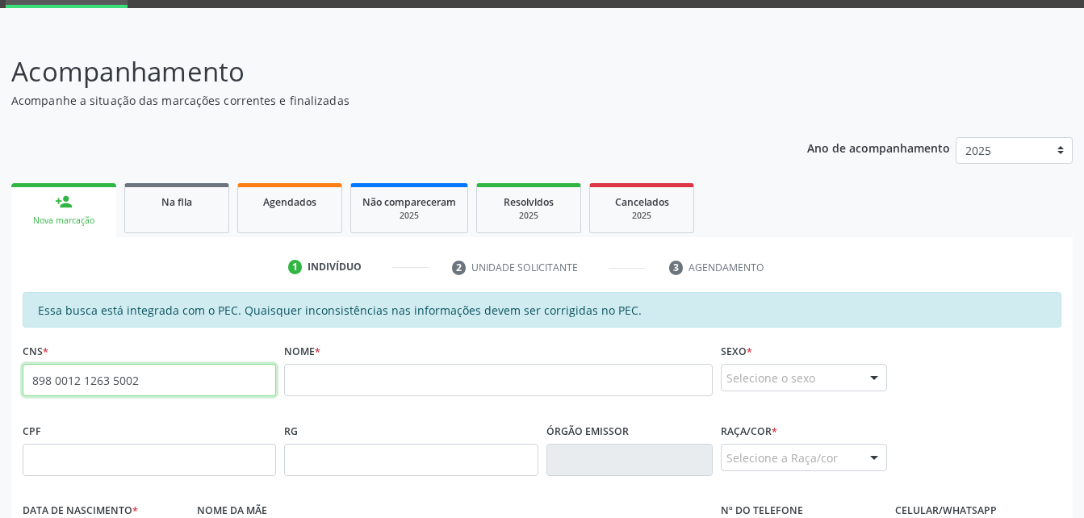
click at [182, 382] on input "898 0012 1263 5002" at bounding box center [149, 380] width 253 height 32
drag, startPoint x: 68, startPoint y: 389, endPoint x: 162, endPoint y: 387, distance: 94.4
click at [162, 387] on input "898 0012 1263 5002" at bounding box center [149, 380] width 253 height 32
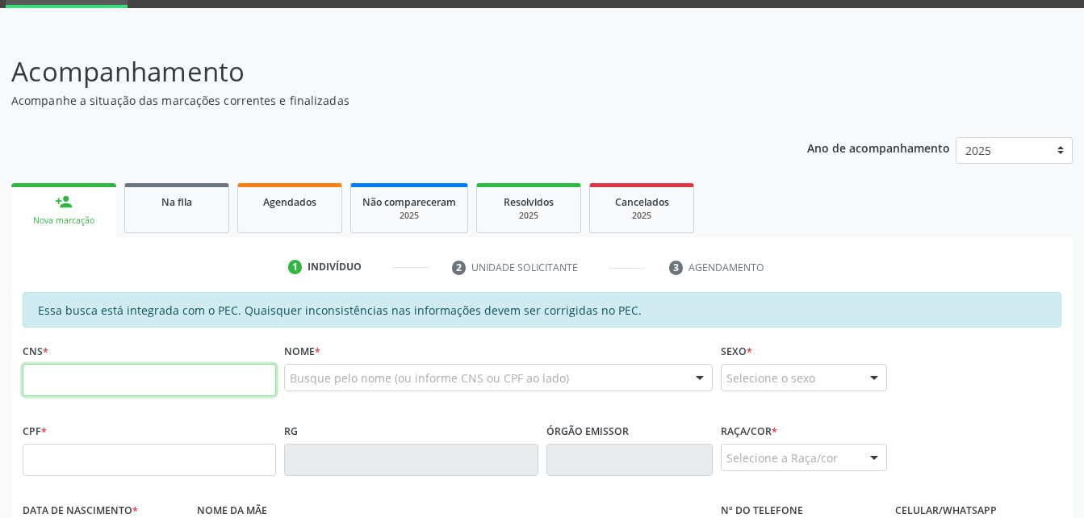
scroll to position [161, 0]
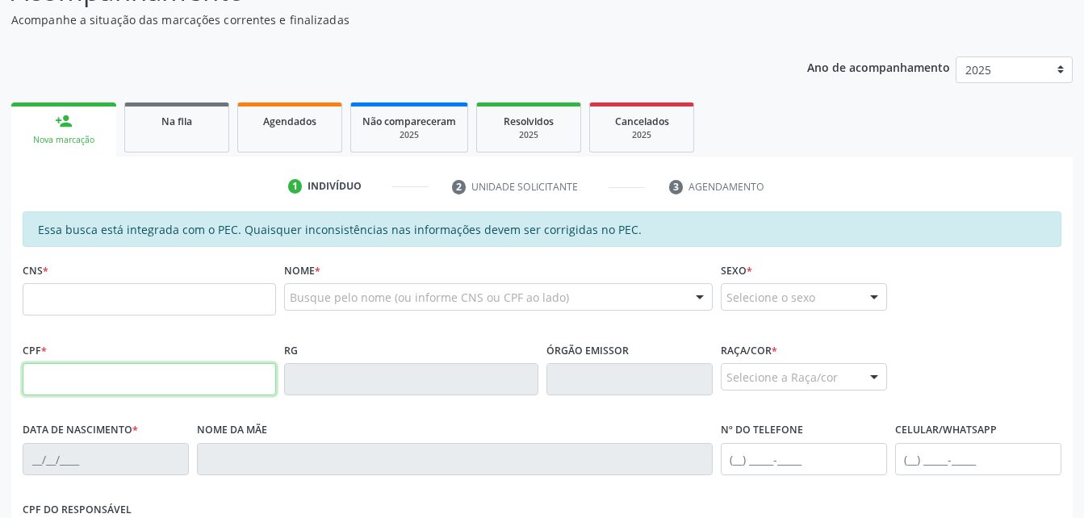
click at [130, 378] on input "text" at bounding box center [149, 379] width 253 height 32
type input "492.108.528-50"
type input "706 7095 9281 6414"
type input "06/07/1996"
type input "Rosita Maria da Silva"
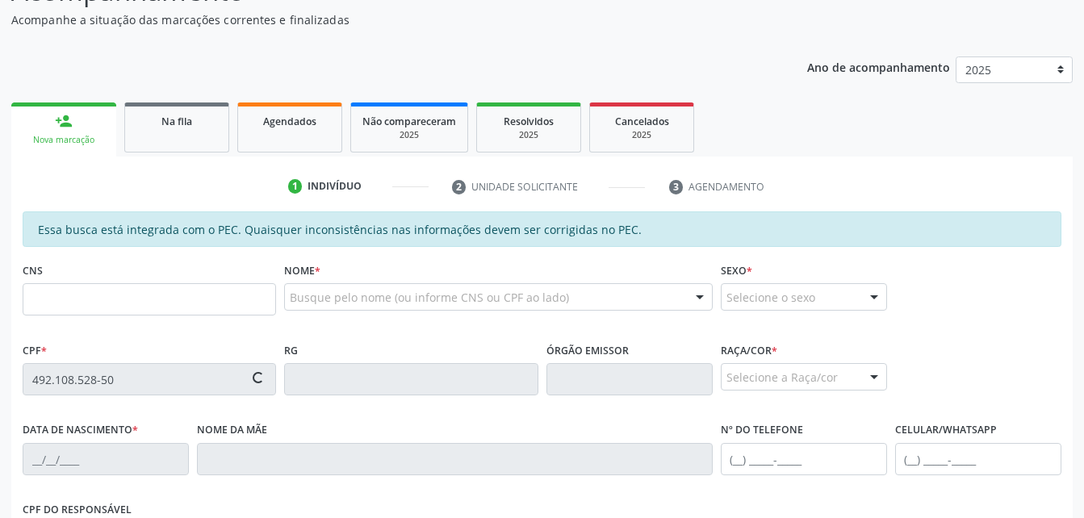
type input "(82) 99307-0250"
type input "19"
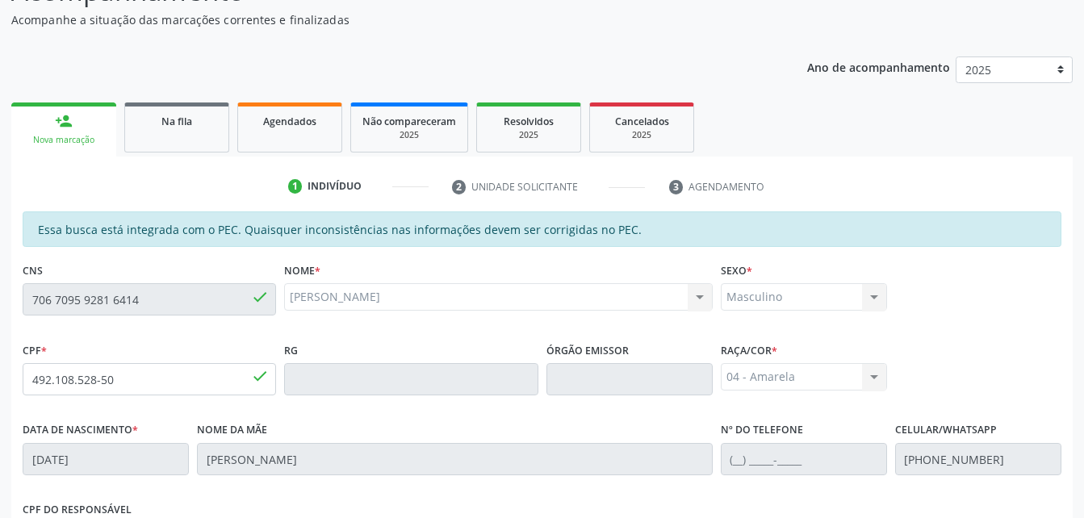
scroll to position [403, 0]
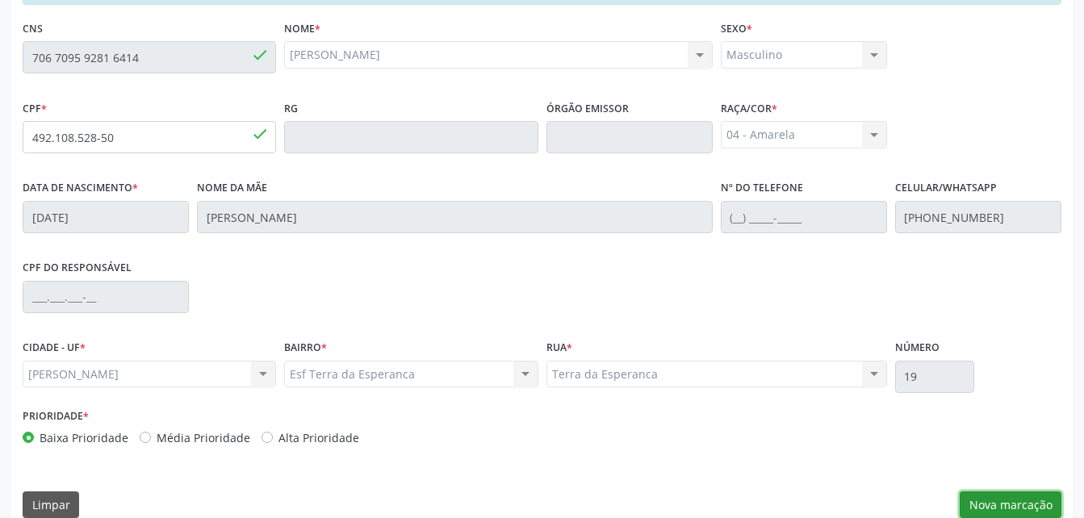
click at [1009, 502] on button "Nova marcação" at bounding box center [1010, 504] width 102 height 27
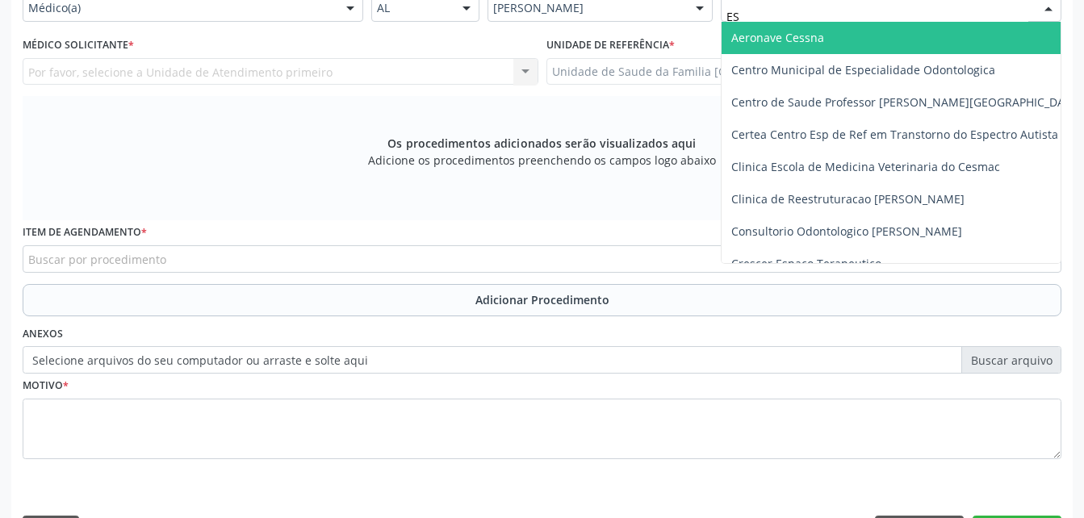
type input "EST"
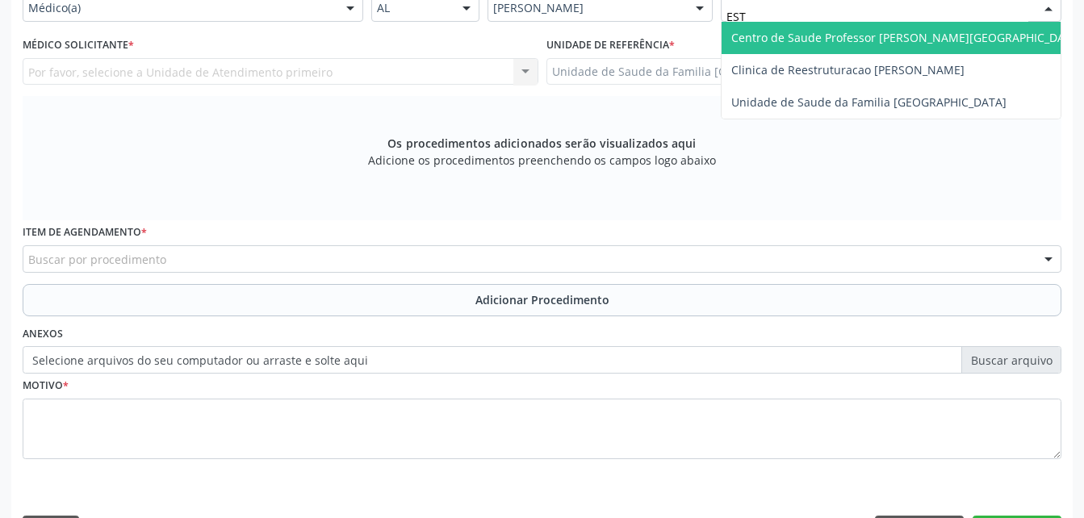
click at [833, 42] on span "Centro de Saude Professor [PERSON_NAME][GEOGRAPHIC_DATA]" at bounding box center [906, 37] width 351 height 15
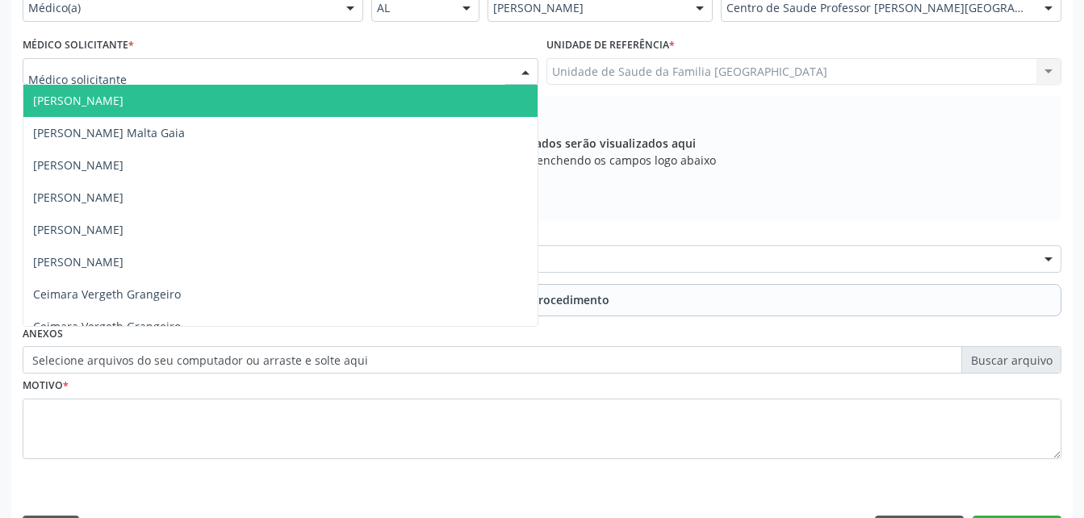
click at [299, 65] on div at bounding box center [281, 71] width 516 height 27
type input "R"
click at [332, 15] on div "Médico(a)" at bounding box center [193, 7] width 340 height 27
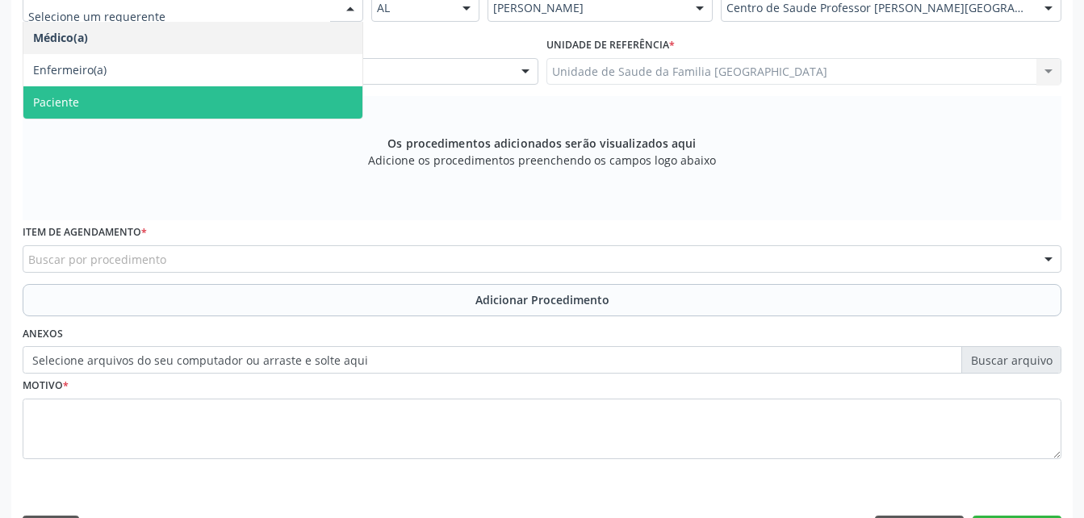
click at [323, 98] on span "Paciente" at bounding box center [192, 102] width 339 height 32
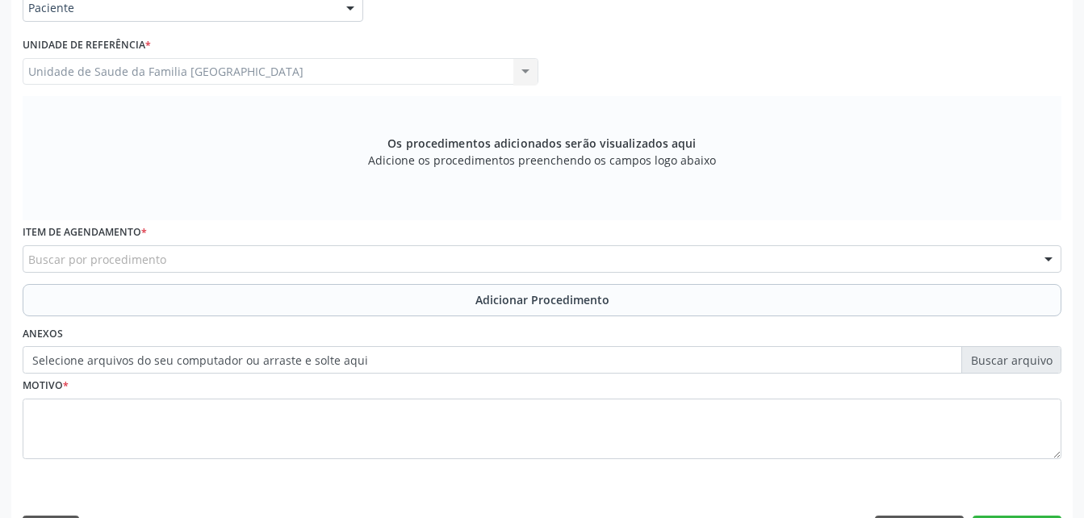
scroll to position [451, 0]
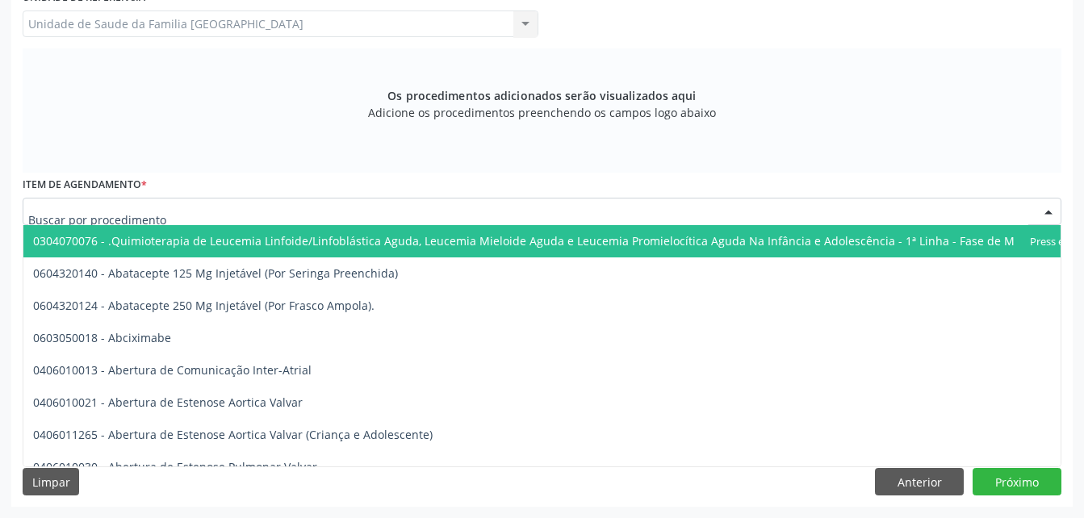
click at [349, 208] on div at bounding box center [542, 211] width 1038 height 27
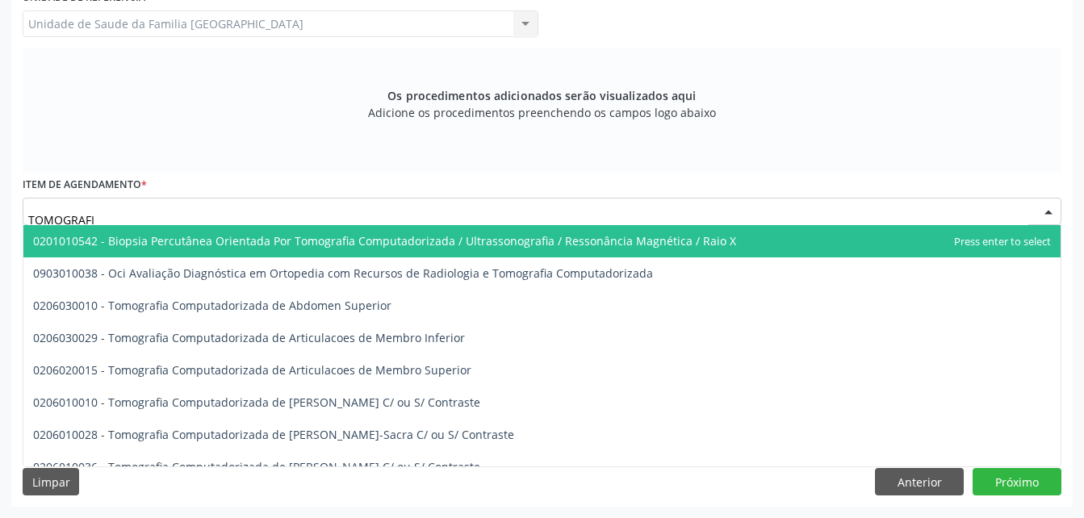
type input "TOMOGRAFIA"
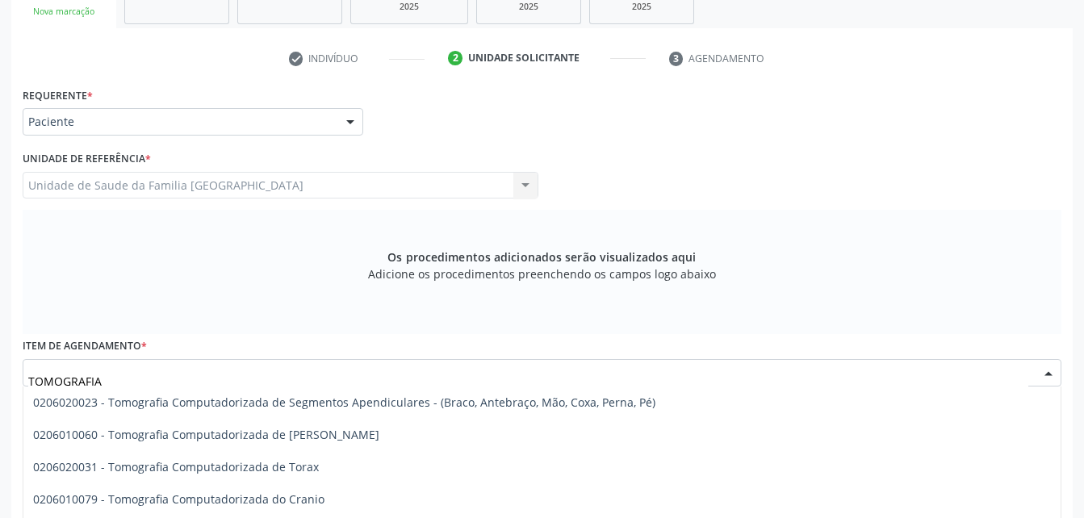
scroll to position [340, 0]
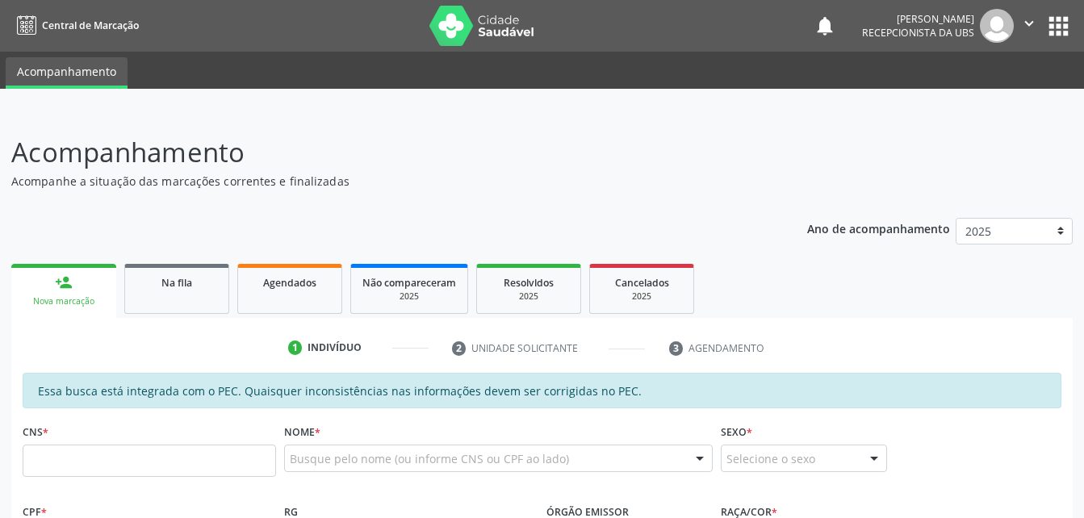
scroll to position [290, 0]
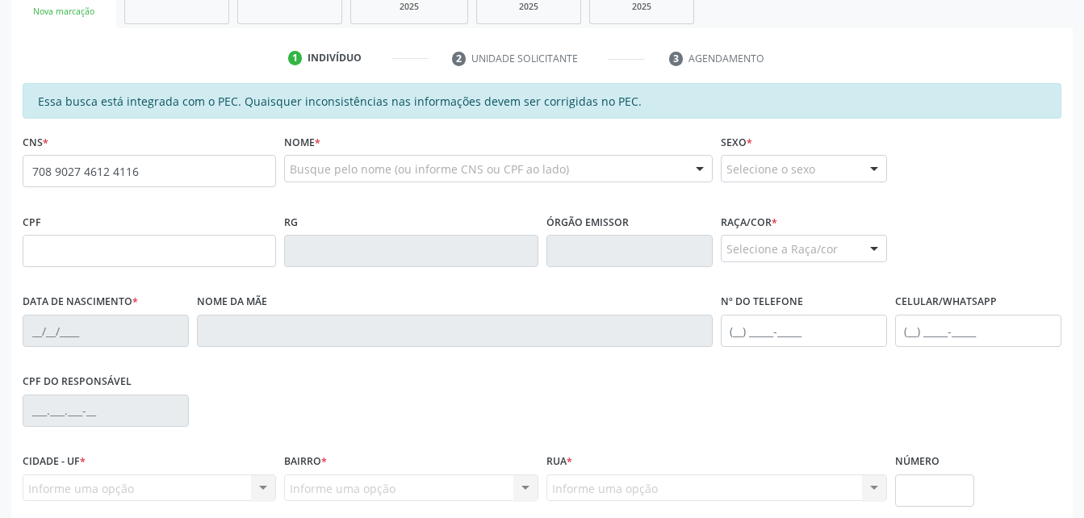
type input "708 9027 4612 4116"
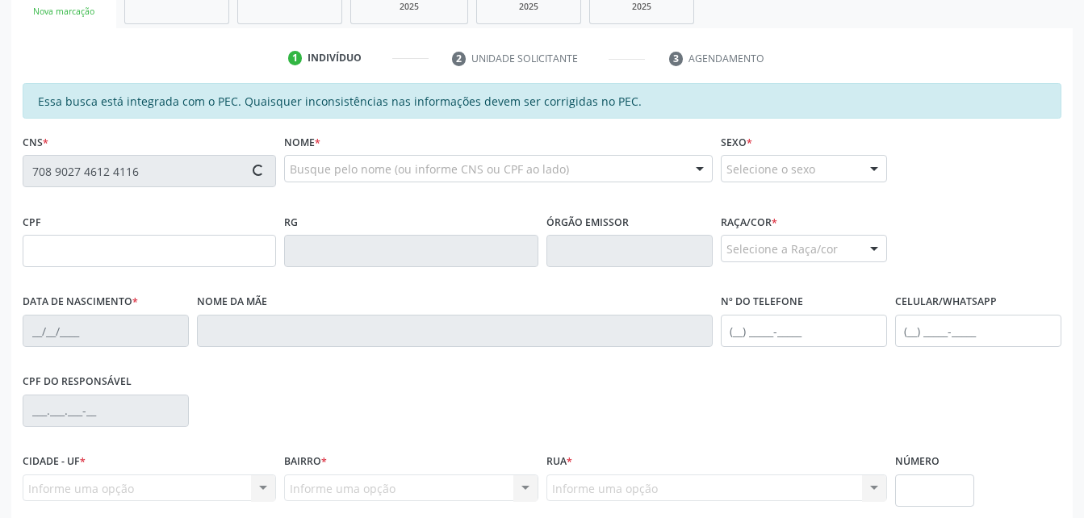
type input "408.139.138-61"
type input "[DATE]"
type input "Ivoneide [PERSON_NAME]"
type input "[PHONE_NUMBER]"
type input "34"
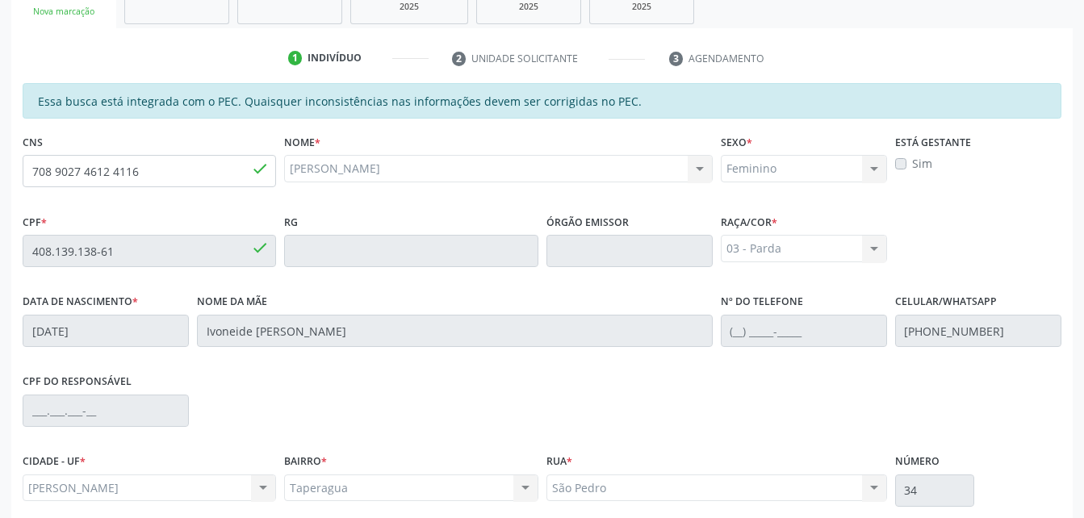
scroll to position [426, 0]
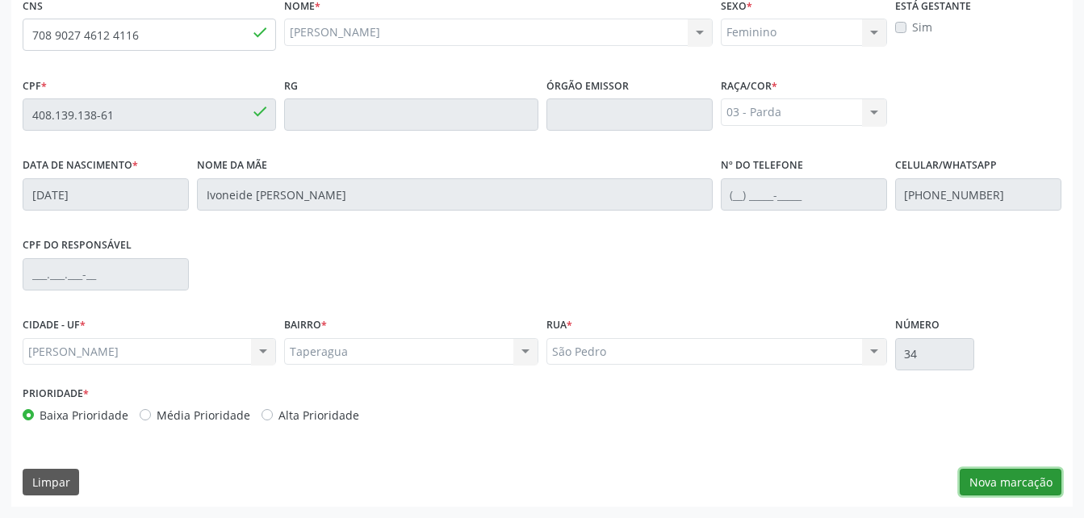
click at [1038, 477] on button "Nova marcação" at bounding box center [1010, 482] width 102 height 27
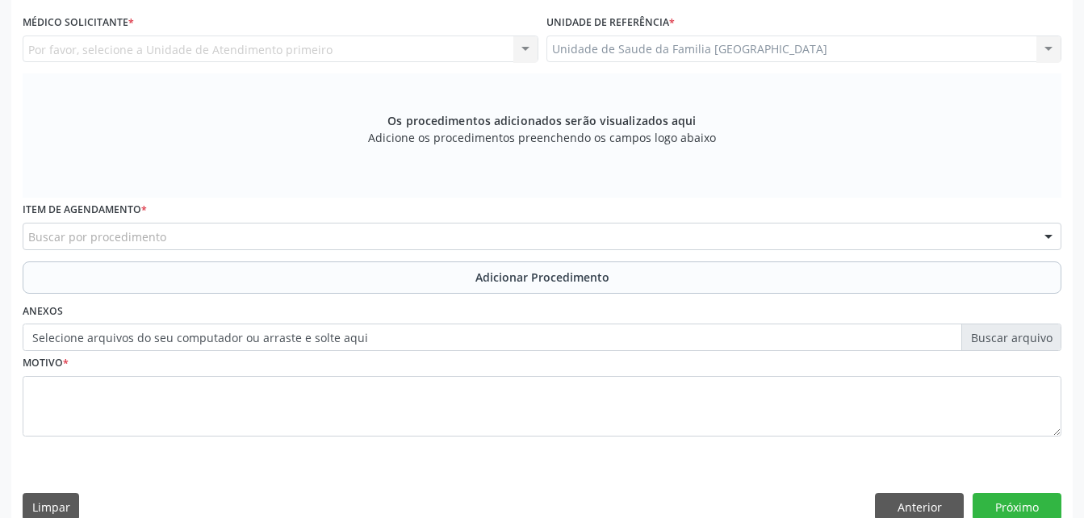
scroll to position [265, 0]
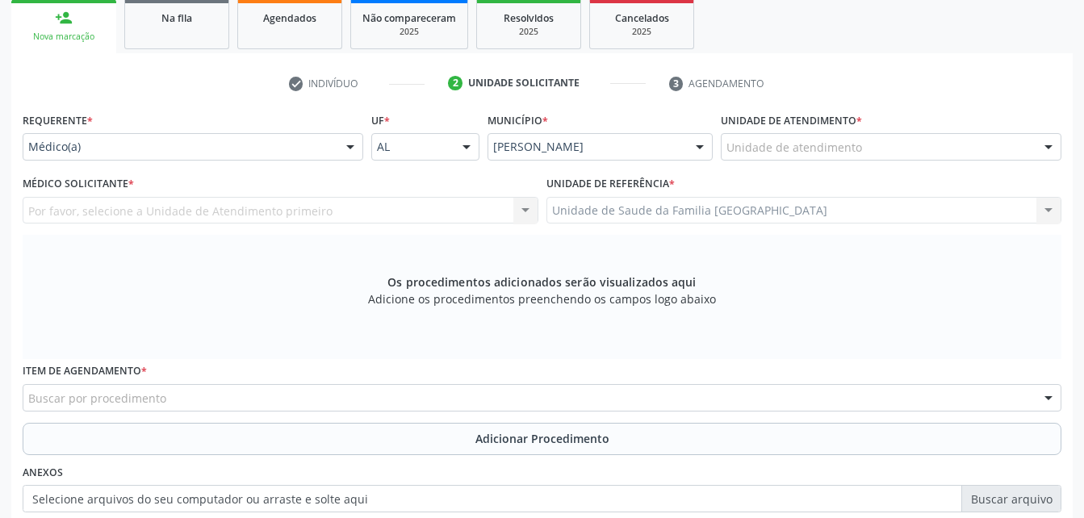
click at [889, 136] on div "Unidade de atendimento" at bounding box center [890, 146] width 340 height 27
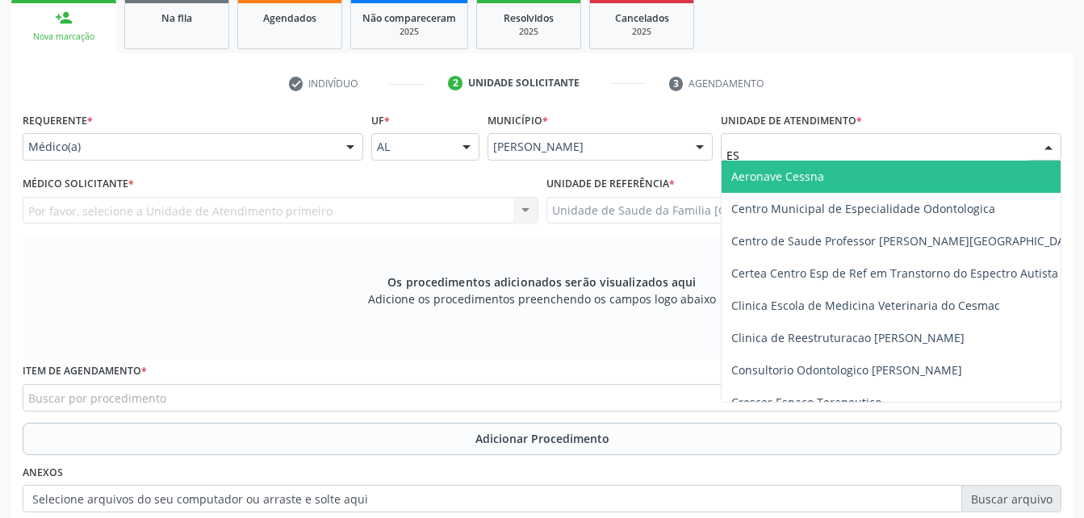
type input "EST"
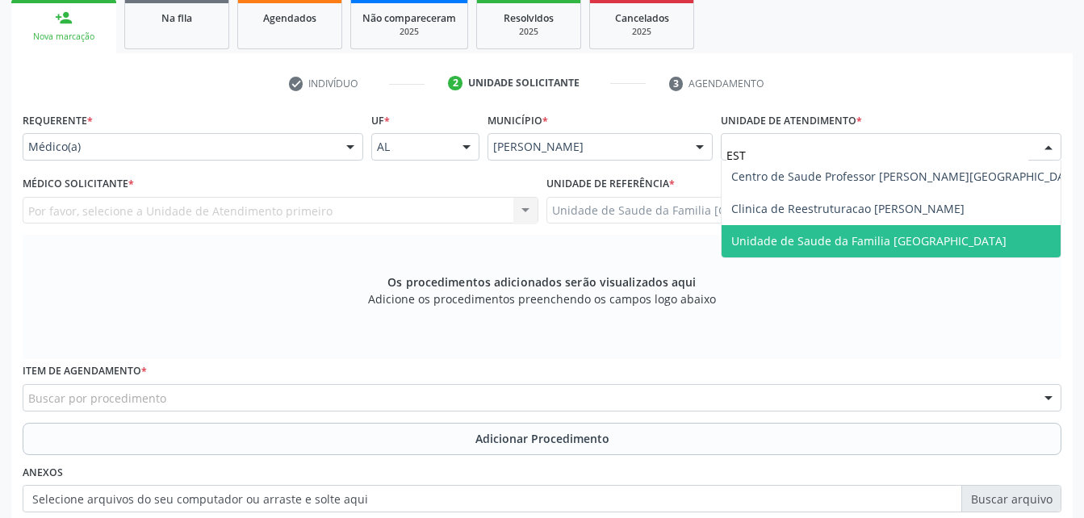
click at [887, 233] on span "Unidade de Saude da Familia [GEOGRAPHIC_DATA]" at bounding box center [868, 240] width 275 height 15
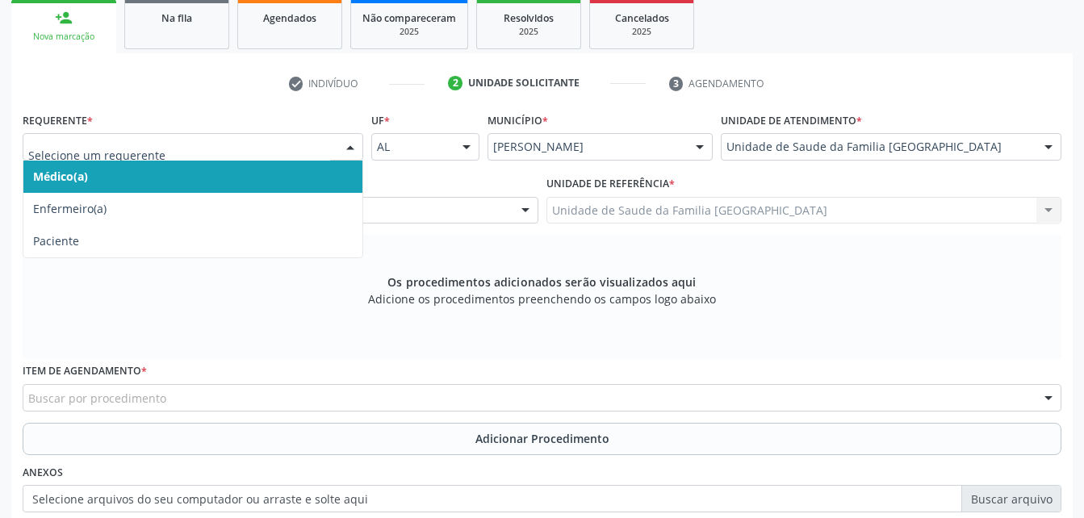
click at [333, 137] on div at bounding box center [193, 146] width 340 height 27
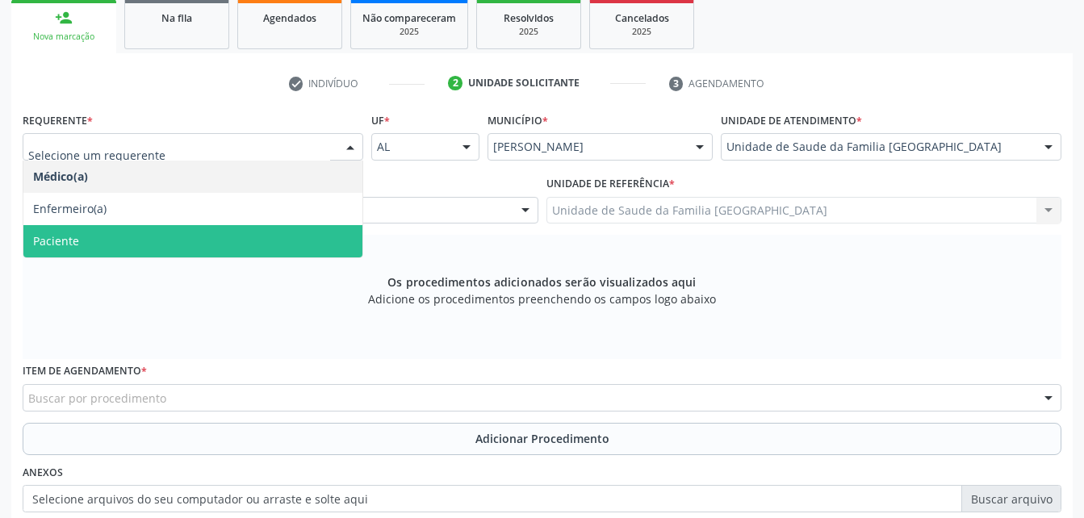
click at [322, 241] on span "Paciente" at bounding box center [192, 241] width 339 height 32
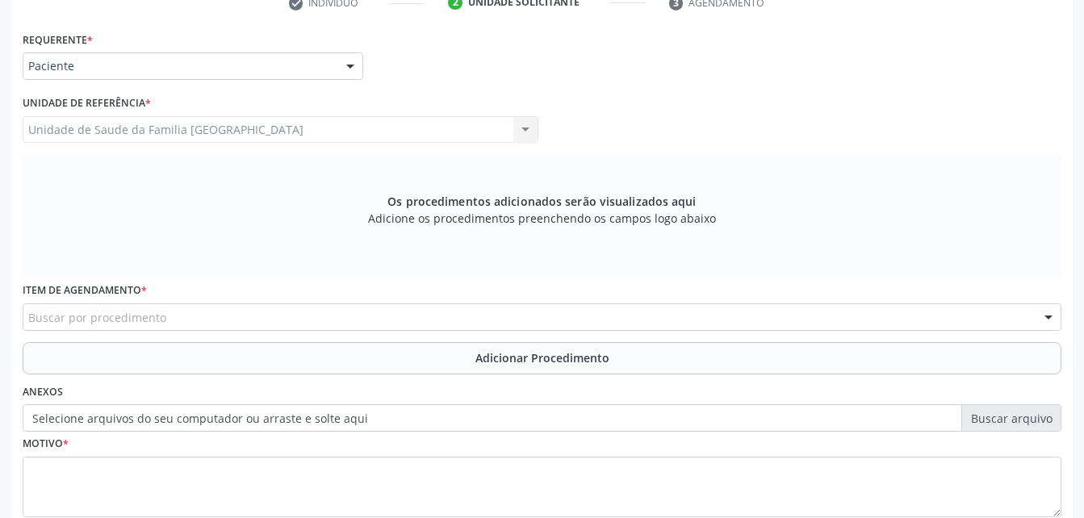
scroll to position [426, 0]
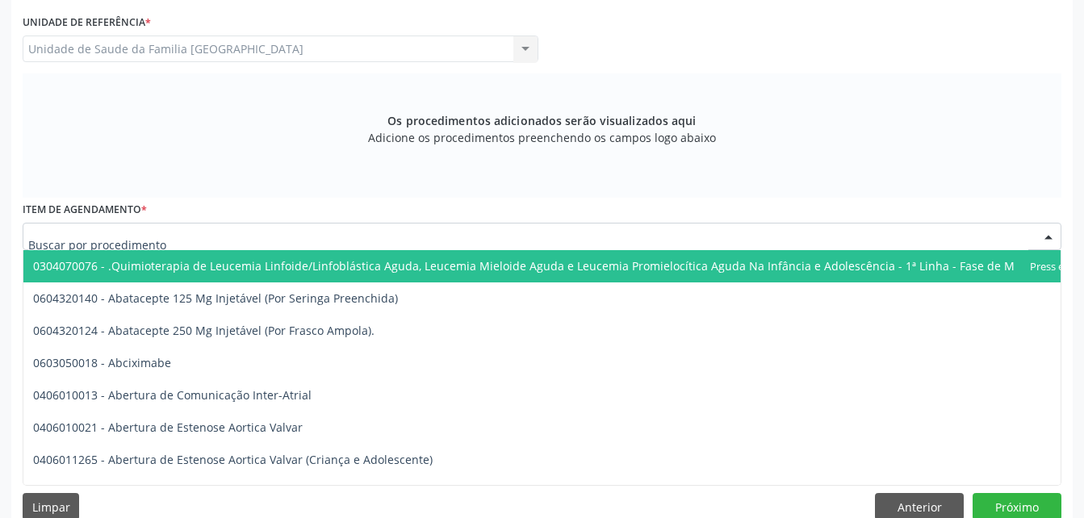
click at [332, 235] on div at bounding box center [542, 236] width 1038 height 27
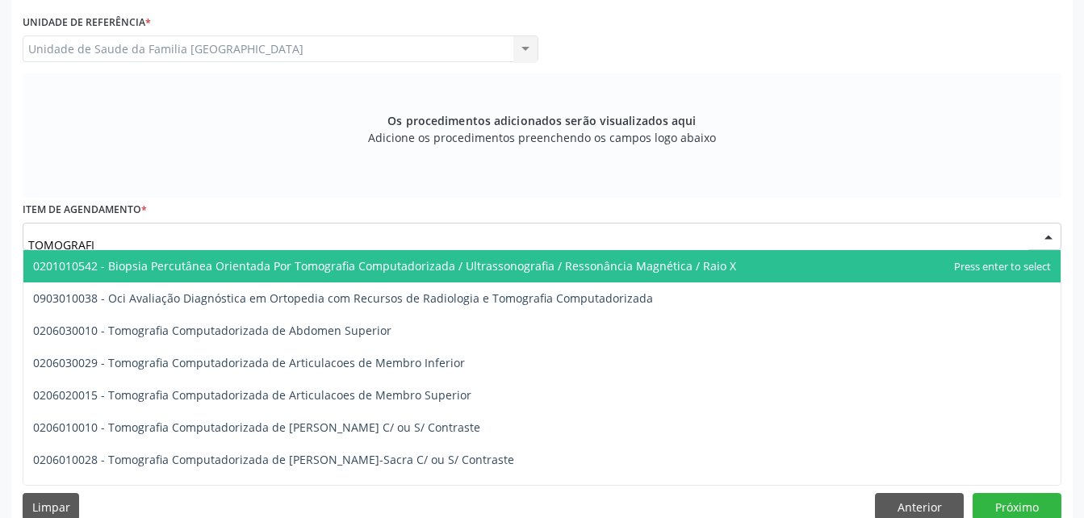
type input "TOMOGRAFIA"
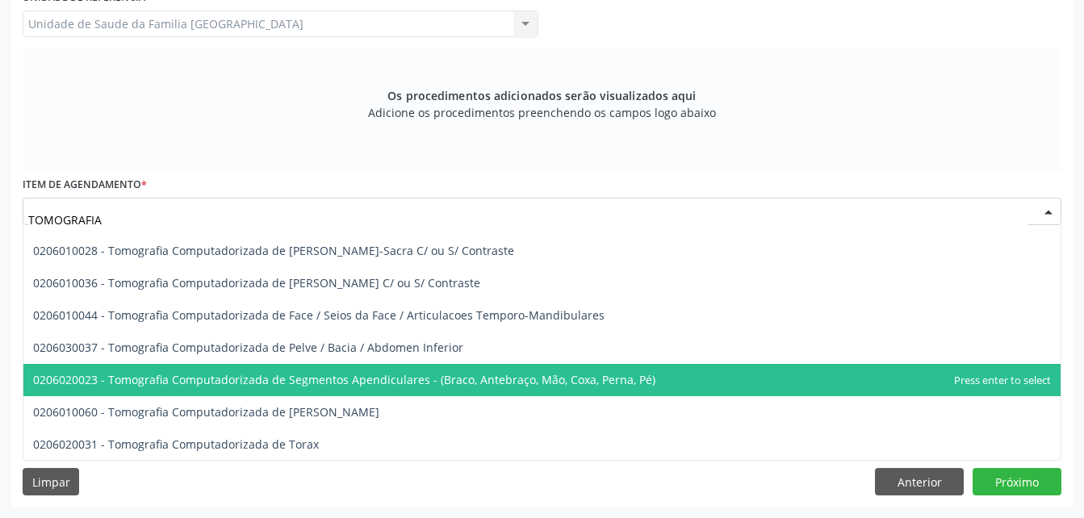
scroll to position [103, 0]
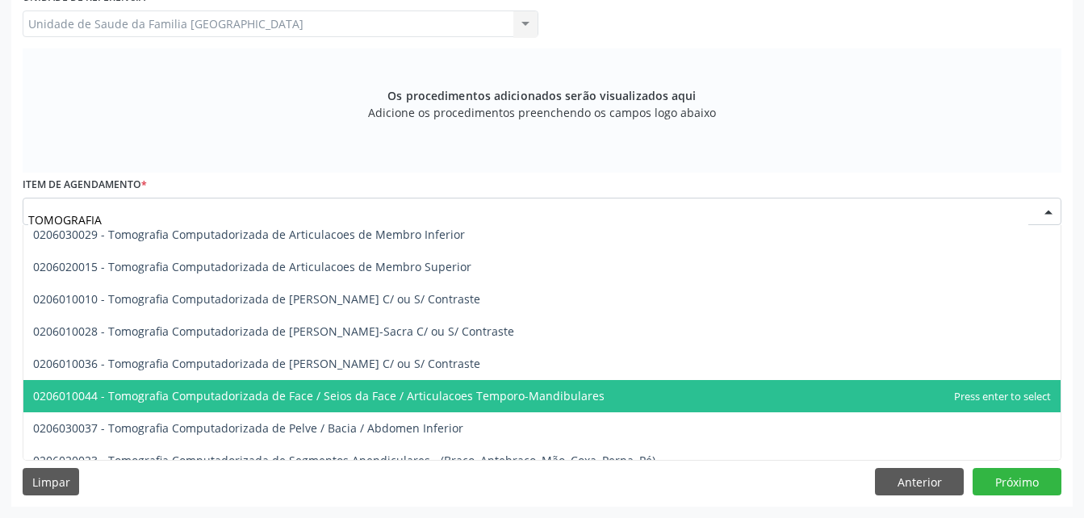
click at [426, 392] on span "0206010044 - Tomografia Computadorizada de Face / Seios da Face / Articulacoes …" at bounding box center [318, 395] width 571 height 15
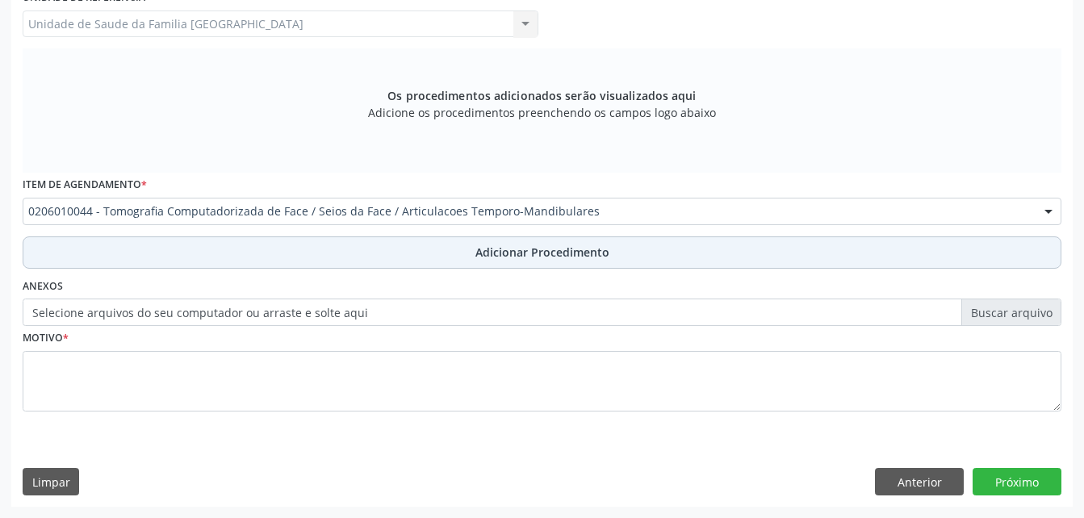
click at [484, 251] on span "Adicionar Procedimento" at bounding box center [542, 252] width 134 height 17
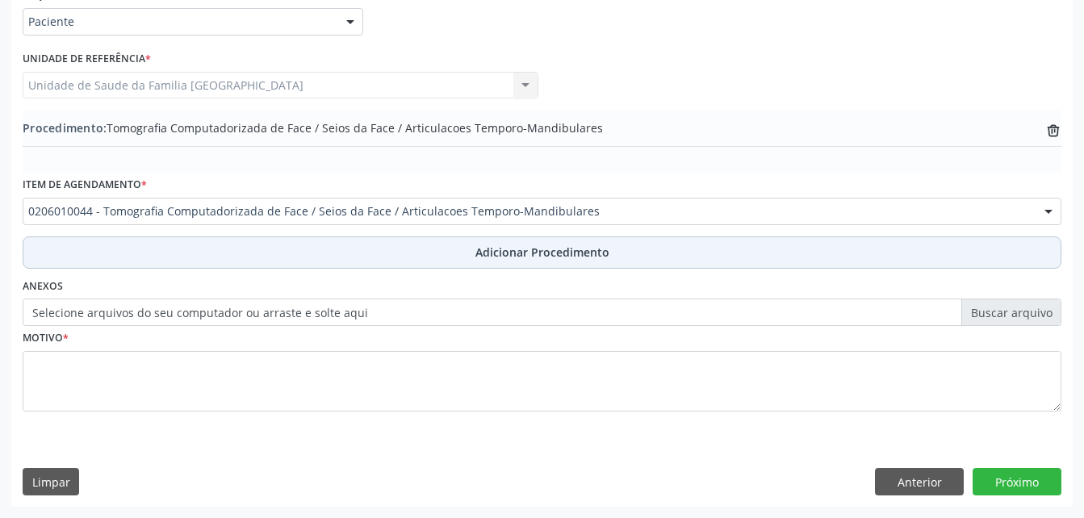
scroll to position [390, 0]
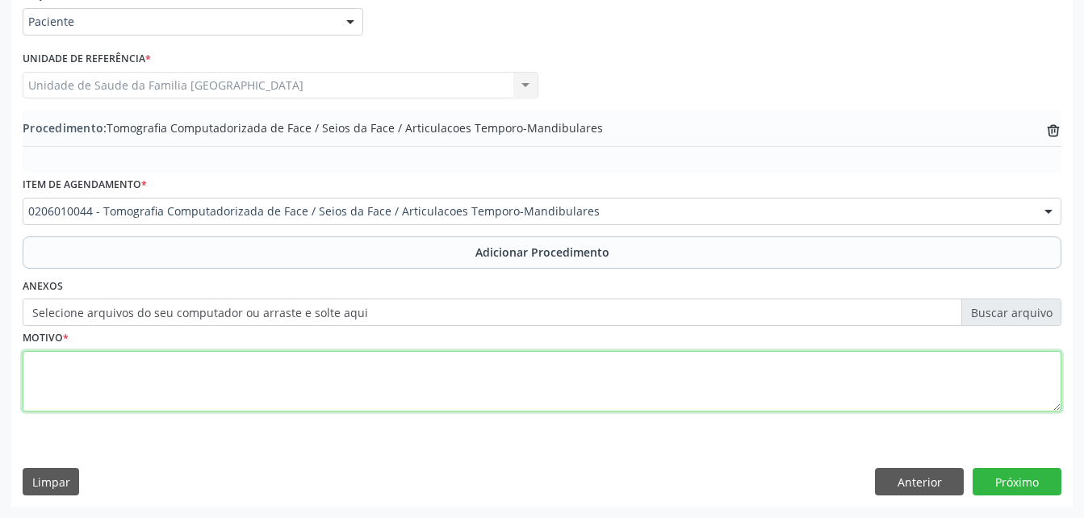
click at [413, 371] on textarea at bounding box center [542, 381] width 1038 height 61
click at [287, 374] on textarea at bounding box center [542, 381] width 1038 height 61
click at [376, 384] on textarea at bounding box center [542, 381] width 1038 height 61
type textarea "HIPERTROFIA DE CORNETOS INFERIORES"
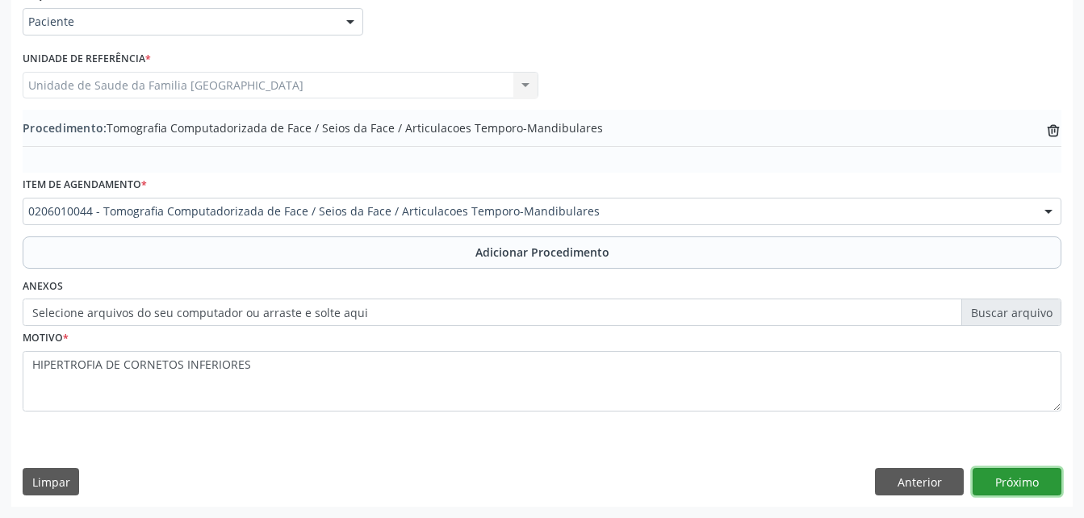
click at [996, 482] on button "Próximo" at bounding box center [1016, 481] width 89 height 27
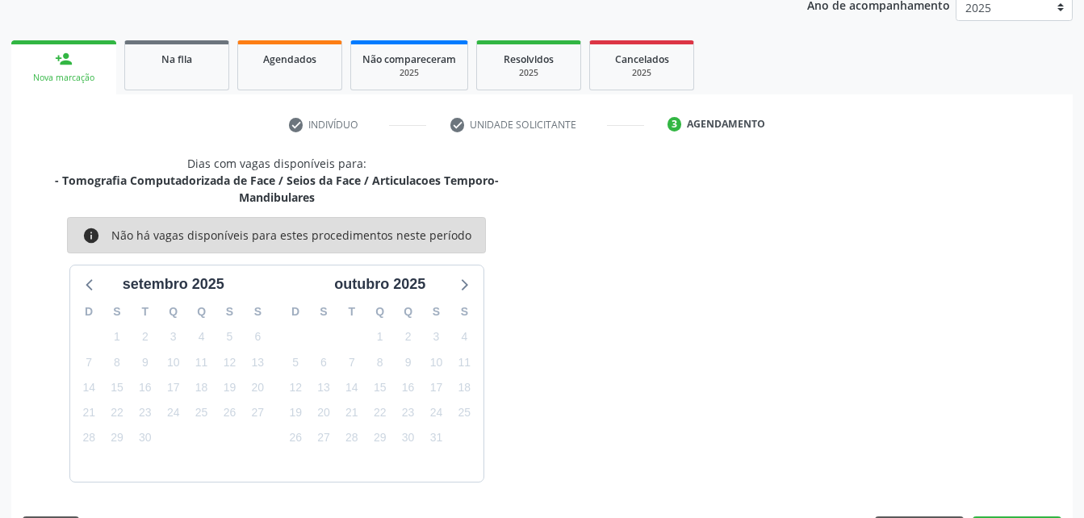
scroll to position [271, 0]
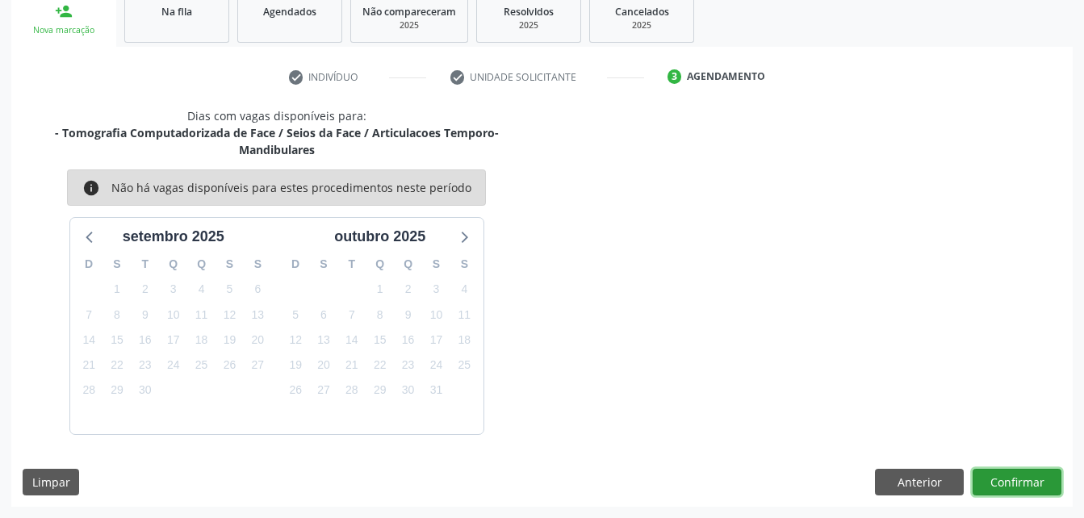
click at [1005, 486] on button "Confirmar" at bounding box center [1016, 482] width 89 height 27
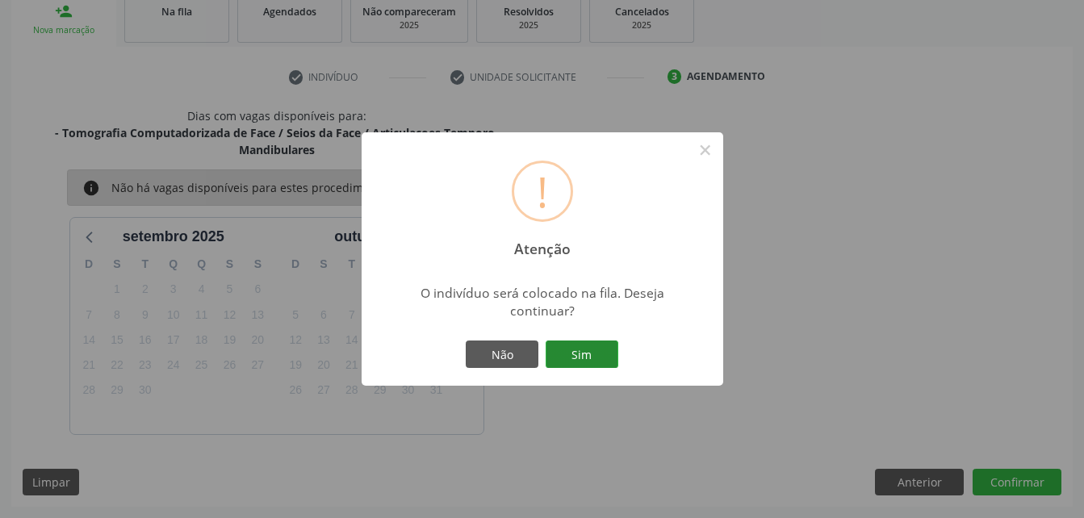
click at [566, 358] on button "Sim" at bounding box center [581, 353] width 73 height 27
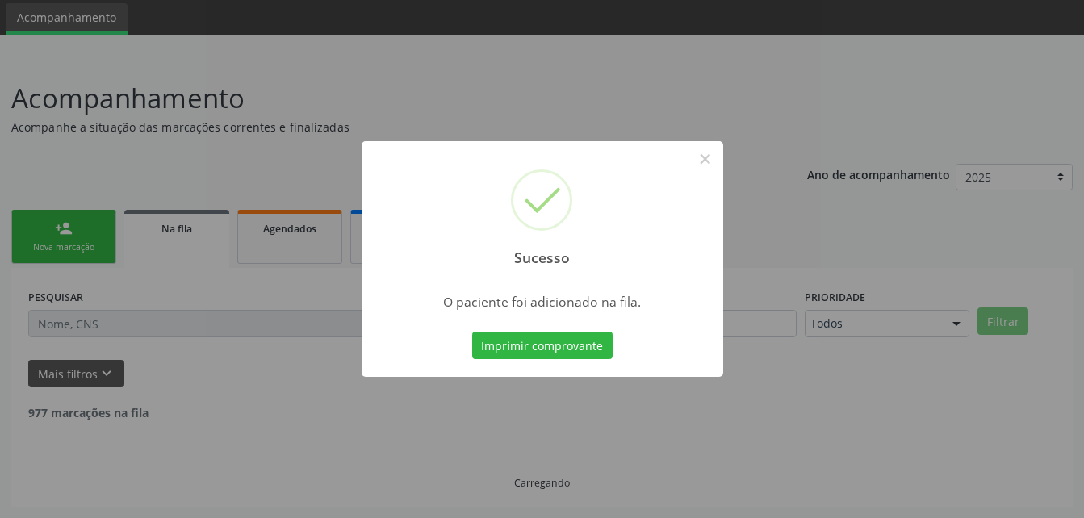
scroll to position [37, 0]
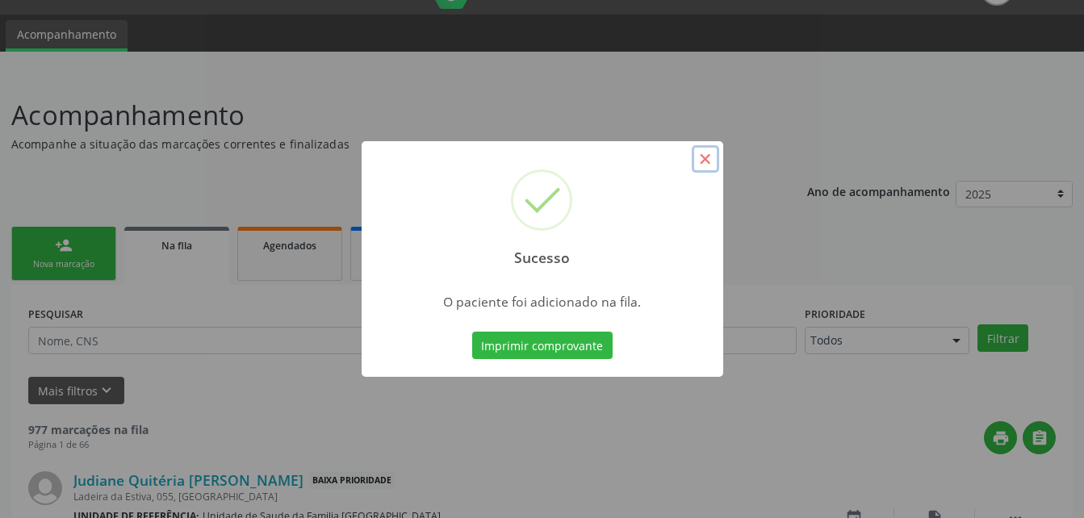
click at [709, 156] on button "×" at bounding box center [704, 158] width 27 height 27
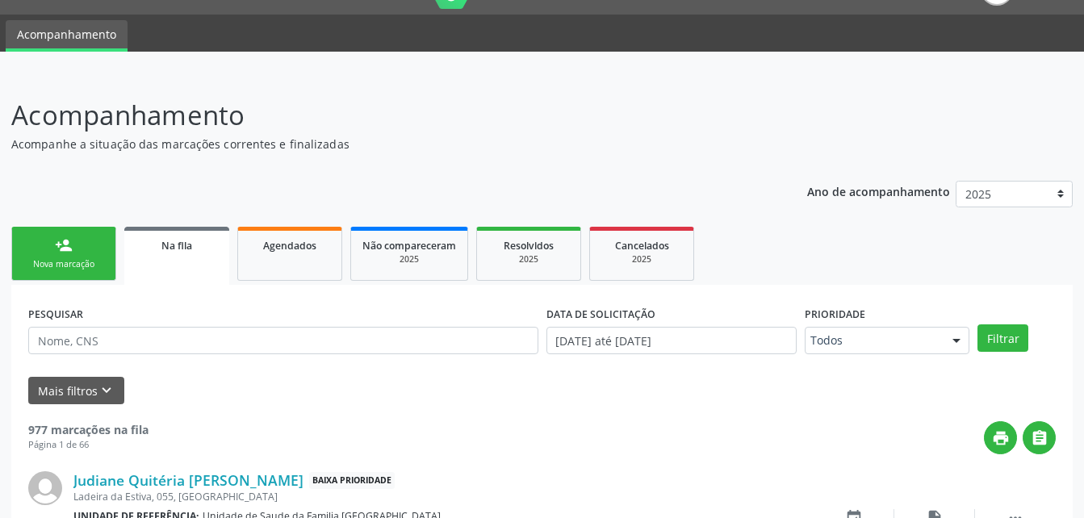
click at [96, 248] on link "person_add Nova marcação" at bounding box center [63, 254] width 105 height 54
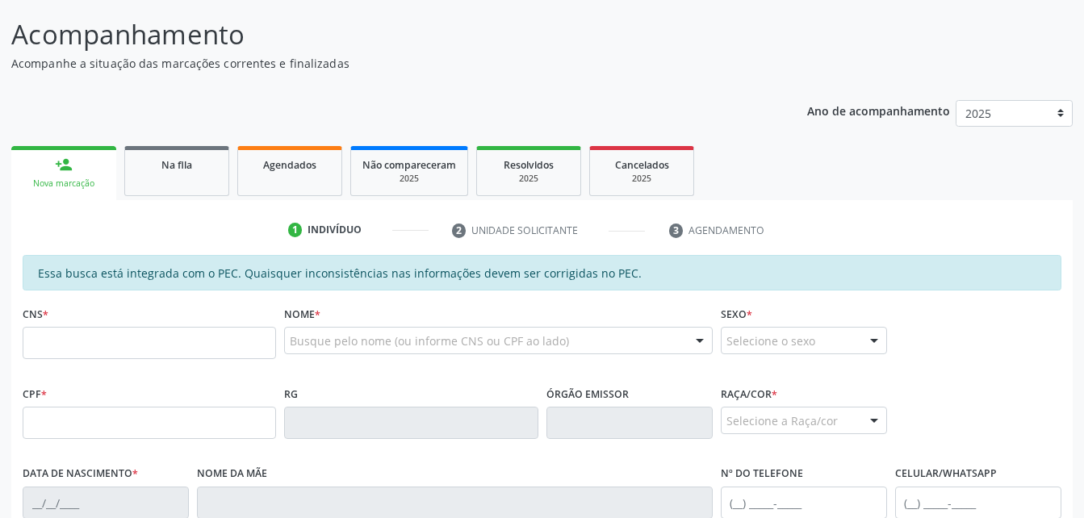
scroll to position [198, 0]
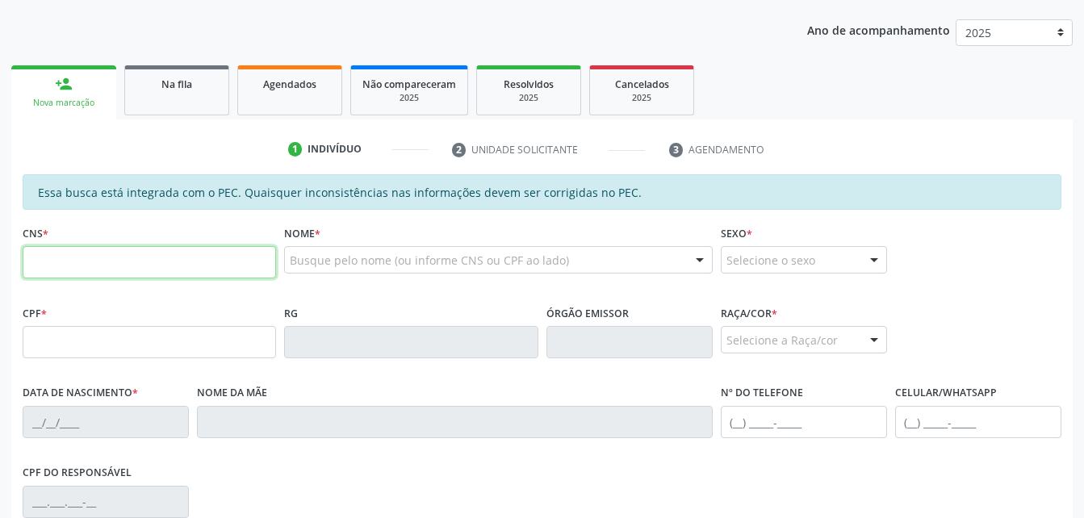
click at [173, 258] on input "text" at bounding box center [149, 262] width 253 height 32
type input "705 0026 3386 6757"
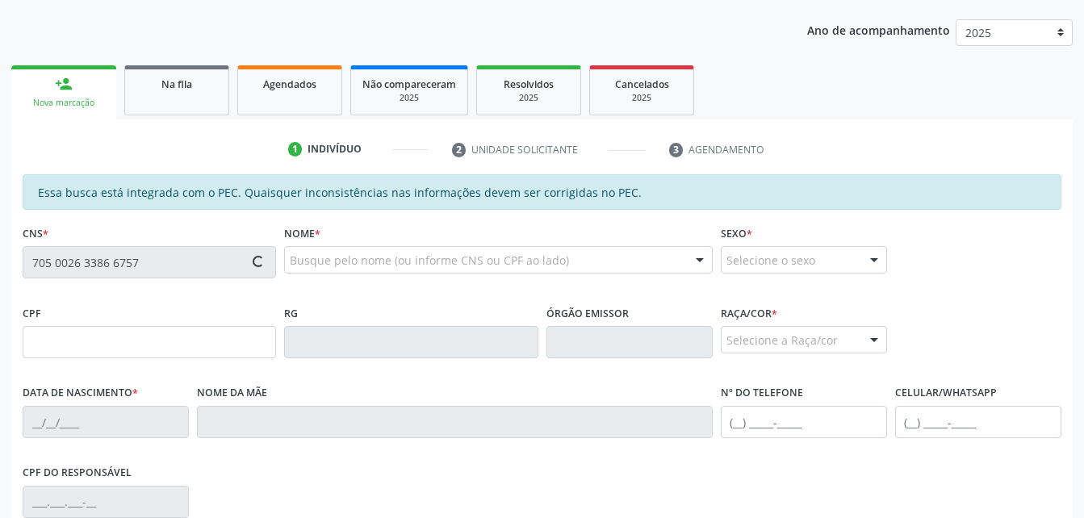
type input "059.063.284-16"
type input "[DATE]"
type input "[PERSON_NAME]"
type input "[PHONE_NUMBER]"
type input "05"
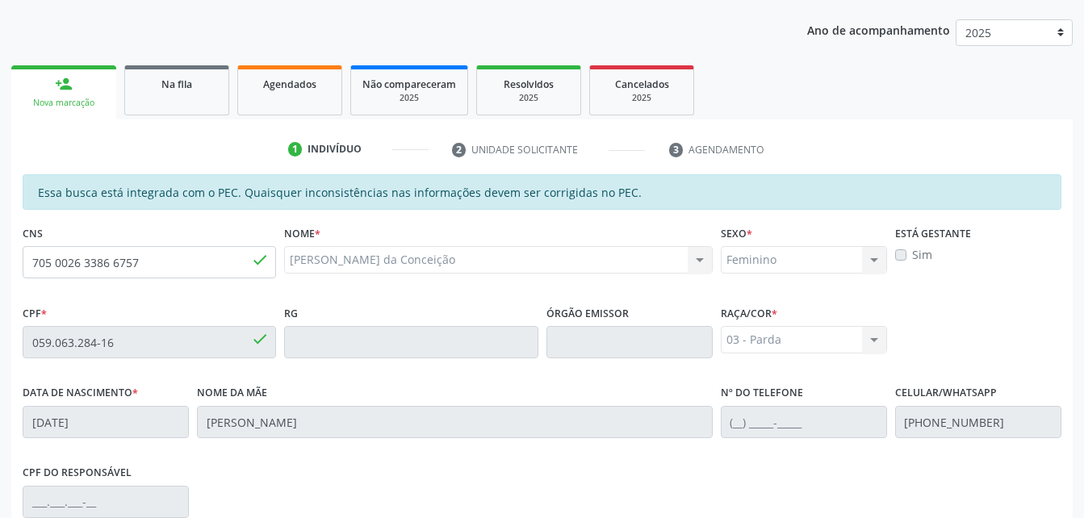
scroll to position [426, 0]
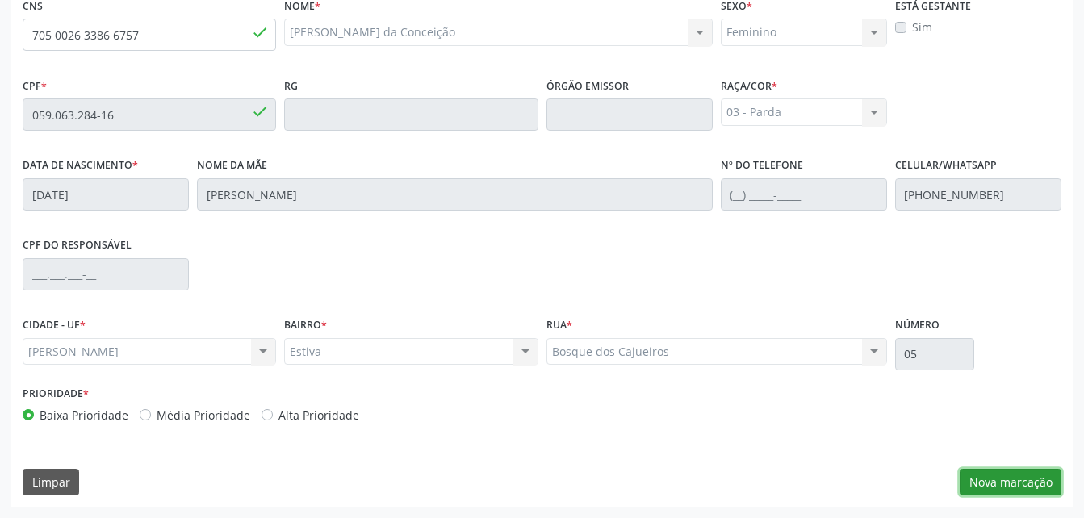
click at [1025, 482] on button "Nova marcação" at bounding box center [1010, 482] width 102 height 27
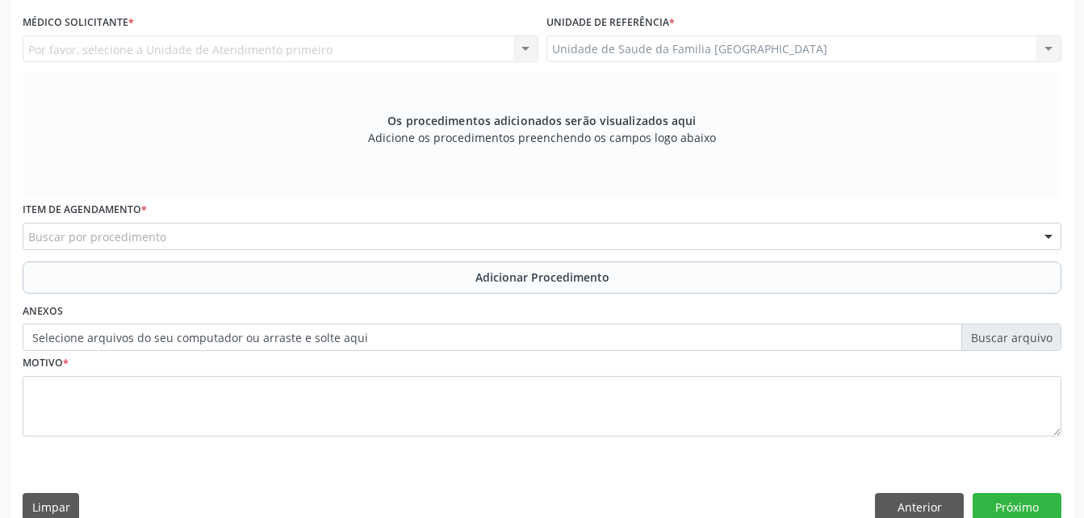
scroll to position [265, 0]
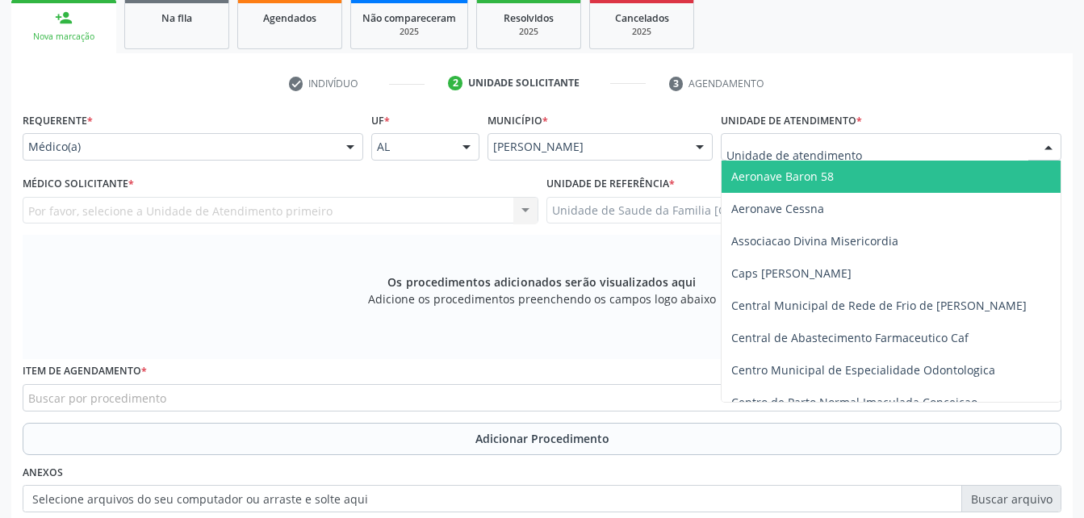
click at [796, 138] on div at bounding box center [890, 146] width 340 height 27
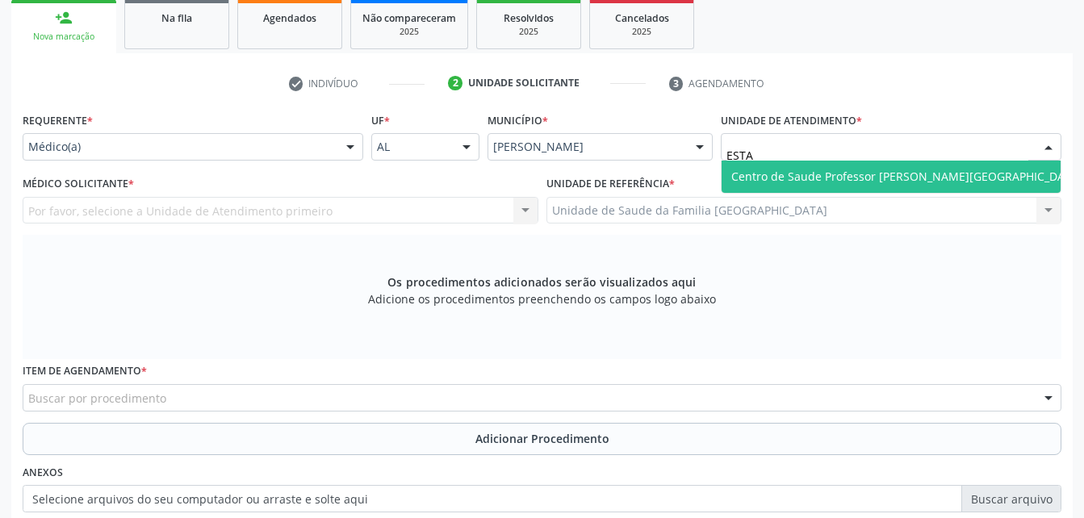
type input "ESTAC"
click at [818, 173] on span "Centro de Saude Professor [PERSON_NAME][GEOGRAPHIC_DATA]" at bounding box center [906, 176] width 351 height 15
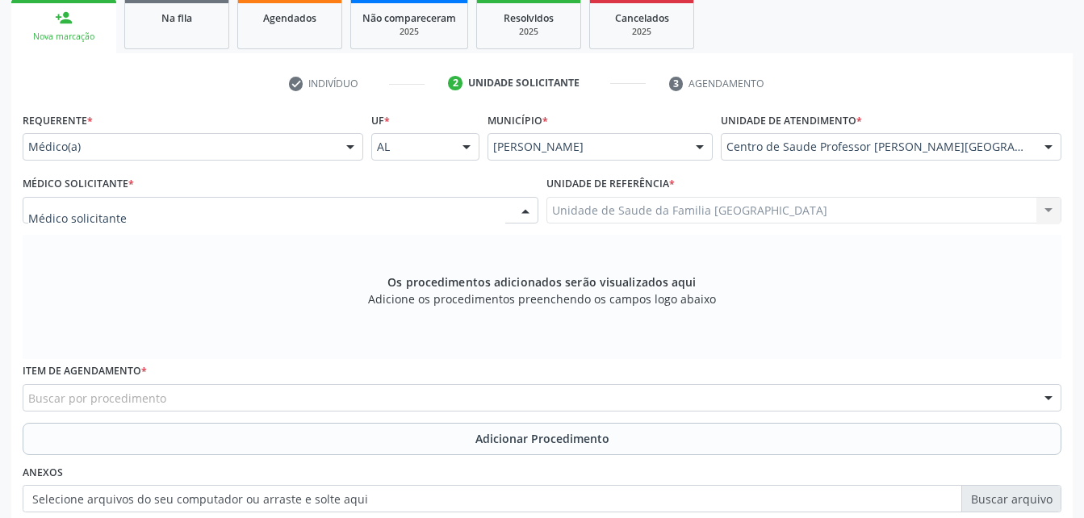
click at [228, 208] on div at bounding box center [281, 210] width 516 height 27
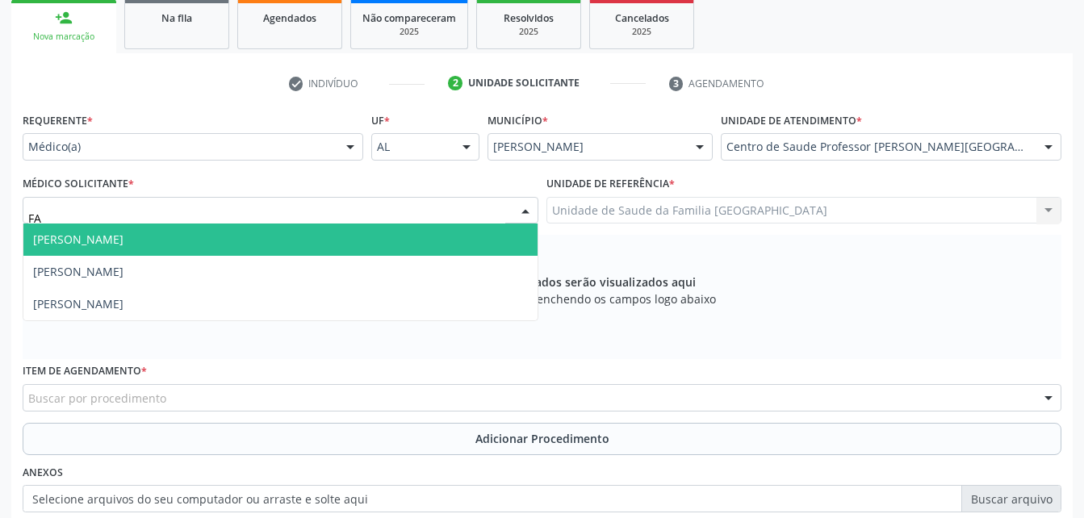
type input "FAB"
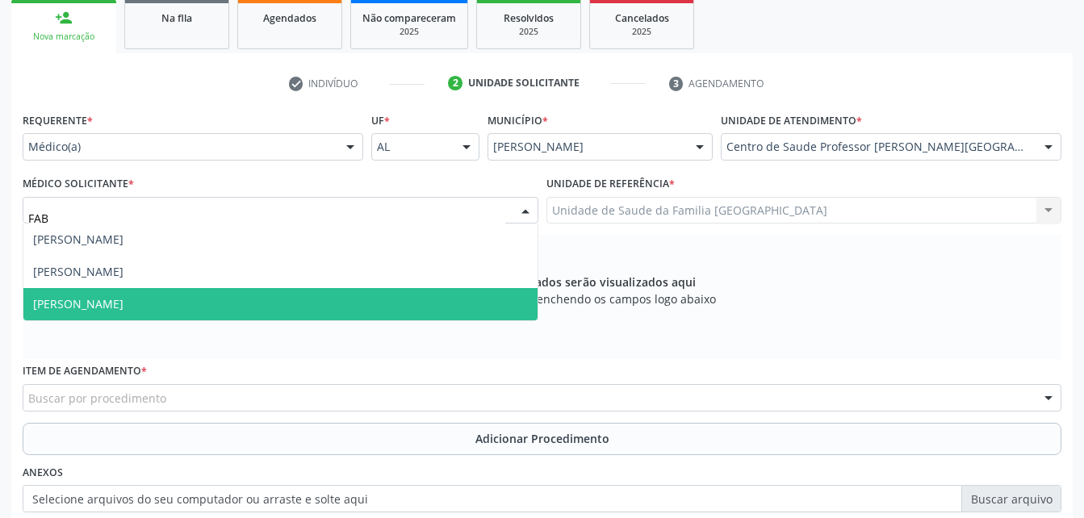
click at [232, 309] on span "[PERSON_NAME]" at bounding box center [280, 304] width 514 height 32
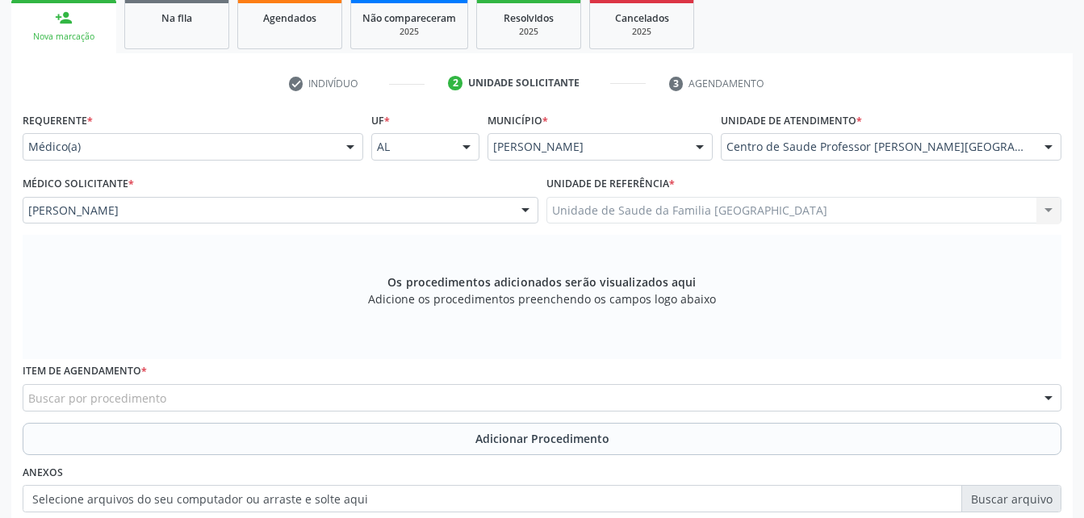
scroll to position [345, 0]
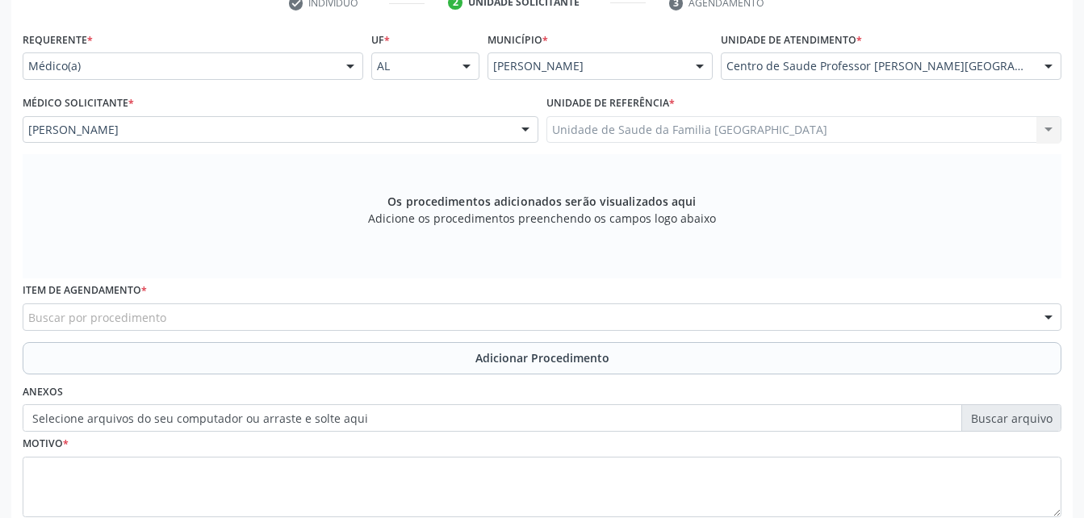
click at [462, 308] on div "Buscar por procedimento" at bounding box center [542, 316] width 1038 height 27
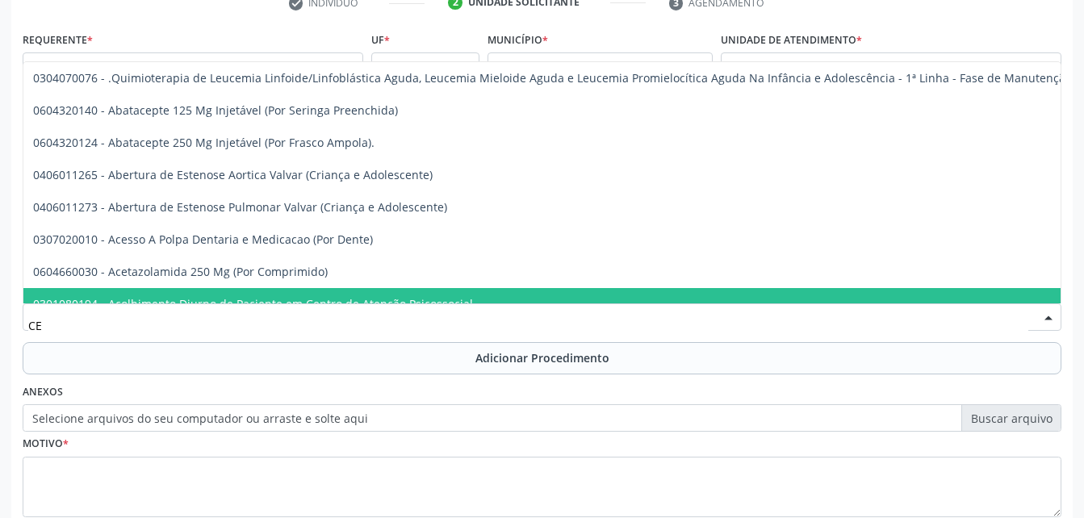
type input "C"
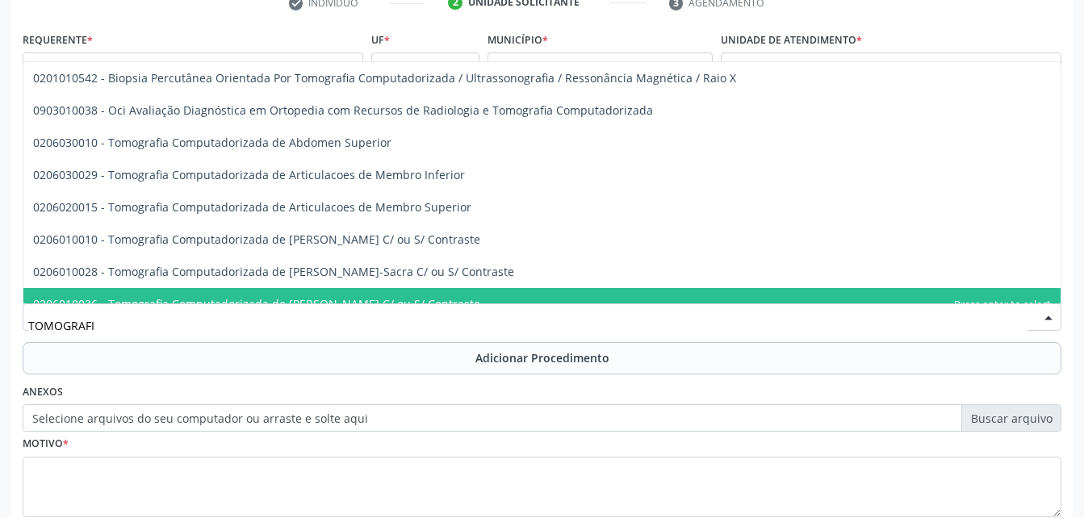
type input "TOMOGRAFIA"
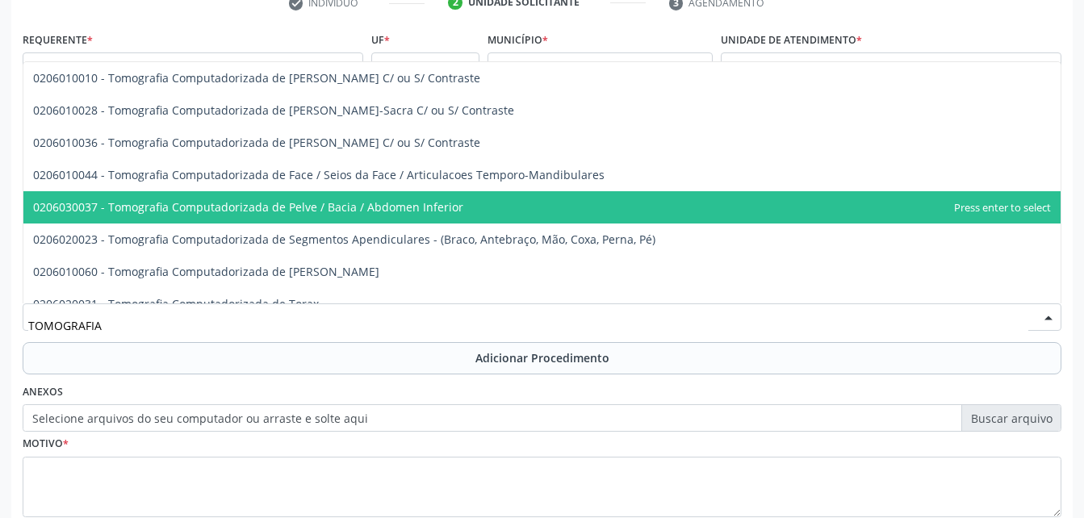
scroll to position [242, 0]
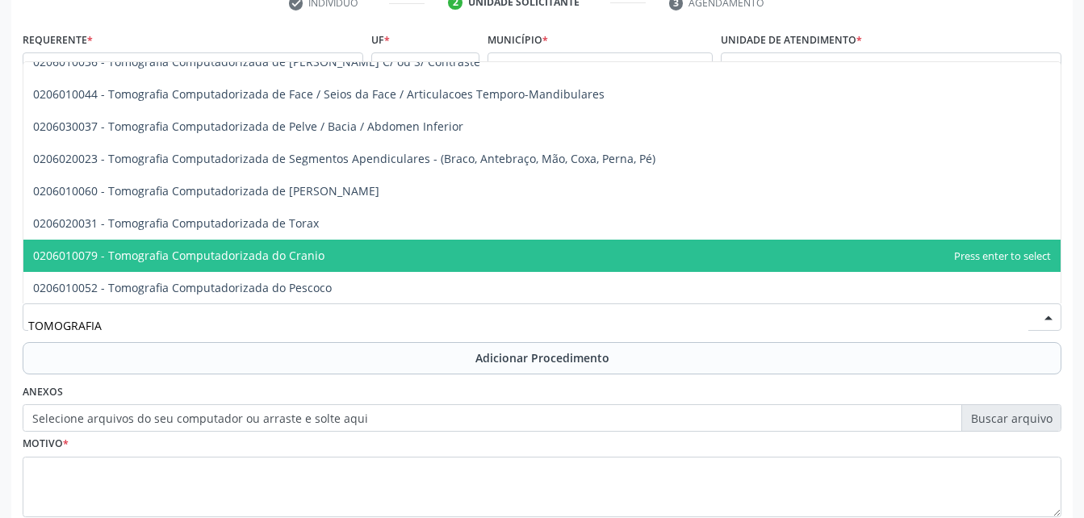
click at [428, 255] on span "0206010079 - Tomografia Computadorizada do Cranio" at bounding box center [541, 256] width 1037 height 32
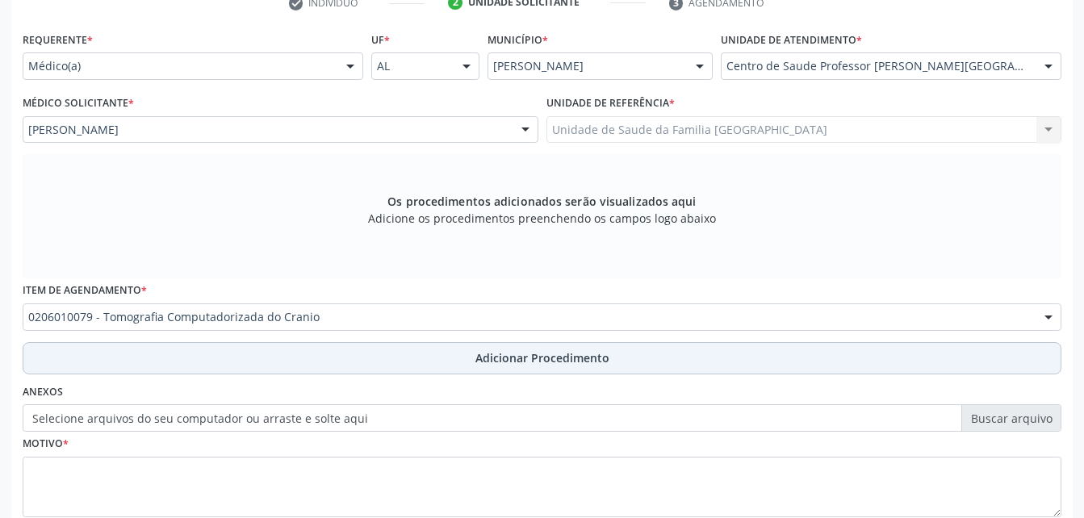
click at [495, 355] on span "Adicionar Procedimento" at bounding box center [542, 357] width 134 height 17
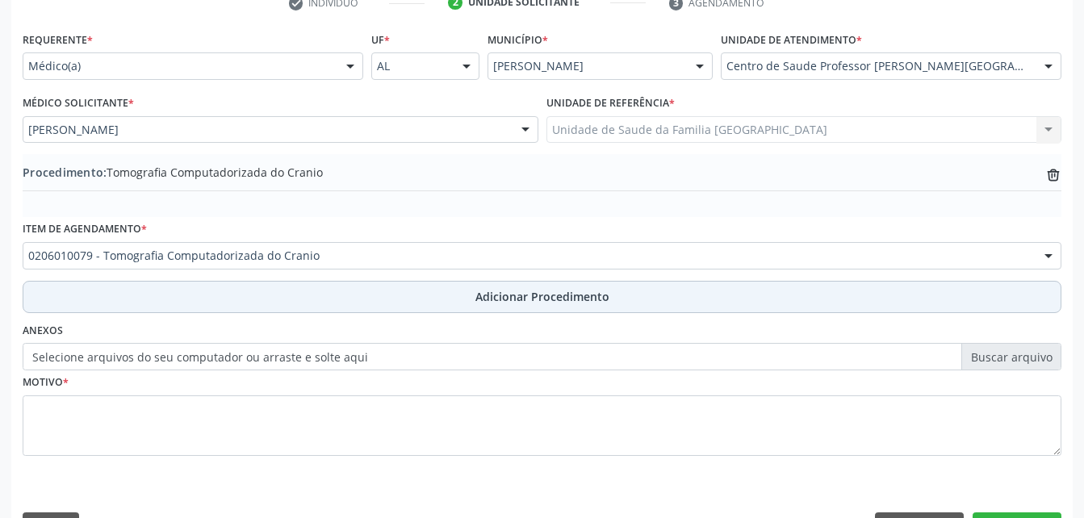
scroll to position [390, 0]
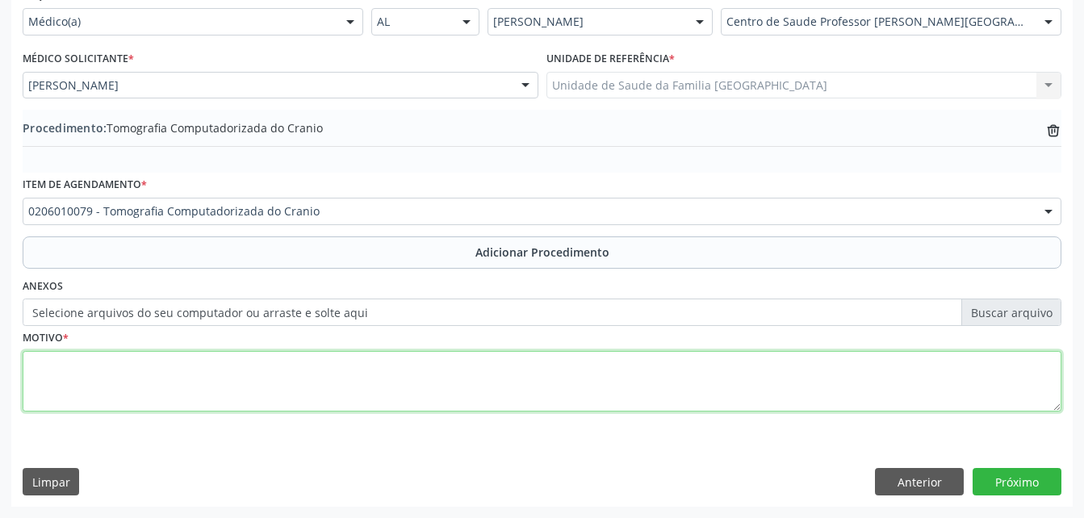
click at [460, 402] on textarea at bounding box center [542, 381] width 1038 height 61
type textarea "CEFALEIA"
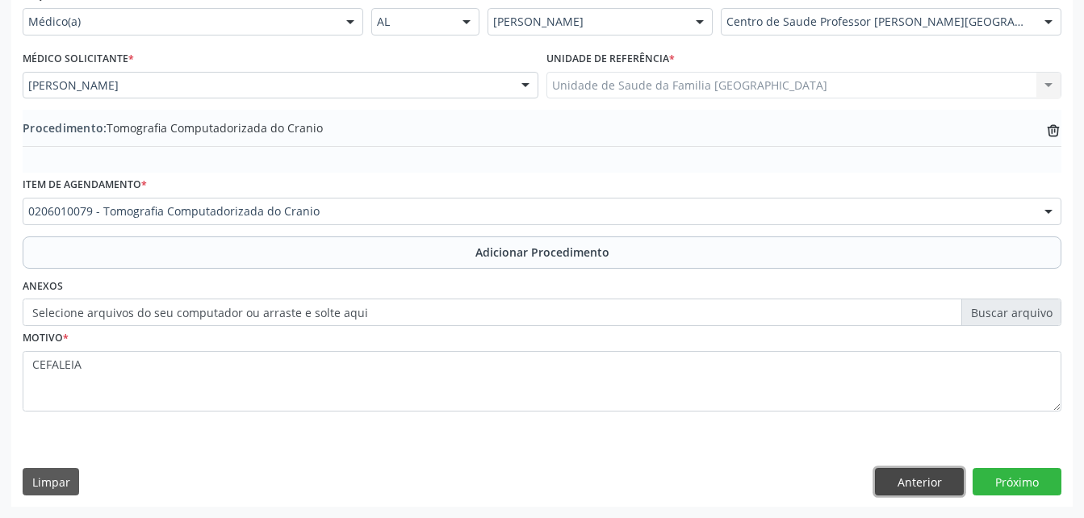
click at [918, 479] on button "Anterior" at bounding box center [919, 481] width 89 height 27
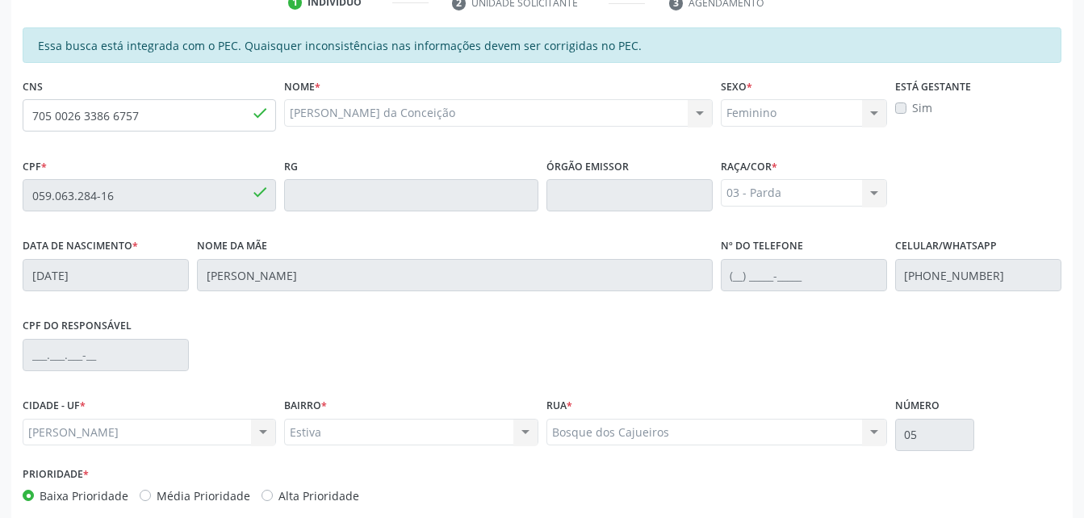
scroll to position [426, 0]
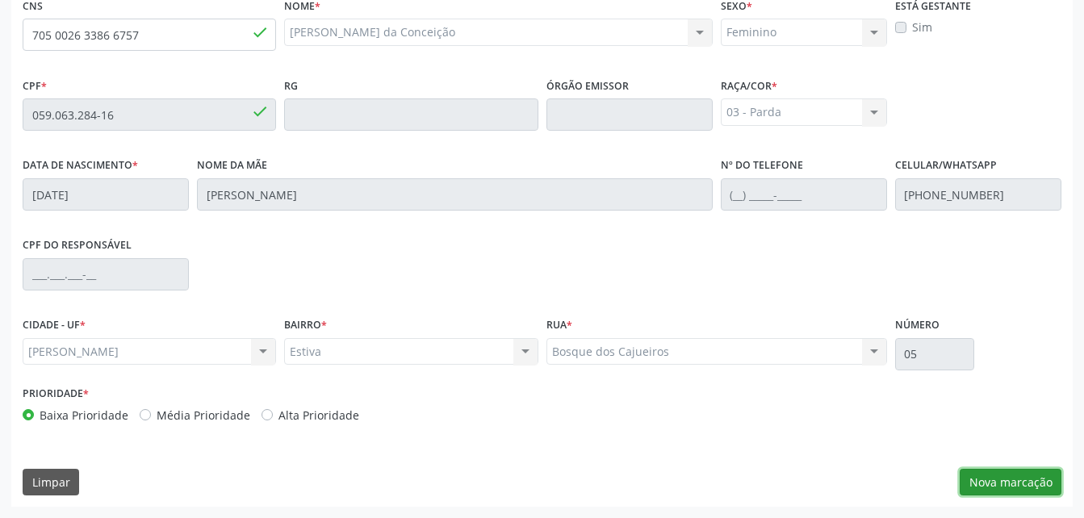
click at [1016, 492] on button "Nova marcação" at bounding box center [1010, 482] width 102 height 27
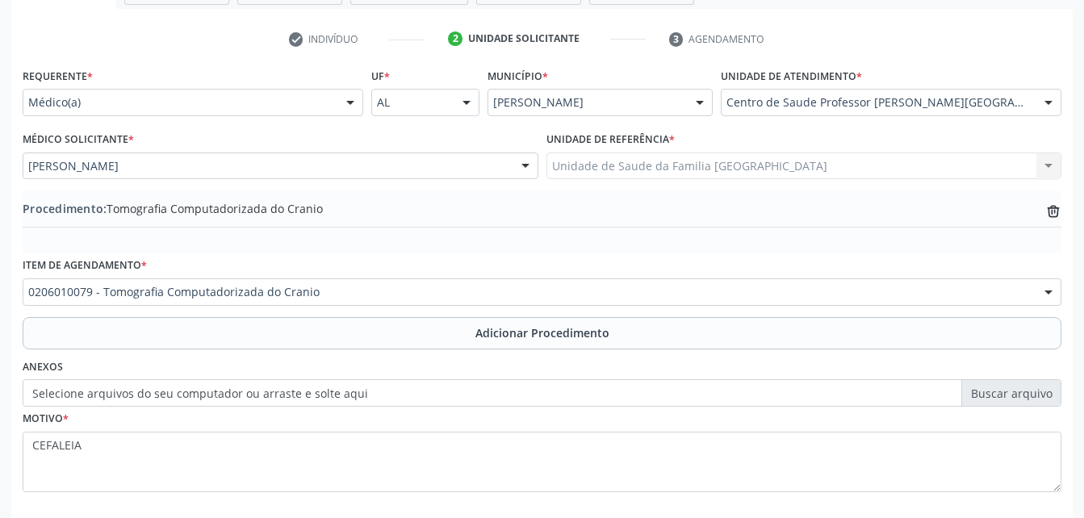
scroll to position [390, 0]
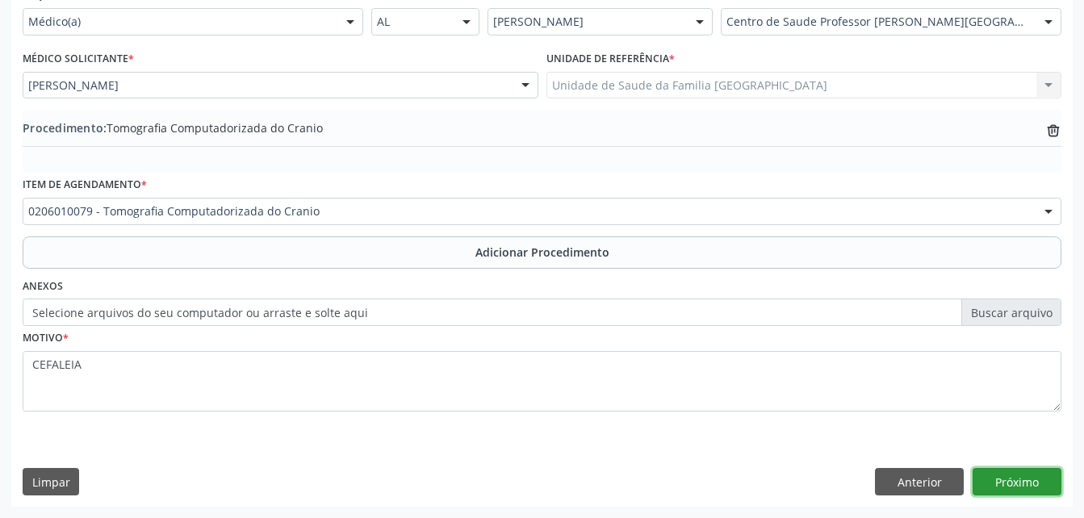
click at [1010, 474] on button "Próximo" at bounding box center [1016, 481] width 89 height 27
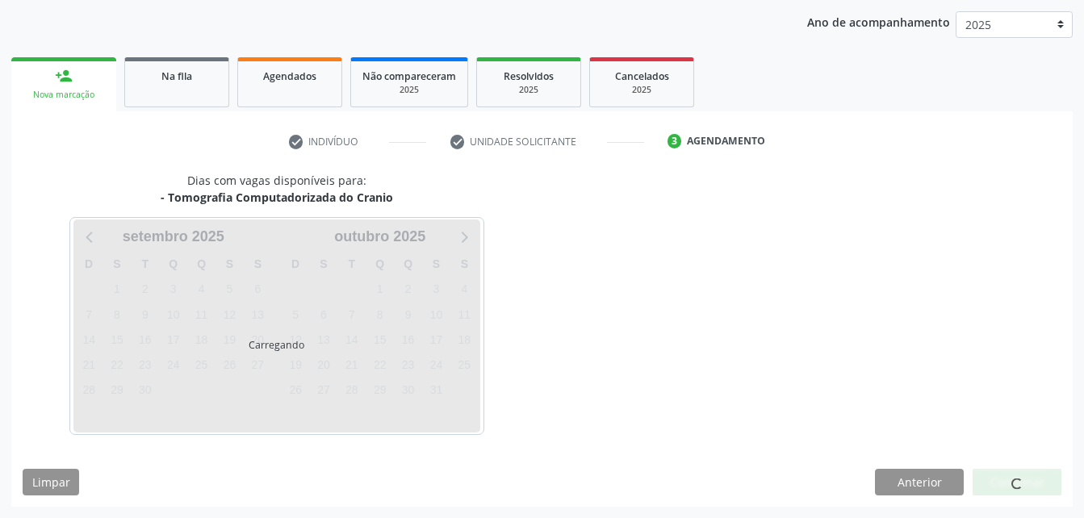
scroll to position [254, 0]
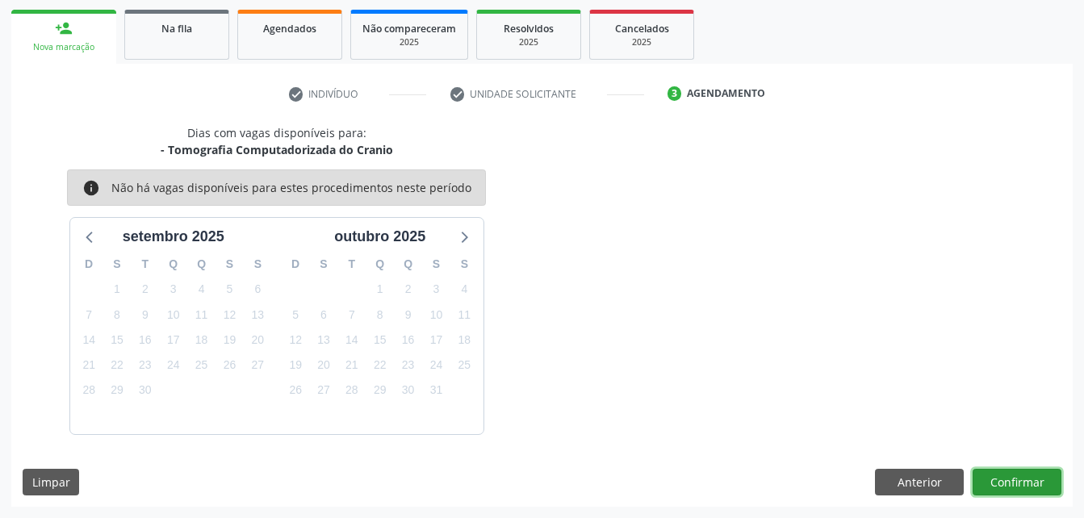
click at [1025, 478] on button "Confirmar" at bounding box center [1016, 482] width 89 height 27
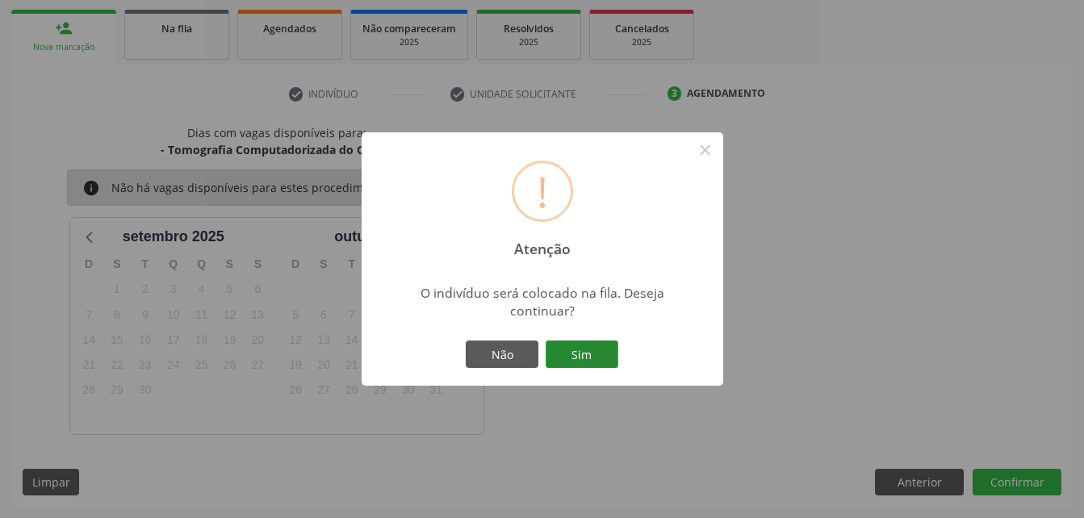
click at [597, 353] on button "Sim" at bounding box center [581, 353] width 73 height 27
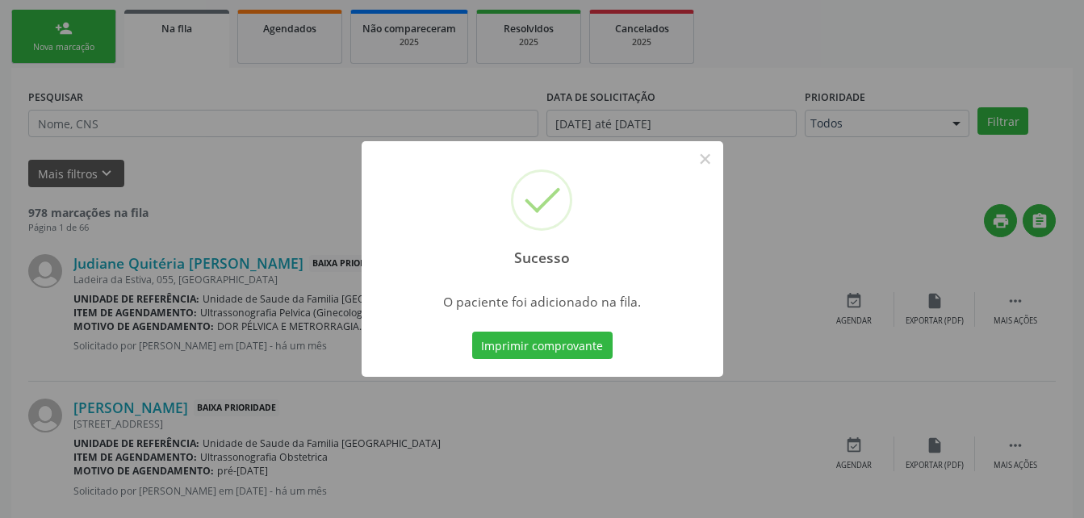
scroll to position [37, 0]
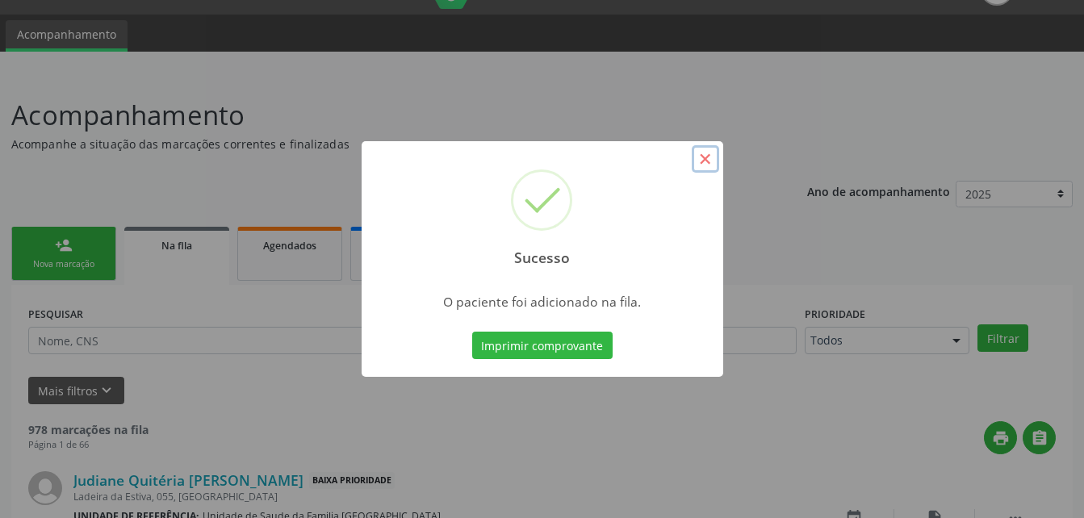
click at [705, 160] on button "×" at bounding box center [704, 158] width 27 height 27
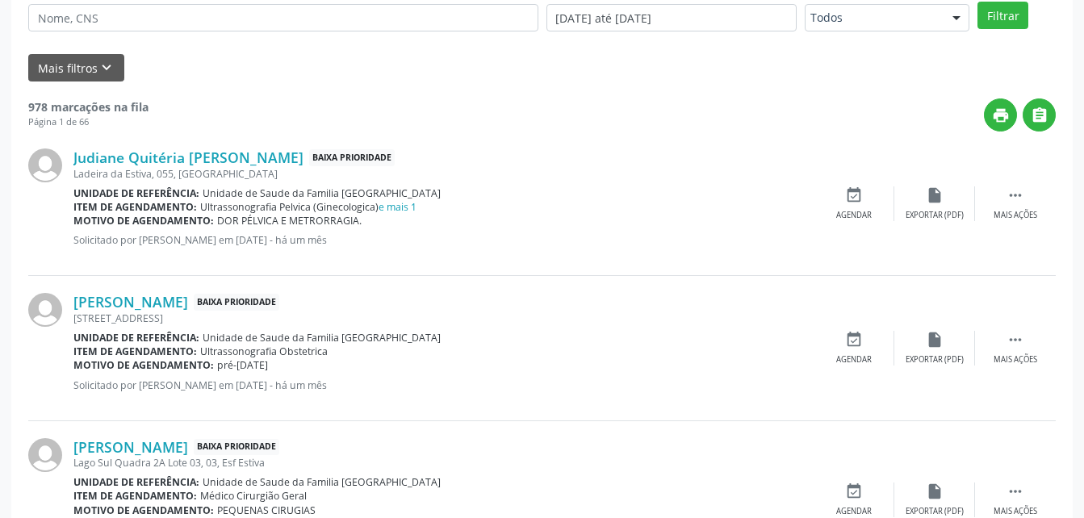
scroll to position [198, 0]
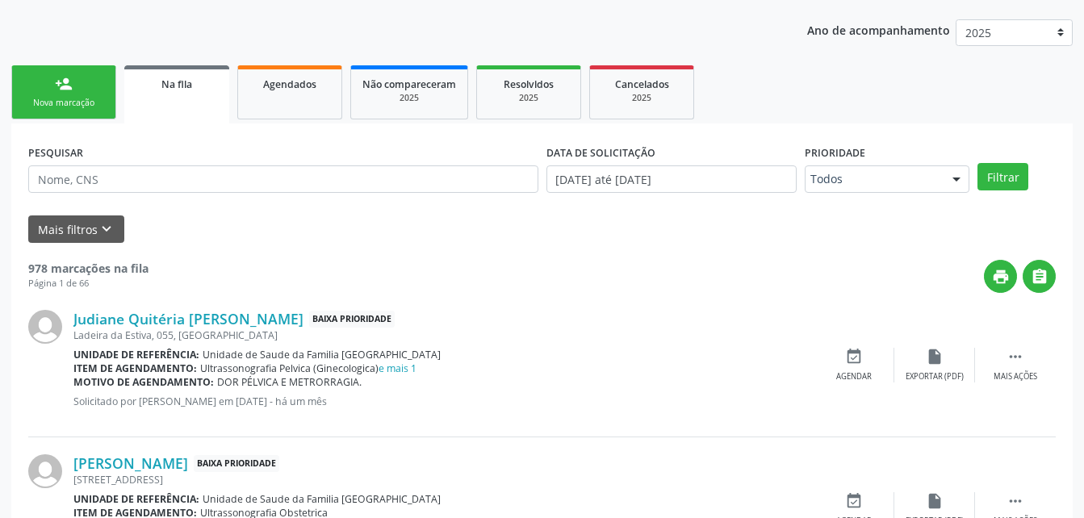
click at [90, 86] on link "person_add Nova marcação" at bounding box center [63, 92] width 105 height 54
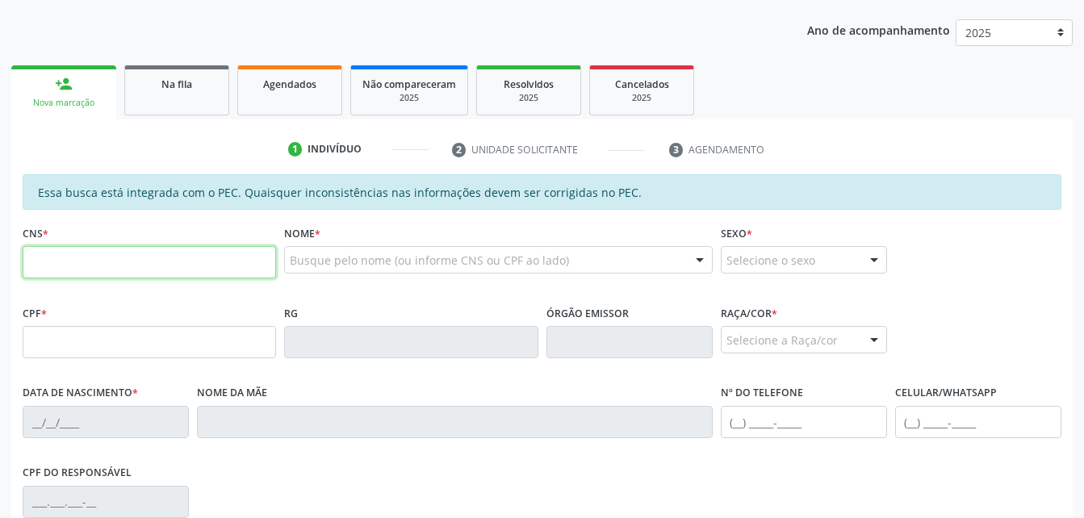
click at [185, 268] on input "text" at bounding box center [149, 262] width 253 height 32
click at [137, 259] on input "text" at bounding box center [149, 262] width 253 height 32
type input "700 0091 7472 8703"
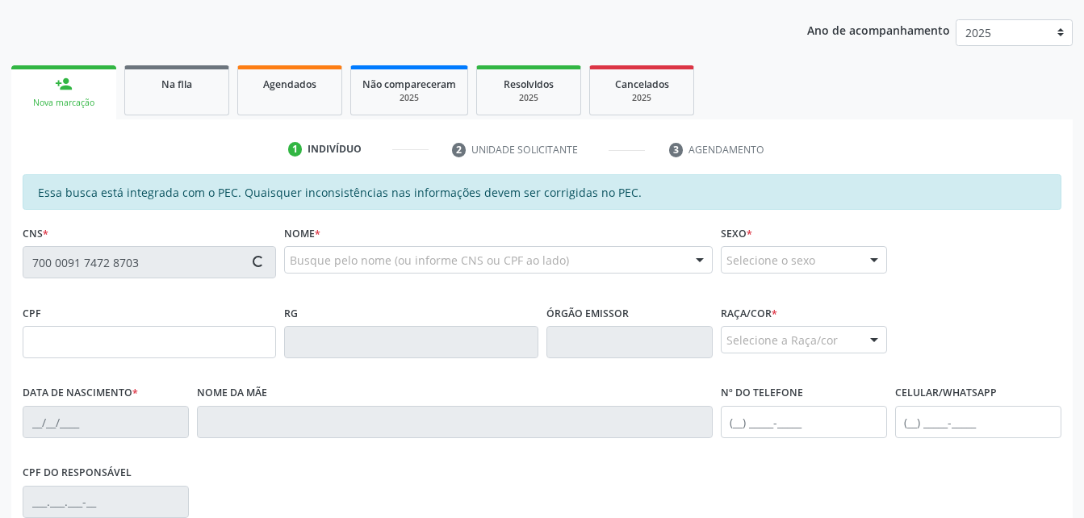
type input "015.188.004-24"
type input "[DATE]"
type input "[PERSON_NAME]"
type input "[PHONE_NUMBER]"
type input "S/N"
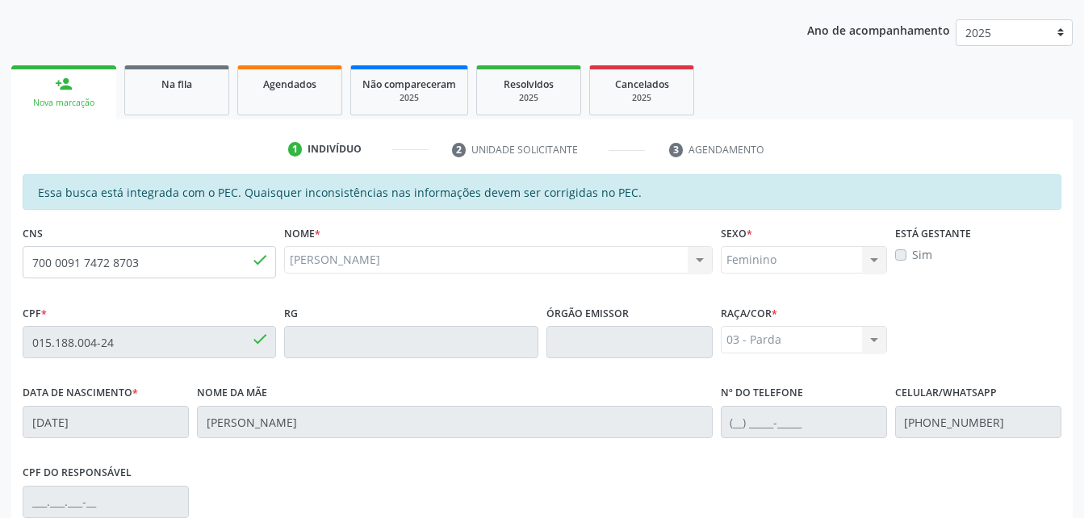
scroll to position [426, 0]
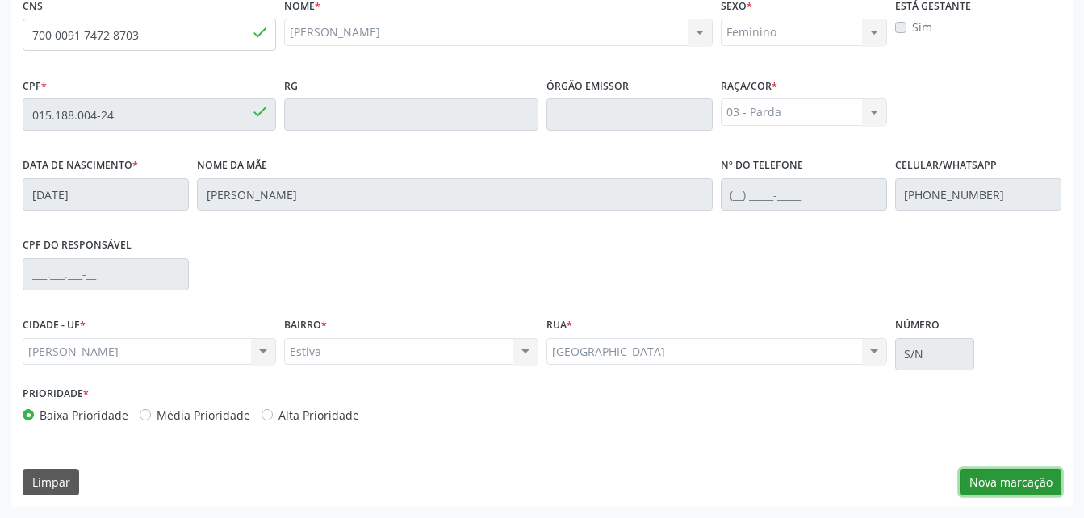
click at [1041, 481] on button "Nova marcação" at bounding box center [1010, 482] width 102 height 27
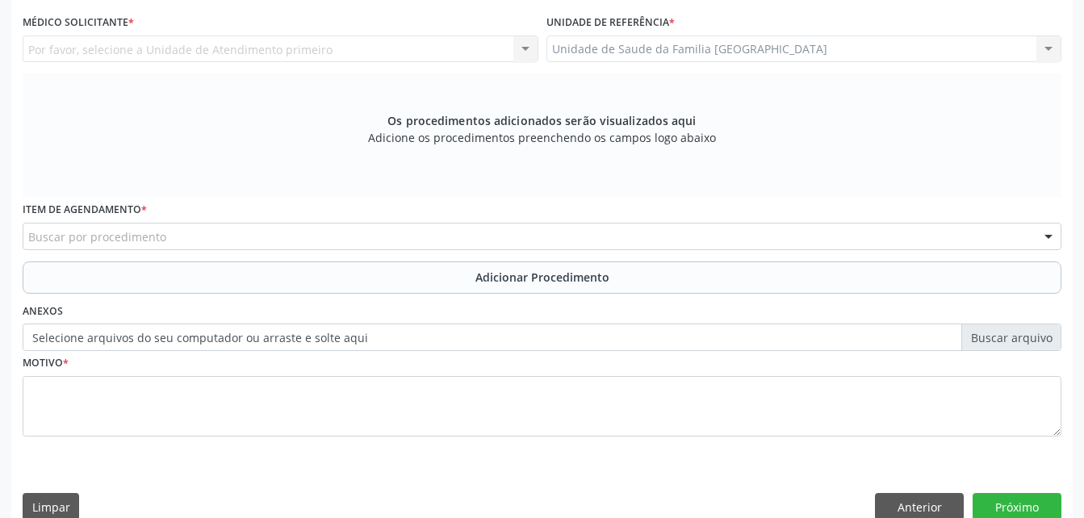
scroll to position [345, 0]
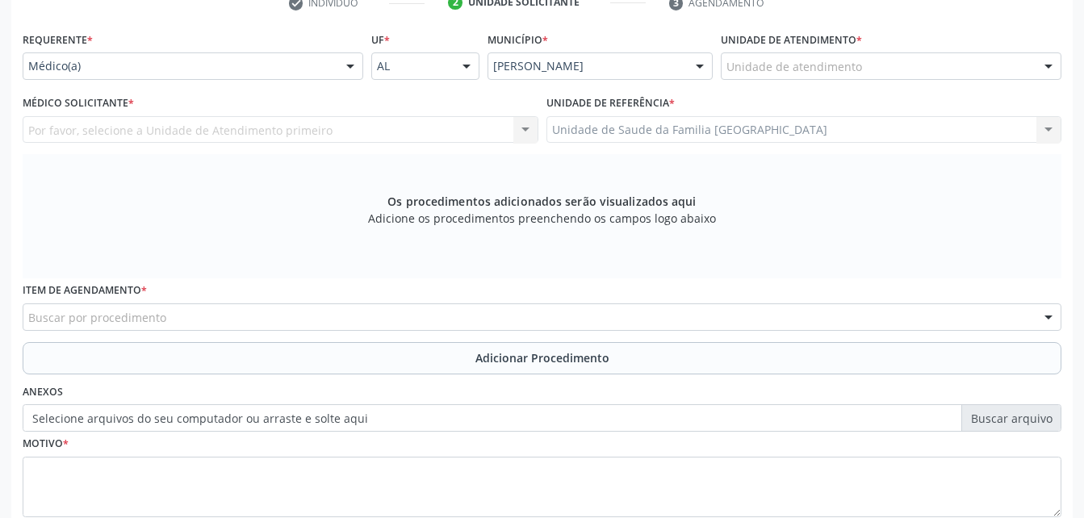
click at [862, 65] on div "Unidade de atendimento" at bounding box center [890, 65] width 340 height 27
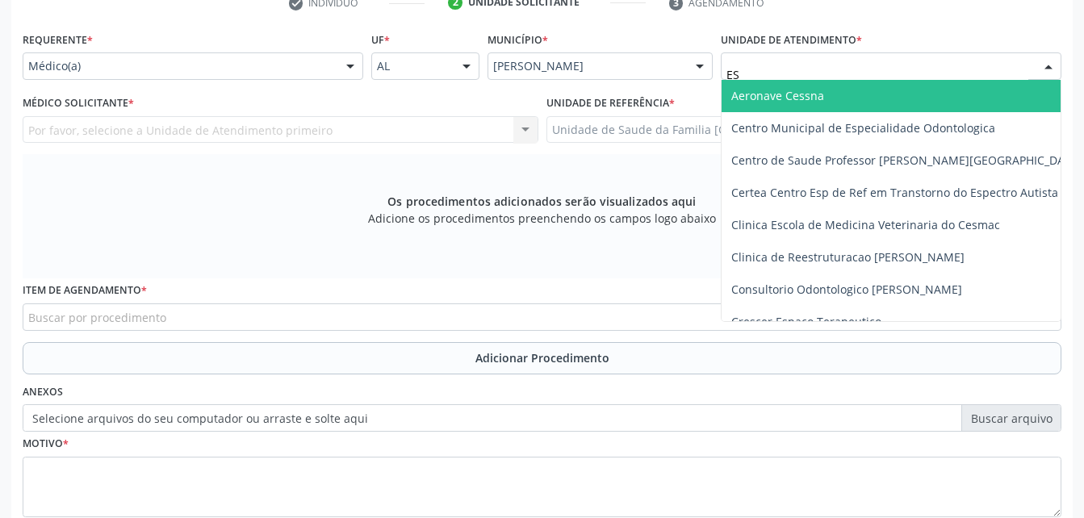
type input "EST"
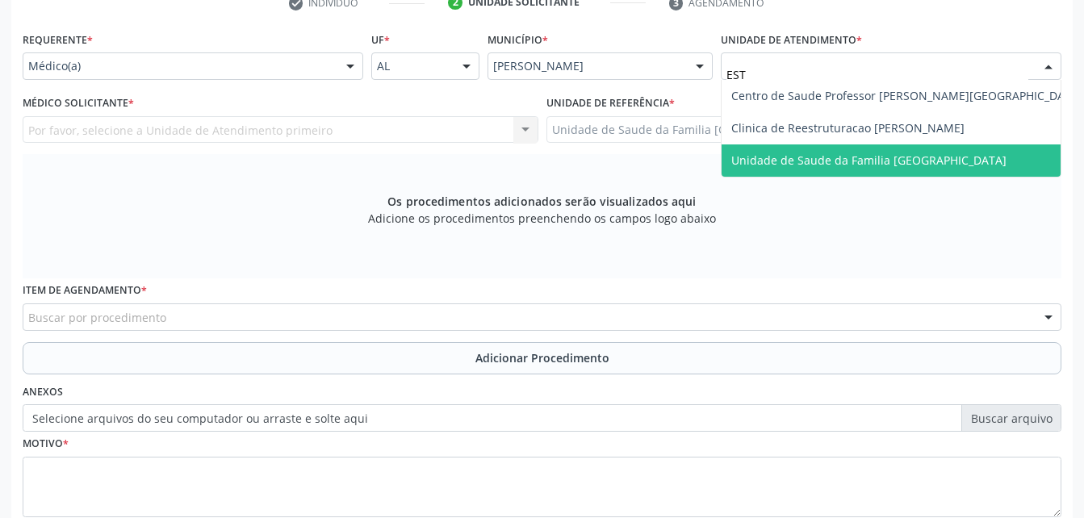
click at [901, 159] on span "Unidade de Saude da Familia [GEOGRAPHIC_DATA]" at bounding box center [868, 159] width 275 height 15
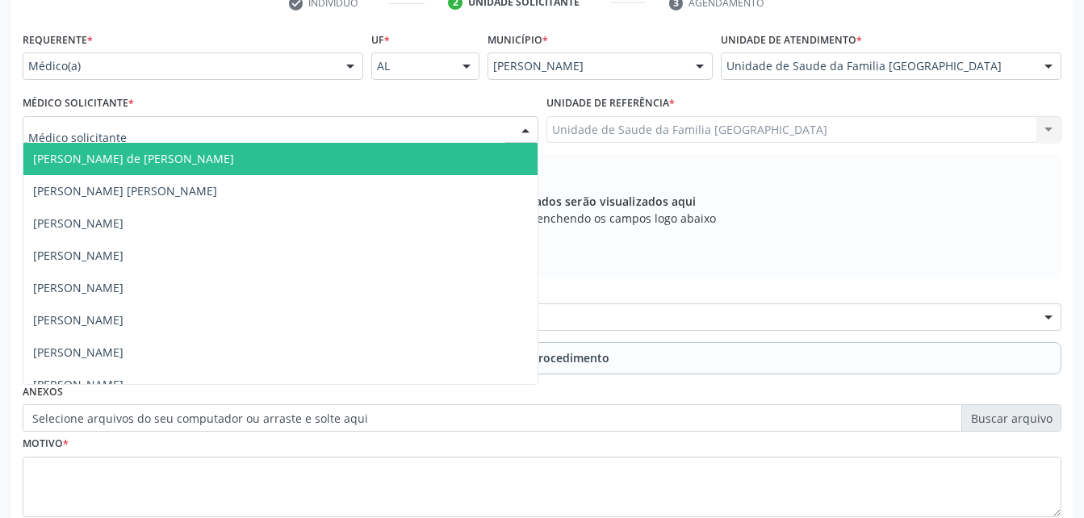
click at [425, 135] on div at bounding box center [281, 129] width 516 height 27
type input "ROD"
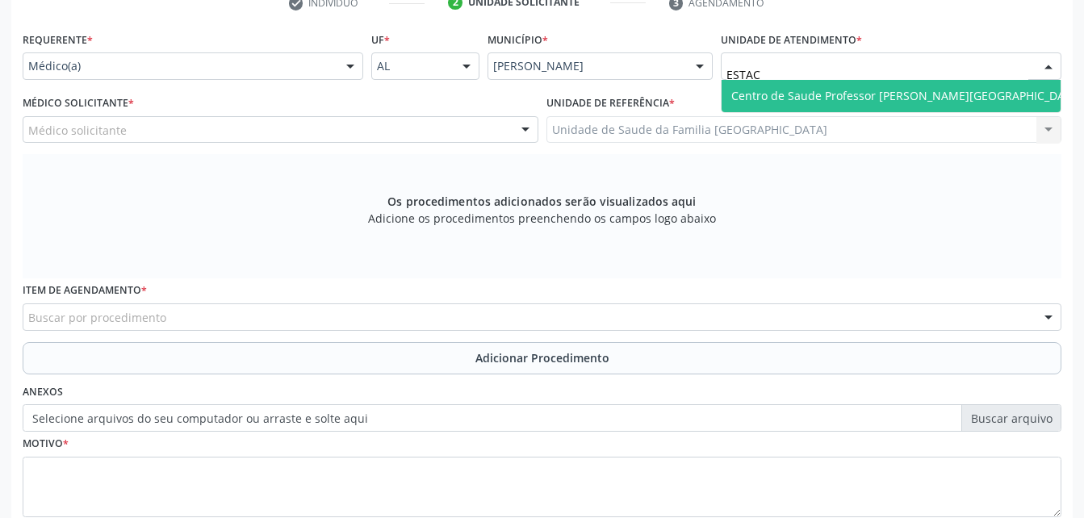
click at [921, 94] on span "Centro de Saude Professor [PERSON_NAME][GEOGRAPHIC_DATA]" at bounding box center [906, 95] width 351 height 15
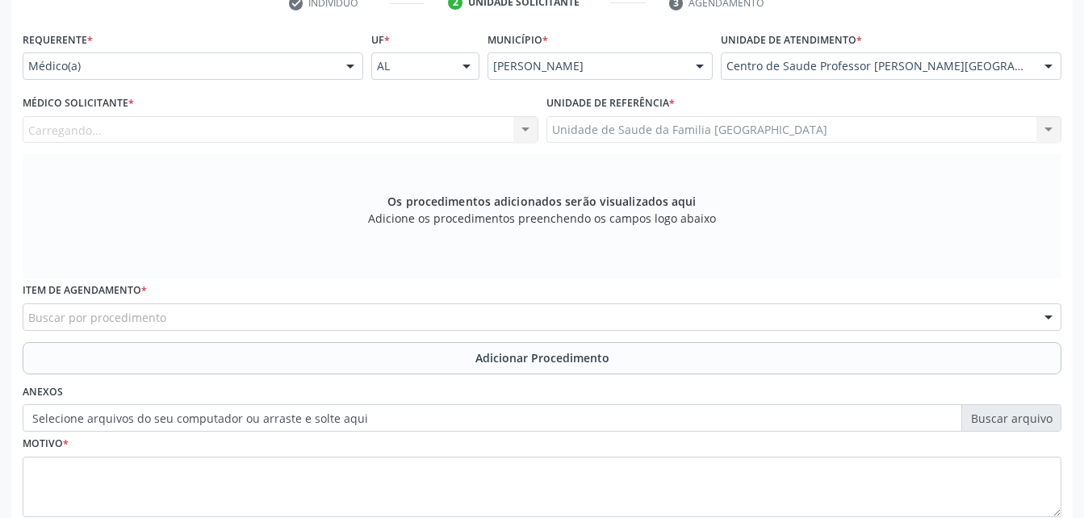
click at [230, 132] on div "Carregando... [PERSON_NAME] [PERSON_NAME] [PERSON_NAME] [PERSON_NAME] [PERSON_N…" at bounding box center [281, 129] width 516 height 27
click at [215, 132] on div "Carregando... [PERSON_NAME] [PERSON_NAME] [PERSON_NAME] [PERSON_NAME] [PERSON_N…" at bounding box center [281, 129] width 516 height 27
click at [296, 124] on div "Carregando... [PERSON_NAME] [PERSON_NAME] [PERSON_NAME] [PERSON_NAME] [PERSON_N…" at bounding box center [281, 129] width 516 height 27
click at [1029, 73] on div "Centro de Saude Professor [PERSON_NAME][GEOGRAPHIC_DATA]" at bounding box center [890, 65] width 340 height 27
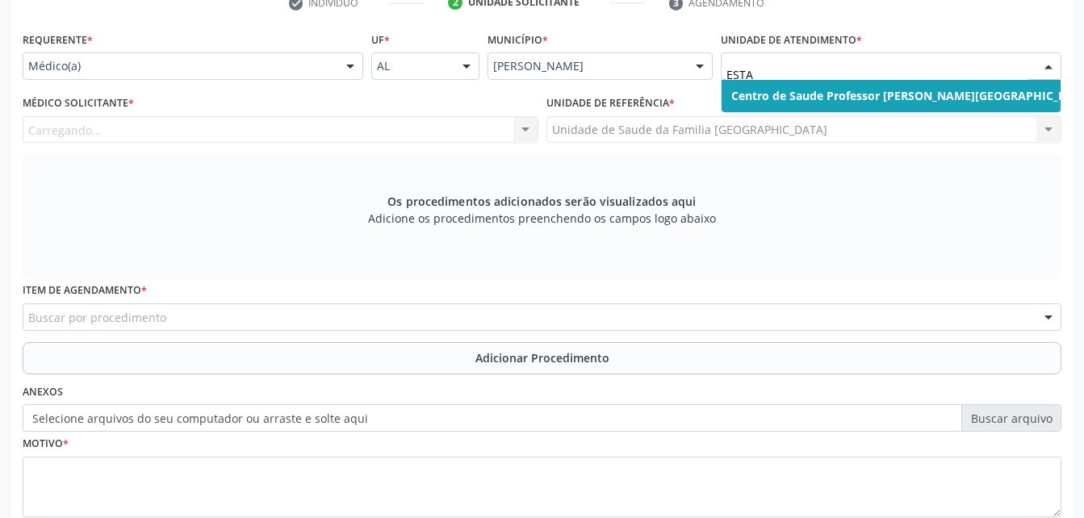
type input "ESTAC"
click at [1008, 100] on span "Centro de Saude Professor [PERSON_NAME][GEOGRAPHIC_DATA]" at bounding box center [911, 96] width 381 height 32
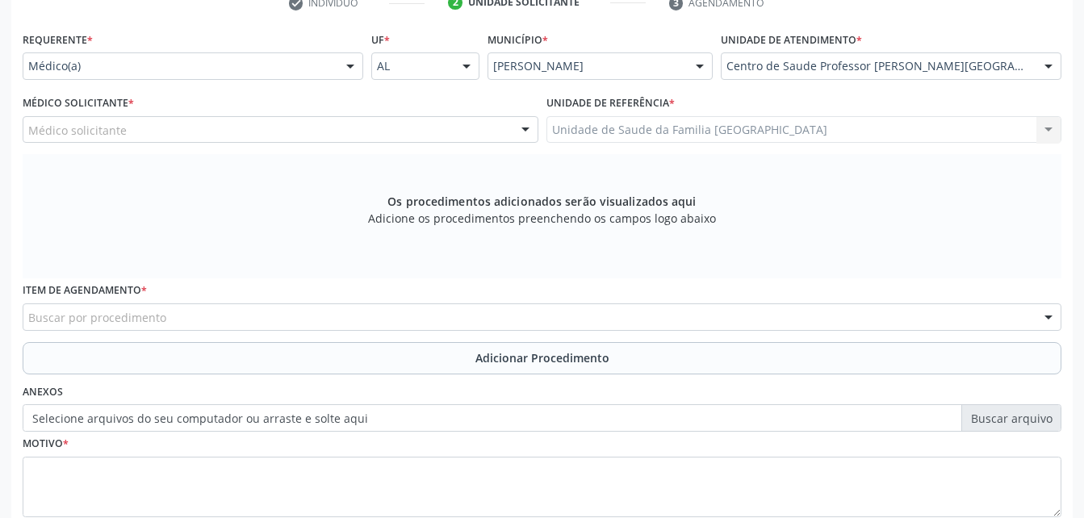
click at [452, 127] on div "Médico solicitante" at bounding box center [281, 129] width 516 height 27
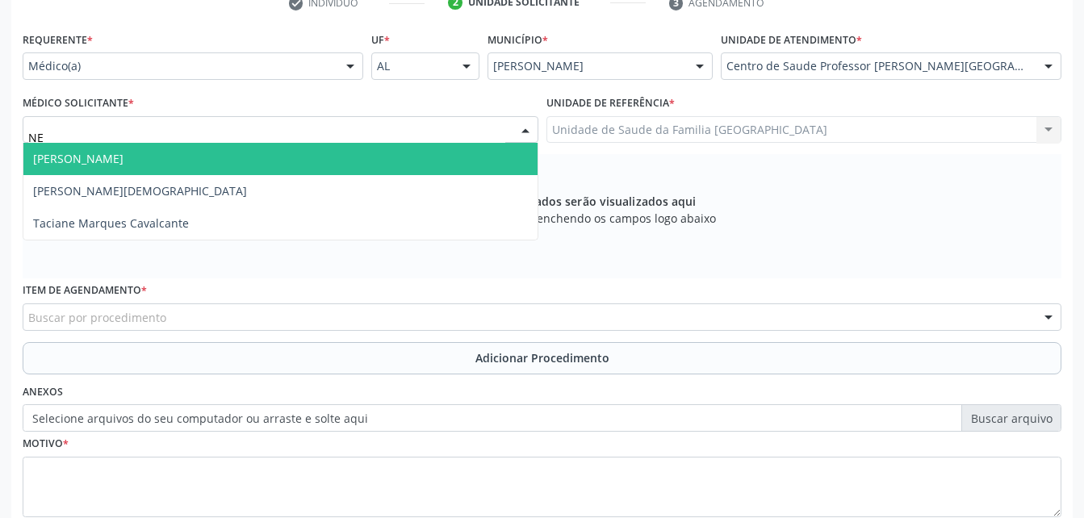
type input "N"
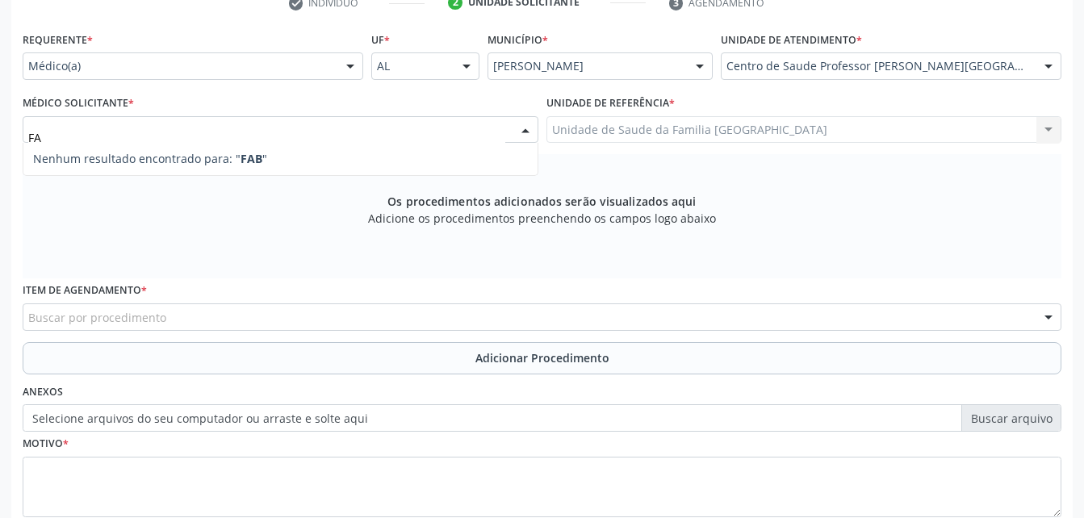
type input "FAB"
click at [1034, 61] on div "Centro de Saude Professor Estacio de Lima Aeronave Baron 58 Aeronave Cessna Ass…" at bounding box center [890, 65] width 340 height 27
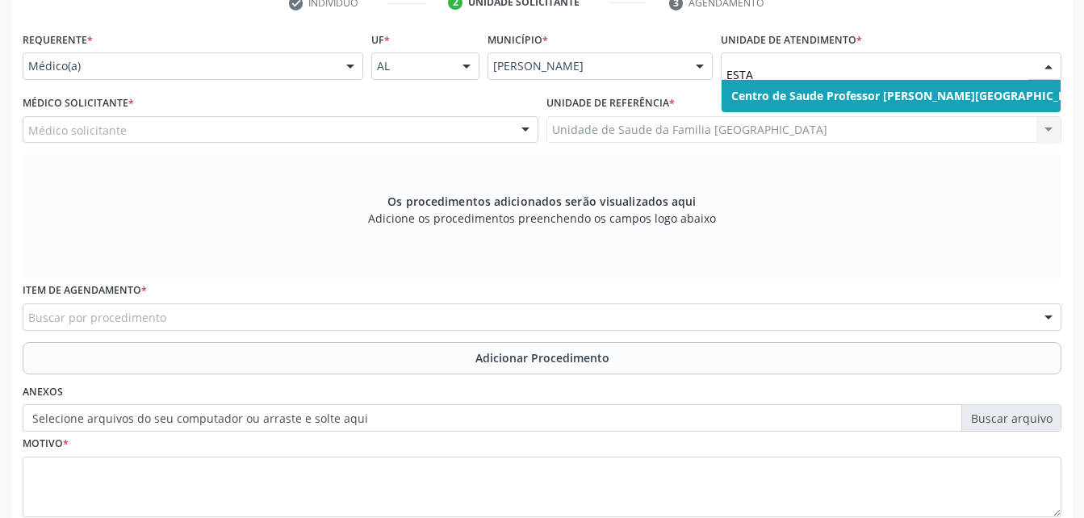
type input "ESTAC"
click at [921, 90] on span "Centro de Saude Professor [PERSON_NAME][GEOGRAPHIC_DATA]" at bounding box center [911, 95] width 361 height 15
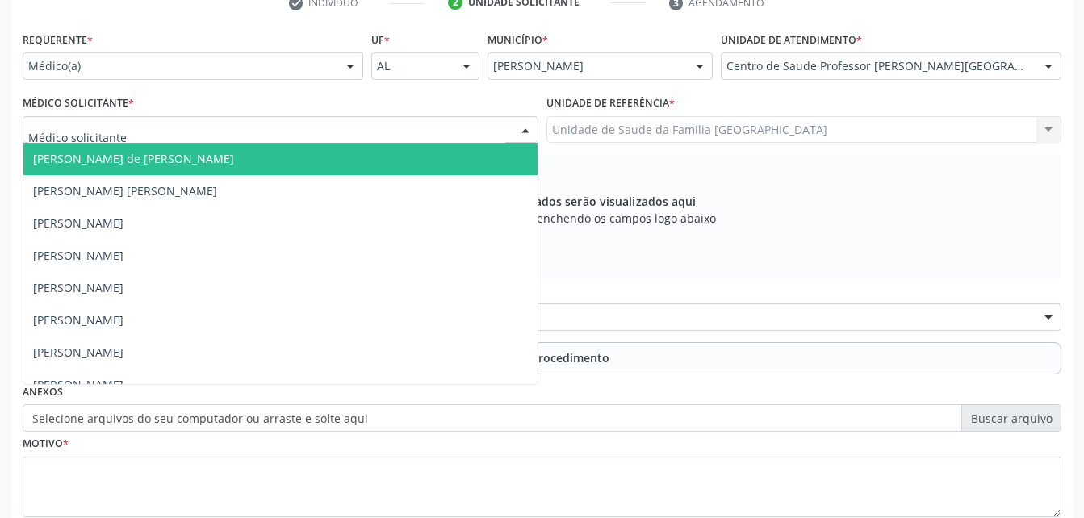
click at [419, 123] on div at bounding box center [281, 129] width 516 height 27
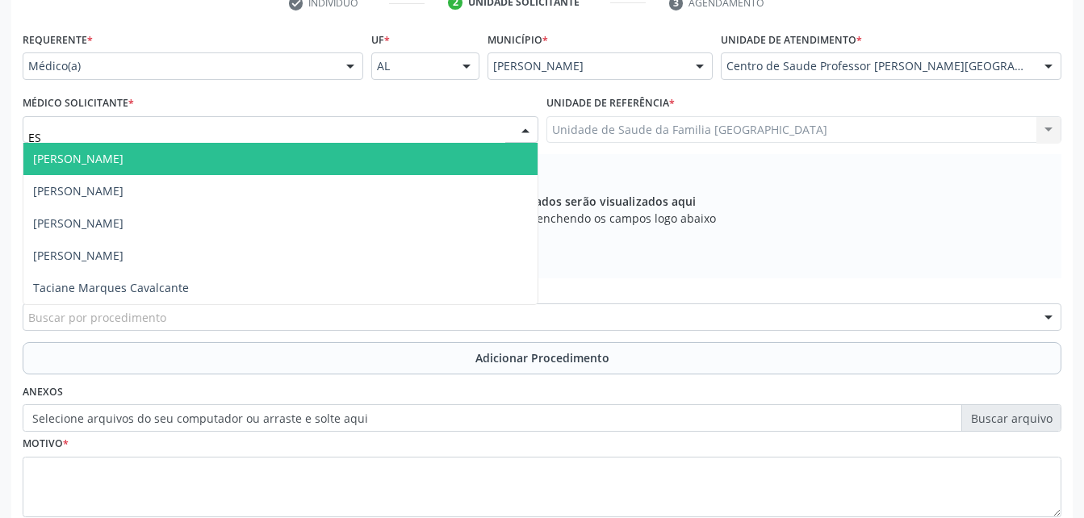
type input "E"
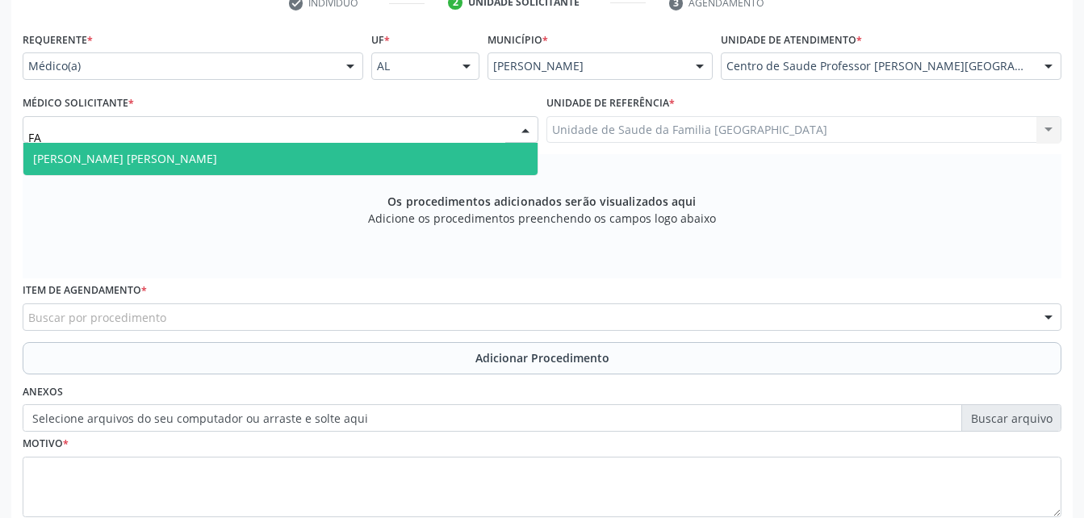
type input "F"
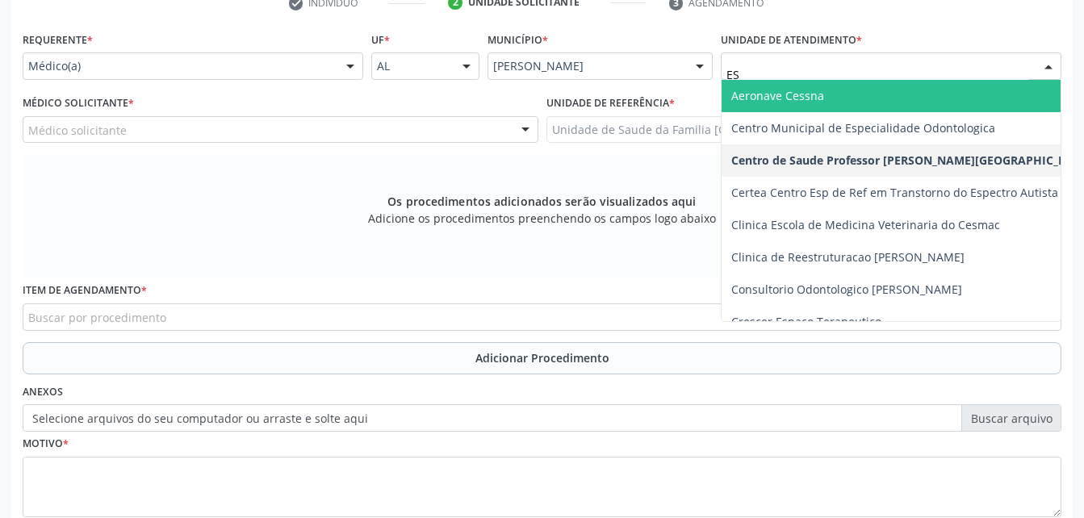
type input "EST"
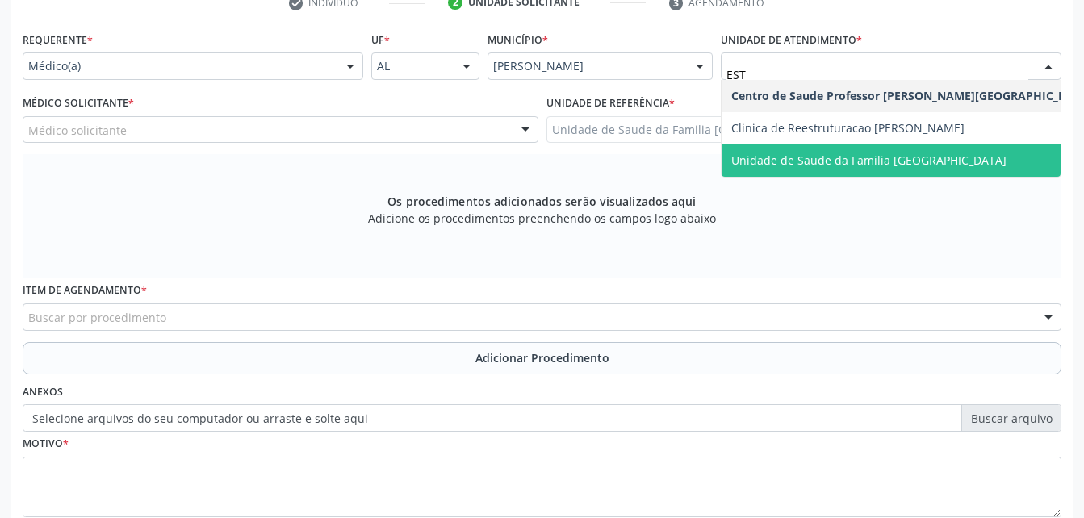
click at [983, 158] on span "Unidade de Saude da Familia [GEOGRAPHIC_DATA]" at bounding box center [911, 160] width 381 height 32
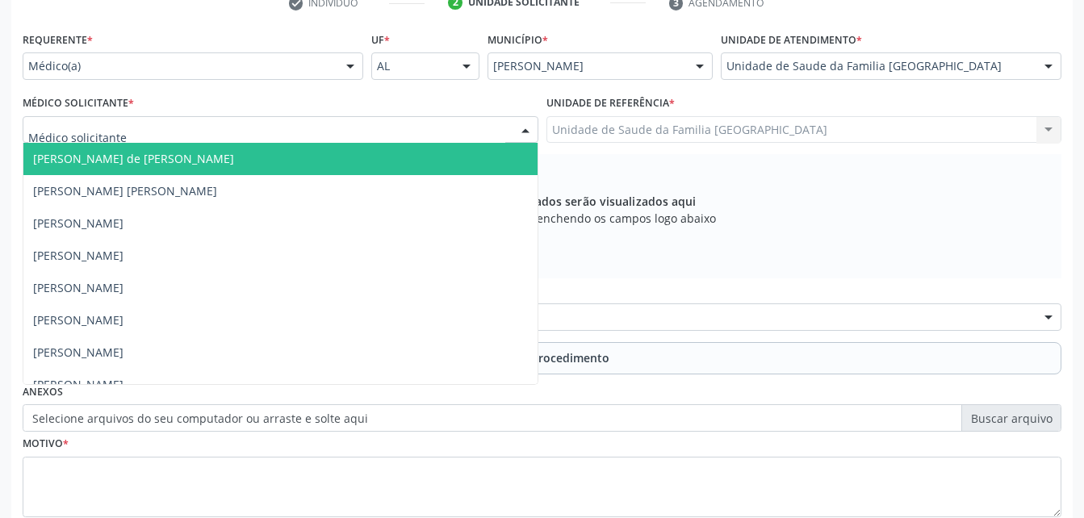
click at [471, 132] on div at bounding box center [281, 129] width 516 height 27
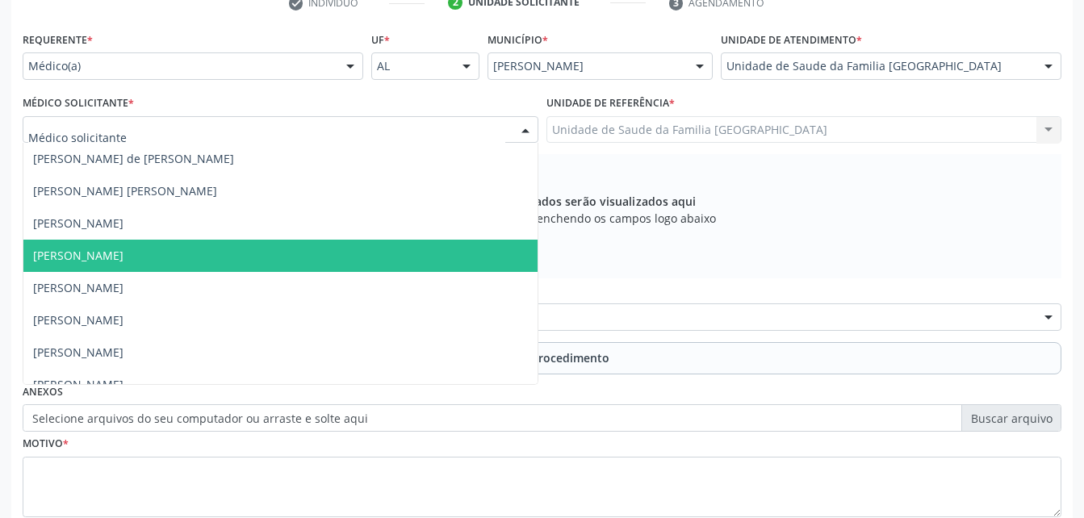
type input "E"
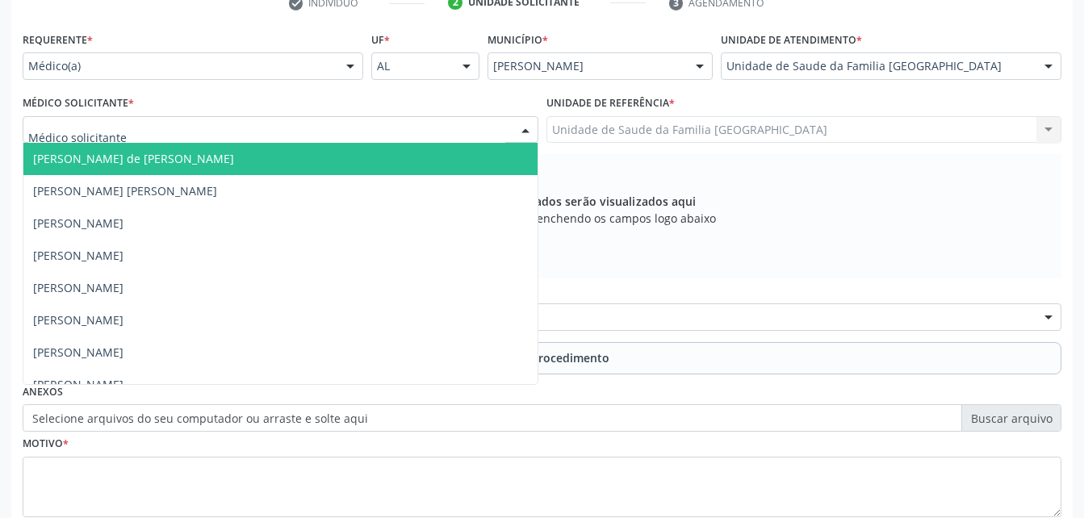
click at [1043, 65] on div at bounding box center [1048, 66] width 24 height 27
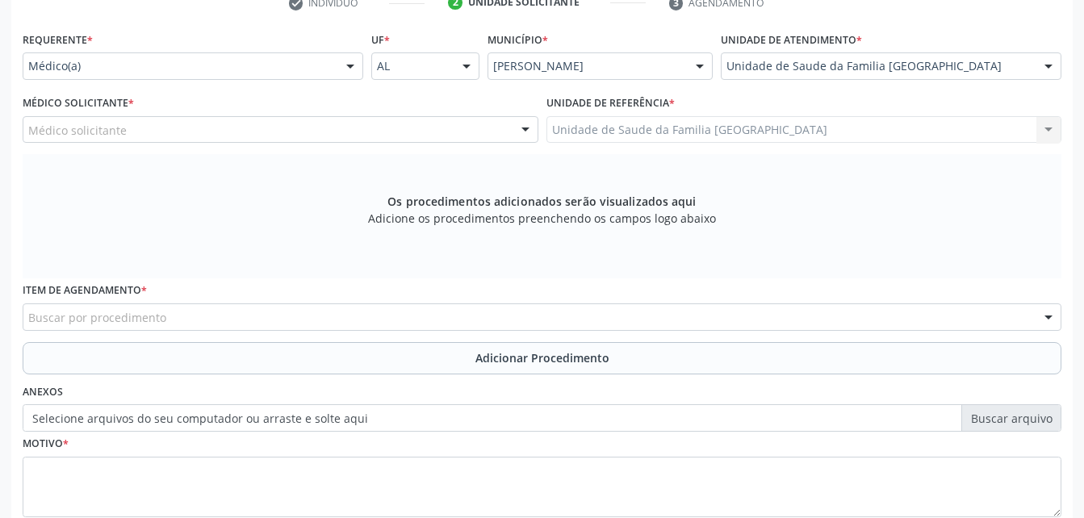
click at [1043, 65] on div at bounding box center [1048, 66] width 24 height 27
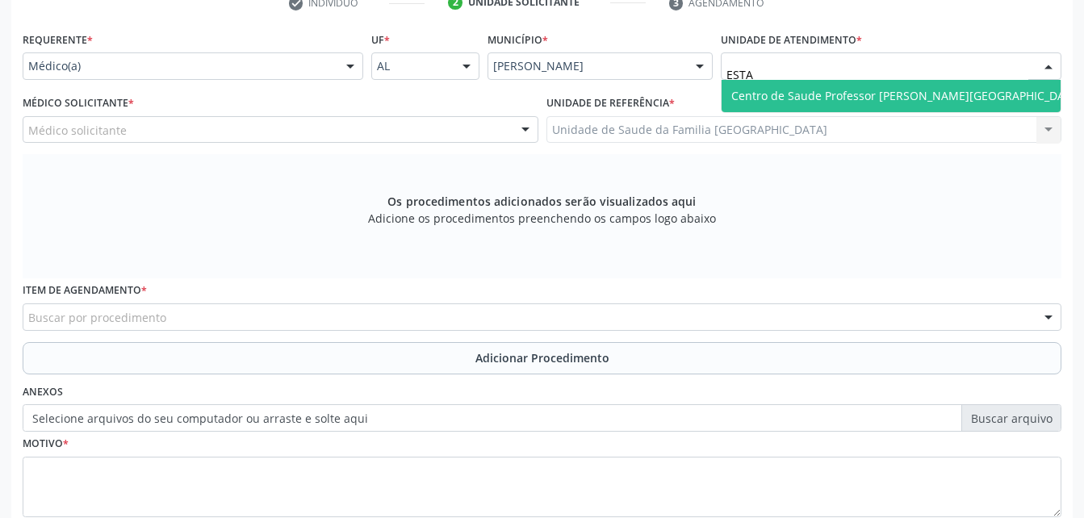
type input "ESTAC"
click at [967, 90] on span "Centro de Saude Professor [PERSON_NAME][GEOGRAPHIC_DATA]" at bounding box center [906, 96] width 370 height 32
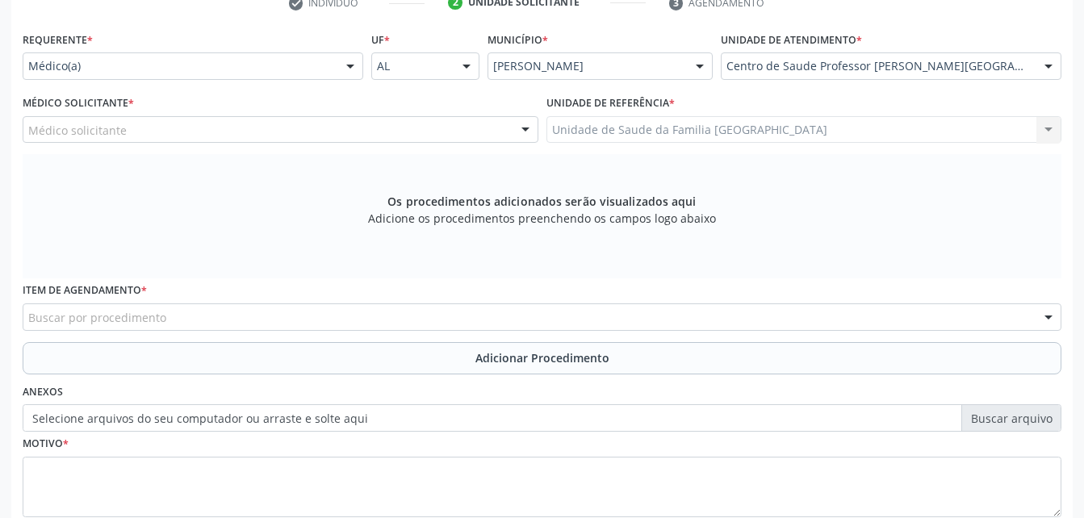
click at [304, 132] on div "Médico solicitante" at bounding box center [281, 129] width 516 height 27
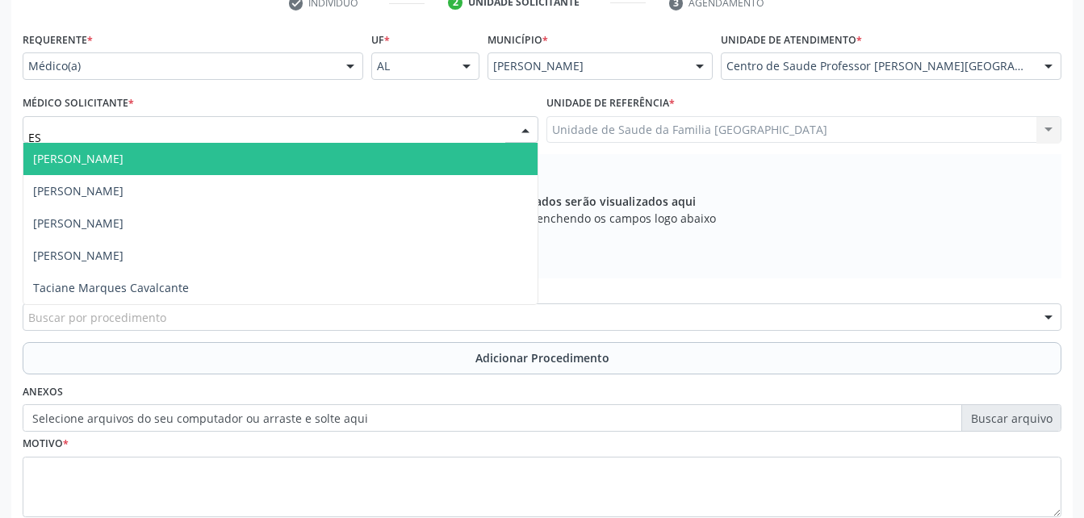
type input "E"
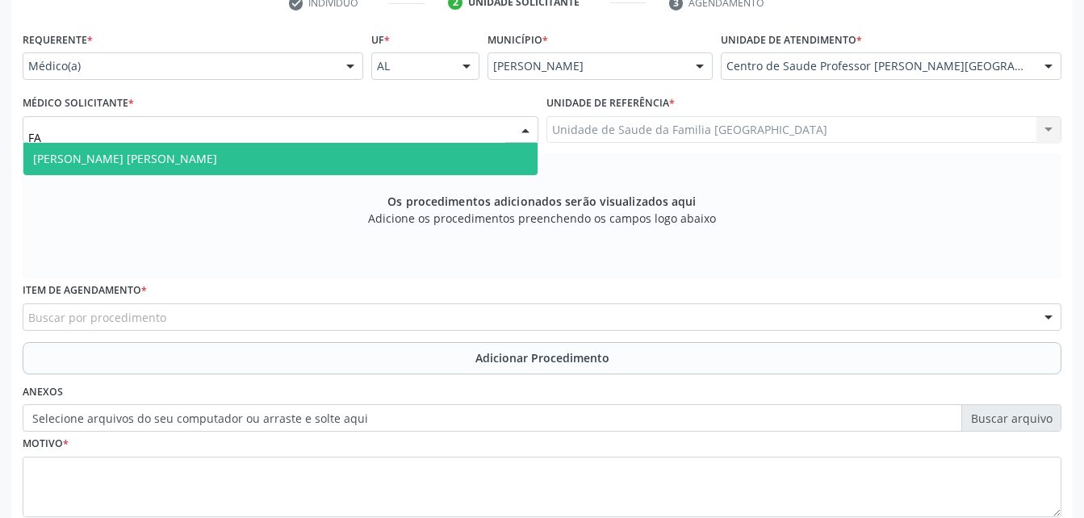
type input "FAB"
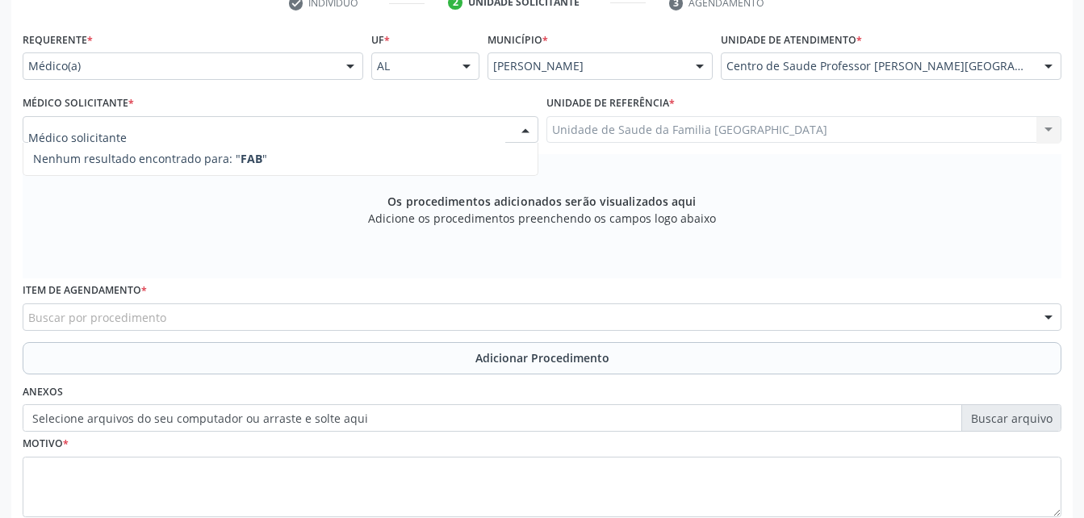
click at [1029, 61] on div "Centro de Saude Professor [PERSON_NAME][GEOGRAPHIC_DATA]" at bounding box center [890, 65] width 340 height 27
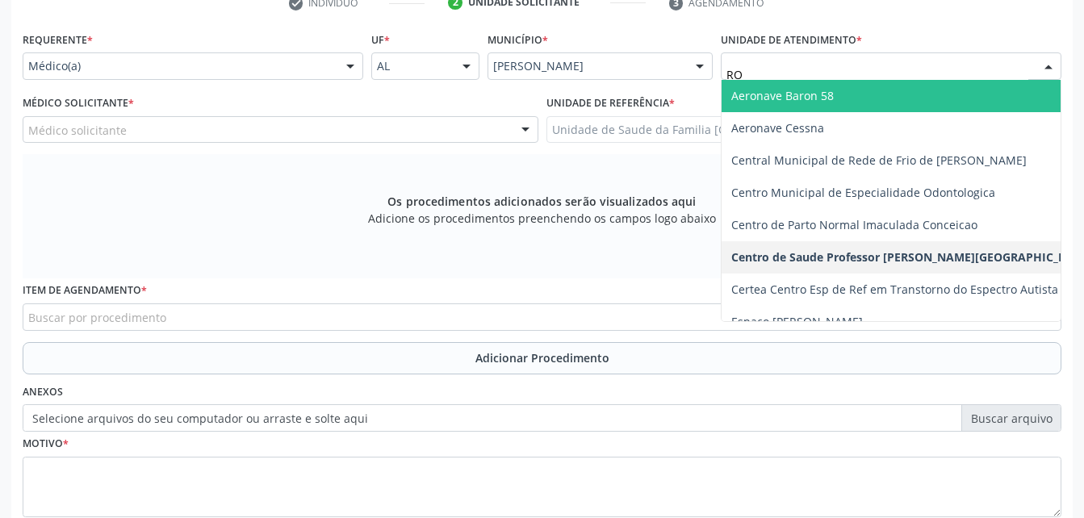
type input "R"
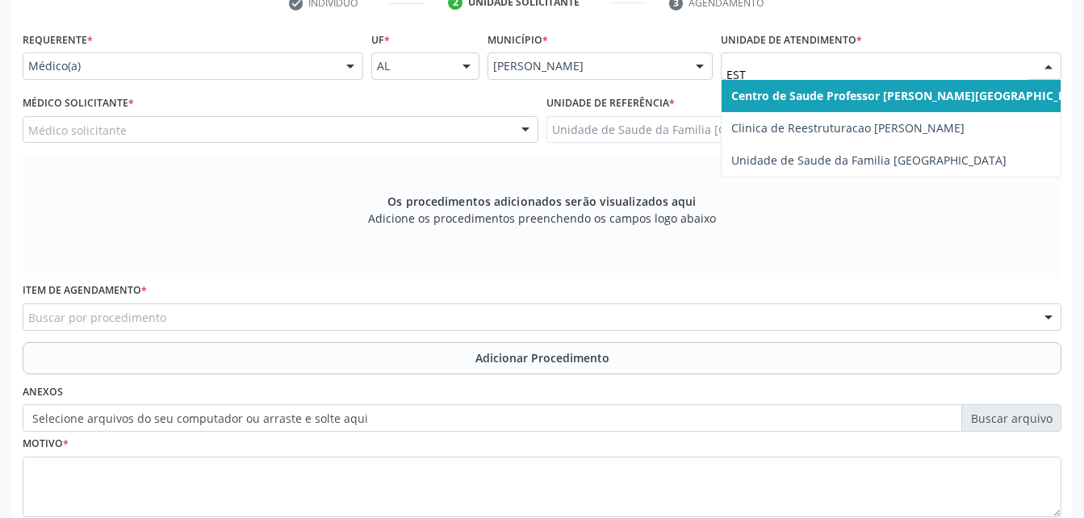
type input "ES"
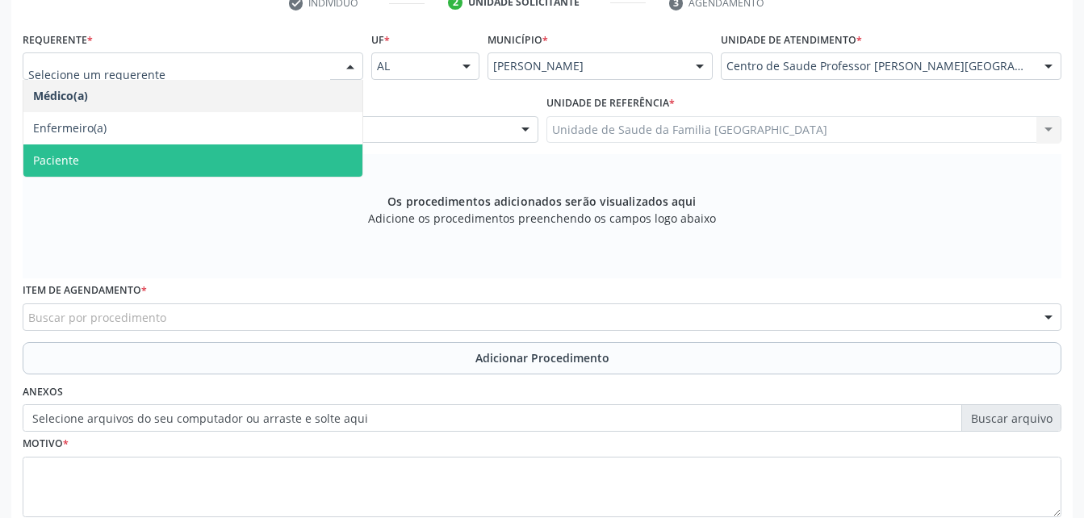
click at [287, 146] on span "Paciente" at bounding box center [192, 160] width 339 height 32
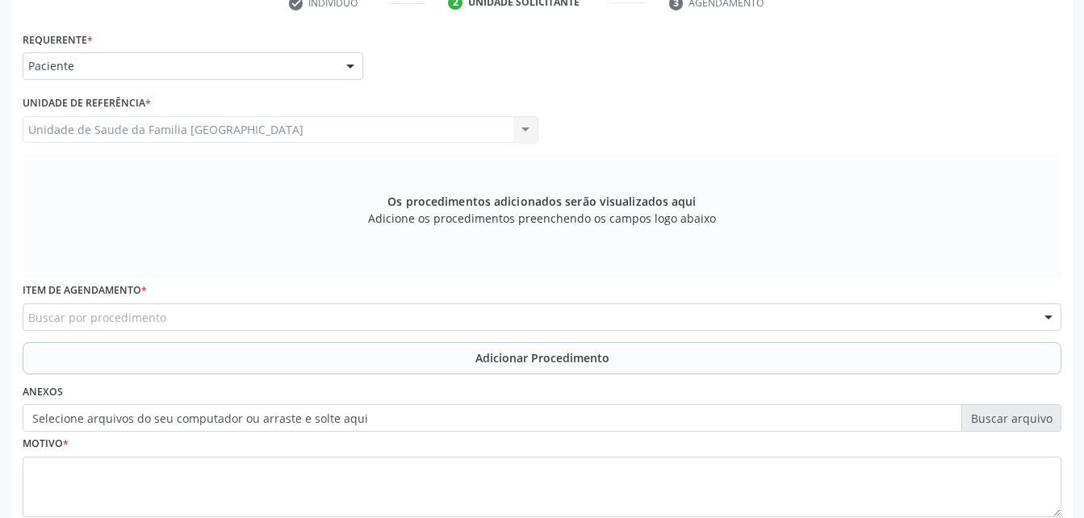
click at [326, 296] on div "Item de agendamento * Buscar por procedimento 0304070076 - .Quimioterapia de Le…" at bounding box center [542, 304] width 1038 height 52
click at [243, 309] on div "Buscar por procedimento" at bounding box center [542, 316] width 1038 height 27
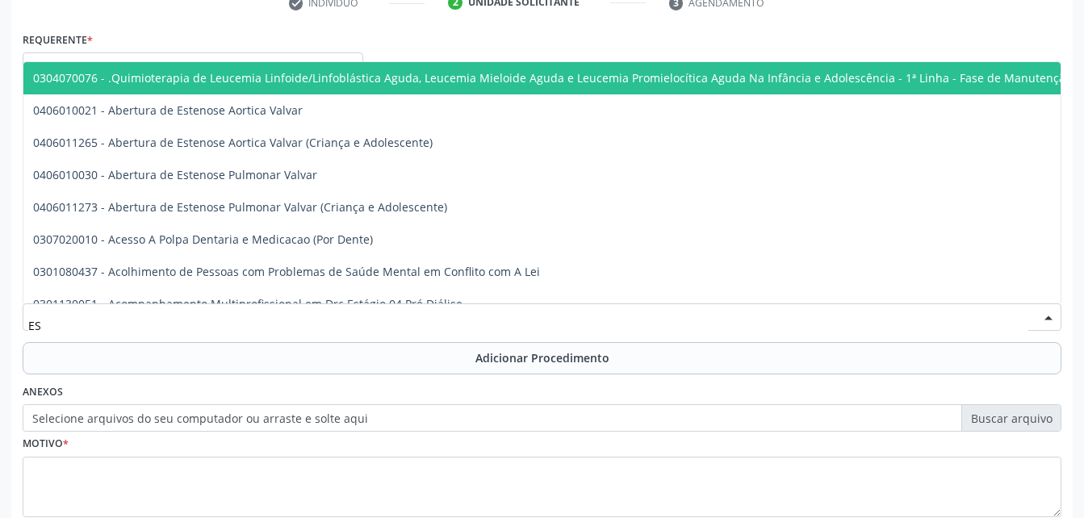
type input "E"
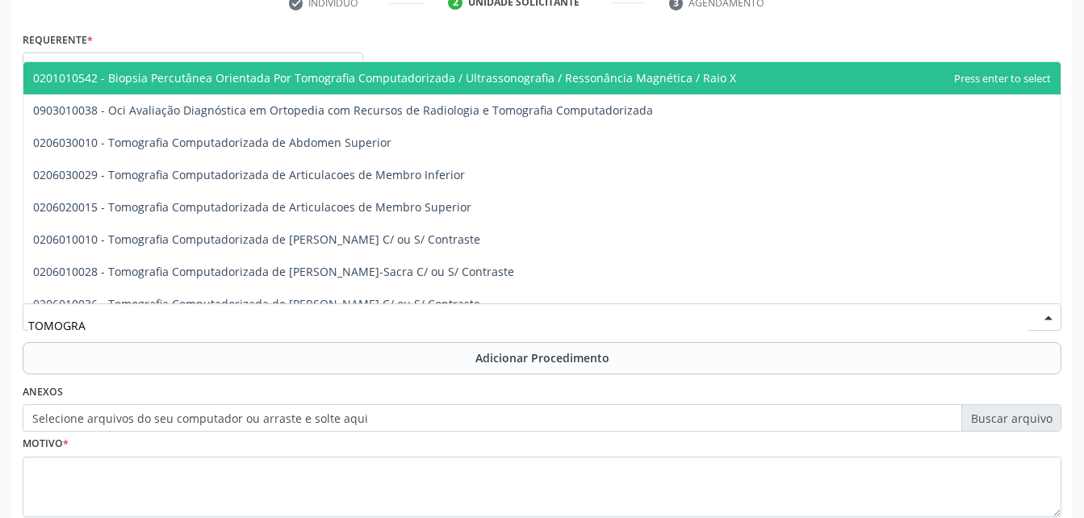
type input "TOMOGRAF"
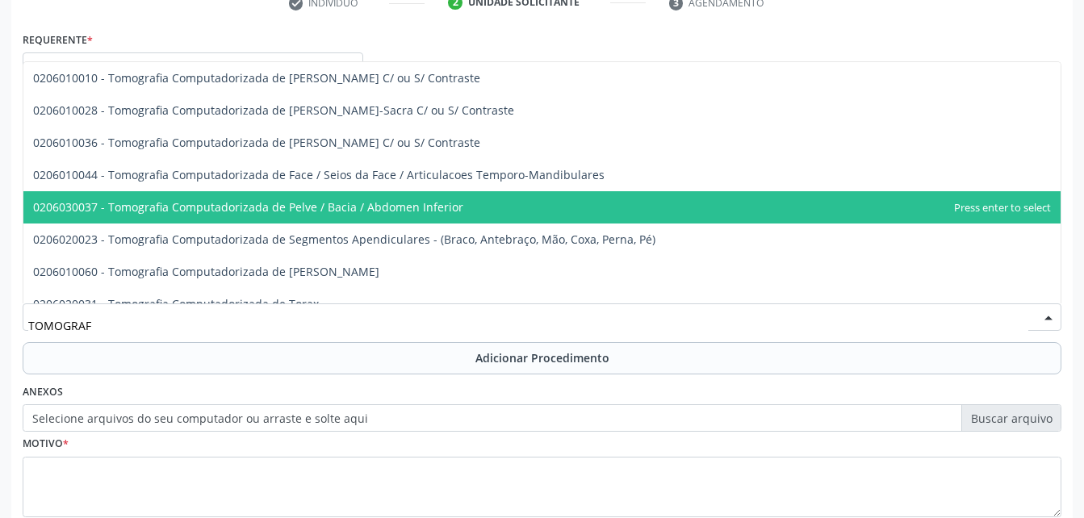
scroll to position [242, 0]
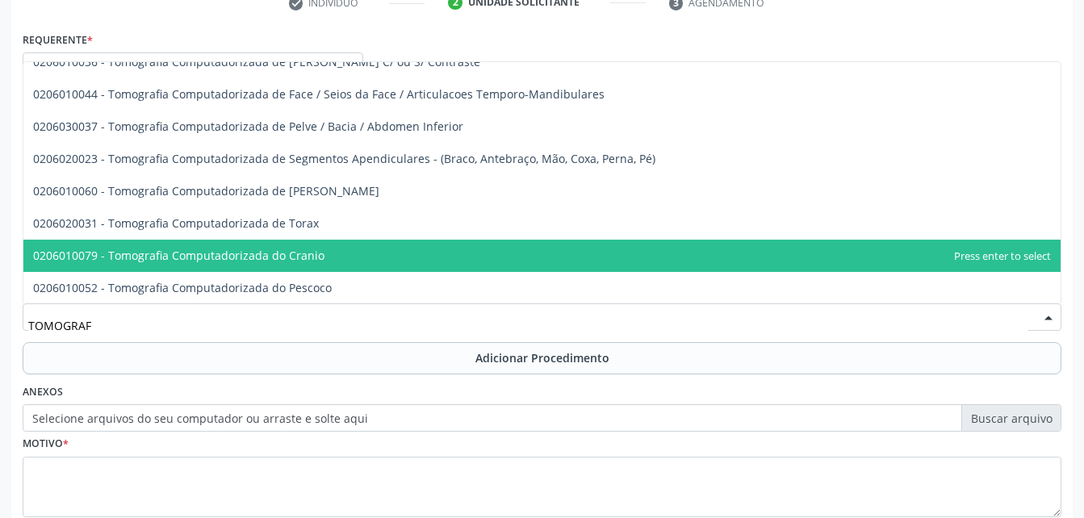
click at [420, 248] on span "0206010079 - Tomografia Computadorizada do Cranio" at bounding box center [541, 256] width 1037 height 32
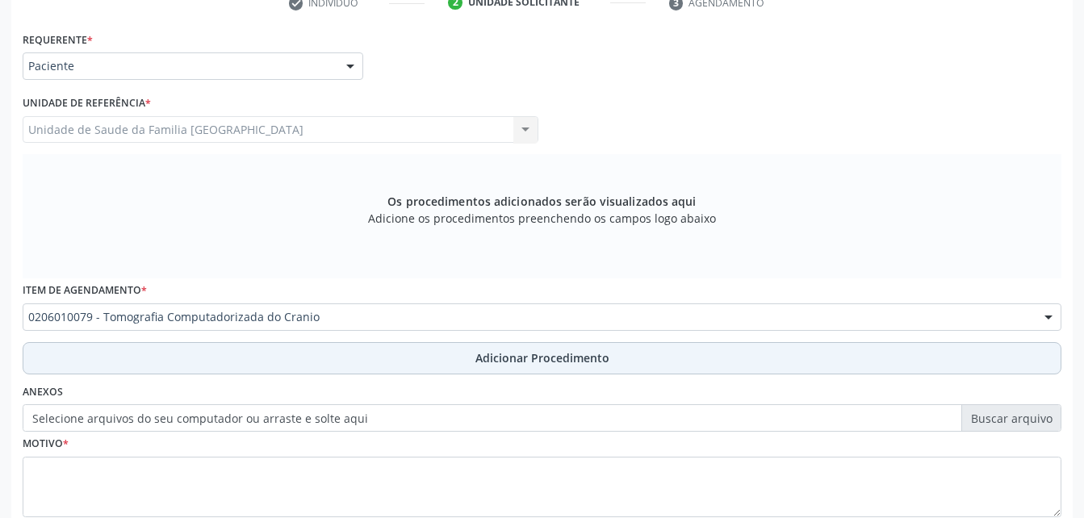
click at [466, 355] on button "Adicionar Procedimento" at bounding box center [542, 358] width 1038 height 32
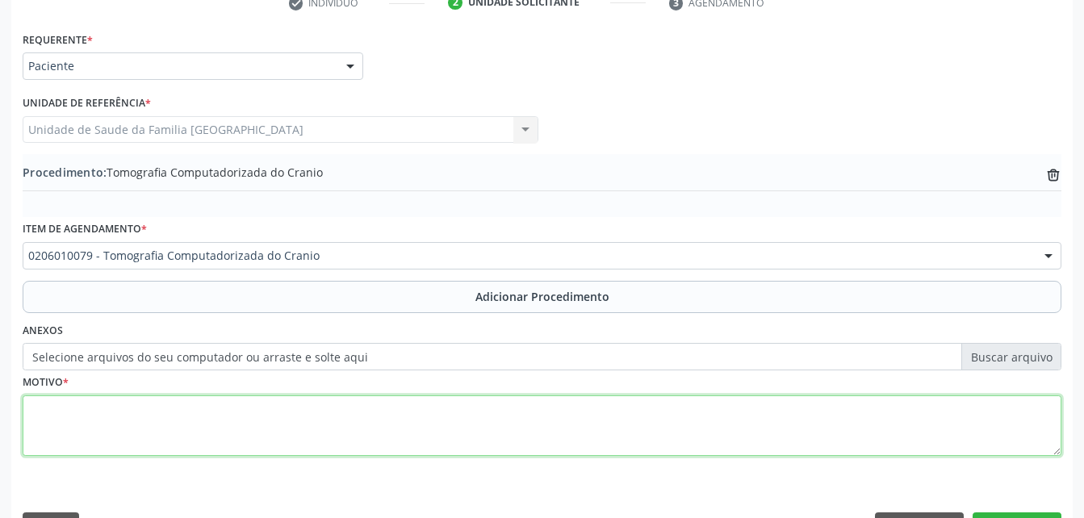
click at [503, 456] on textarea at bounding box center [542, 425] width 1038 height 61
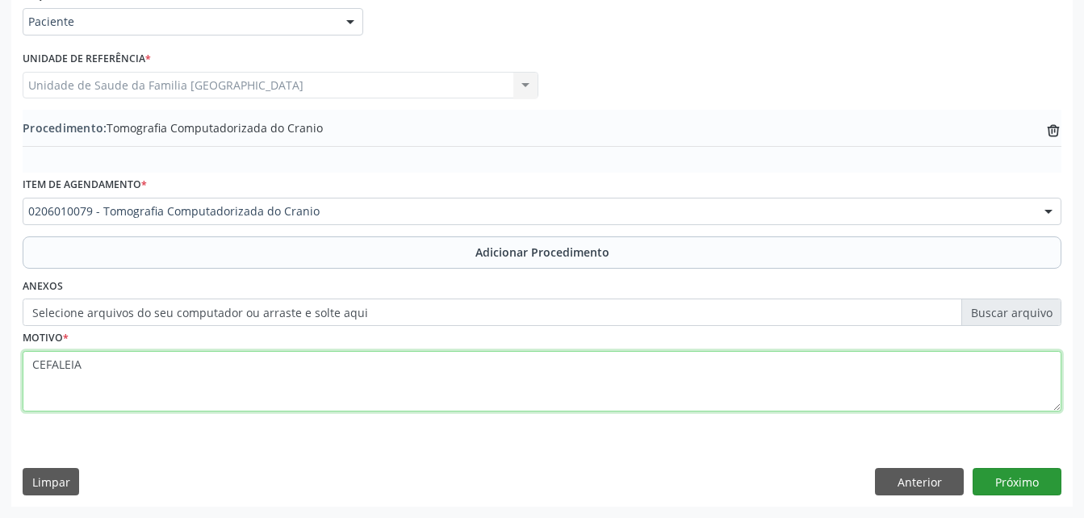
type textarea "CEFALEIA"
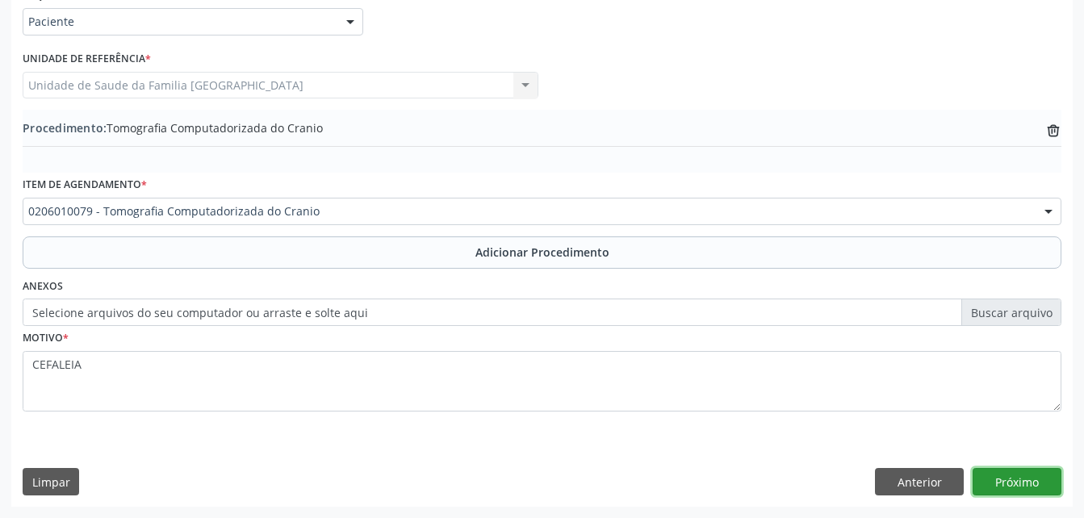
click at [1004, 471] on button "Próximo" at bounding box center [1016, 481] width 89 height 27
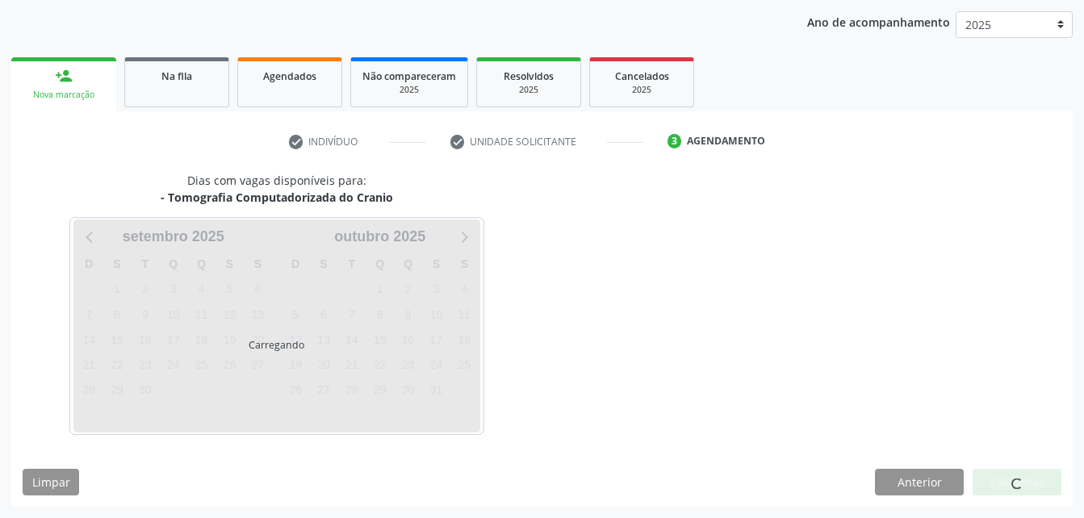
scroll to position [207, 0]
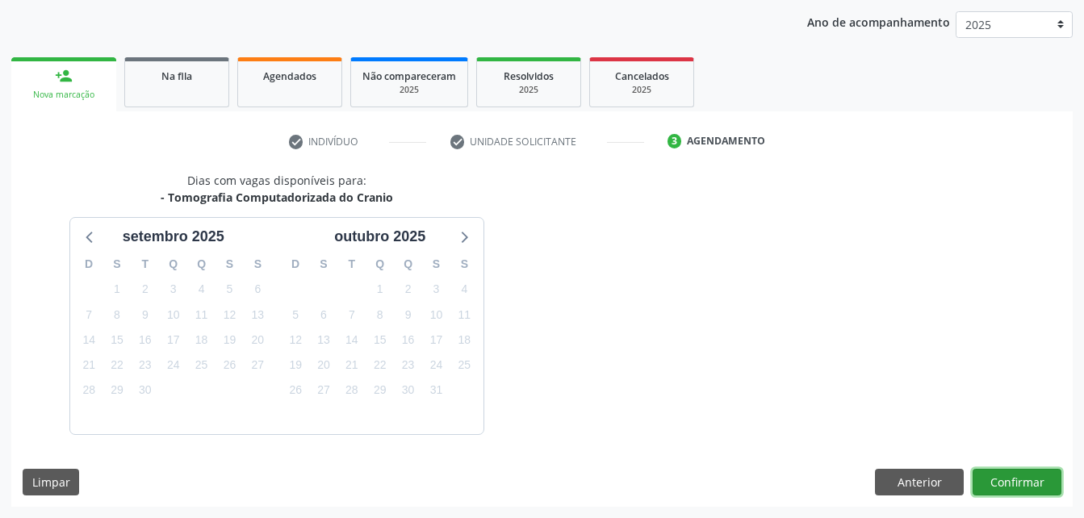
click at [1038, 474] on button "Confirmar" at bounding box center [1016, 482] width 89 height 27
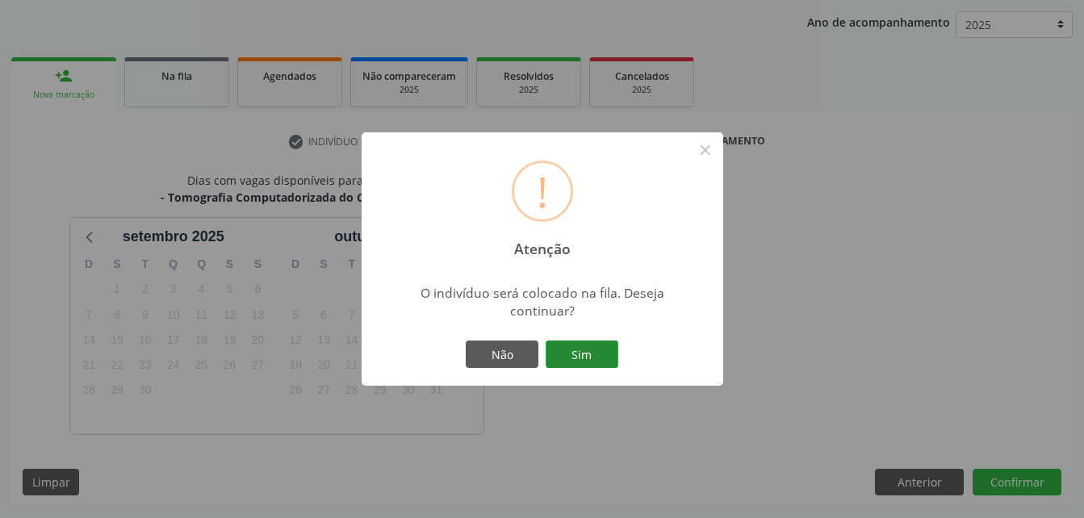
click at [599, 358] on button "Sim" at bounding box center [581, 353] width 73 height 27
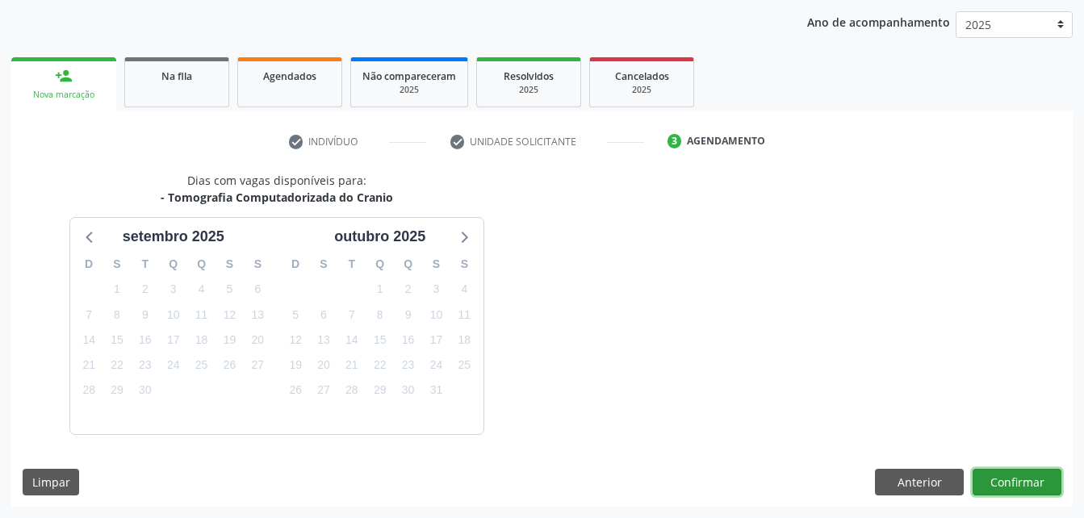
click at [999, 478] on button "Confirmar" at bounding box center [1016, 482] width 89 height 27
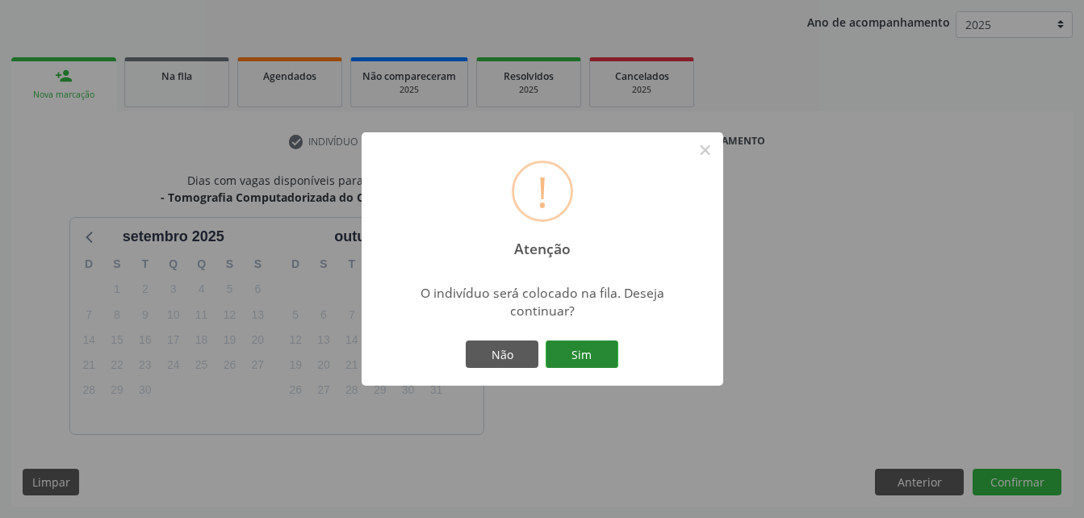
click at [570, 349] on button "Sim" at bounding box center [581, 353] width 73 height 27
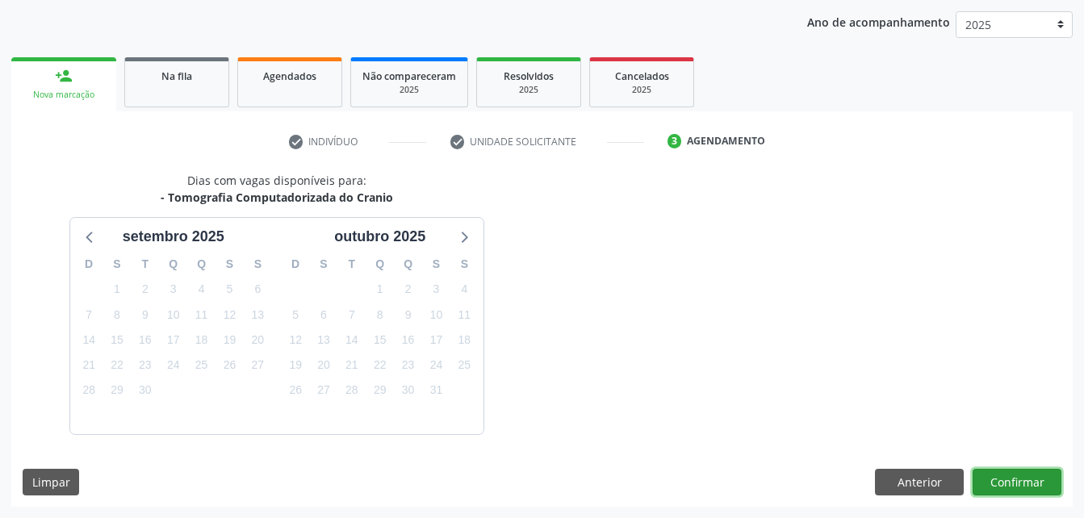
click at [1031, 484] on button "Confirmar" at bounding box center [1016, 482] width 89 height 27
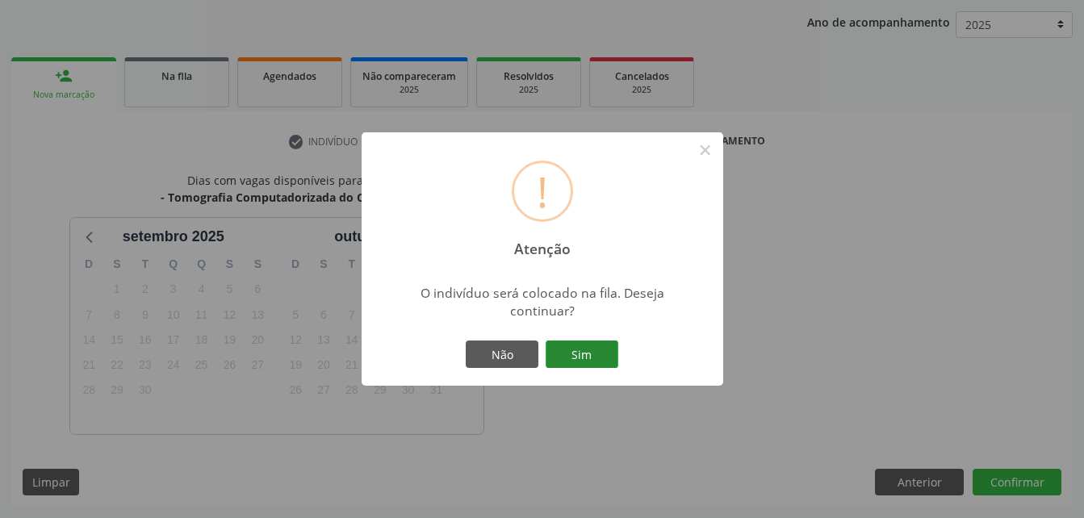
click at [591, 344] on button "Sim" at bounding box center [581, 353] width 73 height 27
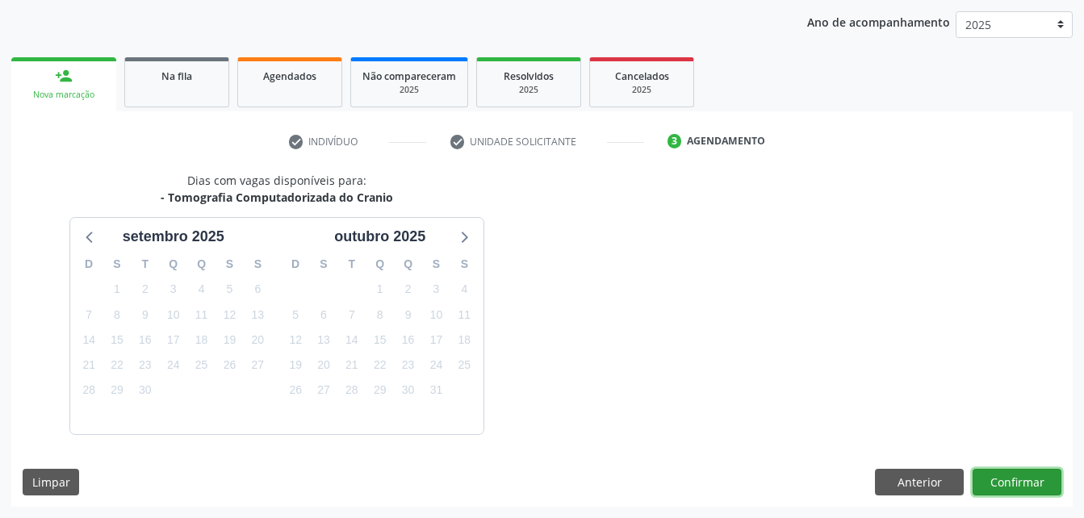
click at [1042, 476] on button "Confirmar" at bounding box center [1016, 482] width 89 height 27
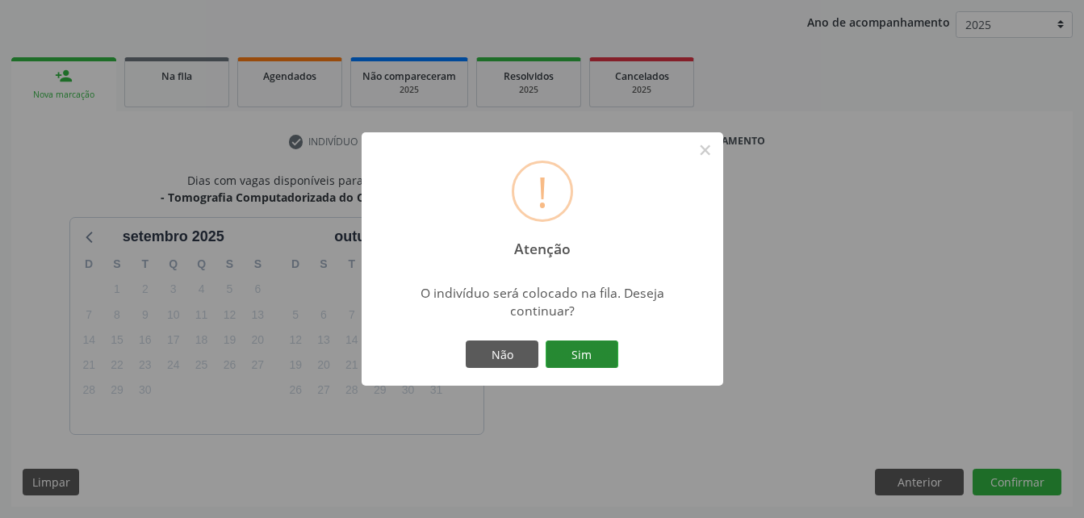
click at [586, 351] on button "Sim" at bounding box center [581, 353] width 73 height 27
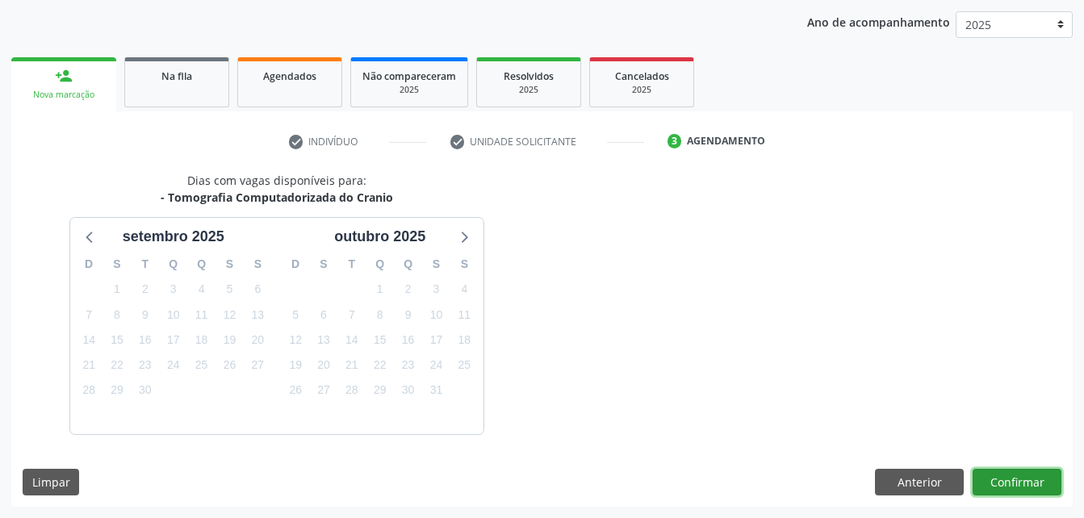
click at [1042, 482] on button "Confirmar" at bounding box center [1016, 482] width 89 height 27
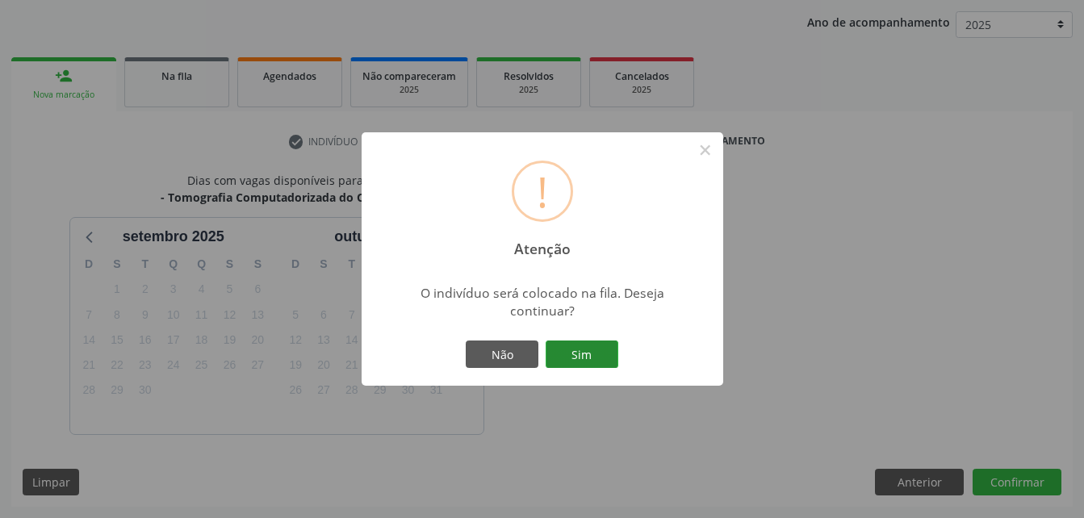
click at [598, 346] on button "Sim" at bounding box center [581, 353] width 73 height 27
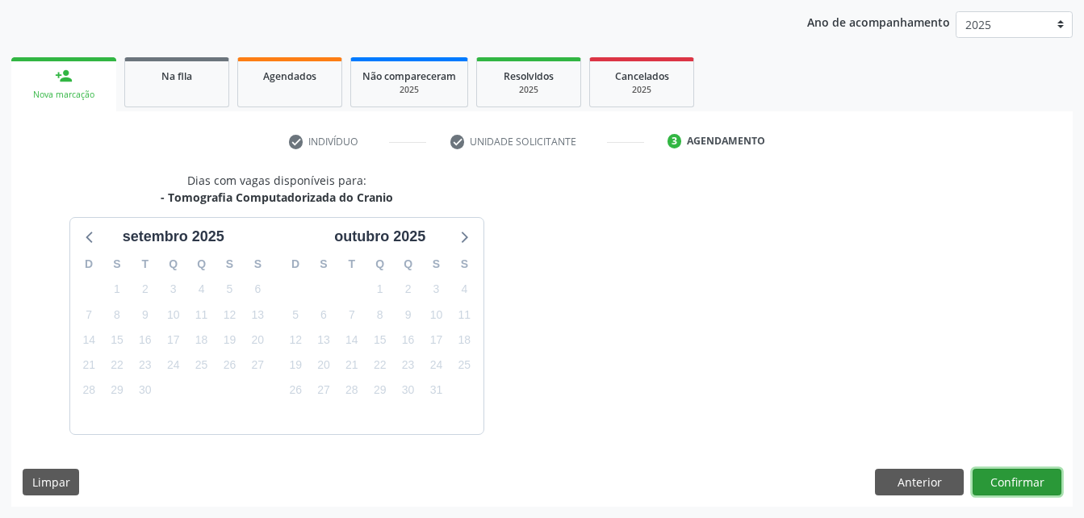
click at [1007, 486] on button "Confirmar" at bounding box center [1016, 482] width 89 height 27
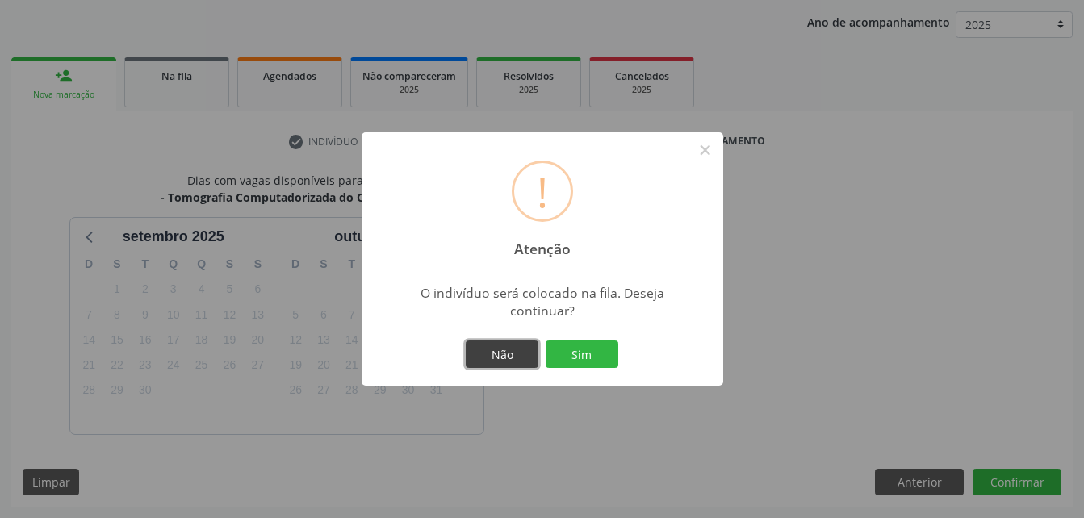
drag, startPoint x: 495, startPoint y: 355, endPoint x: 520, endPoint y: 364, distance: 26.5
click at [511, 361] on button "Não" at bounding box center [502, 353] width 73 height 27
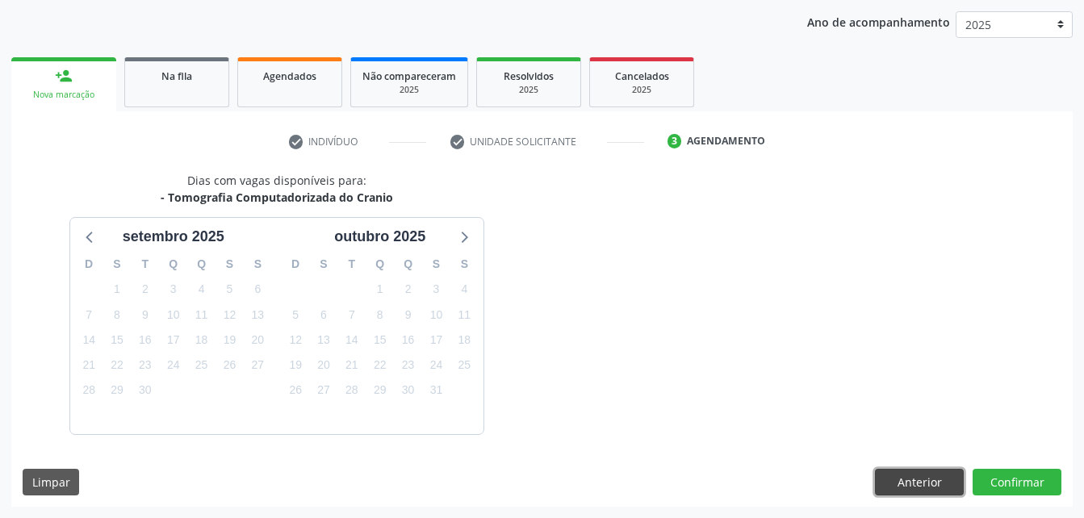
click at [899, 485] on button "Anterior" at bounding box center [919, 482] width 89 height 27
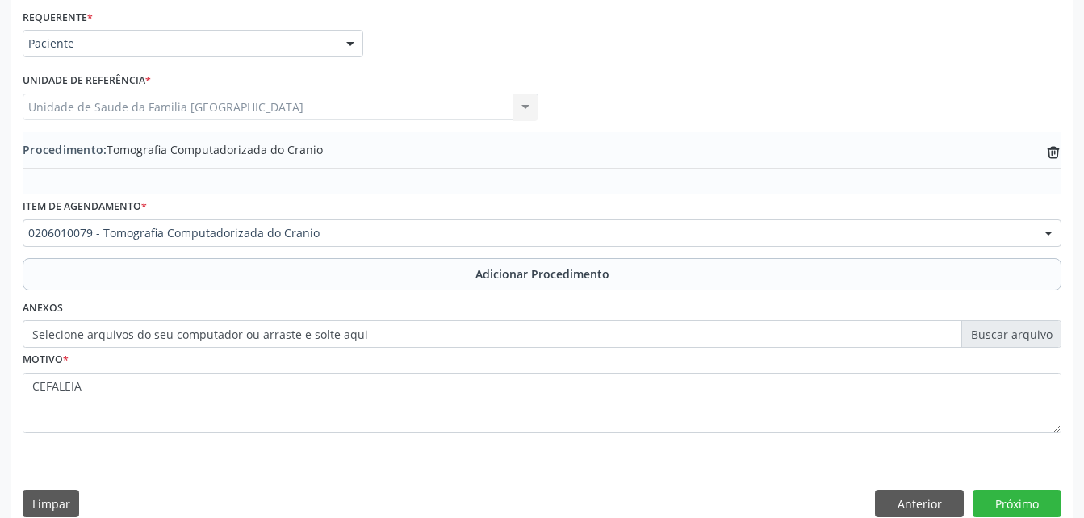
scroll to position [390, 0]
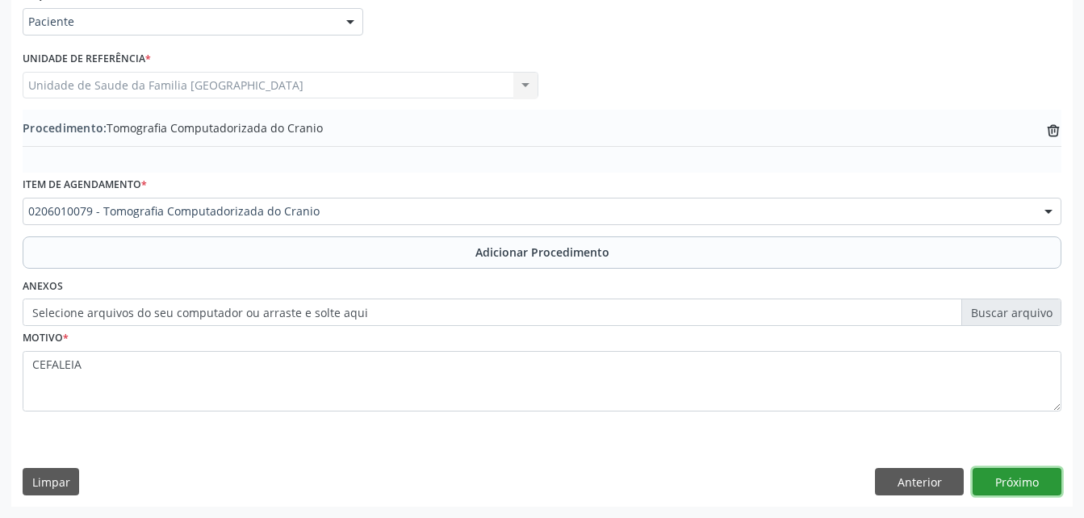
click at [1043, 491] on button "Próximo" at bounding box center [1016, 481] width 89 height 27
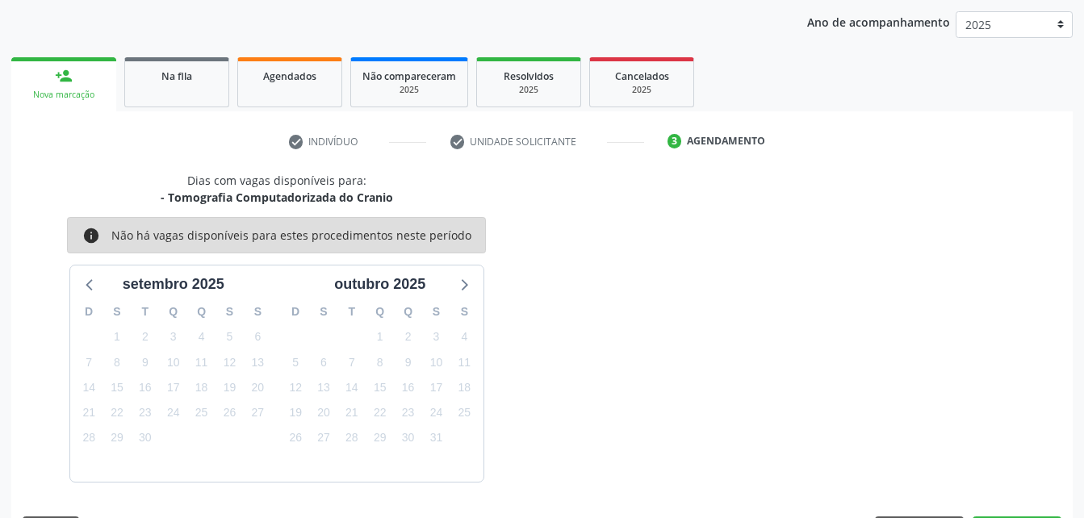
scroll to position [254, 0]
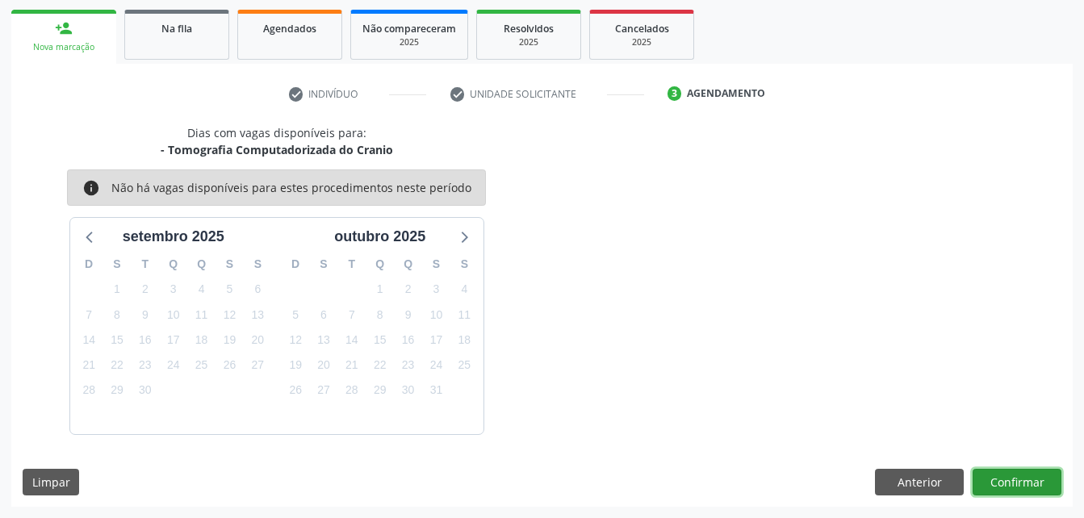
click at [1029, 484] on button "Confirmar" at bounding box center [1016, 482] width 89 height 27
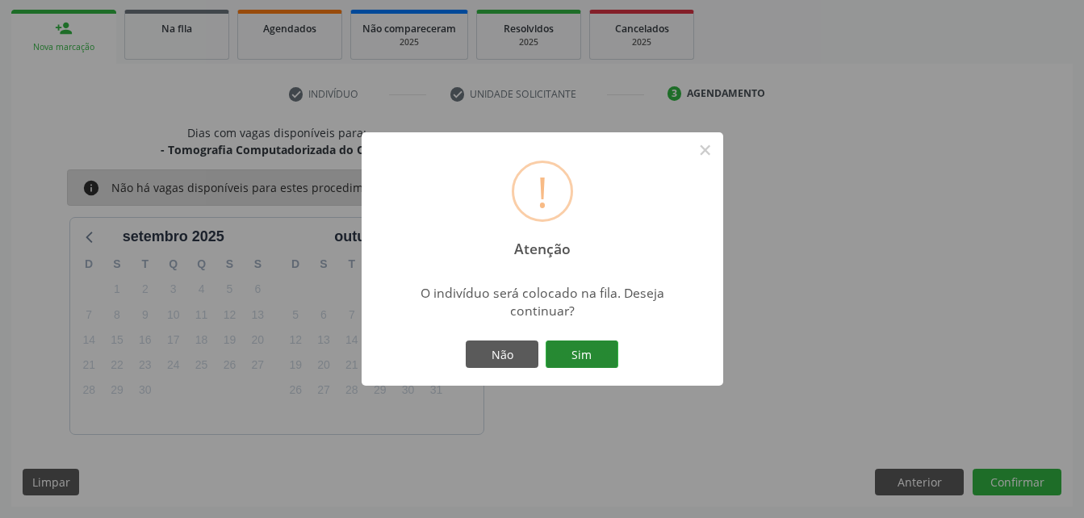
click at [582, 350] on button "Sim" at bounding box center [581, 353] width 73 height 27
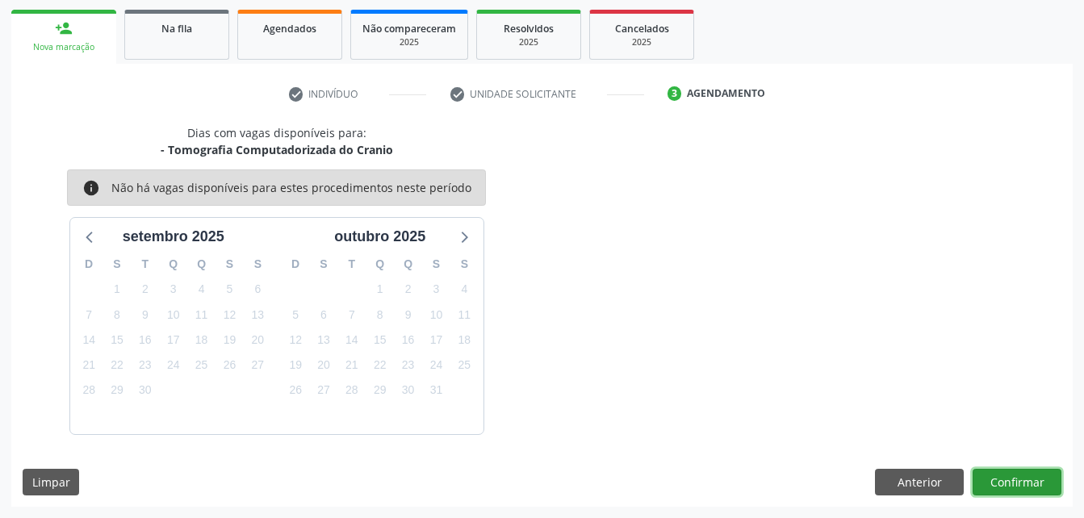
click at [990, 488] on button "Confirmar" at bounding box center [1016, 482] width 89 height 27
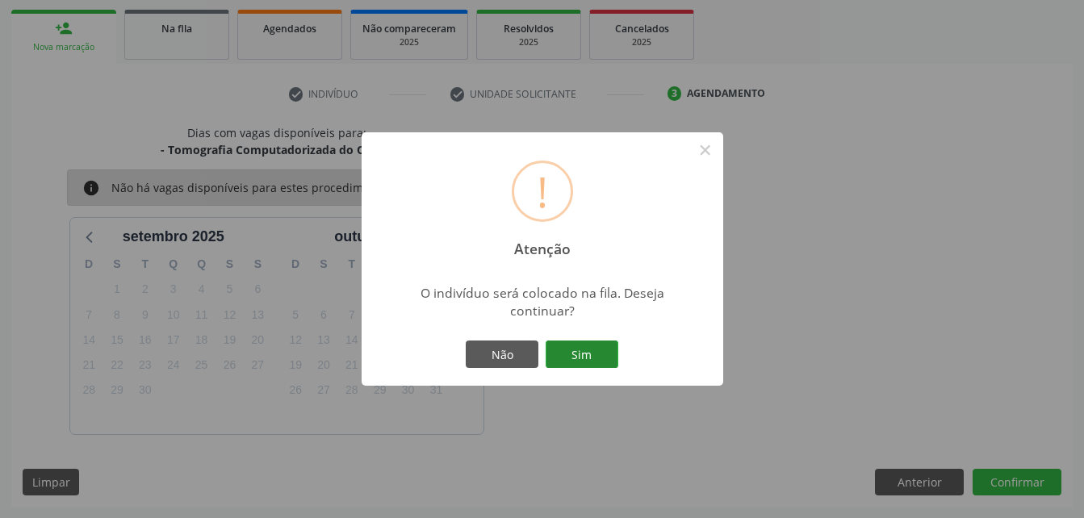
click at [595, 348] on button "Sim" at bounding box center [581, 353] width 73 height 27
